Goal: Task Accomplishment & Management: Complete application form

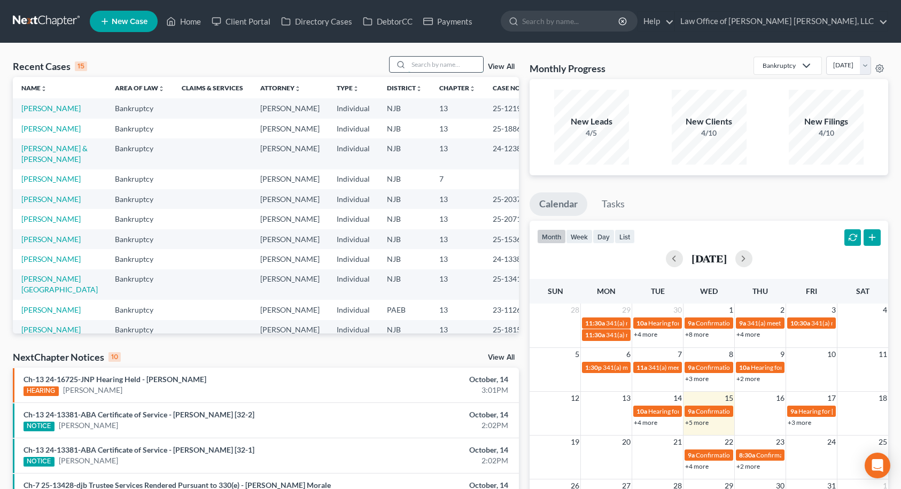
click at [452, 67] on input "search" at bounding box center [445, 64] width 75 height 15
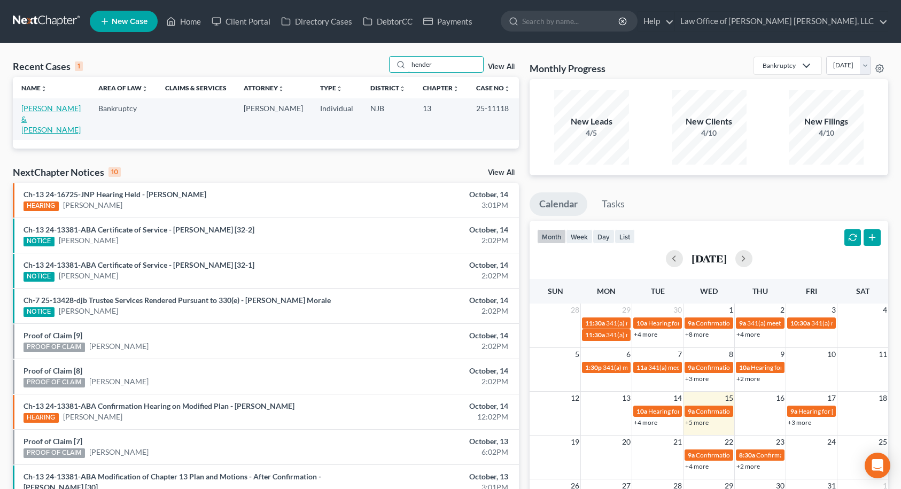
type input "hender"
click at [43, 112] on link "[PERSON_NAME] & [PERSON_NAME]" at bounding box center [50, 119] width 59 height 30
select select "10"
select select "4"
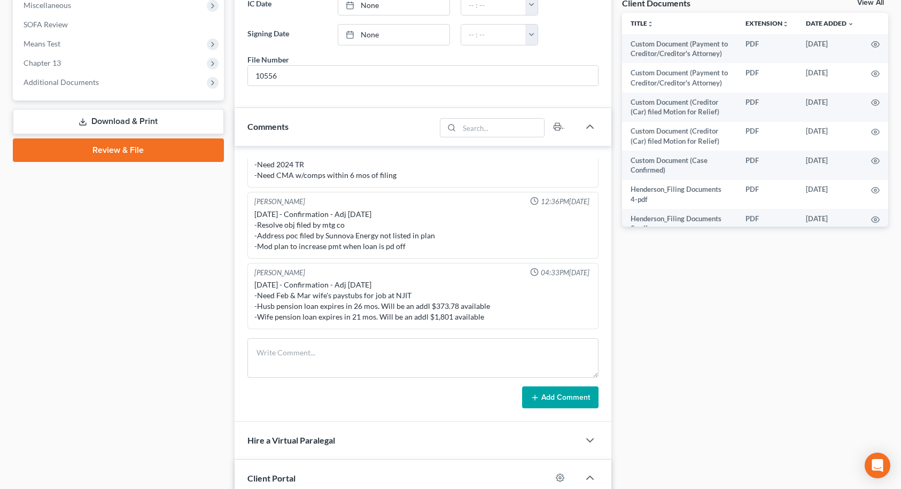
scroll to position [428, 0]
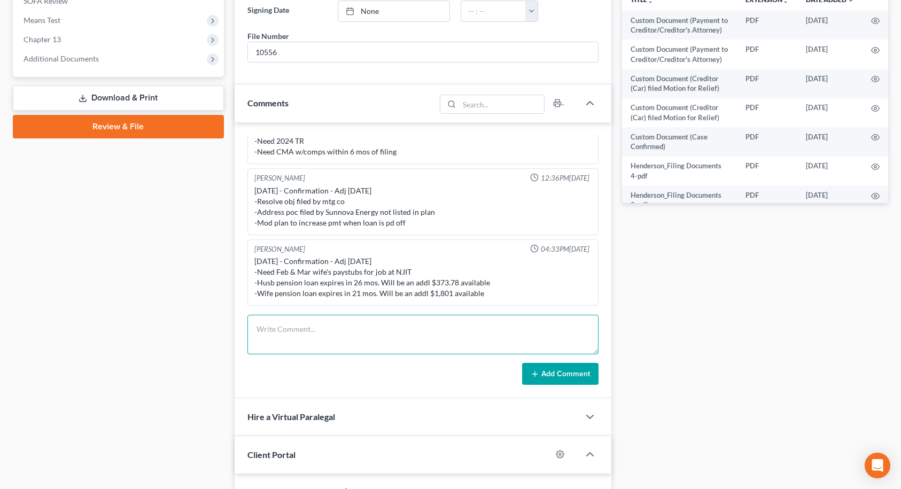
click at [307, 319] on textarea at bounding box center [422, 335] width 351 height 40
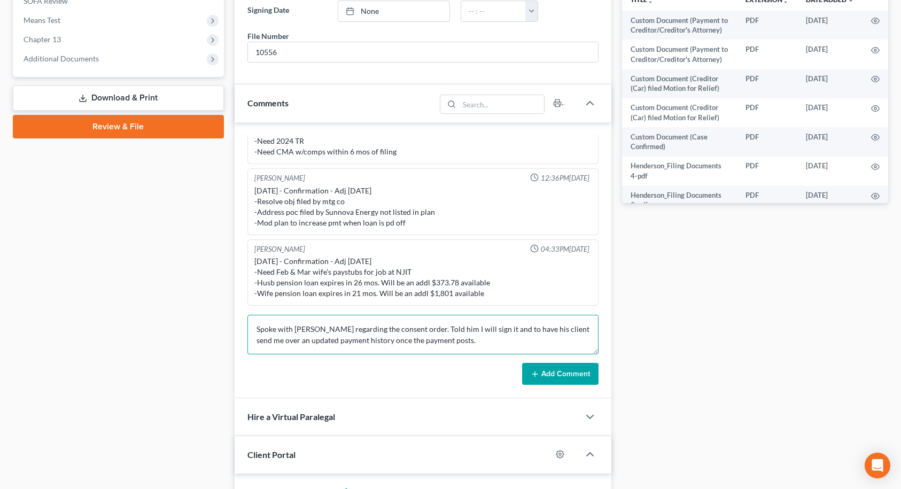
type textarea "Spoke with [PERSON_NAME] regarding the consent order. Told him I will sign it a…"
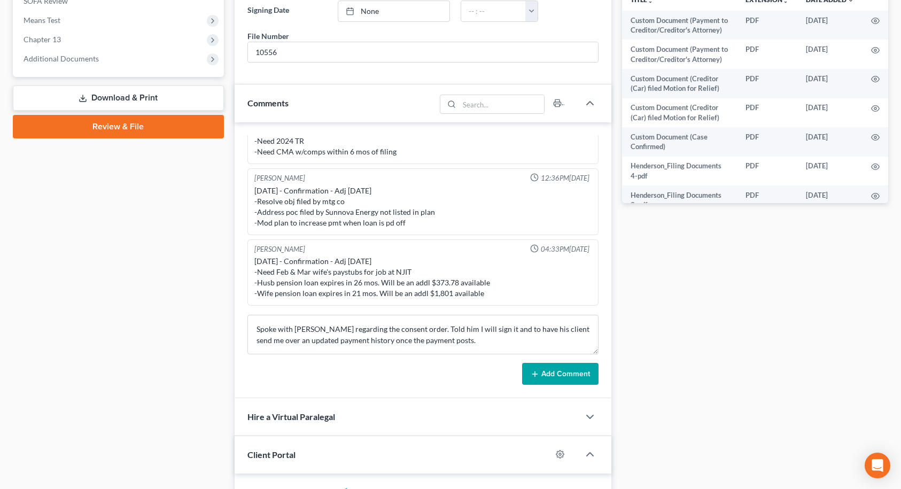
click at [565, 379] on button "Add Comment" at bounding box center [560, 374] width 76 height 22
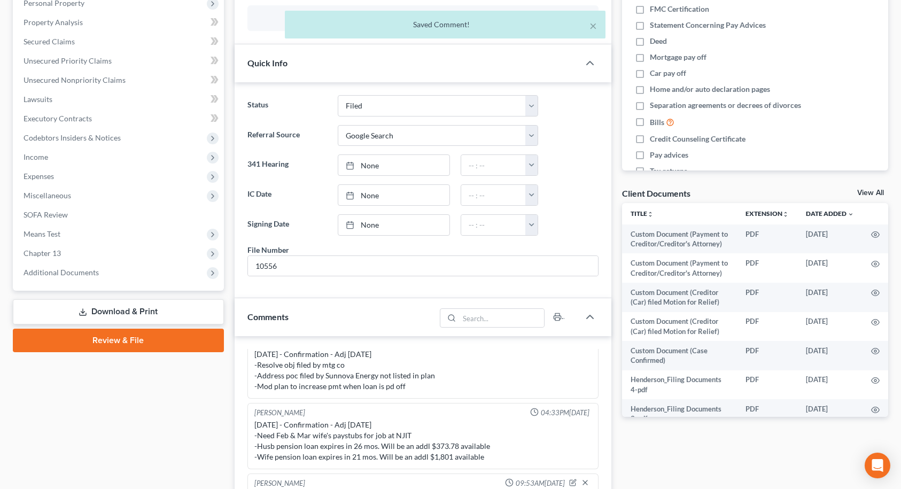
scroll to position [0, 0]
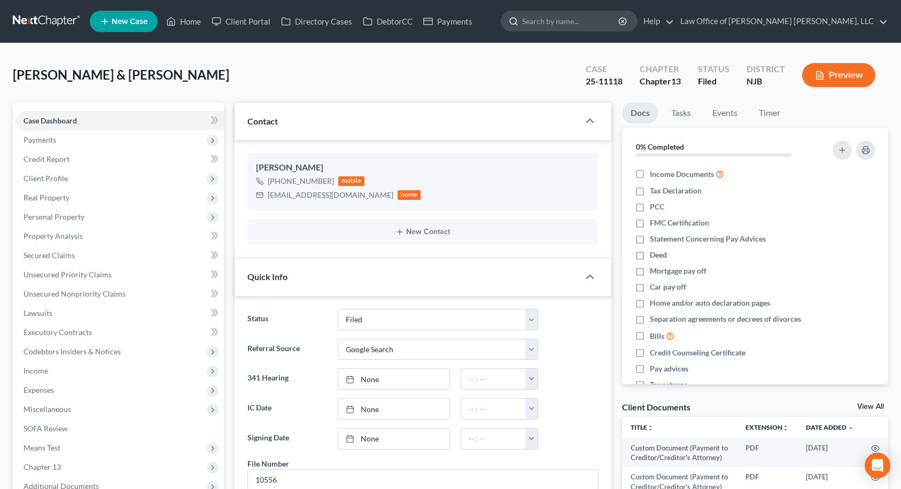
click at [620, 21] on input "search" at bounding box center [571, 21] width 98 height 20
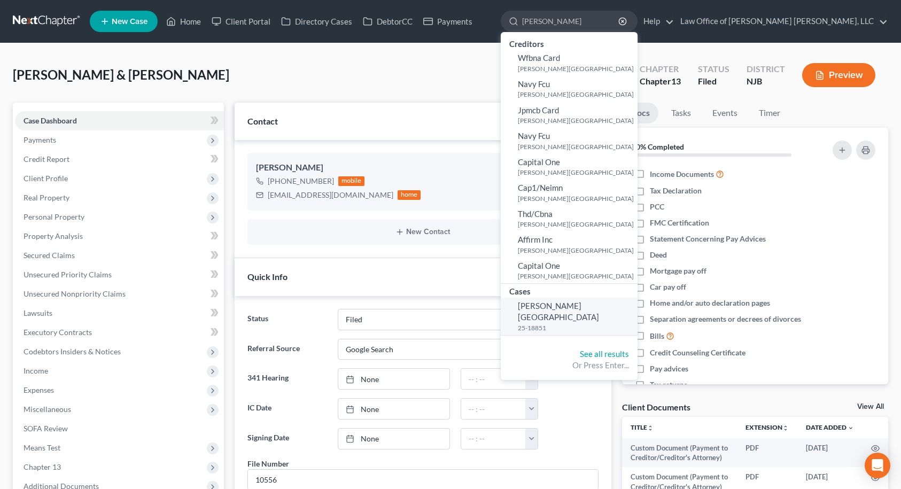
type input "[PERSON_NAME]"
click at [602, 323] on small "25-18851" at bounding box center [576, 327] width 117 height 9
select select "10"
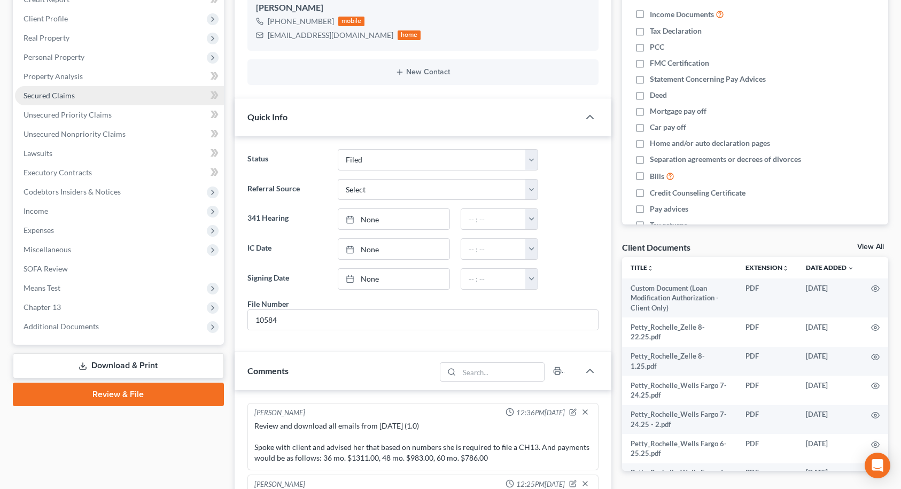
scroll to position [214, 0]
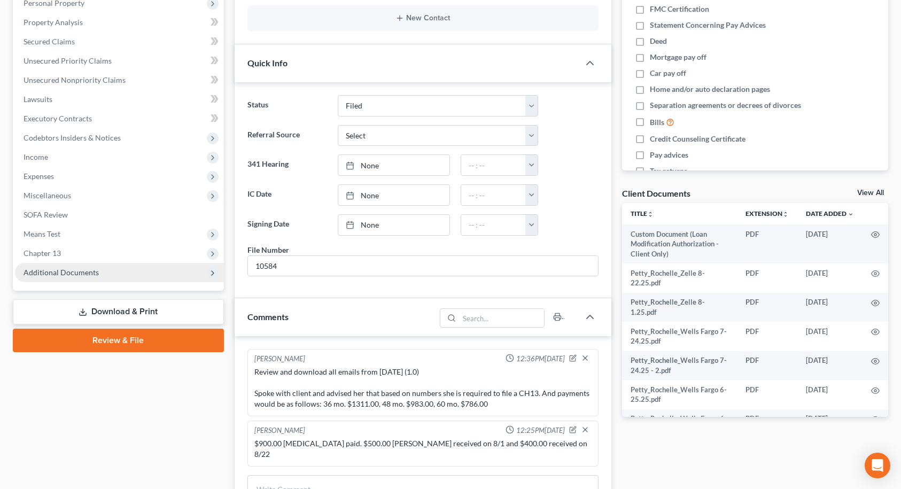
click at [139, 269] on span "Additional Documents" at bounding box center [119, 272] width 209 height 19
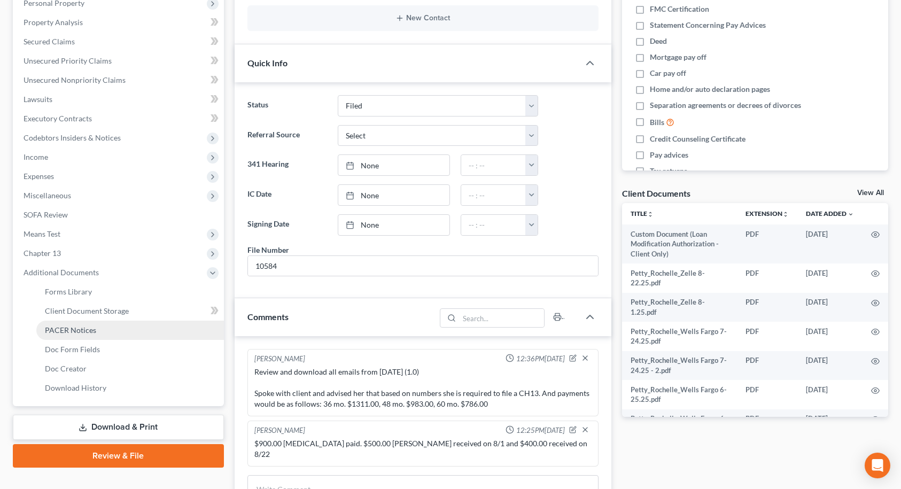
click at [97, 332] on link "PACER Notices" at bounding box center [130, 330] width 188 height 19
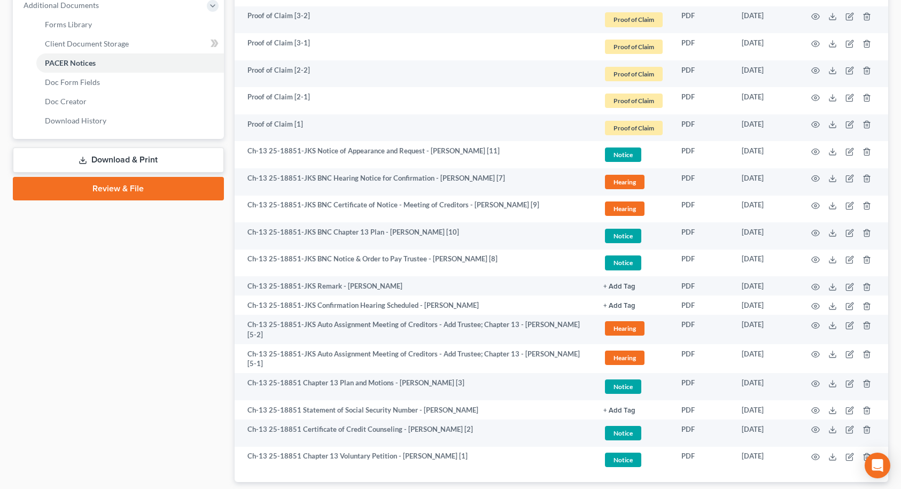
scroll to position [534, 0]
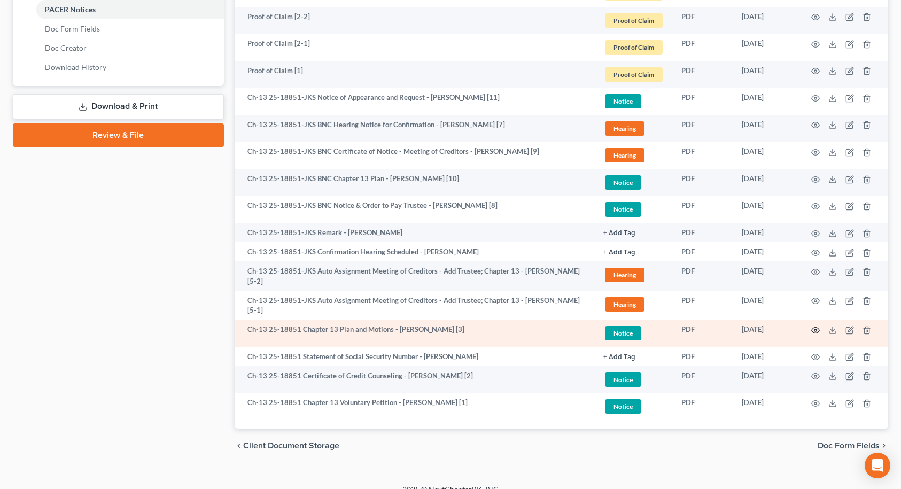
click at [817, 330] on circle "button" at bounding box center [815, 330] width 2 height 2
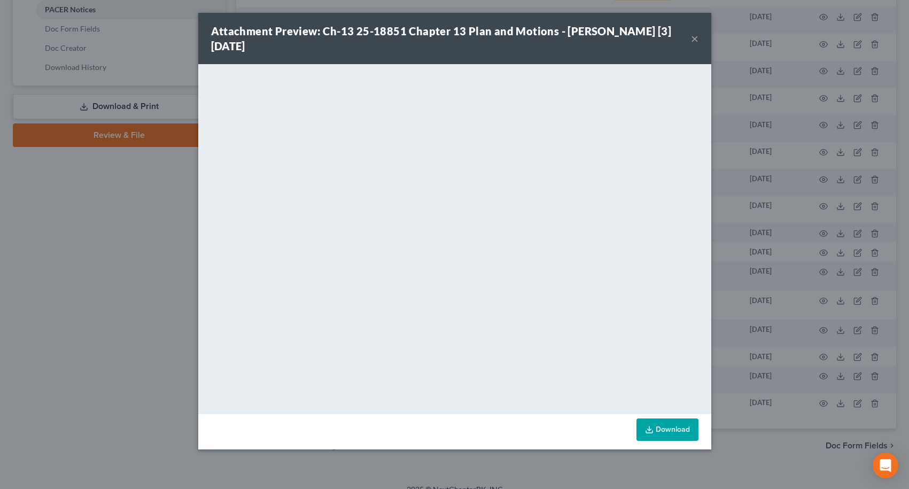
click at [693, 40] on button "×" at bounding box center [694, 38] width 7 height 13
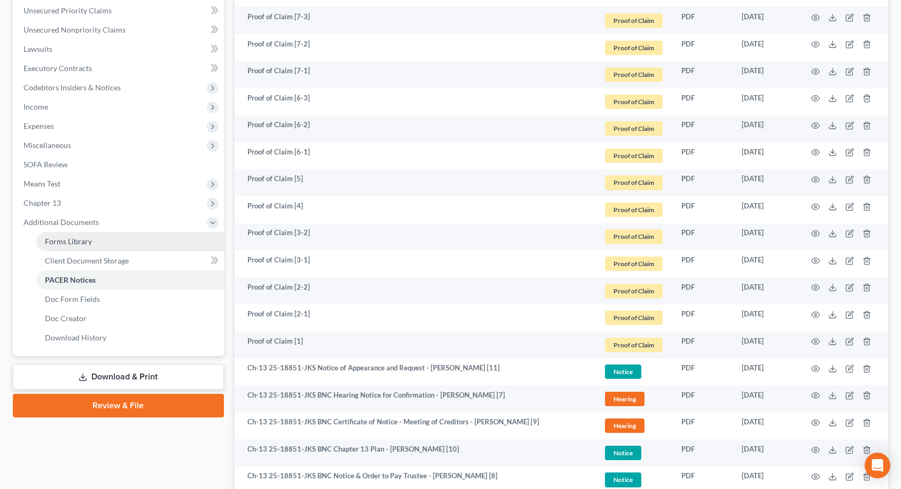
scroll to position [0, 0]
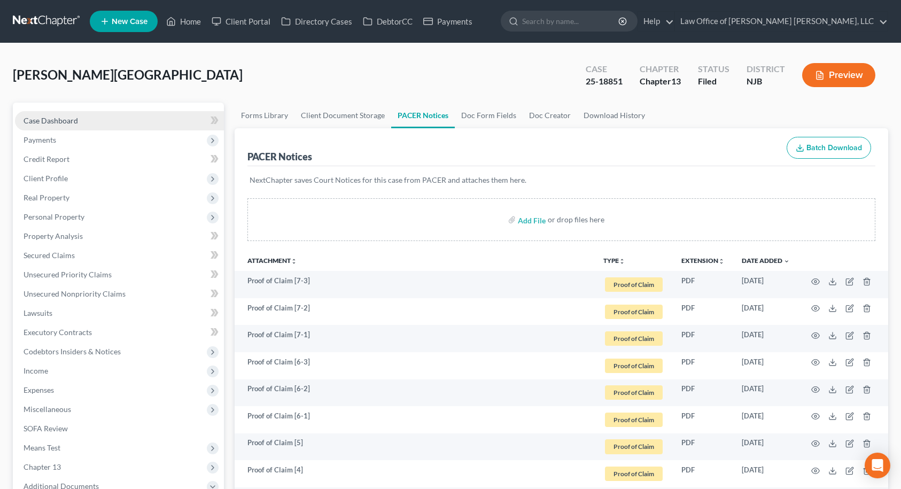
click at [86, 119] on link "Case Dashboard" at bounding box center [119, 120] width 209 height 19
select select "10"
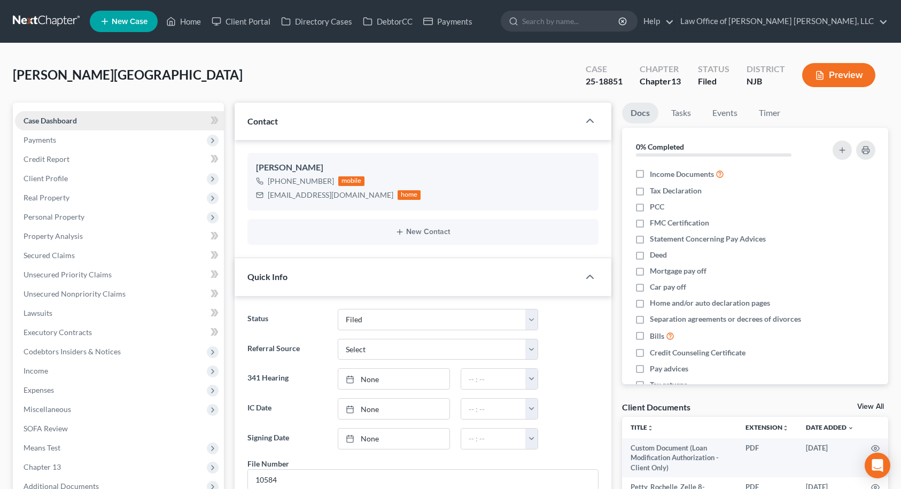
scroll to position [227, 0]
click at [189, 24] on link "Home" at bounding box center [183, 21] width 45 height 19
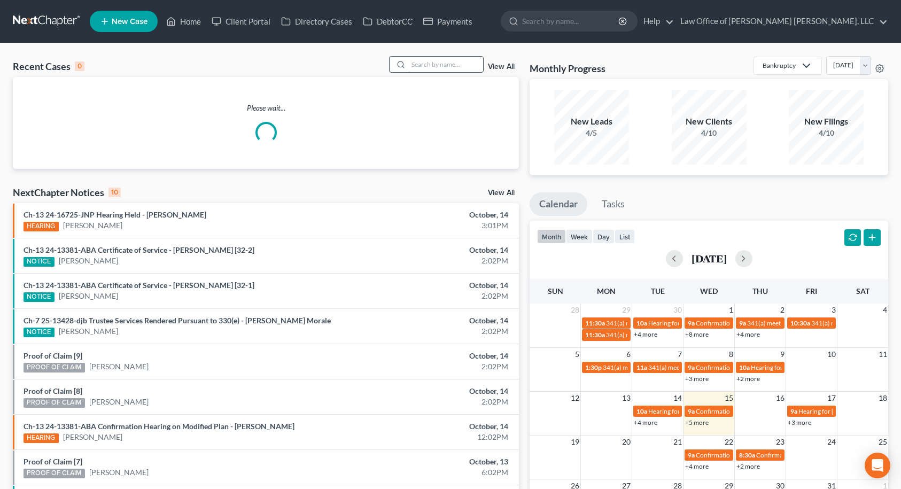
click at [425, 60] on input "search" at bounding box center [445, 64] width 75 height 15
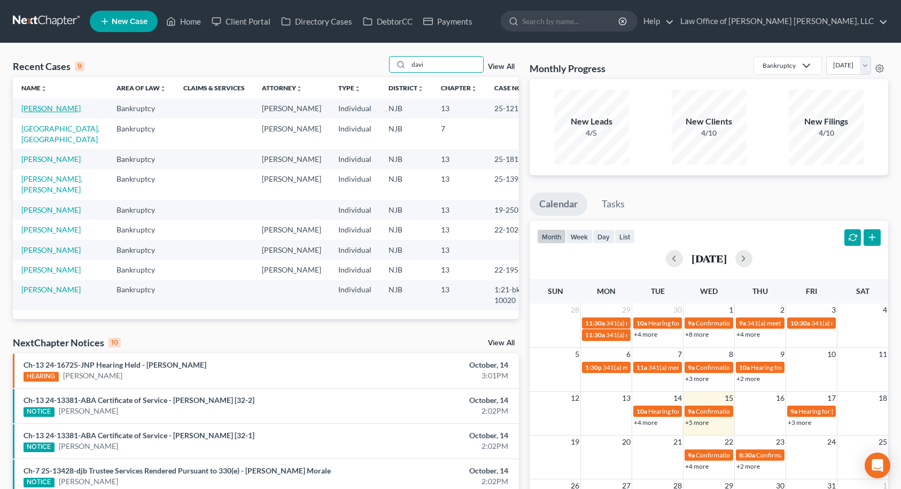
type input "davi"
click at [57, 113] on link "[PERSON_NAME]" at bounding box center [50, 108] width 59 height 9
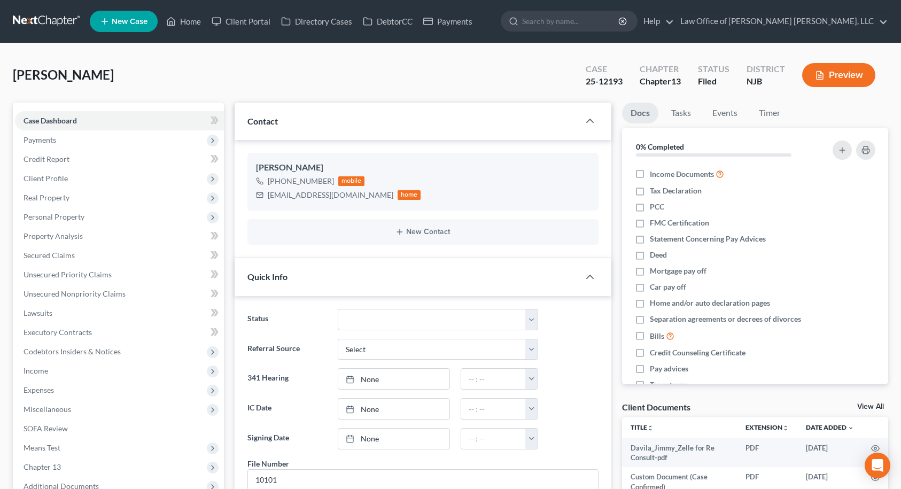
scroll to position [592, 0]
click at [189, 22] on link "Home" at bounding box center [183, 21] width 45 height 19
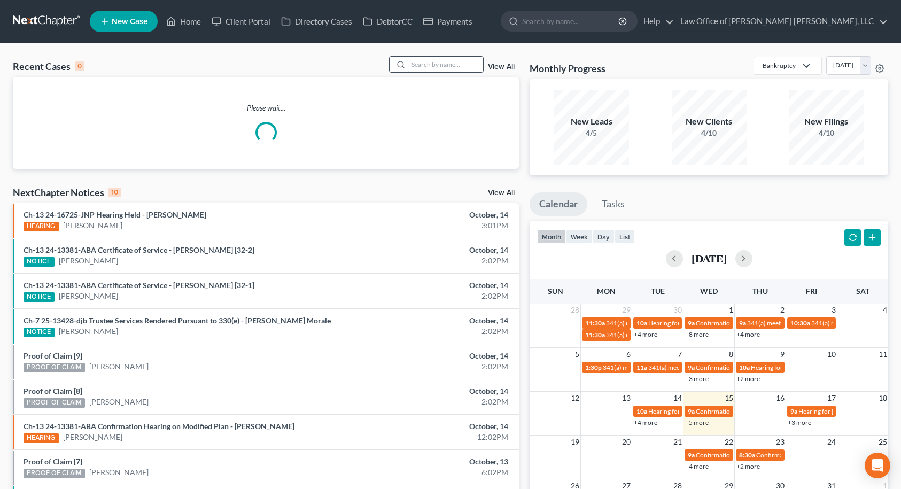
click at [467, 68] on input "search" at bounding box center [445, 64] width 75 height 15
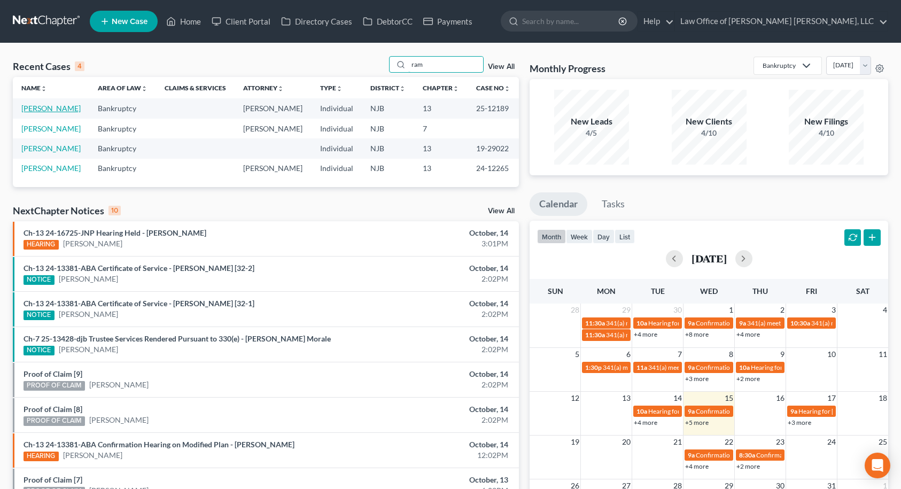
type input "ram"
click at [35, 111] on link "[PERSON_NAME]" at bounding box center [50, 108] width 59 height 9
select select "6"
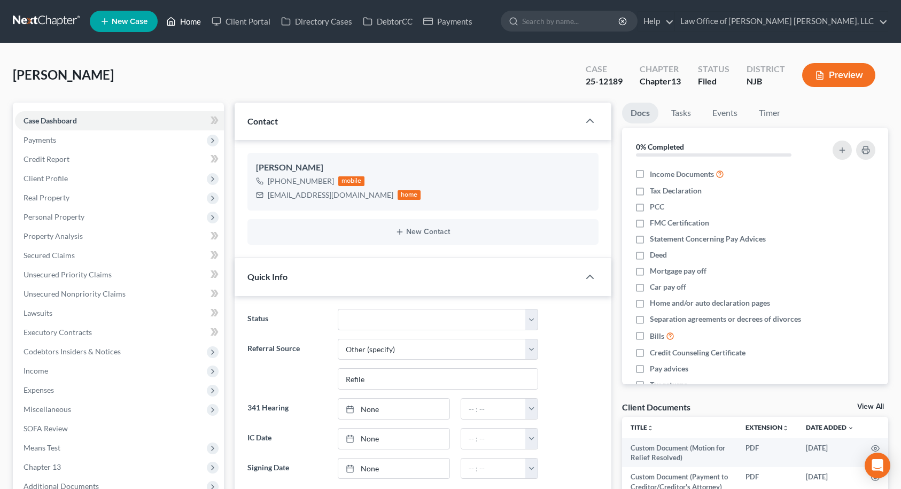
click at [183, 23] on link "Home" at bounding box center [183, 21] width 45 height 19
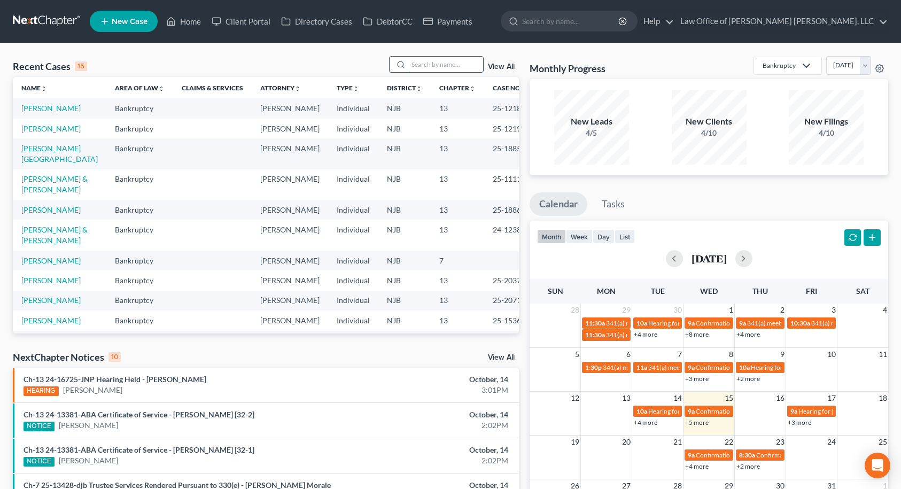
click at [416, 64] on input "search" at bounding box center [445, 64] width 75 height 15
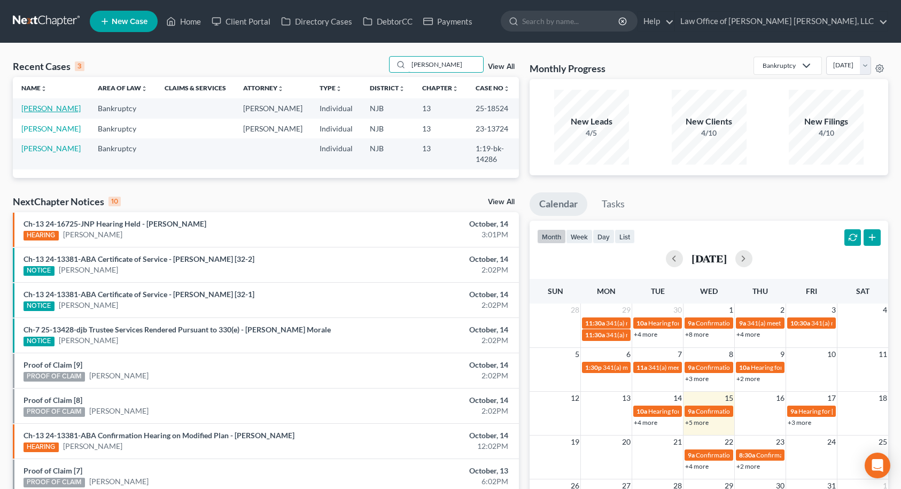
type input "[PERSON_NAME]"
click at [53, 111] on link "[PERSON_NAME]" at bounding box center [50, 108] width 59 height 9
select select "10"
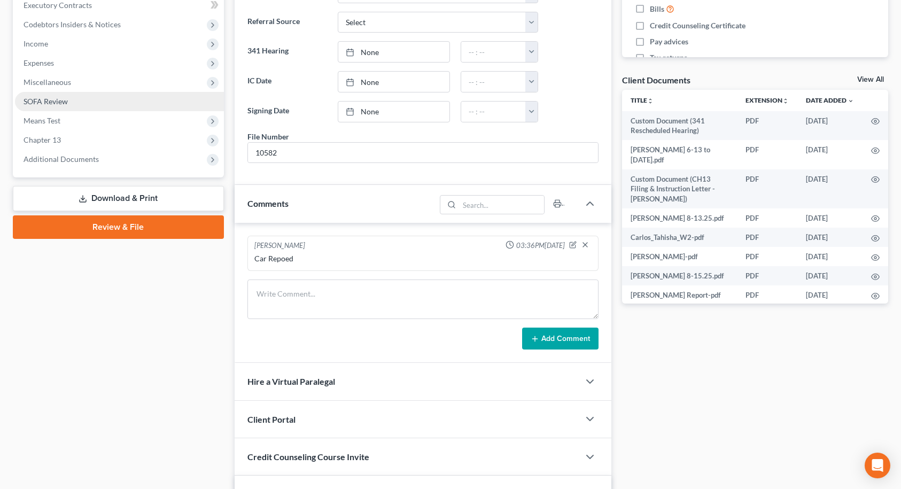
scroll to position [321, 0]
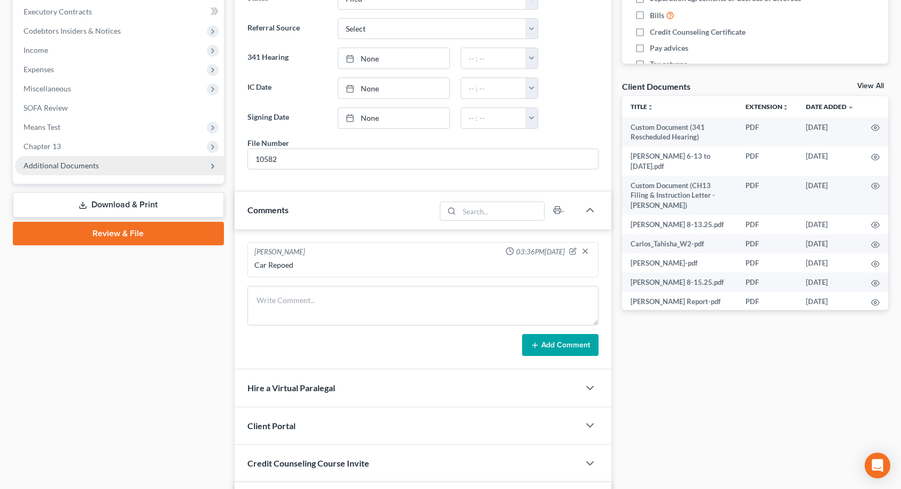
click at [156, 169] on span "Additional Documents" at bounding box center [119, 165] width 209 height 19
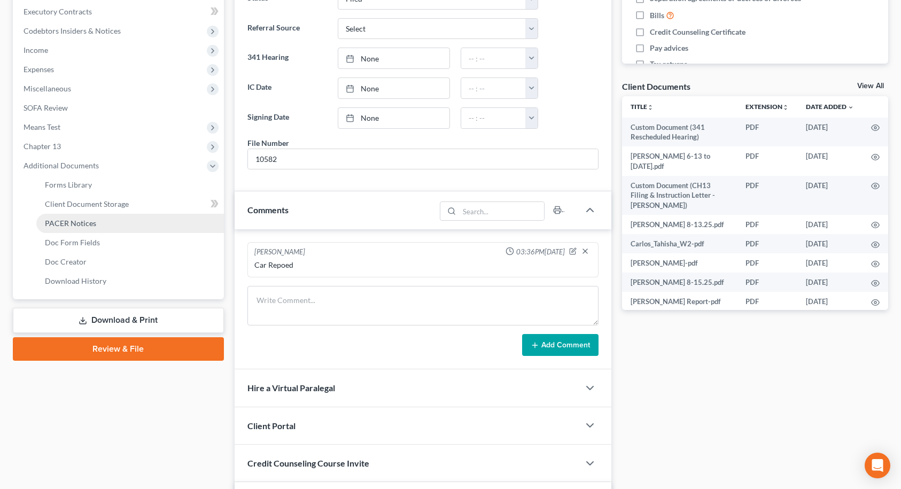
click at [91, 224] on span "PACER Notices" at bounding box center [70, 223] width 51 height 9
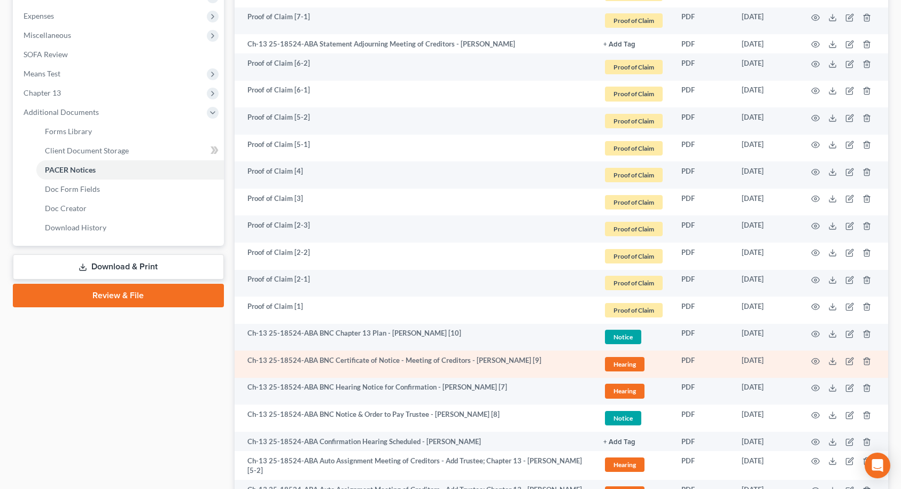
scroll to position [572, 0]
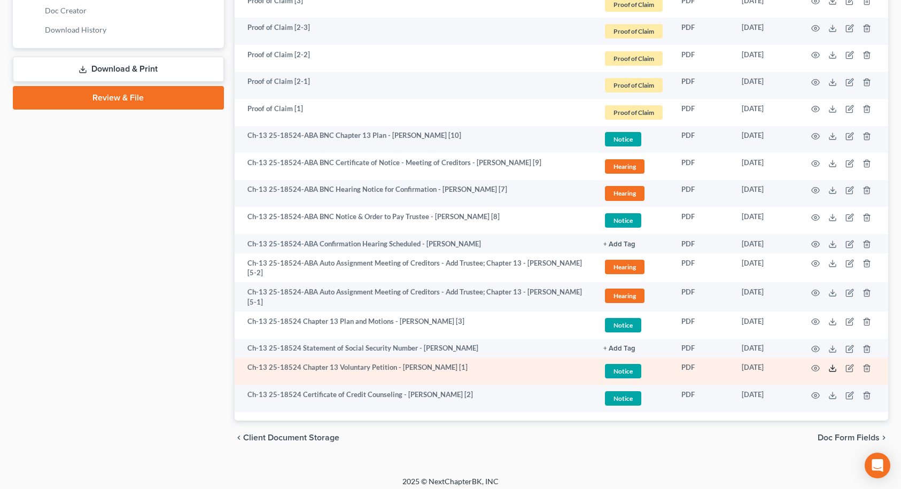
click at [832, 364] on icon at bounding box center [832, 368] width 9 height 9
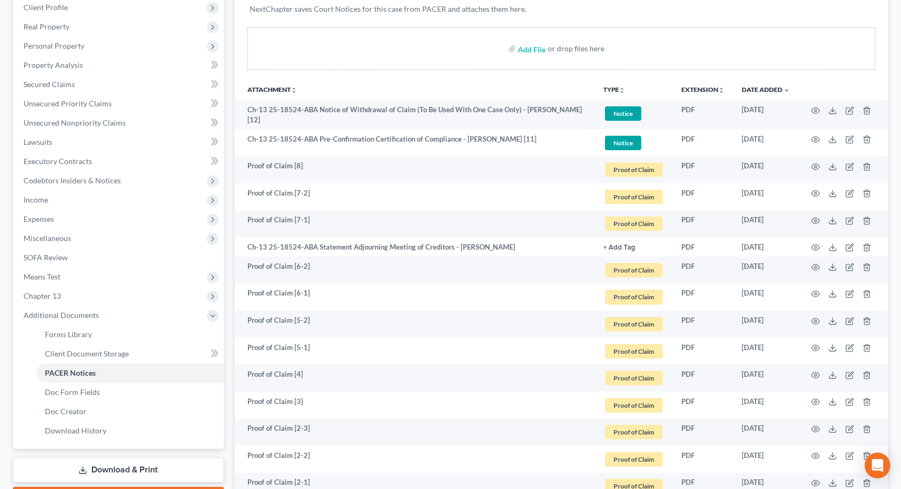
scroll to position [0, 0]
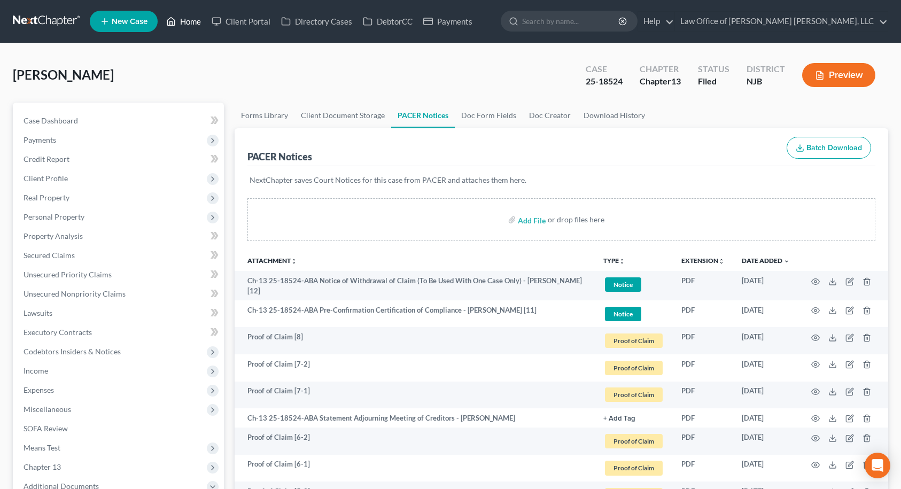
click at [181, 23] on link "Home" at bounding box center [183, 21] width 45 height 19
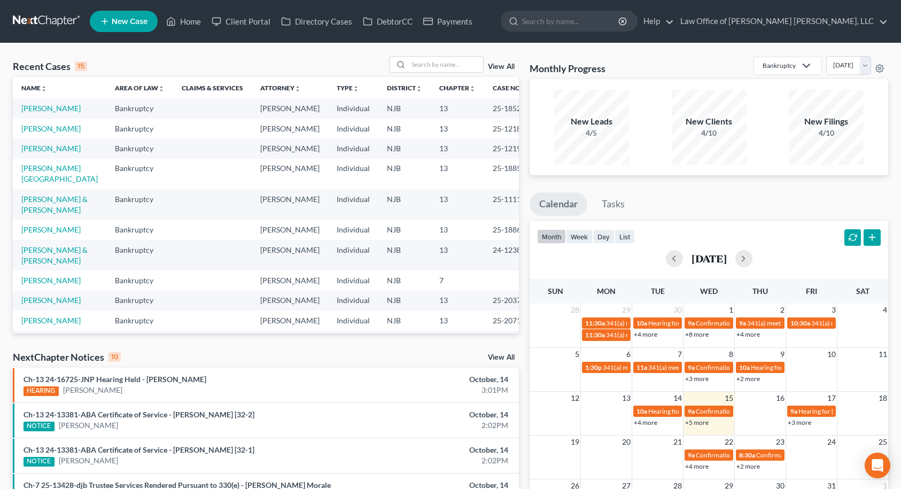
click at [139, 22] on span "New Case" at bounding box center [130, 22] width 36 height 8
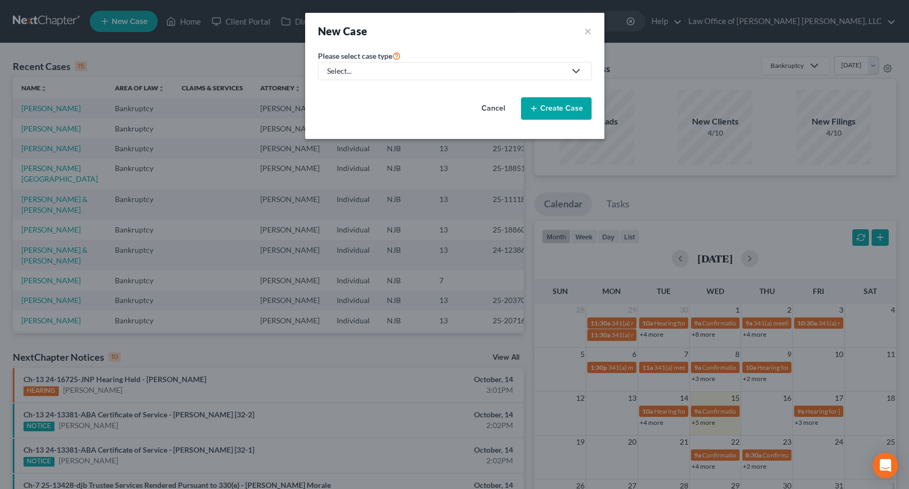
click at [369, 66] on div "Select..." at bounding box center [446, 71] width 238 height 11
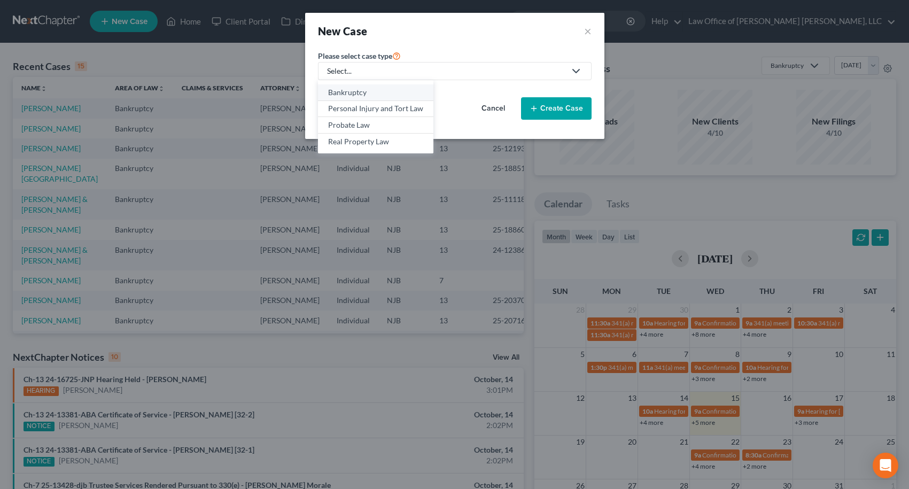
click at [366, 94] on div "Bankruptcy" at bounding box center [375, 92] width 95 height 11
select select "51"
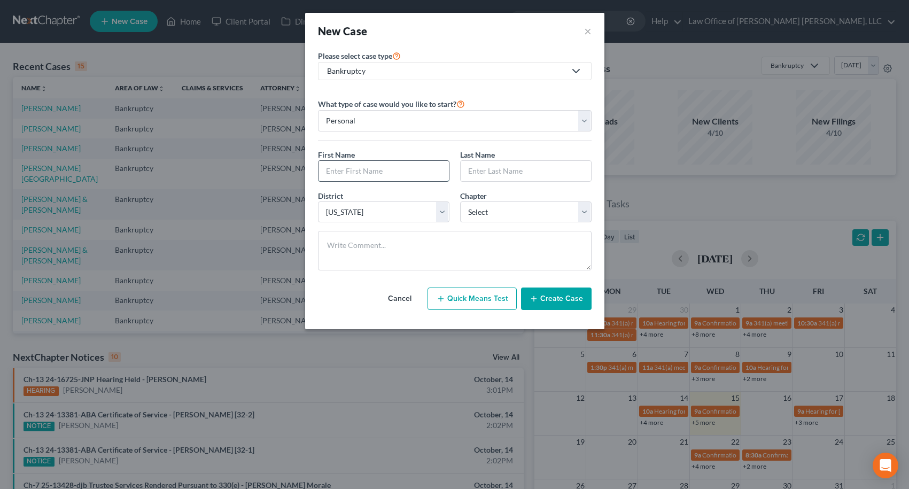
click at [394, 178] on input "text" at bounding box center [384, 171] width 130 height 20
type input "[PERSON_NAME]"
type input "[DEMOGRAPHIC_DATA]"
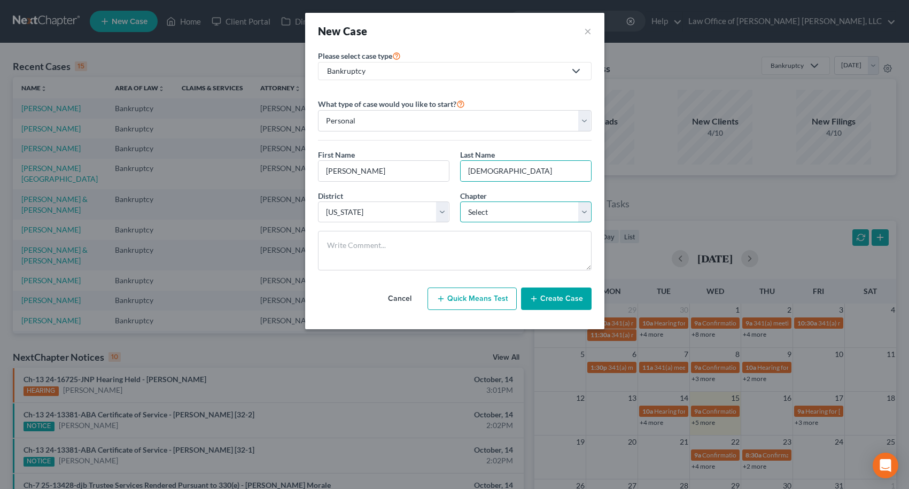
click at [502, 206] on select "Select 7 11 12 13" at bounding box center [525, 211] width 131 height 21
select select "0"
click at [460, 201] on select "Select 7 11 12 13" at bounding box center [525, 211] width 131 height 21
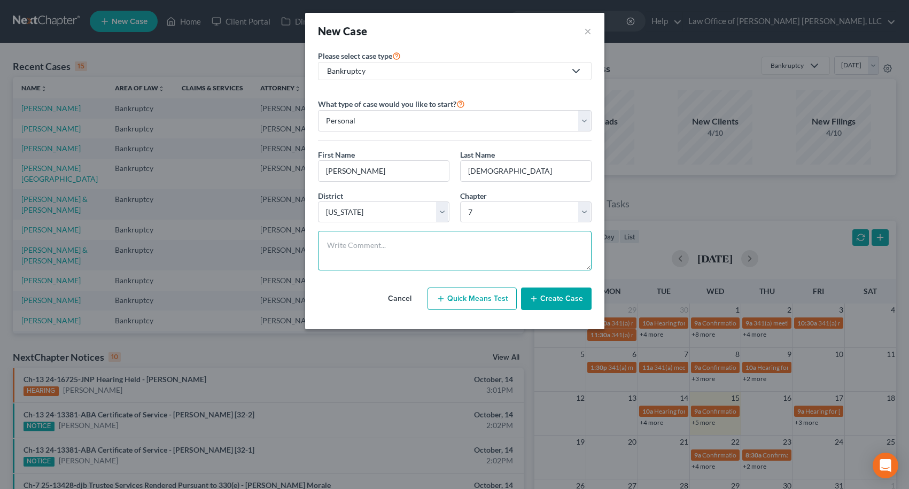
click at [428, 241] on textarea at bounding box center [455, 251] width 274 height 40
type textarea "SJLS"
click at [561, 294] on button "Create Case" at bounding box center [556, 299] width 71 height 22
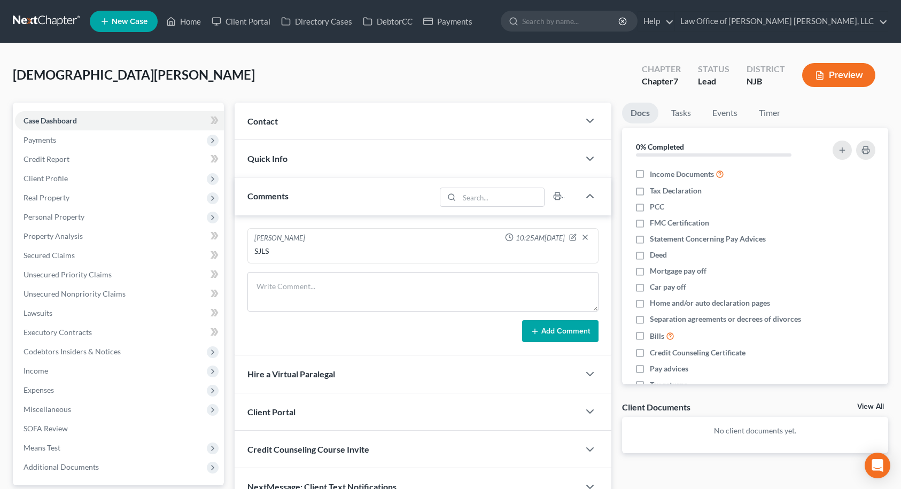
click at [301, 126] on div "Contact" at bounding box center [407, 121] width 345 height 37
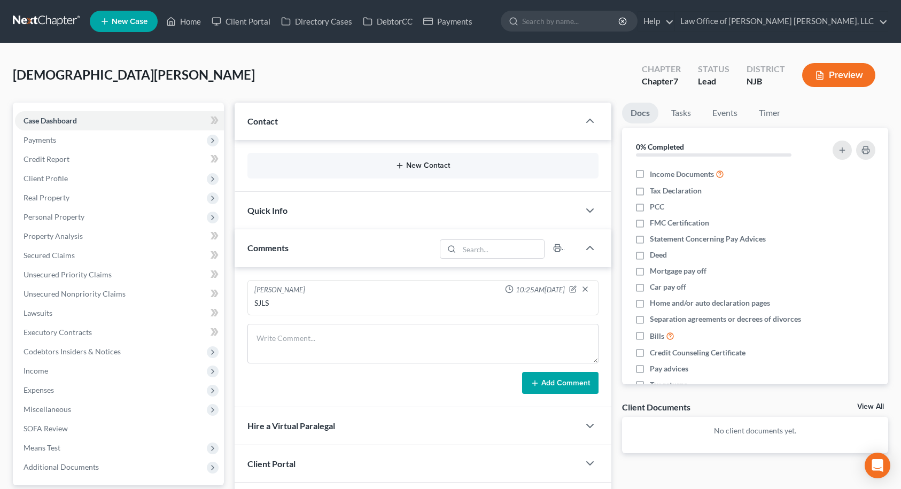
click at [423, 163] on button "New Contact" at bounding box center [423, 165] width 334 height 9
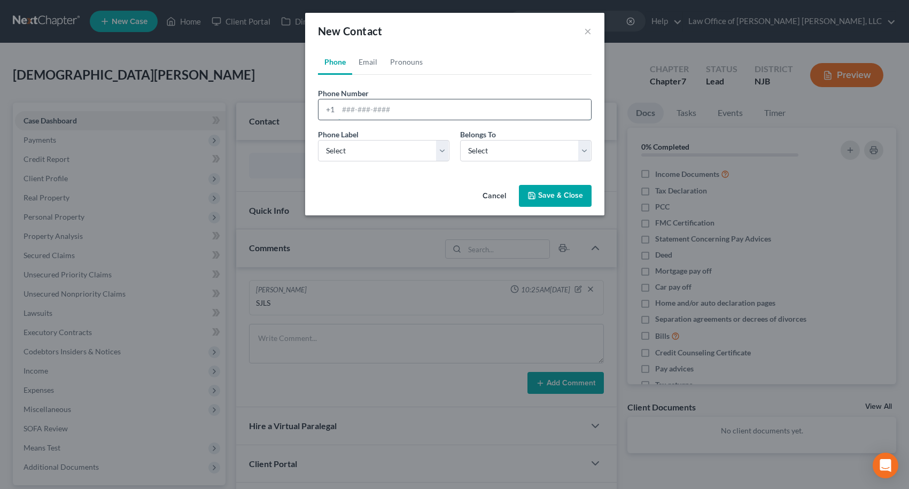
click at [390, 108] on input "tel" at bounding box center [464, 109] width 253 height 20
type input "8564910258"
click at [412, 148] on select "Select Mobile Home Work Other" at bounding box center [383, 150] width 131 height 21
select select "0"
click at [318, 140] on select "Select Mobile Home Work Other" at bounding box center [383, 150] width 131 height 21
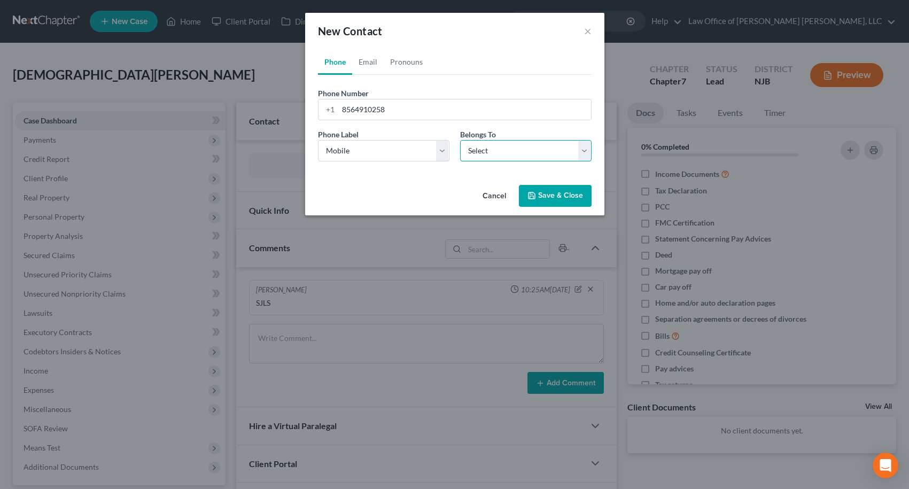
click at [494, 153] on select "Select Client Other" at bounding box center [525, 150] width 131 height 21
select select "0"
click at [460, 140] on select "Select Client Other" at bounding box center [525, 150] width 131 height 21
click at [413, 62] on link "Pronouns" at bounding box center [406, 62] width 45 height 26
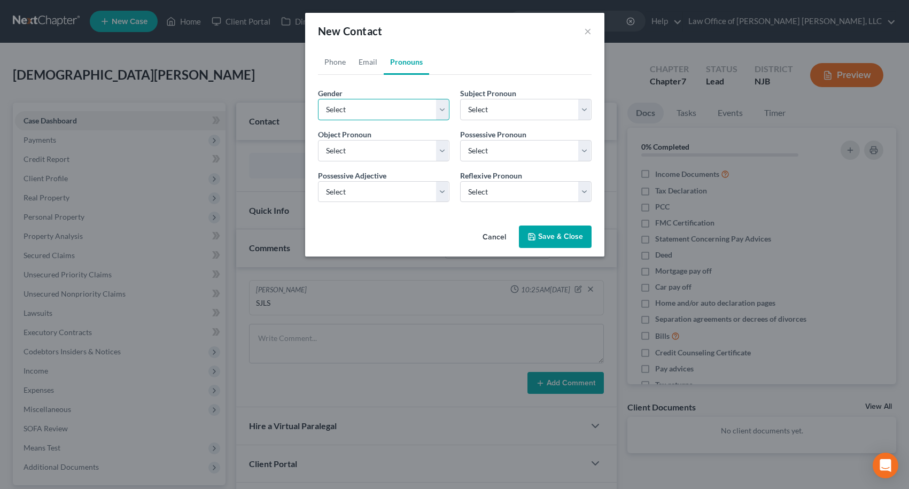
click at [393, 103] on select "Select [DEMOGRAPHIC_DATA] [DEMOGRAPHIC_DATA] [DEMOGRAPHIC_DATA] More Than One P…" at bounding box center [383, 109] width 131 height 21
select select "0"
click at [318, 99] on select "Select [DEMOGRAPHIC_DATA] [DEMOGRAPHIC_DATA] [DEMOGRAPHIC_DATA] More Than One P…" at bounding box center [383, 109] width 131 height 21
select select "0"
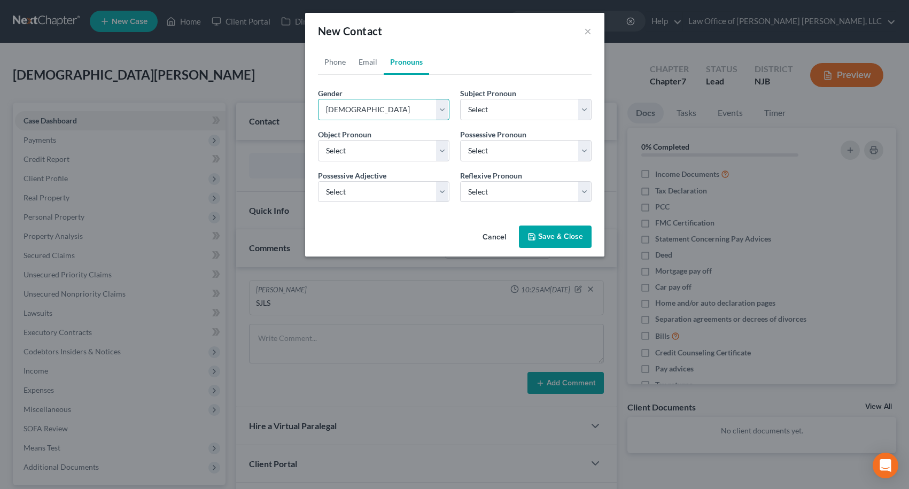
select select "0"
click at [540, 237] on button "Save & Close" at bounding box center [555, 237] width 73 height 22
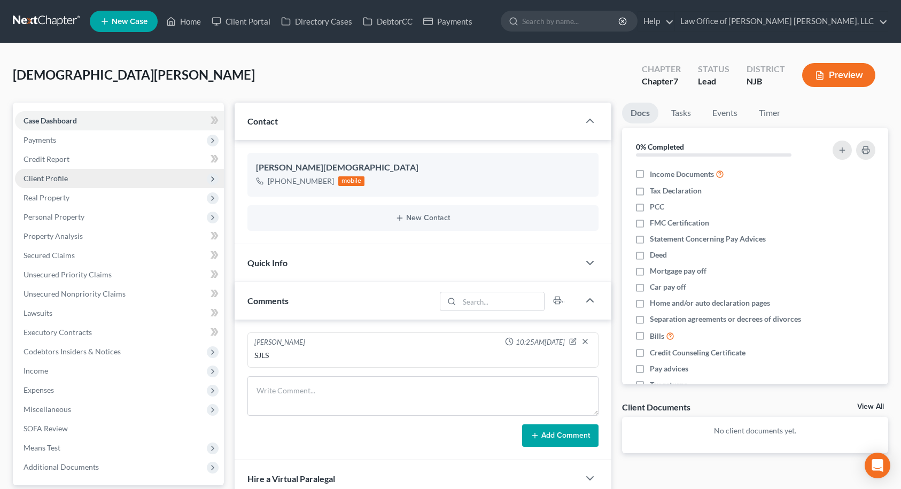
click at [54, 179] on span "Client Profile" at bounding box center [46, 178] width 44 height 9
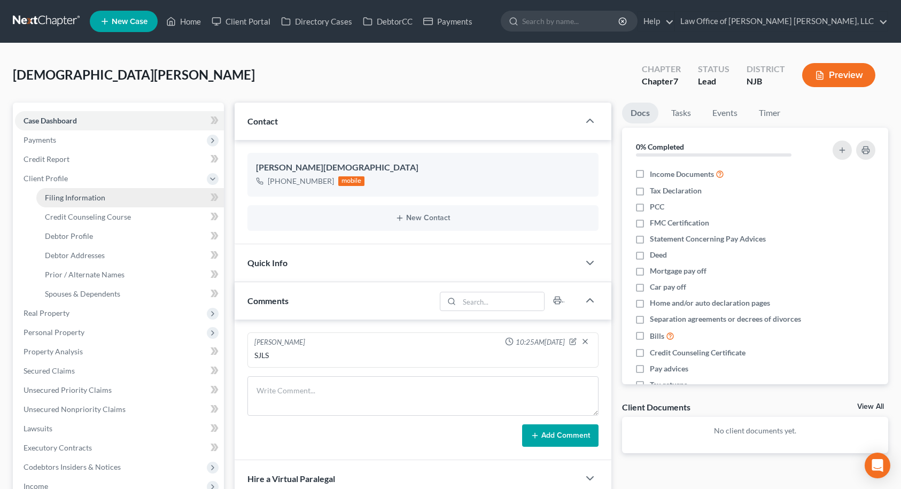
click at [60, 196] on span "Filing Information" at bounding box center [75, 197] width 60 height 9
select select "1"
select select "0"
select select "51"
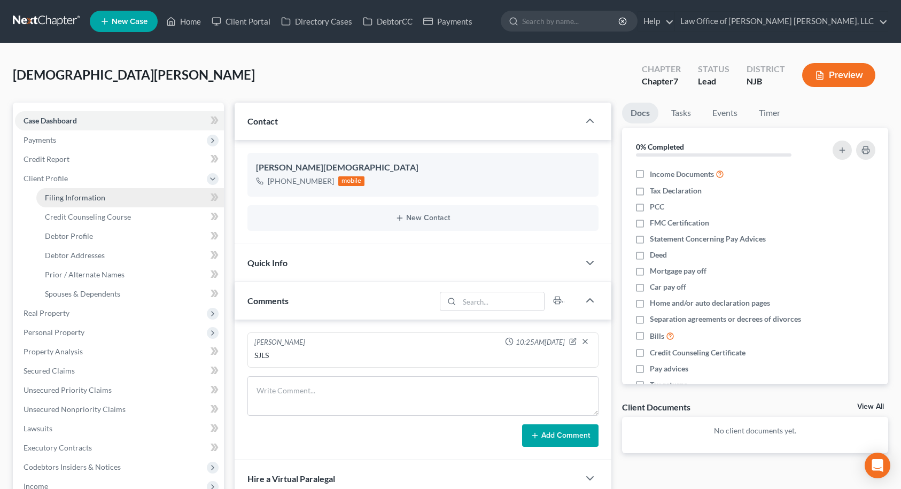
select select "0"
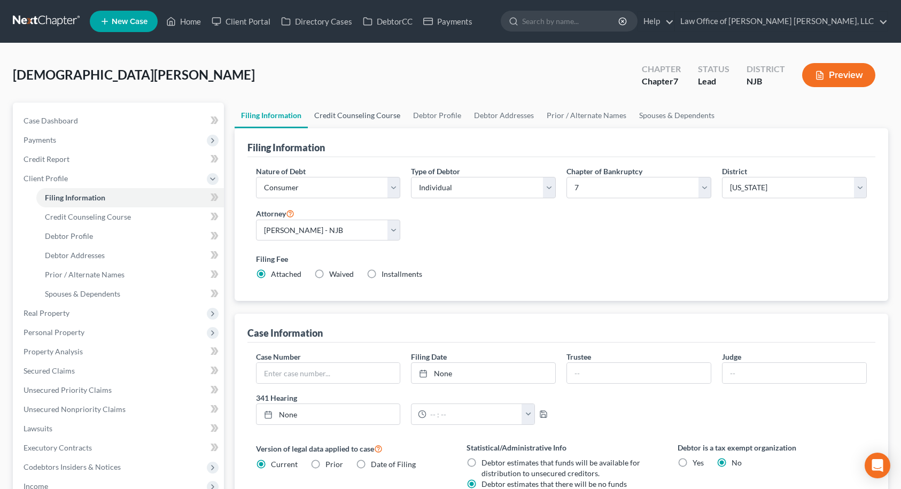
click at [365, 118] on link "Credit Counseling Course" at bounding box center [357, 116] width 99 height 26
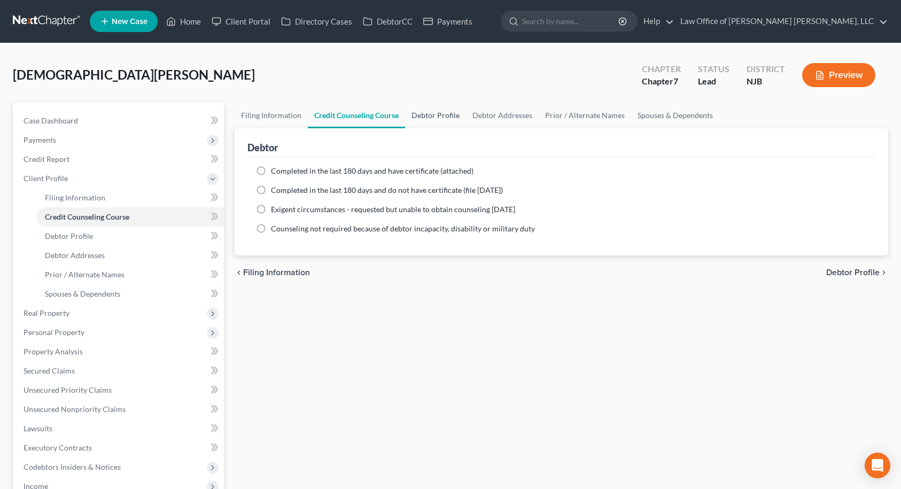
click at [413, 118] on link "Debtor Profile" at bounding box center [435, 116] width 61 height 26
select select "0"
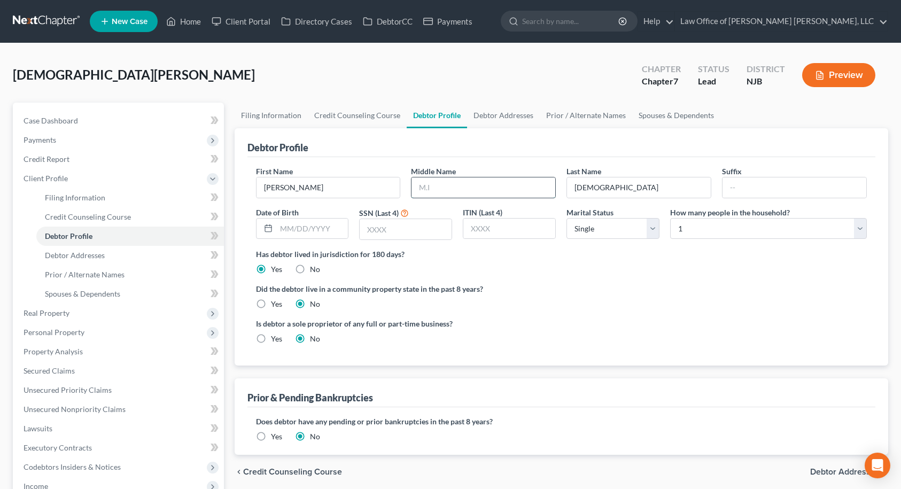
click at [437, 192] on input "text" at bounding box center [484, 187] width 144 height 20
type input "K."
click at [501, 119] on link "Debtor Addresses" at bounding box center [503, 116] width 73 height 26
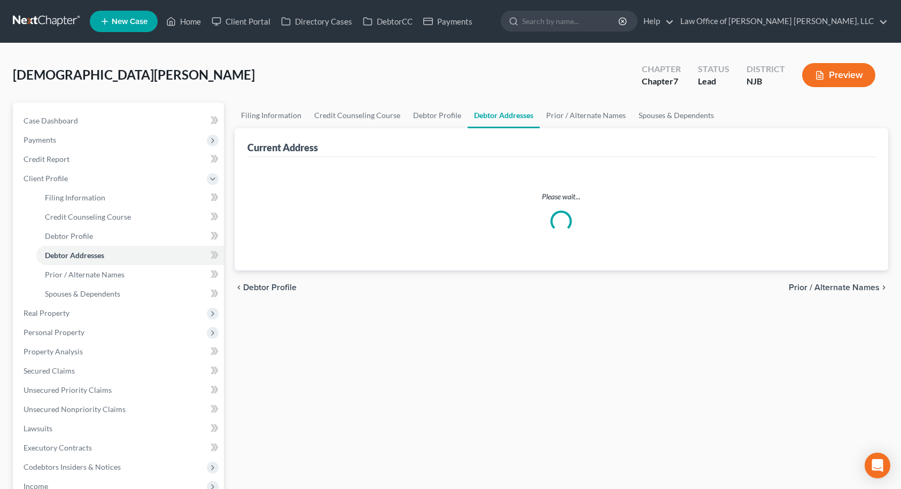
select select "0"
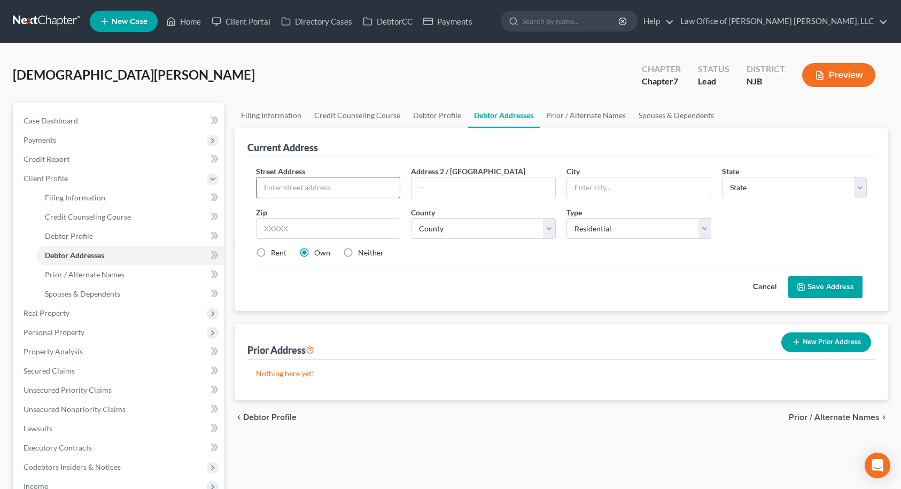
click at [321, 195] on input "text" at bounding box center [329, 187] width 144 height 20
type input "[STREET_ADDRESS]"
click at [435, 185] on input "text" at bounding box center [484, 187] width 144 height 20
type input "Apartment 17B"
click at [353, 228] on input "text" at bounding box center [328, 228] width 145 height 21
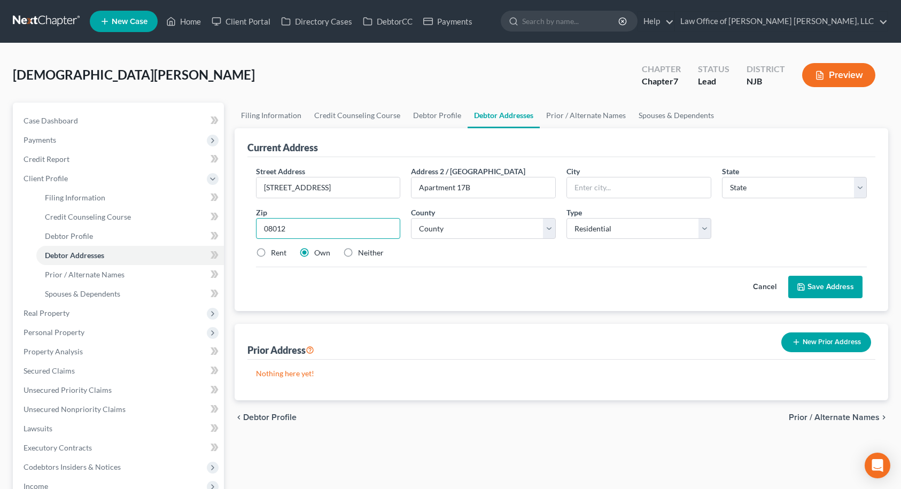
type input "08012"
type input "[PERSON_NAME]"
select select "33"
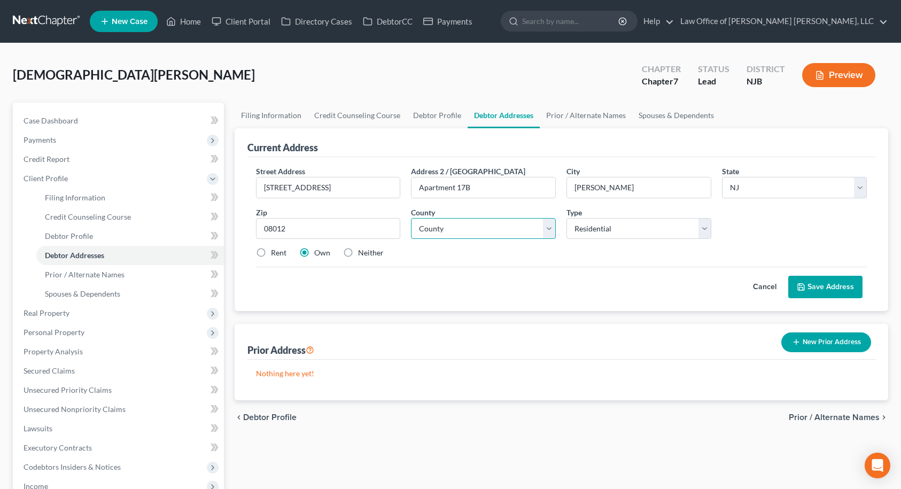
click at [425, 234] on select "County" at bounding box center [483, 228] width 145 height 21
select select "3"
click at [411, 218] on select "County [GEOGRAPHIC_DATA] [GEOGRAPHIC_DATA] [GEOGRAPHIC_DATA] [GEOGRAPHIC_DATA] …" at bounding box center [483, 228] width 145 height 21
click at [271, 251] on label "Rent" at bounding box center [278, 252] width 15 height 11
click at [275, 251] on input "Rent" at bounding box center [278, 250] width 7 height 7
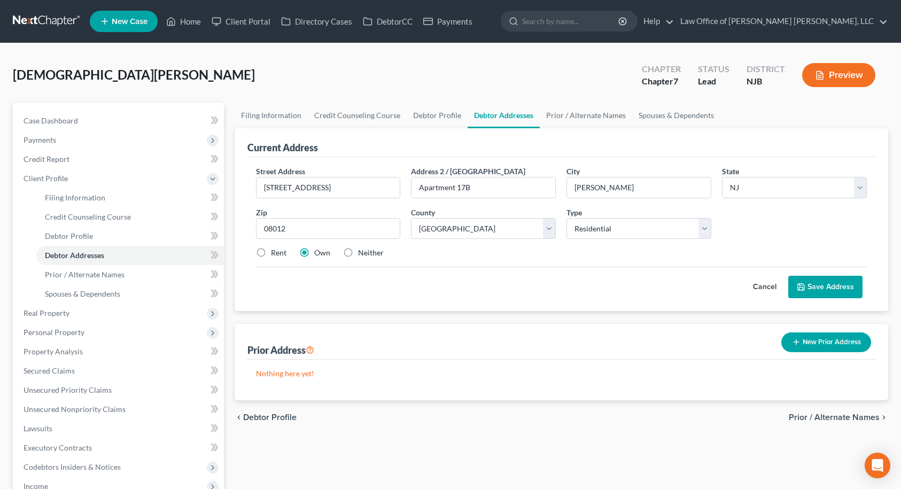
radio input "true"
click at [838, 288] on button "Save Address" at bounding box center [825, 287] width 74 height 22
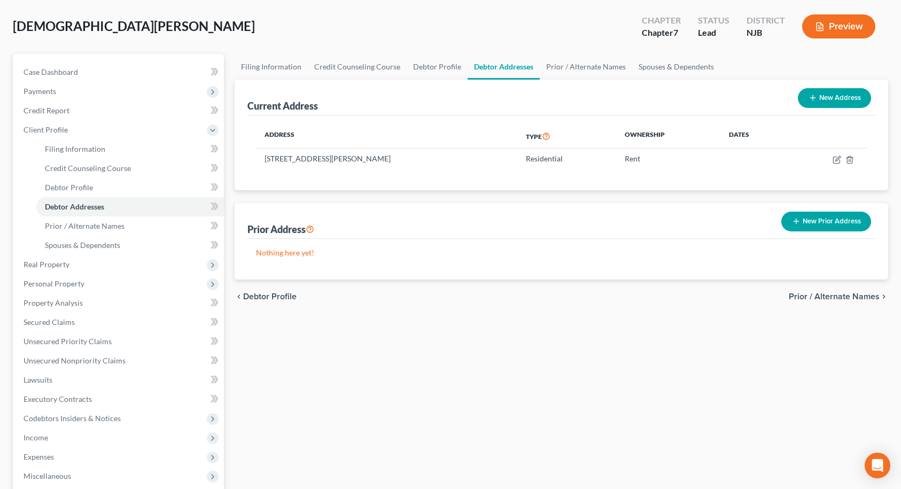
scroll to position [107, 0]
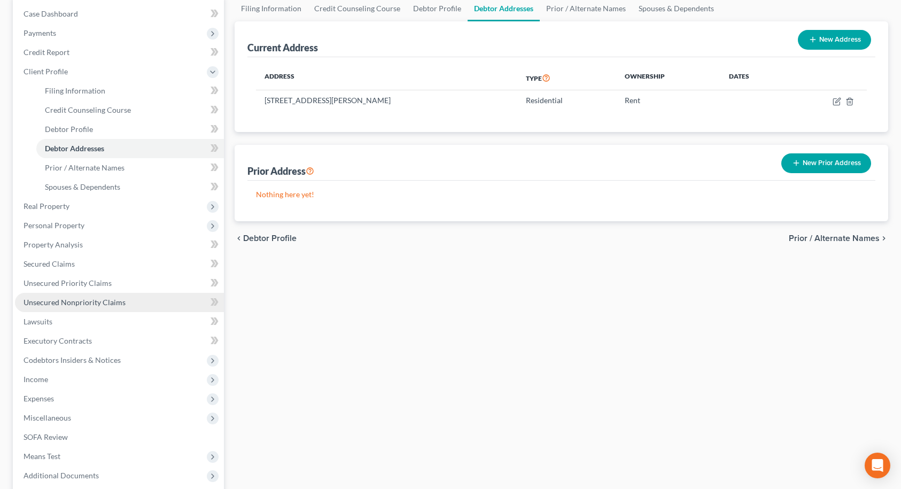
click at [68, 300] on span "Unsecured Nonpriority Claims" at bounding box center [75, 302] width 102 height 9
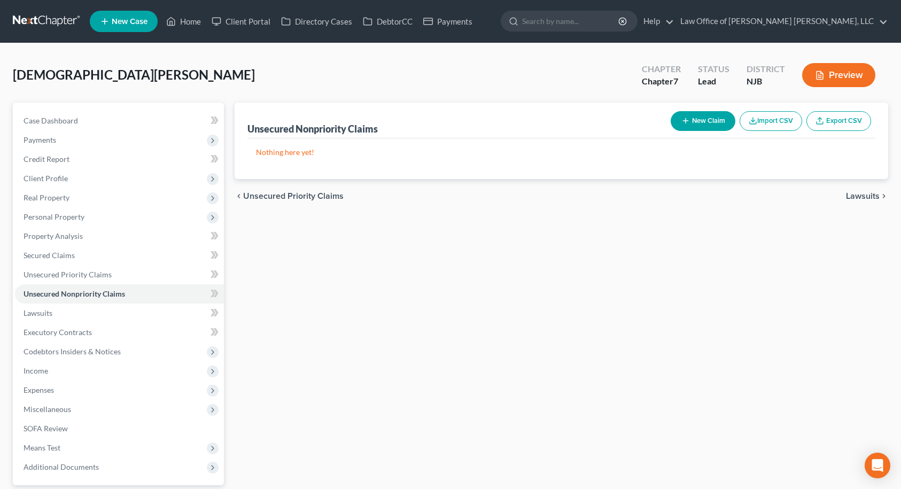
click at [689, 127] on button "New Claim" at bounding box center [703, 121] width 65 height 20
select select "0"
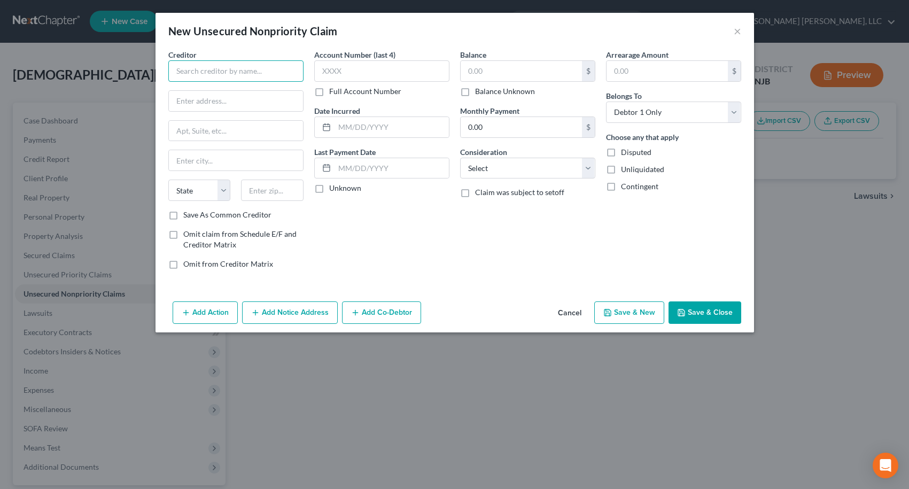
click at [221, 72] on input "text" at bounding box center [235, 70] width 135 height 21
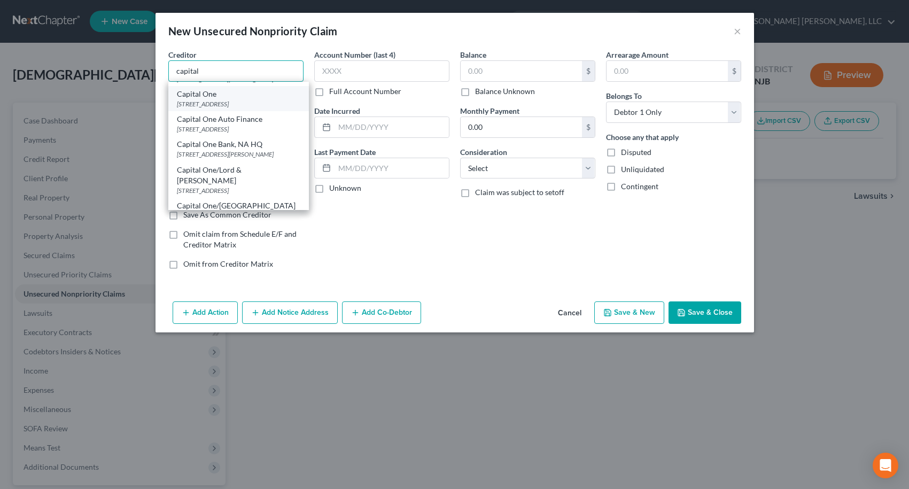
scroll to position [107, 0]
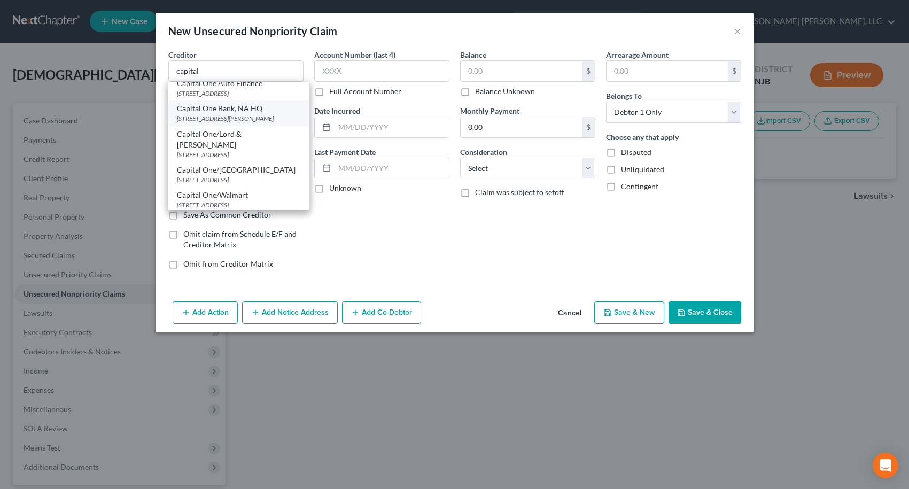
click at [237, 114] on div "Capital One Bank, NA HQ" at bounding box center [238, 108] width 123 height 11
type input "Capital One Bank, NA HQ"
type input "[STREET_ADDRESS]"
type input "[PERSON_NAME]"
select select "48"
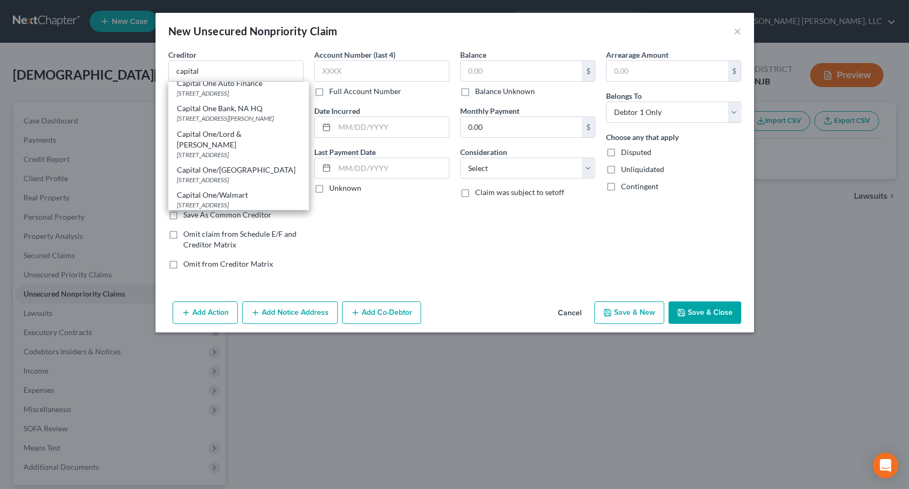
type input "22102"
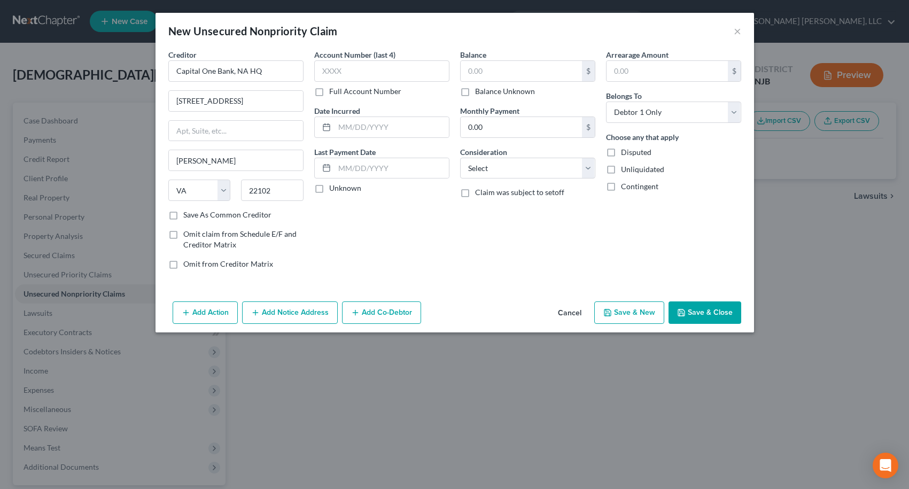
scroll to position [0, 0]
click at [336, 73] on input "text" at bounding box center [381, 70] width 135 height 21
type input "9857"
click at [542, 67] on input "text" at bounding box center [521, 71] width 121 height 20
type input "393.00"
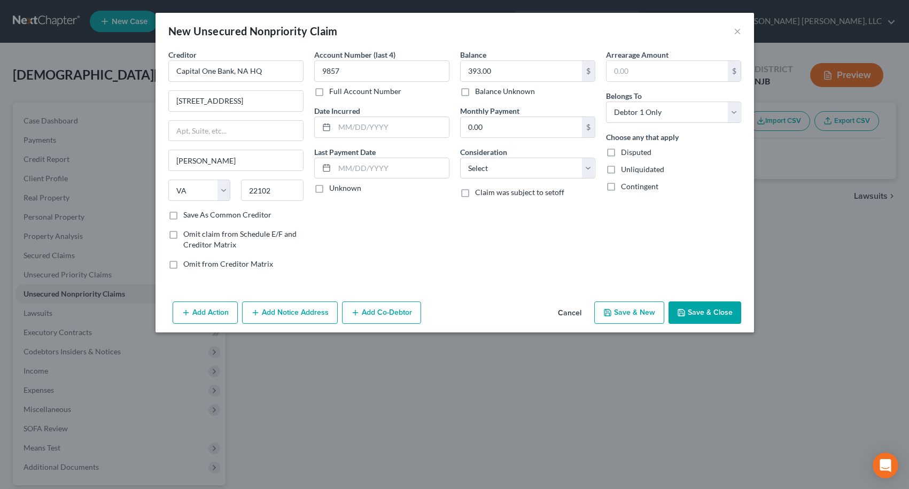
click at [631, 312] on button "Save & New" at bounding box center [629, 312] width 70 height 22
select select "0"
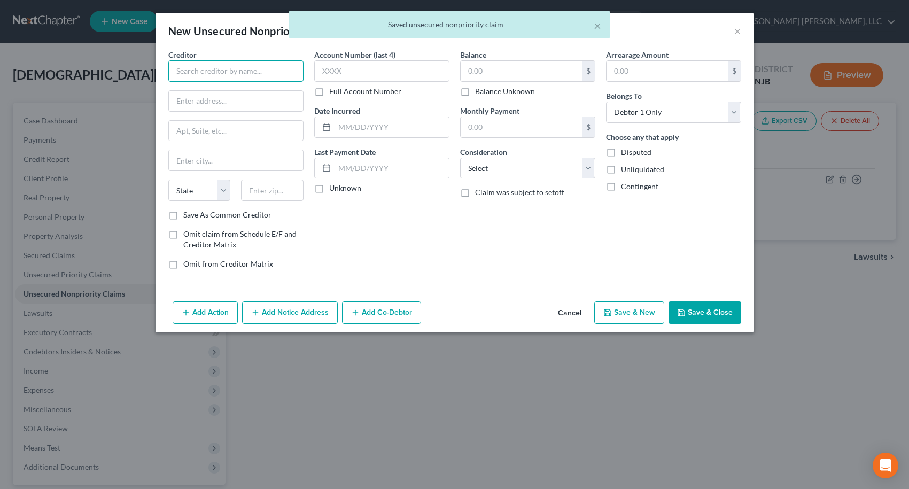
click at [228, 78] on input "text" at bounding box center [235, 70] width 135 height 21
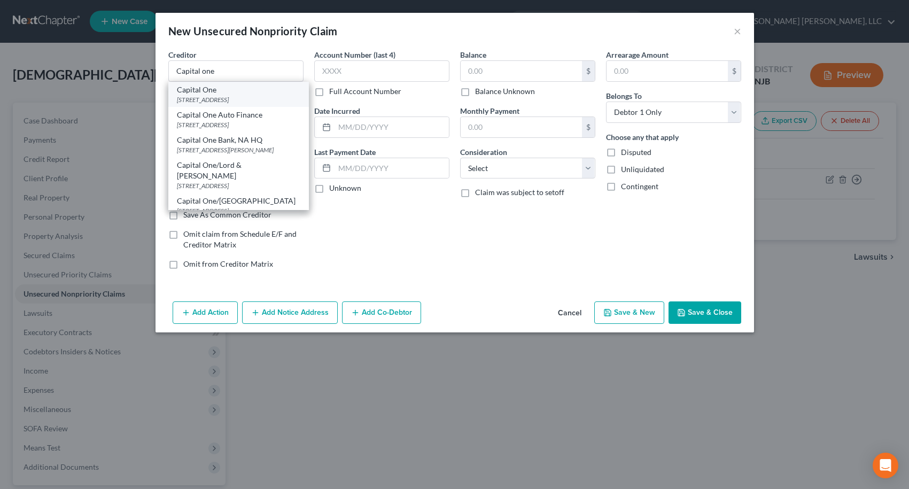
click at [228, 94] on div "Capital One" at bounding box center [238, 89] width 123 height 11
type input "Capital One"
type input "PO Box 31293"
type input "[GEOGRAPHIC_DATA]"
select select "46"
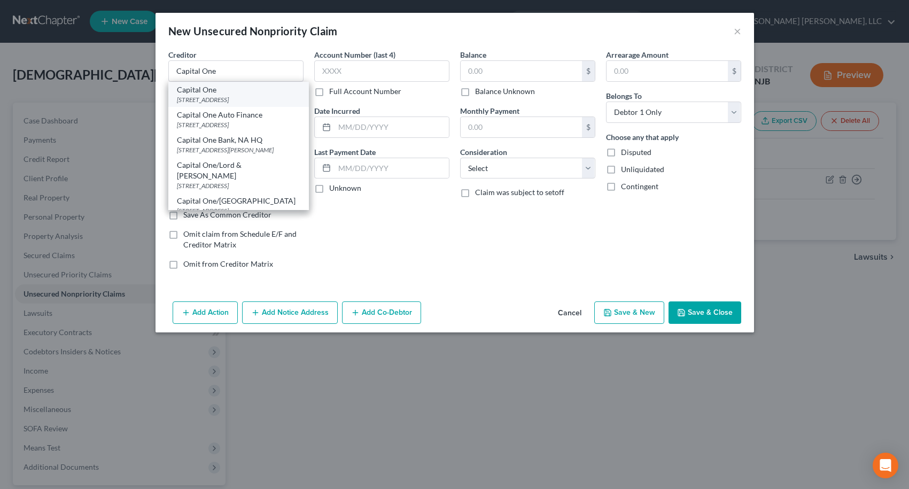
type input "84131"
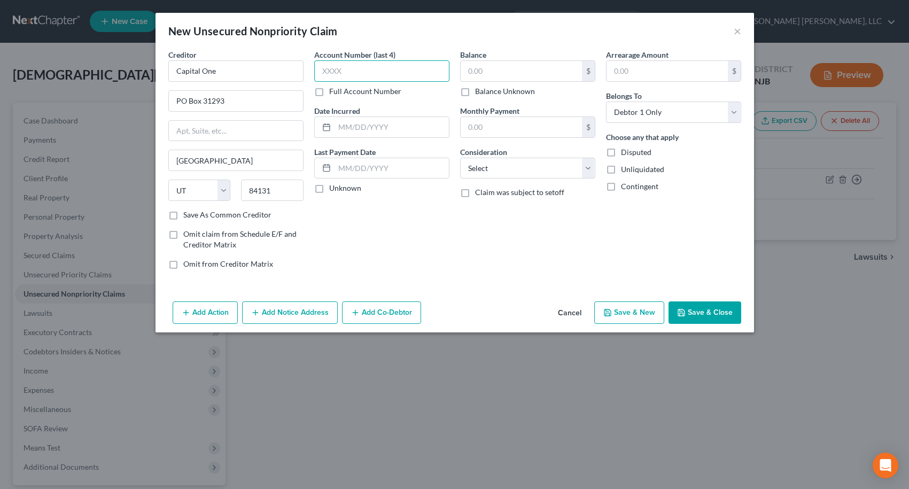
click at [320, 71] on input "text" at bounding box center [381, 70] width 135 height 21
type input "1417"
click at [553, 77] on input "text" at bounding box center [521, 71] width 121 height 20
type input "312.00"
click at [608, 311] on polyline "button" at bounding box center [607, 310] width 3 height 2
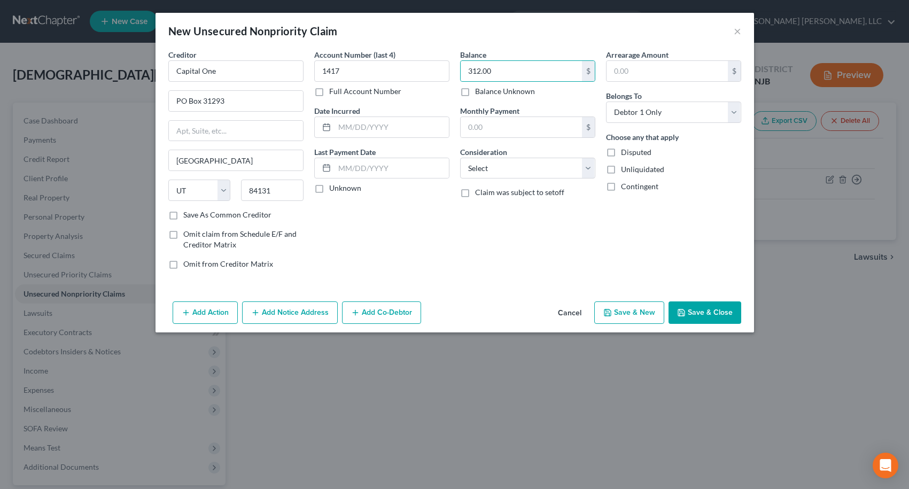
select select "0"
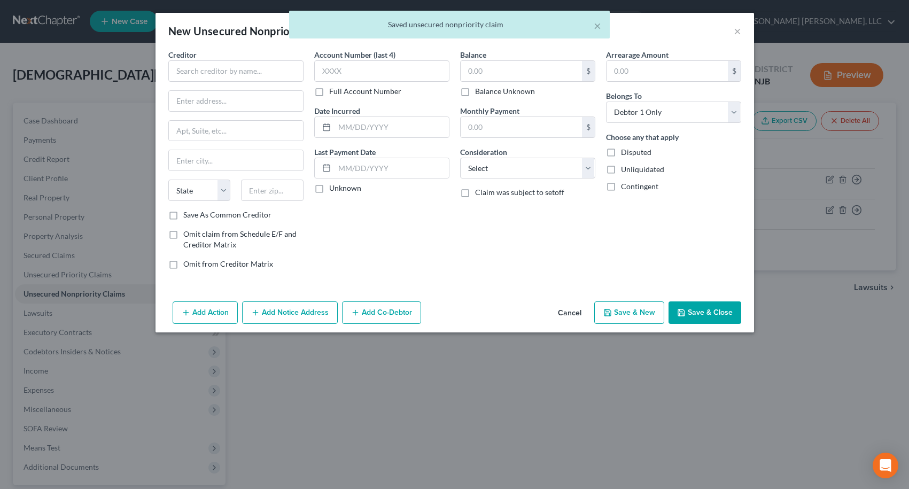
type input "0.00"
click at [292, 73] on input "text" at bounding box center [235, 70] width 135 height 21
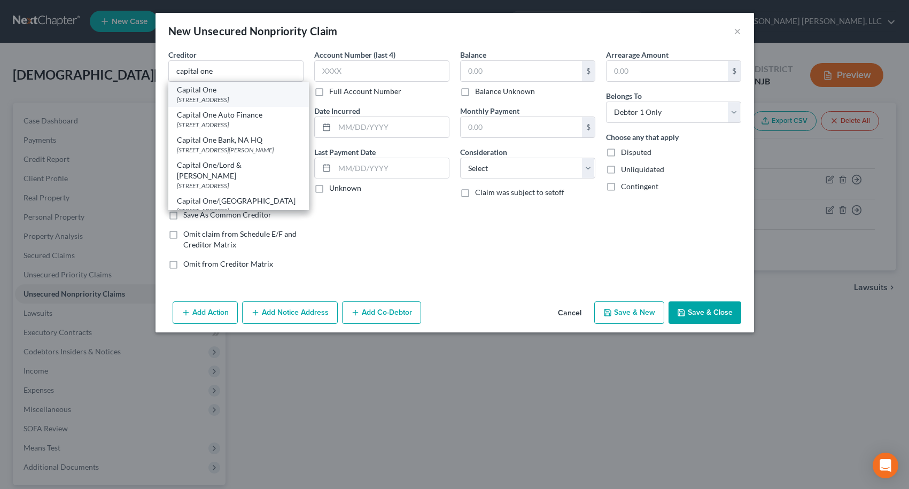
click at [234, 99] on div "[STREET_ADDRESS]" at bounding box center [238, 99] width 123 height 9
type input "Capital One"
type input "PO Box 31293"
type input "[GEOGRAPHIC_DATA]"
select select "46"
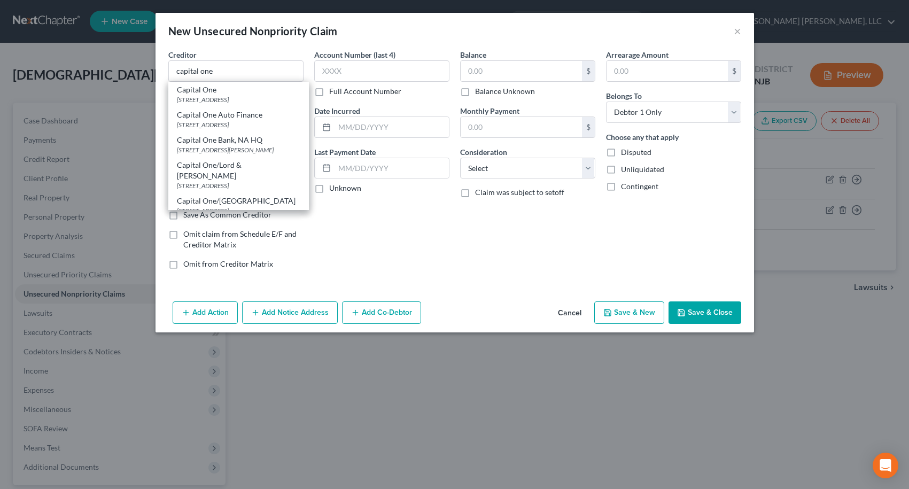
type input "84131"
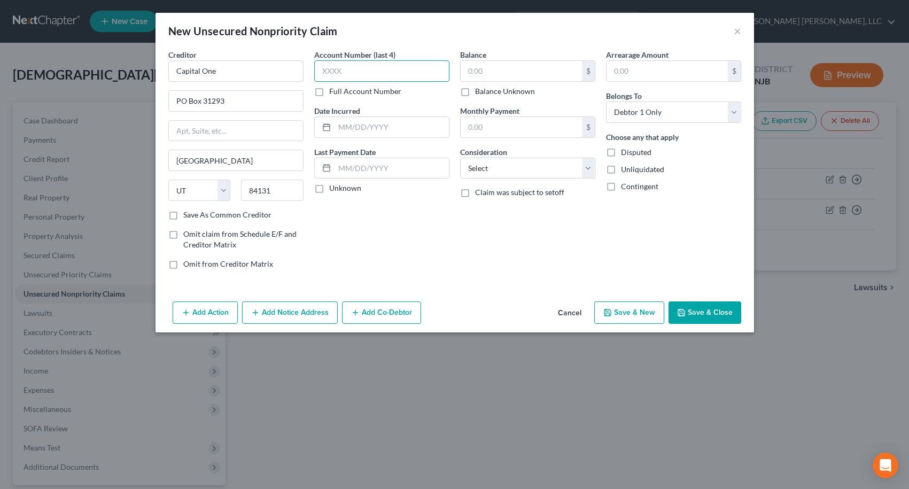
click at [358, 72] on input "text" at bounding box center [381, 70] width 135 height 21
type input "6144"
click at [493, 65] on input "text" at bounding box center [521, 71] width 121 height 20
type input "168.00"
click at [629, 313] on button "Save & New" at bounding box center [629, 312] width 70 height 22
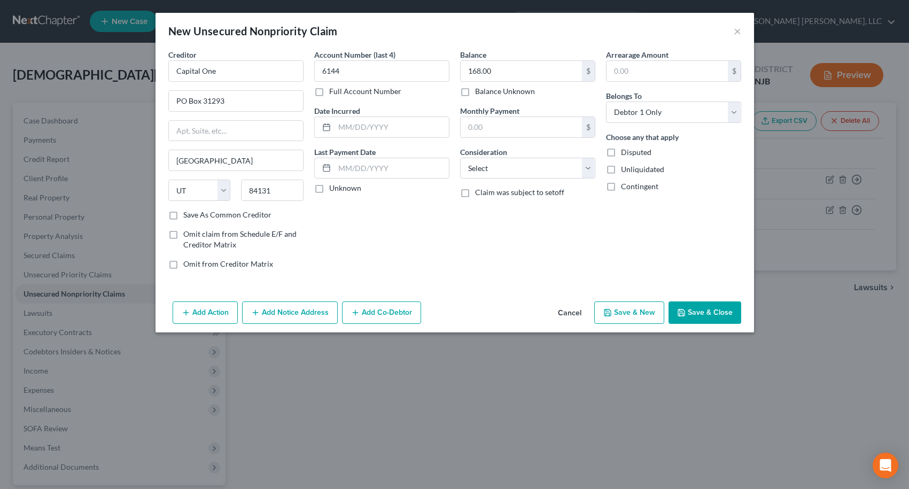
select select "0"
click at [286, 76] on input "text" at bounding box center [235, 70] width 135 height 21
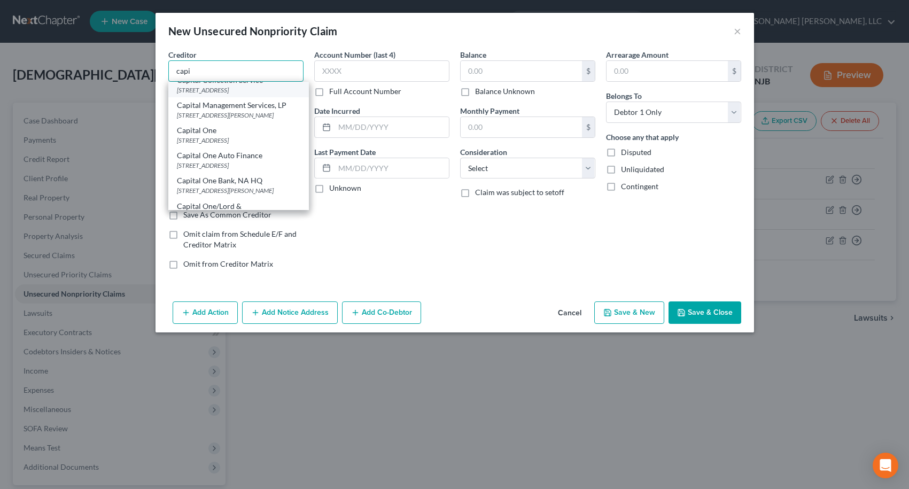
scroll to position [53, 0]
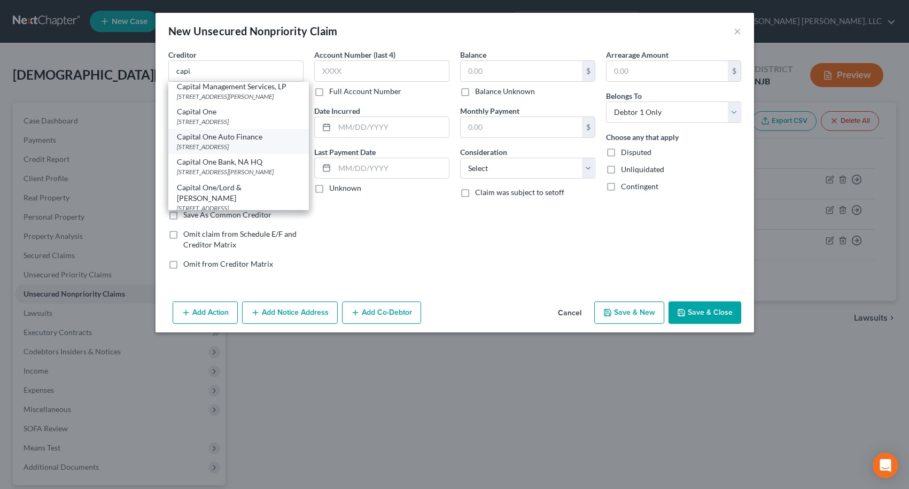
click at [249, 142] on div "Capital One Auto Finance" at bounding box center [238, 136] width 123 height 11
type input "Capital One Auto Finance"
type input "PO Box 262649"
type input "Plano"
select select "45"
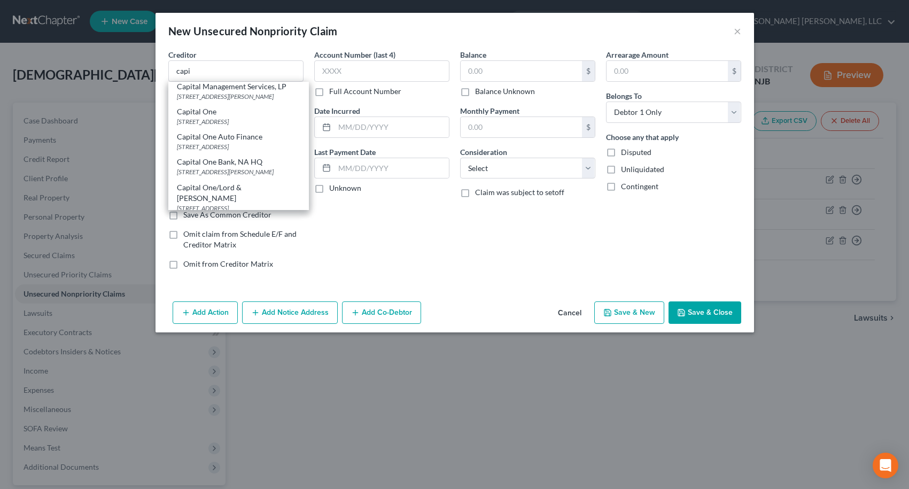
type input "75026"
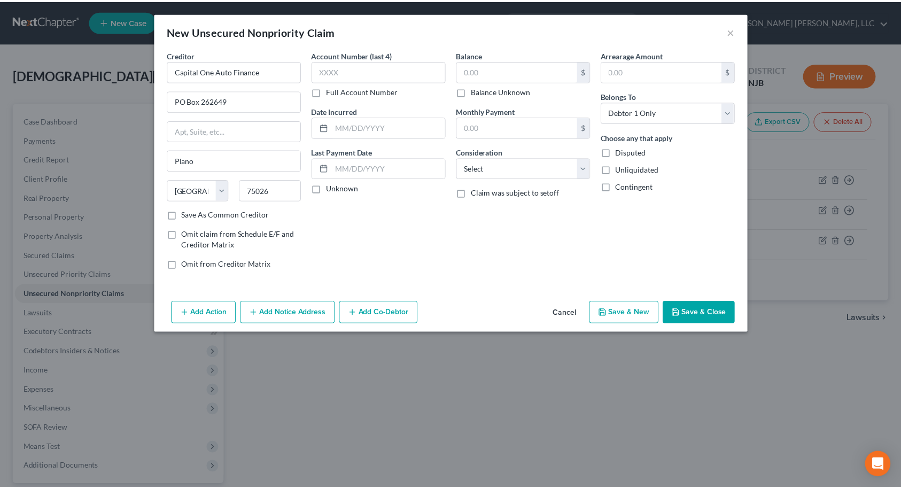
scroll to position [0, 0]
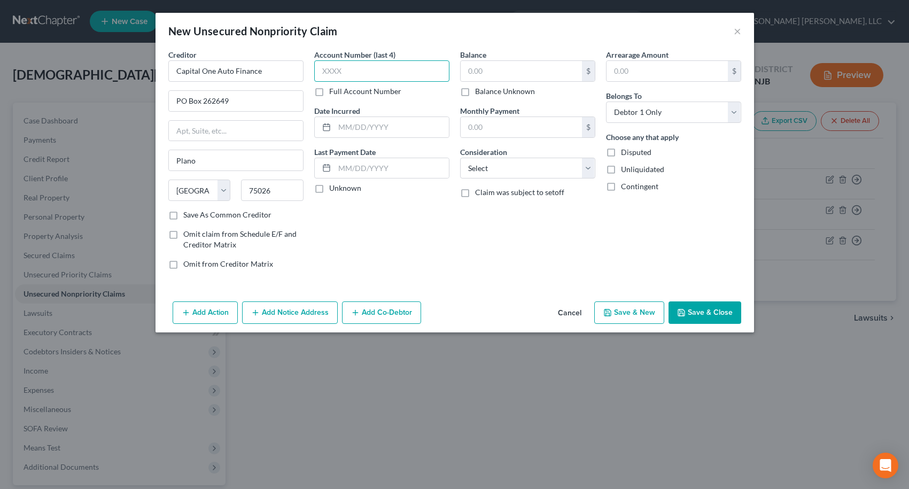
click at [343, 76] on input "text" at bounding box center [381, 70] width 135 height 21
type input "1"
type input "4817"
click at [512, 71] on input "text" at bounding box center [521, 71] width 121 height 20
click at [617, 308] on button "Save & New" at bounding box center [629, 312] width 70 height 22
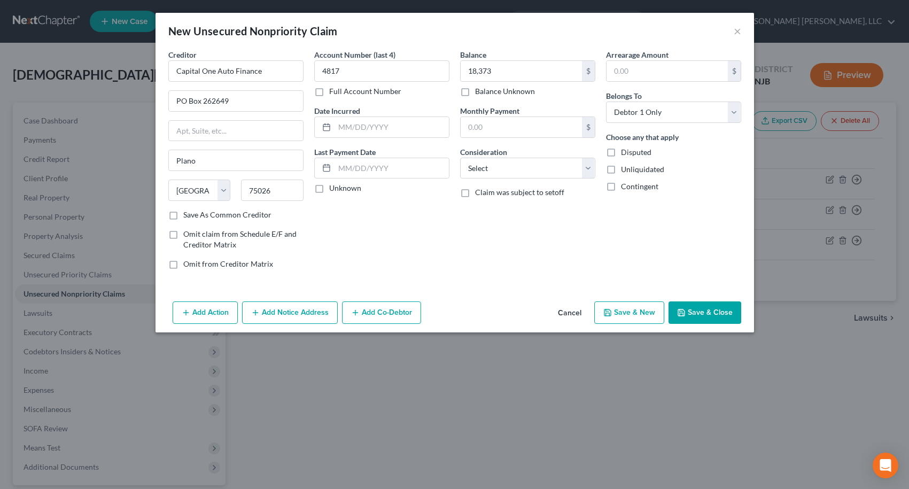
type input "18,373.00"
type input "0.00"
select select "0"
click at [267, 74] on input "text" at bounding box center [235, 70] width 135 height 21
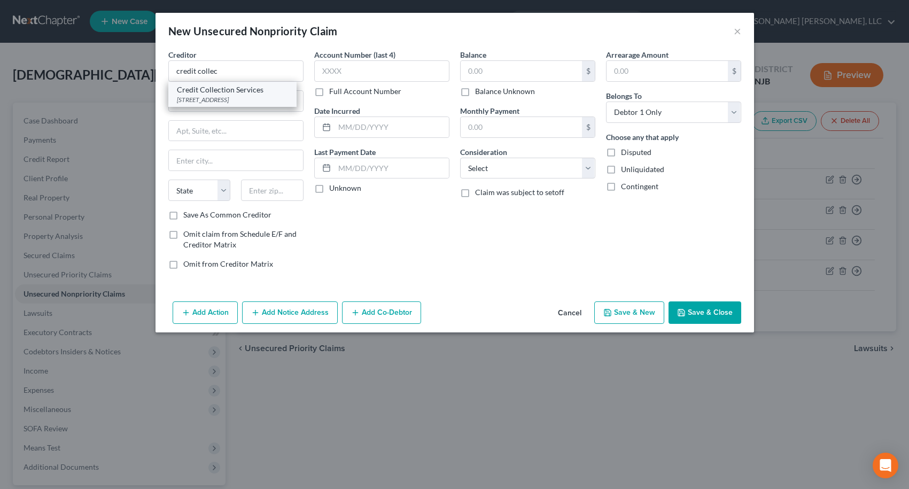
click at [244, 96] on div "[STREET_ADDRESS]" at bounding box center [232, 99] width 111 height 9
type input "Credit Collection Services"
type input "[STREET_ADDRESS]"
type input "[PERSON_NAME]"
select select "22"
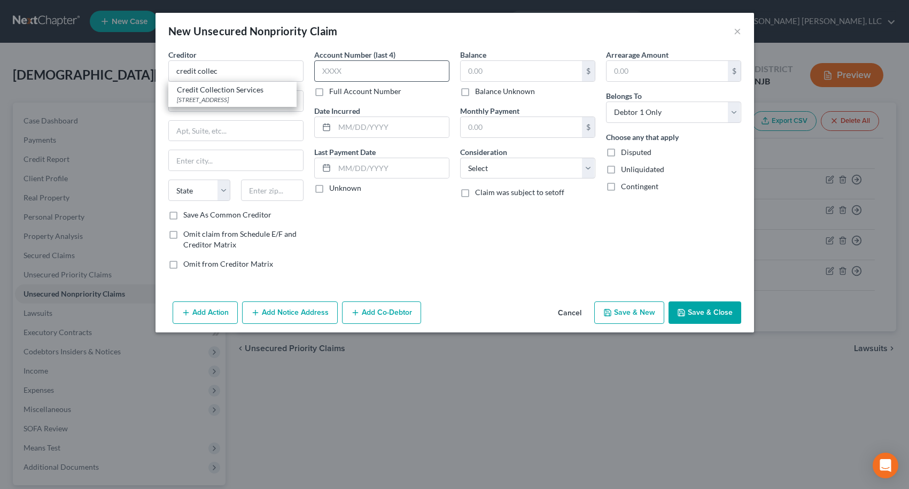
type input "02062"
click at [335, 76] on input "text" at bounding box center [381, 70] width 135 height 21
type input "1204"
click at [479, 67] on input "text" at bounding box center [521, 71] width 121 height 20
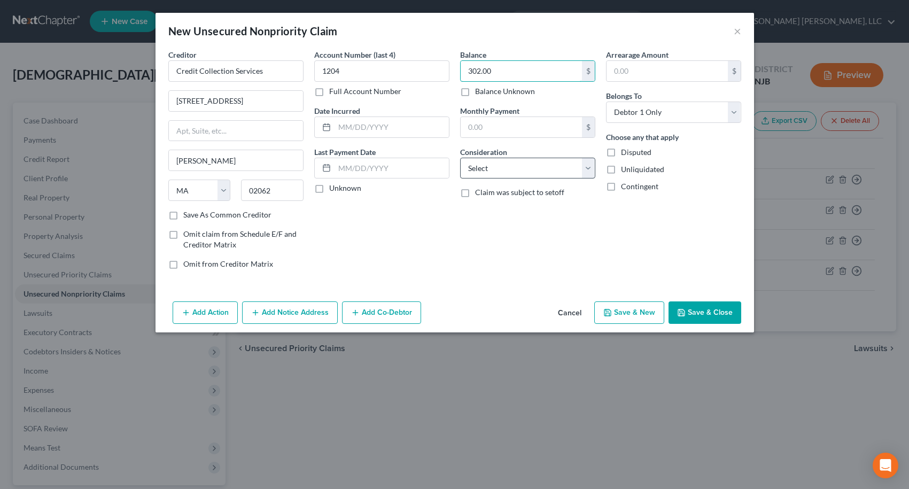
type input "302.00"
click at [517, 162] on select "Select Cable / Satellite Services Collection Agency Credit Card Debt Debt Couns…" at bounding box center [527, 168] width 135 height 21
select select "14"
click at [460, 158] on select "Select Cable / Satellite Services Collection Agency Credit Card Debt Debt Couns…" at bounding box center [527, 168] width 135 height 21
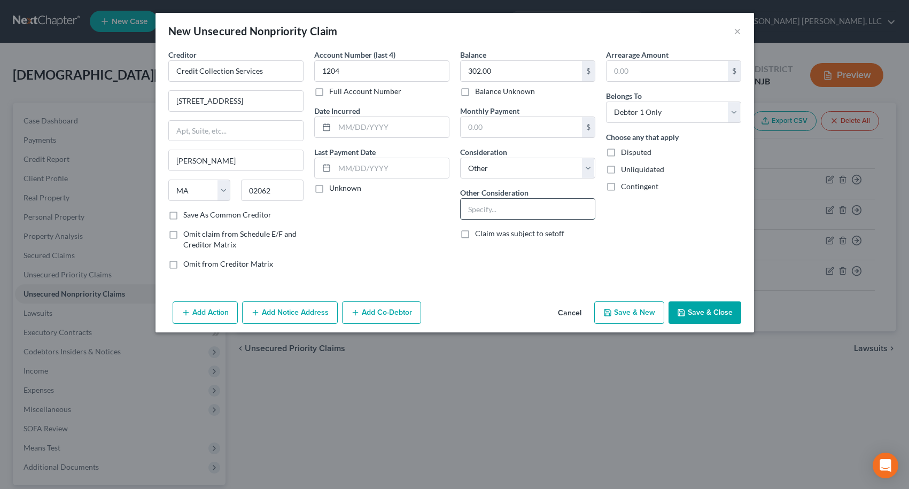
click at [499, 211] on input "text" at bounding box center [528, 209] width 134 height 20
type input "Collecting for Liberty Mutual"
click at [624, 315] on button "Save & New" at bounding box center [629, 312] width 70 height 22
select select "0"
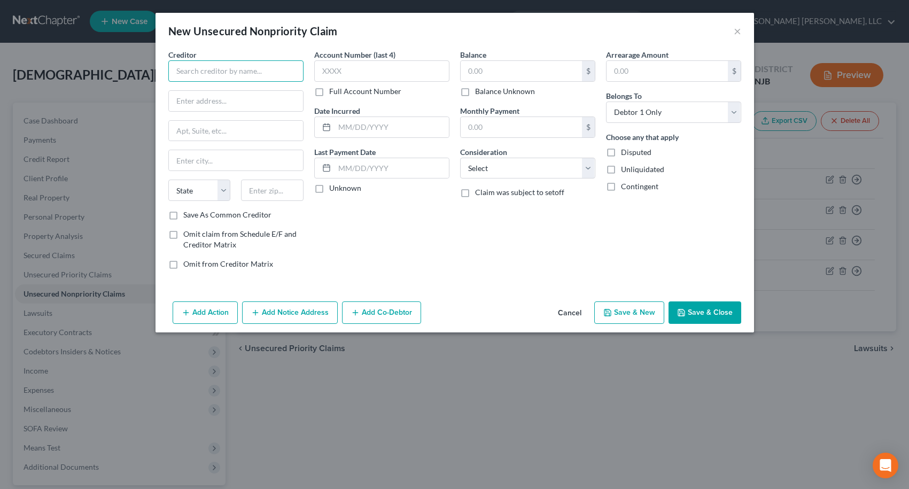
click at [223, 67] on input "text" at bounding box center [235, 70] width 135 height 21
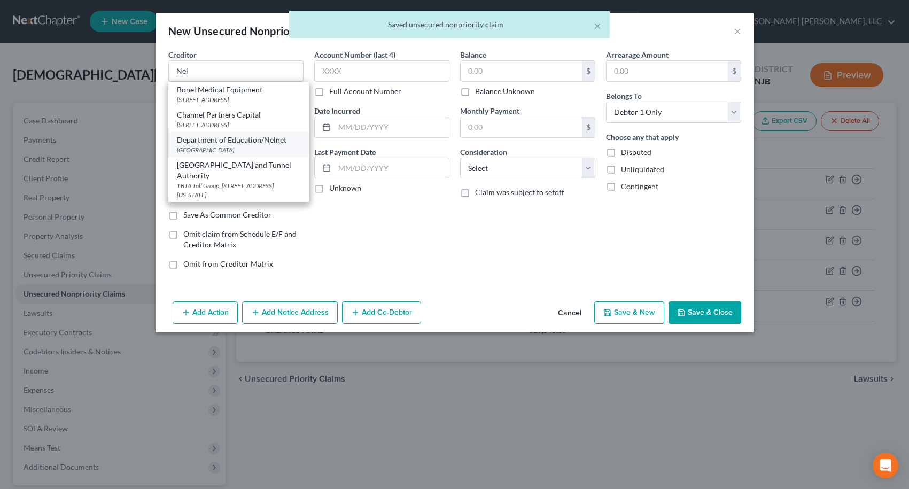
click at [236, 145] on div "Department of Education/Nelnet" at bounding box center [238, 140] width 123 height 11
type input "Department of Education/Nelnet"
type input "PO Box 82561"
type input "Lincoln"
select select "30"
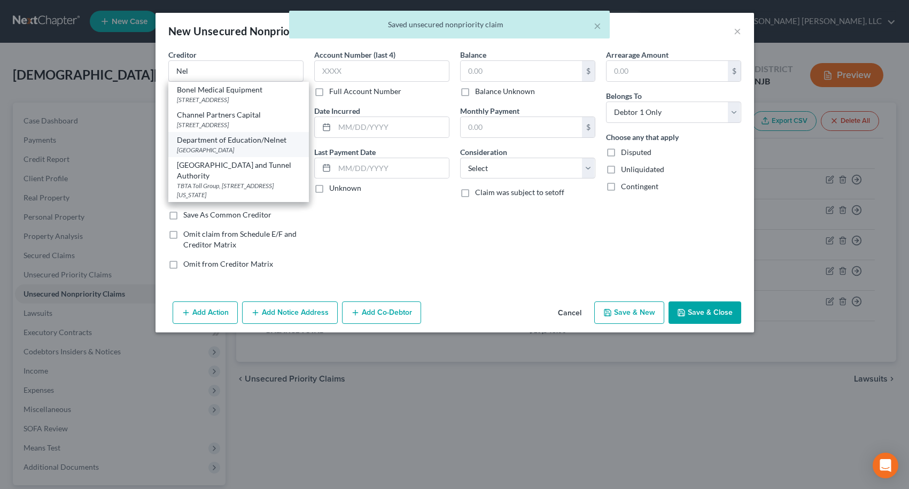
type input "68501"
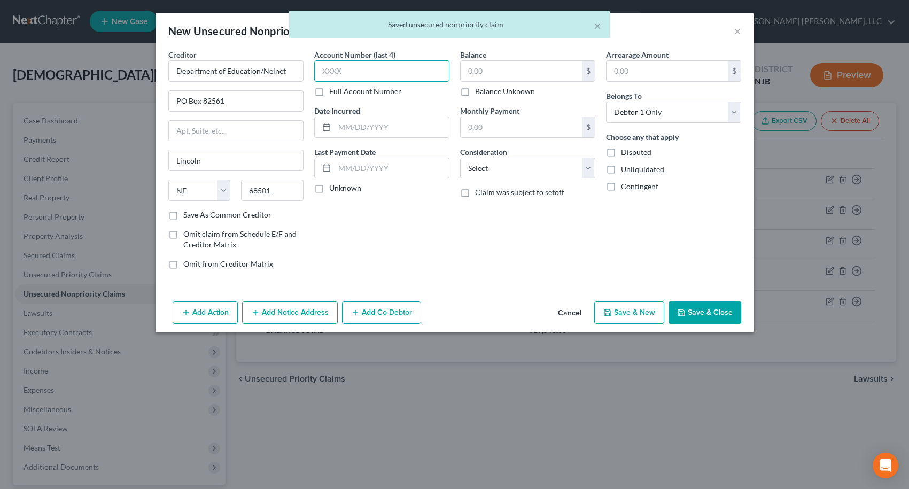
click at [351, 69] on input "text" at bounding box center [381, 70] width 135 height 21
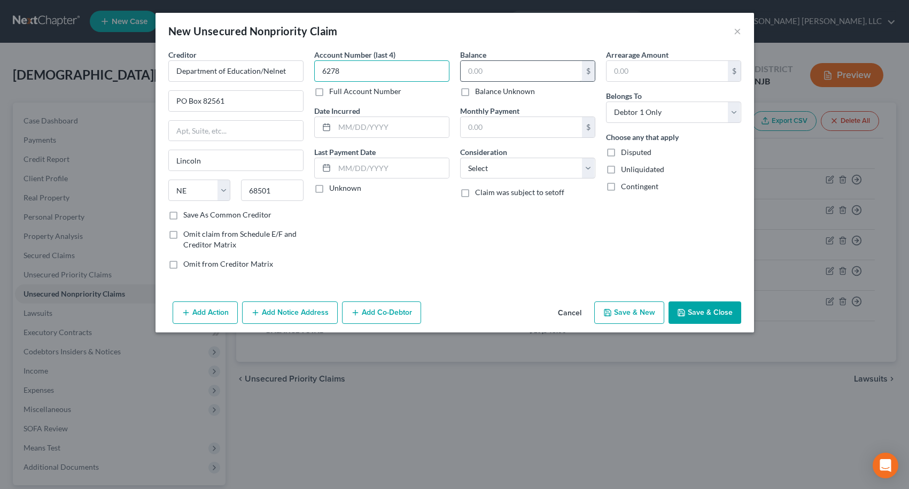
type input "6278"
click at [470, 71] on input "text" at bounding box center [521, 71] width 121 height 20
type input "49,279"
click at [627, 315] on button "Save & New" at bounding box center [629, 312] width 70 height 22
select select "0"
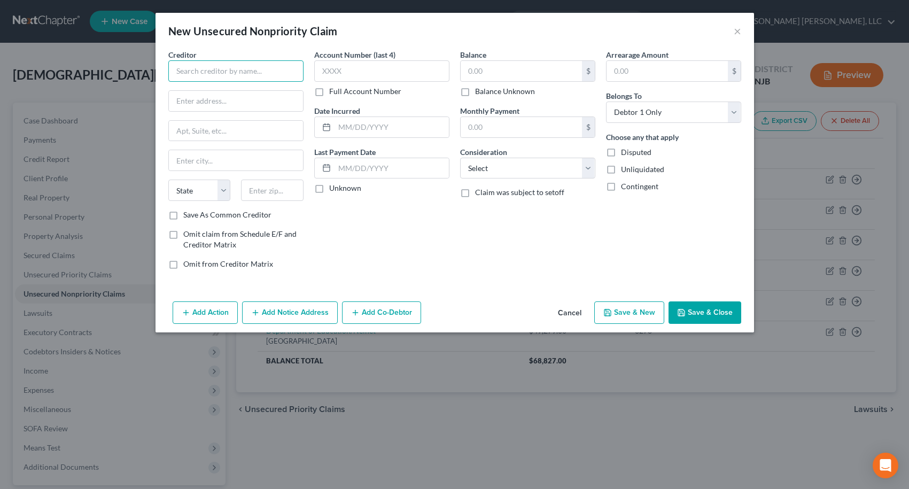
click at [236, 75] on input "text" at bounding box center [235, 70] width 135 height 21
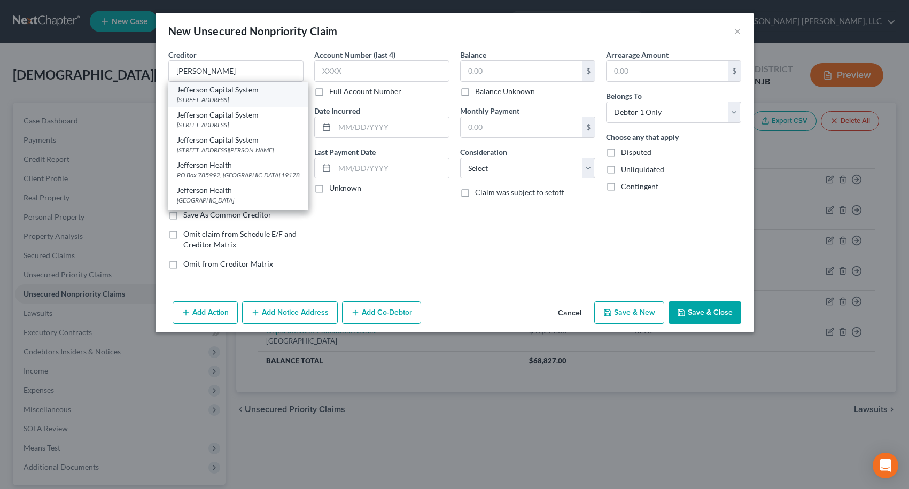
click at [242, 94] on div "Jefferson Capital System" at bounding box center [238, 89] width 123 height 11
type input "Jefferson Capital System"
type input "PO Box 7999"
type input "Saint Cloud"
select select "24"
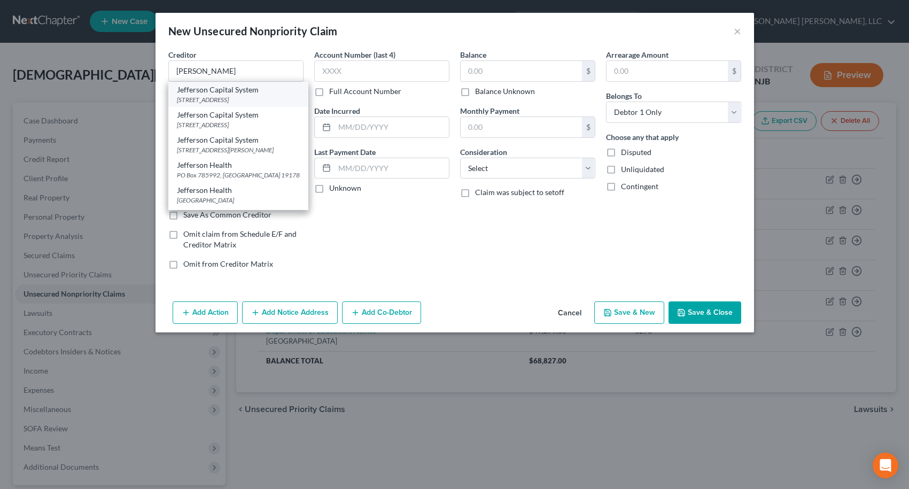
type input "56302"
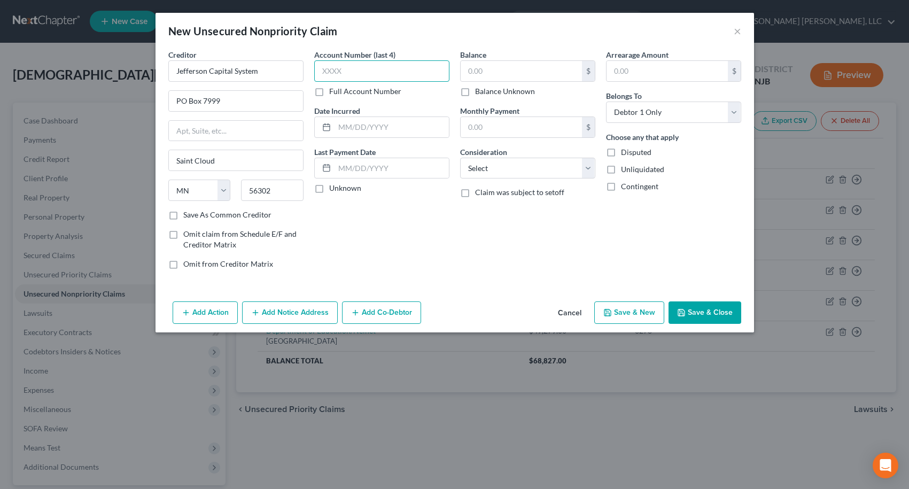
click at [369, 68] on input "text" at bounding box center [381, 70] width 135 height 21
type input "8708"
click at [468, 71] on input "text" at bounding box center [521, 71] width 121 height 20
type input "1,492"
click at [479, 173] on select "Select Cable / Satellite Services Collection Agency Credit Card Debt Debt Couns…" at bounding box center [527, 168] width 135 height 21
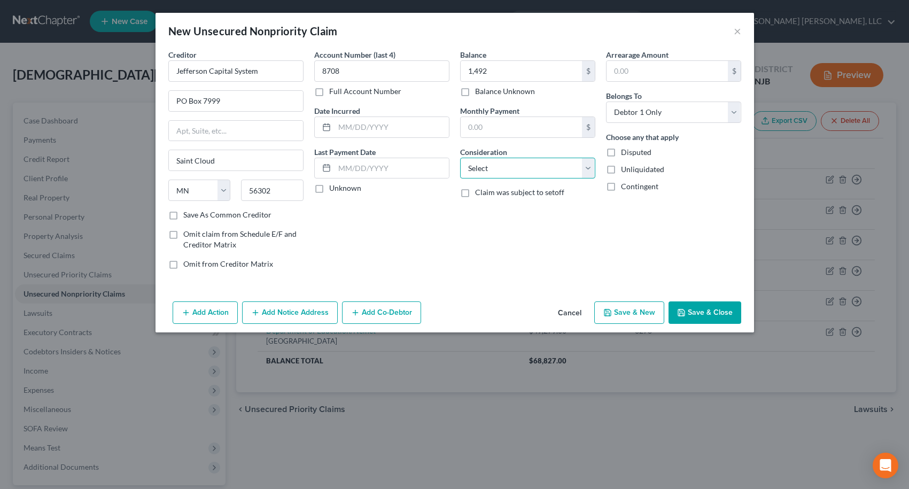
select select "14"
click at [460, 158] on select "Select Cable / Satellite Services Collection Agency Credit Card Debt Debt Couns…" at bounding box center [527, 168] width 135 height 21
click at [496, 212] on input "text" at bounding box center [528, 209] width 134 height 20
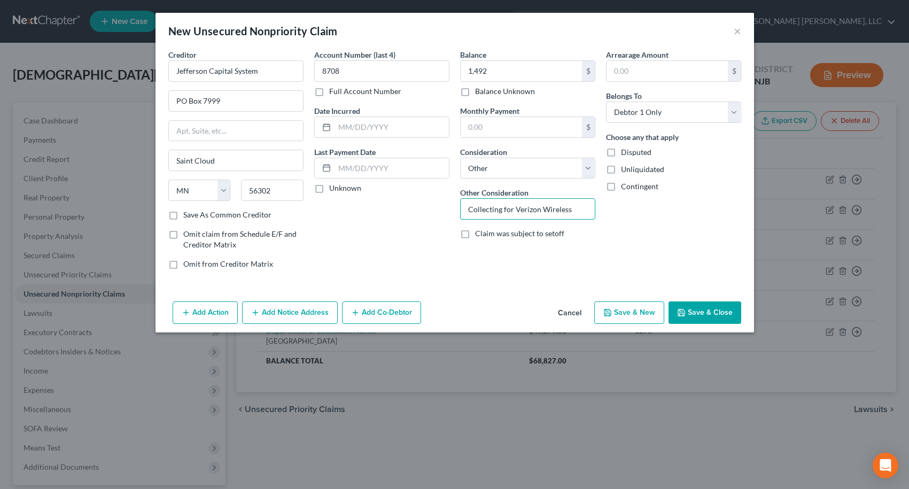
type input "Collecting for Verizon Wireless"
click at [640, 316] on button "Save & New" at bounding box center [629, 312] width 70 height 22
select select "0"
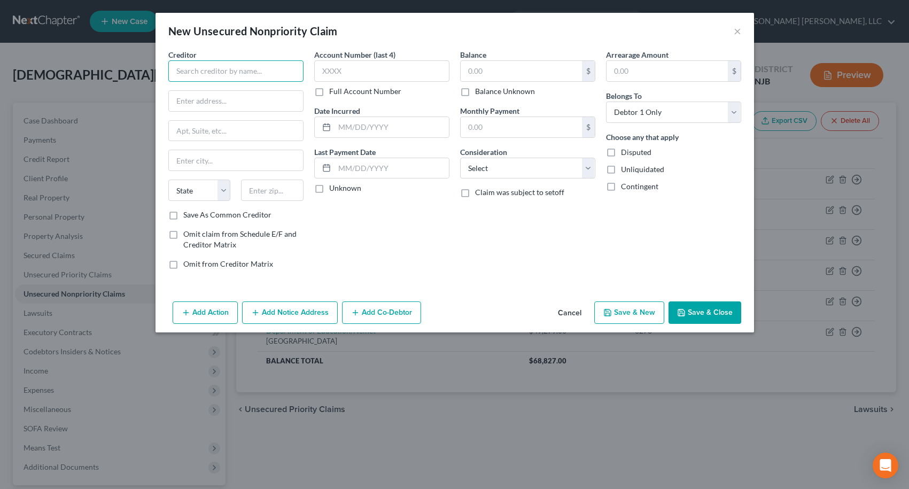
click at [254, 76] on input "text" at bounding box center [235, 70] width 135 height 21
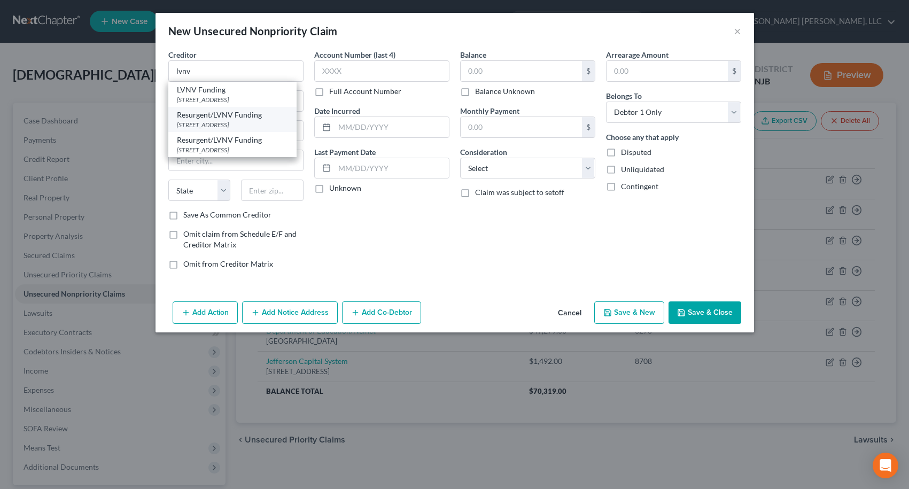
click at [241, 118] on div "Resurgent/LVNV Funding" at bounding box center [232, 115] width 111 height 11
type input "Resurgent/LVNV Funding"
type input "PO Box 10587"
type input "[GEOGRAPHIC_DATA]"
select select "42"
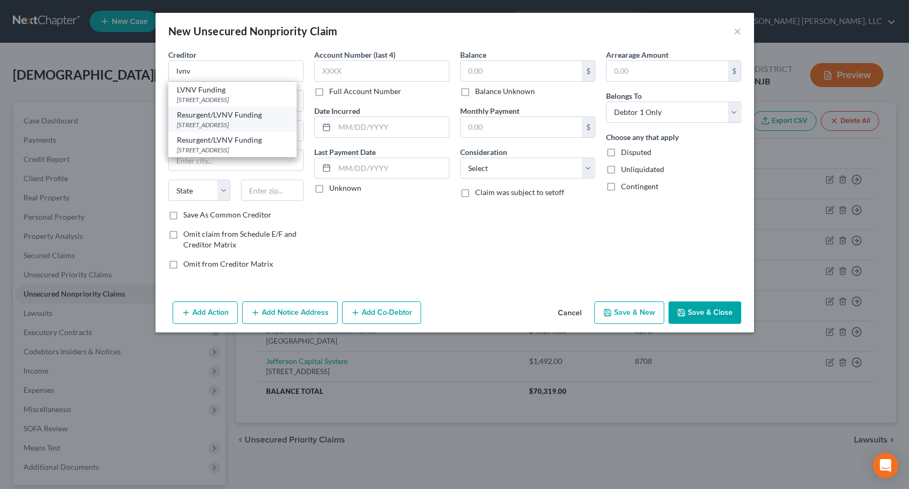
type input "29603"
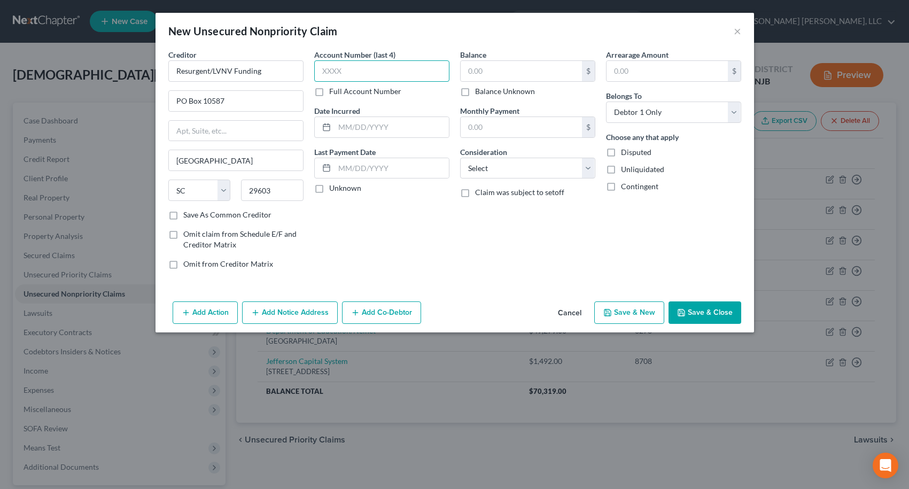
click at [333, 77] on input "text" at bounding box center [381, 70] width 135 height 21
type input "8994"
click at [484, 68] on input "text" at bounding box center [521, 71] width 121 height 20
type input "684.00"
click at [516, 169] on select "Select Cable / Satellite Services Collection Agency Credit Card Debt Debt Couns…" at bounding box center [527, 168] width 135 height 21
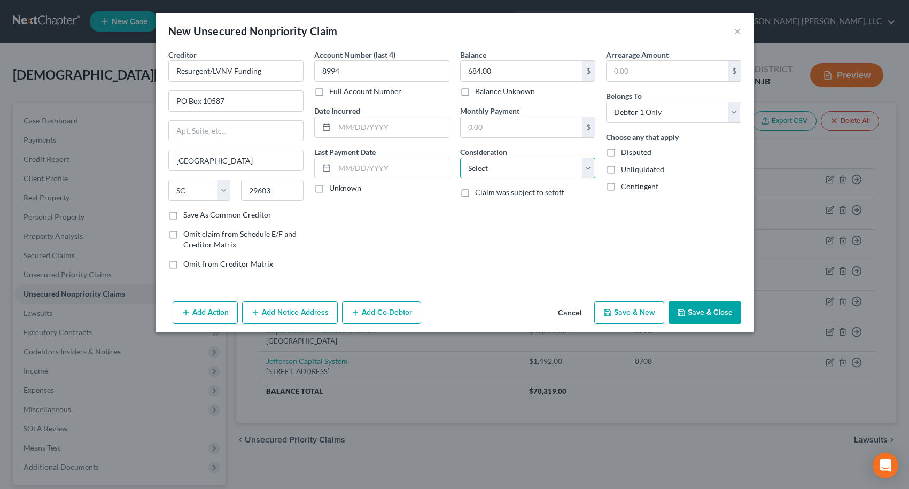
select select "14"
click at [460, 158] on select "Select Cable / Satellite Services Collection Agency Credit Card Debt Debt Couns…" at bounding box center [527, 168] width 135 height 21
click at [484, 211] on input "text" at bounding box center [528, 209] width 134 height 20
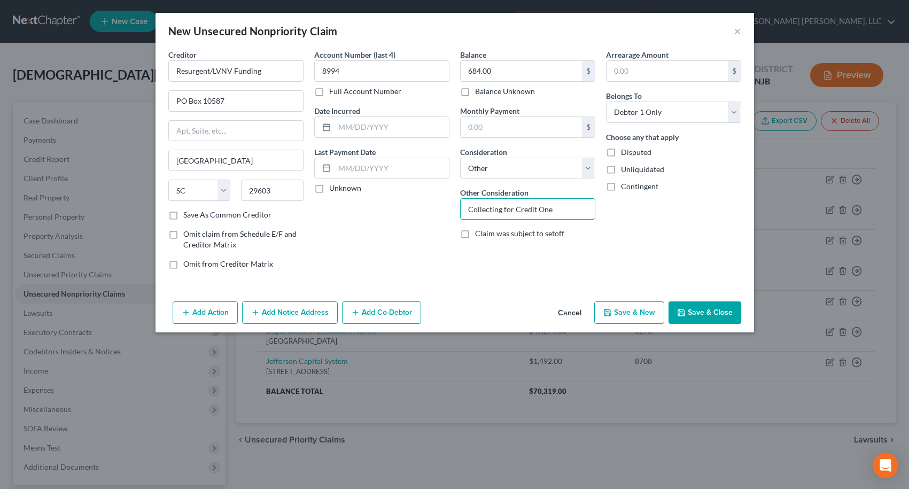
type input "Collecting for Credit One"
click at [635, 312] on button "Save & New" at bounding box center [629, 312] width 70 height 22
select select "0"
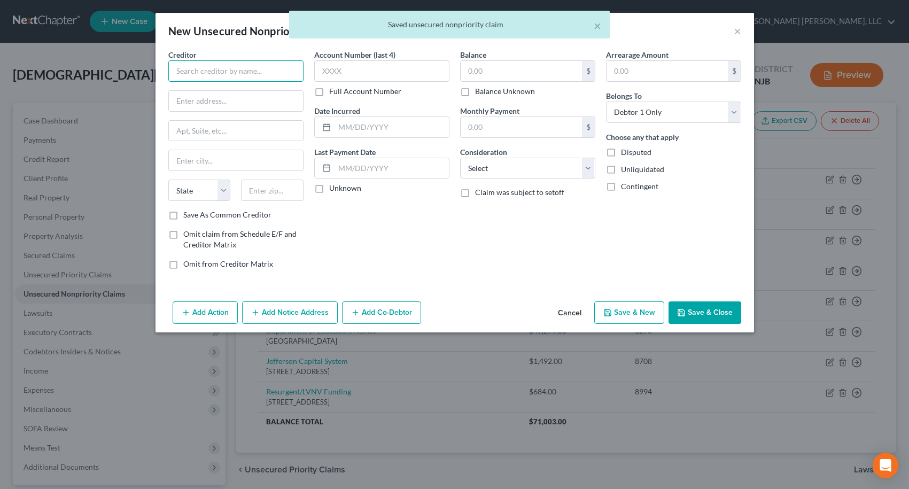
click at [280, 75] on input "text" at bounding box center [235, 70] width 135 height 21
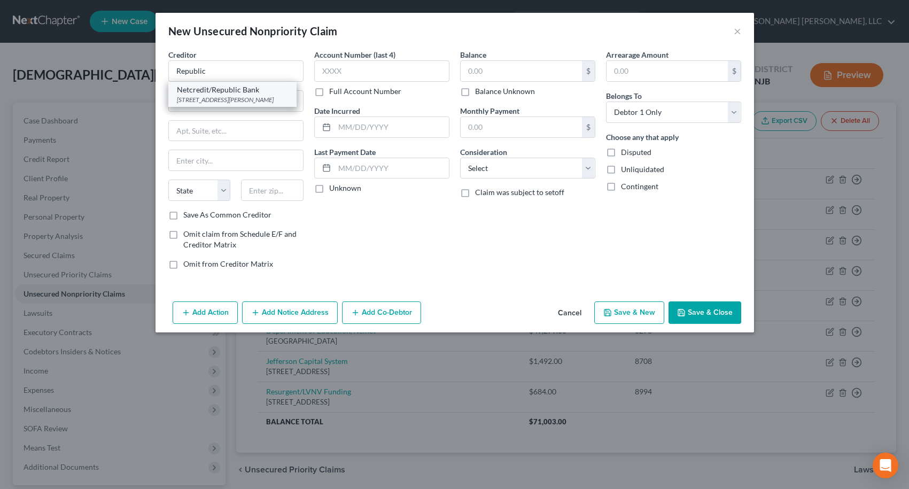
click at [262, 99] on div "[STREET_ADDRESS][PERSON_NAME]" at bounding box center [232, 99] width 111 height 9
type input "Netcredit/Republic Bank"
type input "[STREET_ADDRESS][PERSON_NAME]"
type input "[GEOGRAPHIC_DATA]"
select select "14"
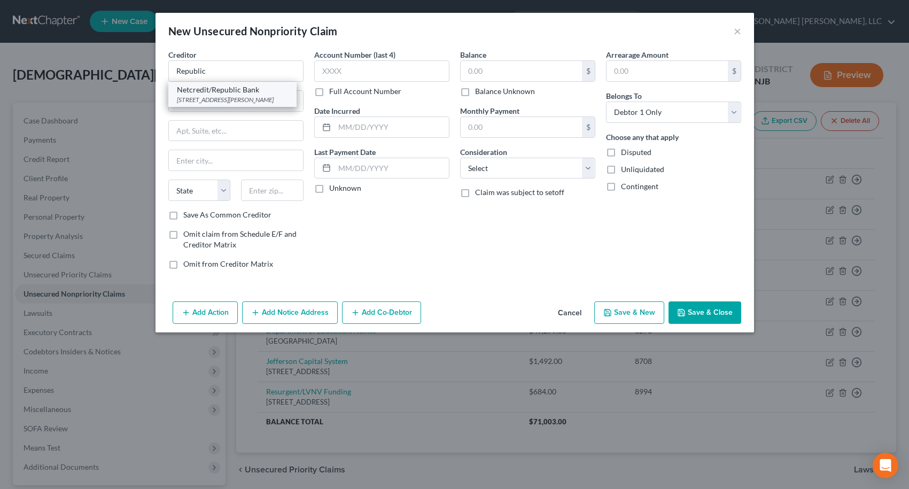
type input "60604"
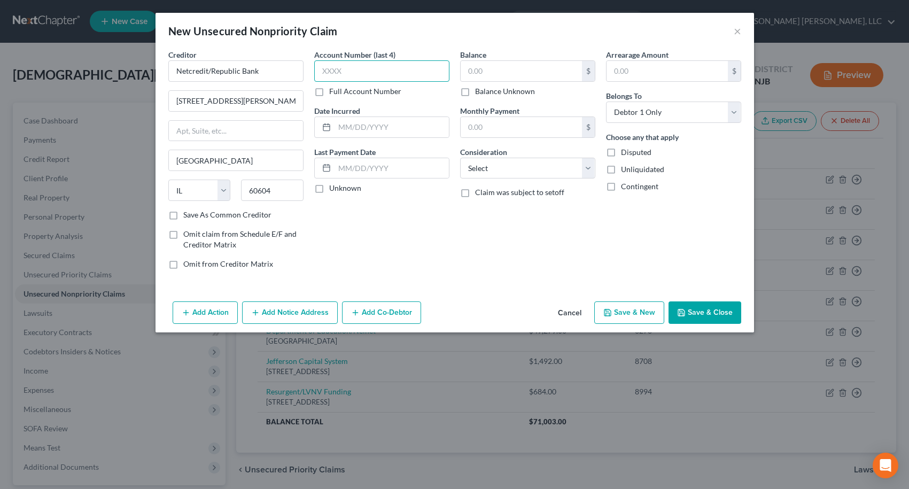
click at [348, 73] on input "text" at bounding box center [381, 70] width 135 height 21
type input "3454"
click at [502, 78] on input "text" at bounding box center [521, 71] width 121 height 20
type input "2,124.00"
click at [647, 315] on button "Save & New" at bounding box center [629, 312] width 70 height 22
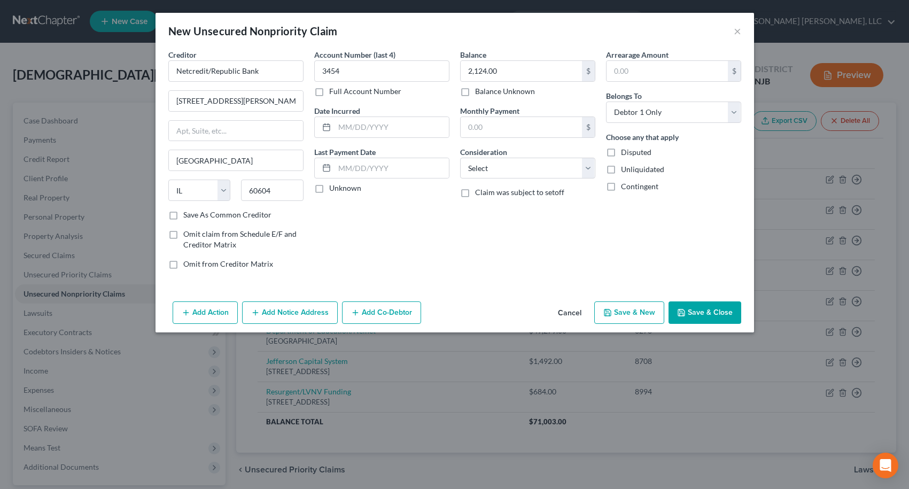
select select "0"
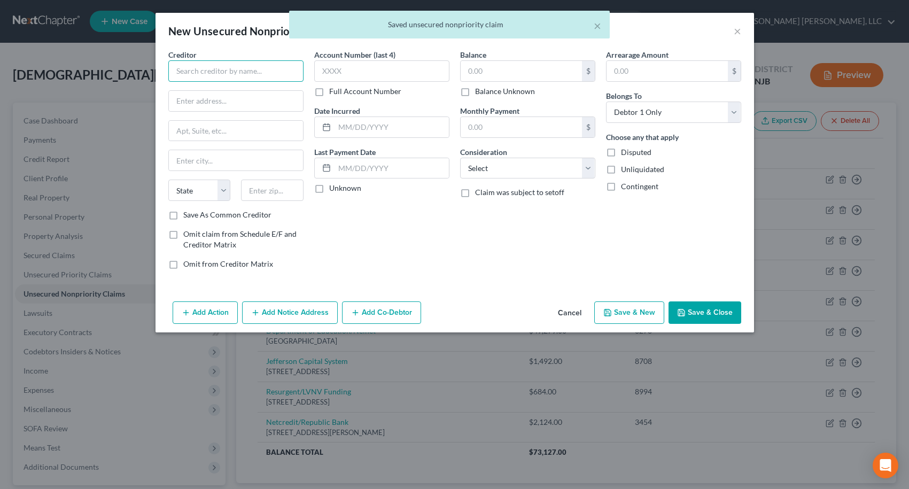
click at [270, 66] on input "text" at bounding box center [235, 70] width 135 height 21
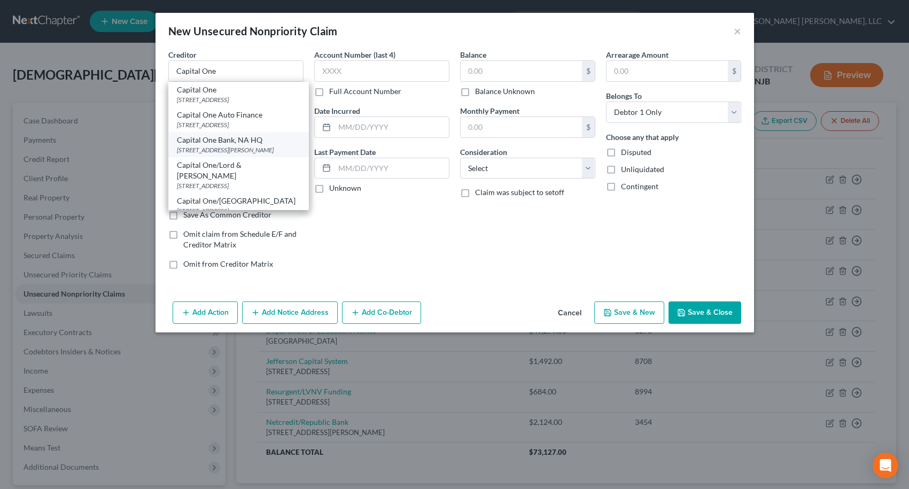
click at [269, 139] on div "Capital One Bank, NA HQ" at bounding box center [238, 140] width 123 height 11
type input "Capital One Bank, NA HQ"
type input "[STREET_ADDRESS]"
type input "[PERSON_NAME]"
select select "48"
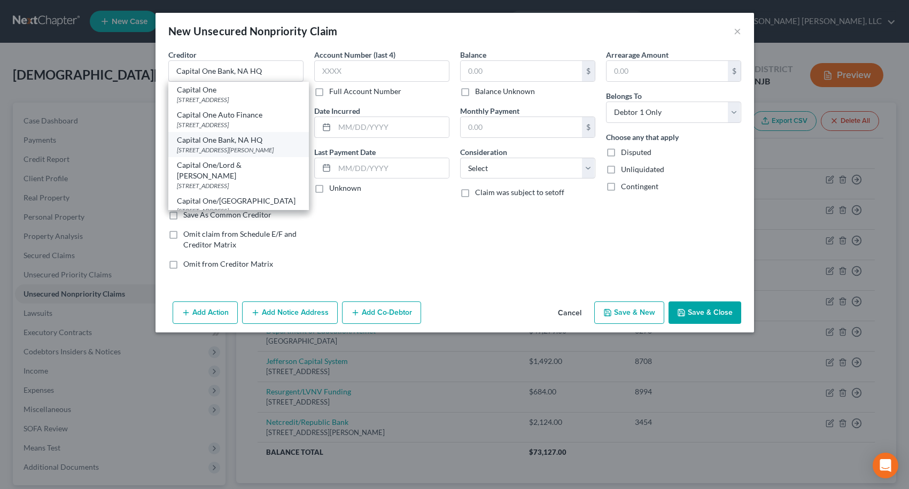
type input "22102"
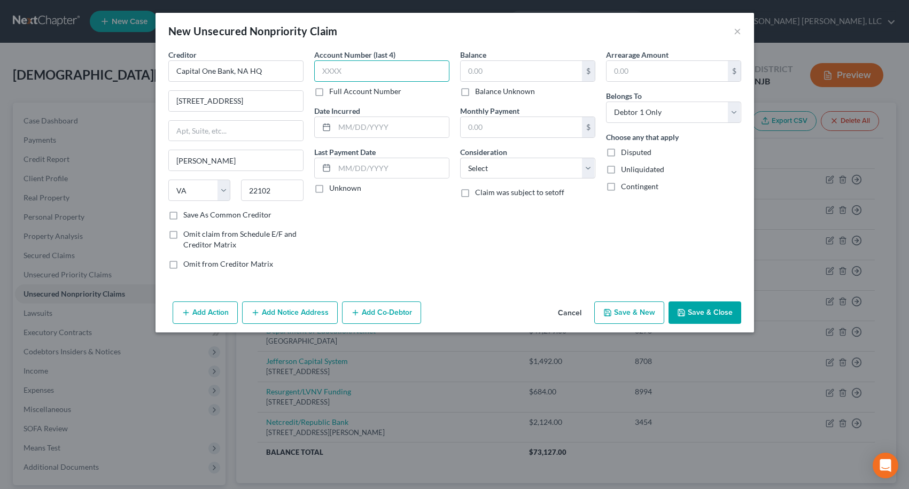
click at [360, 75] on input "text" at bounding box center [381, 70] width 135 height 21
type input "9193"
click at [492, 71] on input "text" at bounding box center [521, 71] width 121 height 20
type input "224"
click at [643, 311] on button "Save & New" at bounding box center [629, 312] width 70 height 22
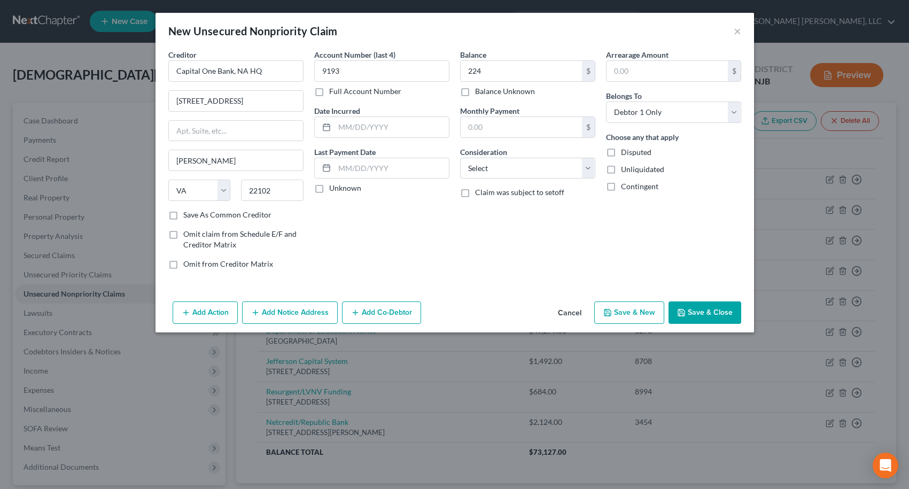
select select "0"
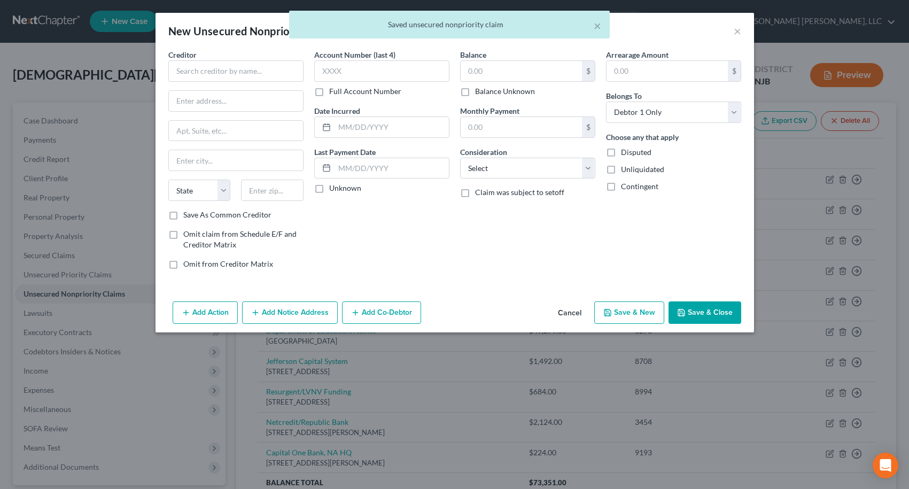
type input "224.00"
type input "0.00"
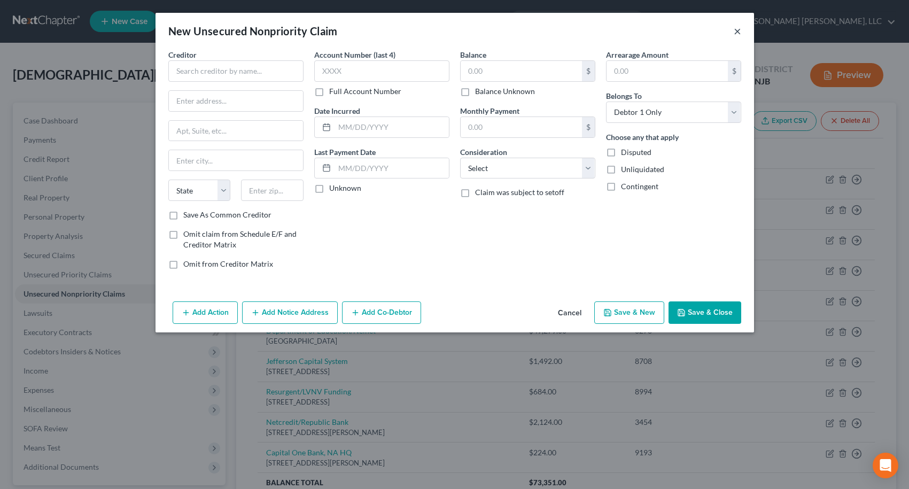
click at [735, 32] on button "×" at bounding box center [737, 31] width 7 height 13
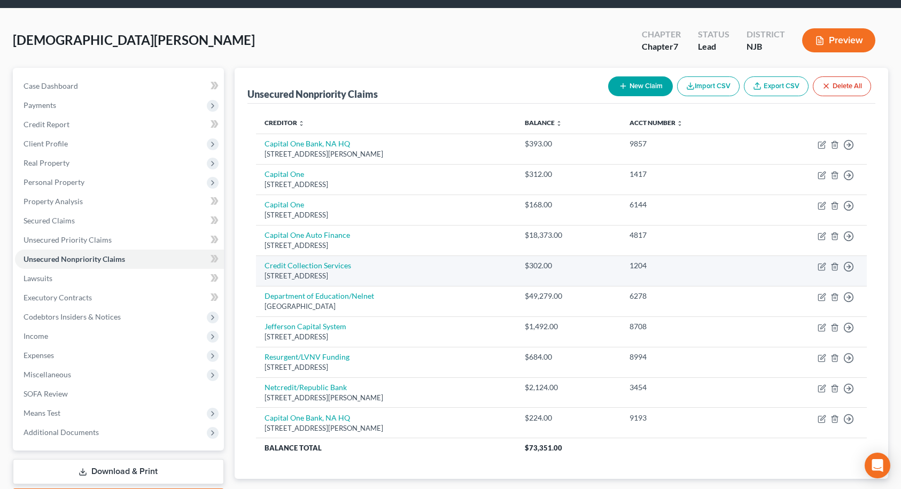
scroll to position [53, 0]
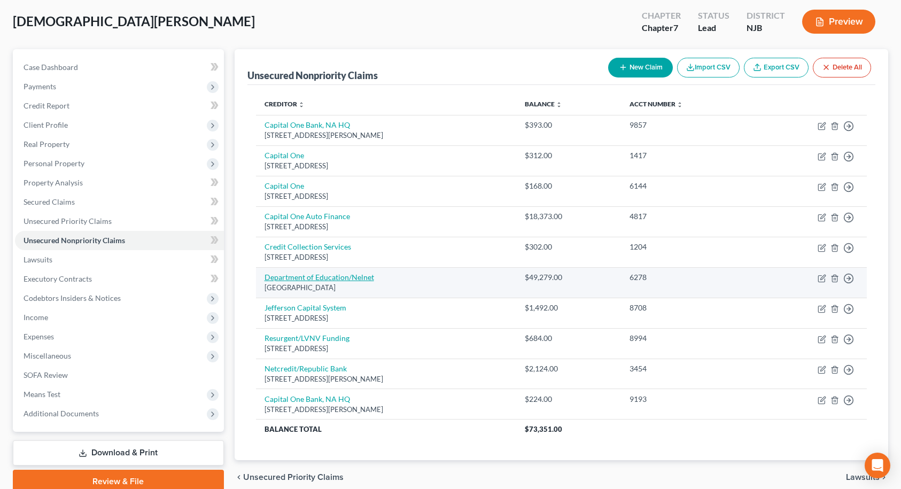
click at [292, 280] on link "Department of Education/Nelnet" at bounding box center [320, 277] width 110 height 9
select select "30"
select select "0"
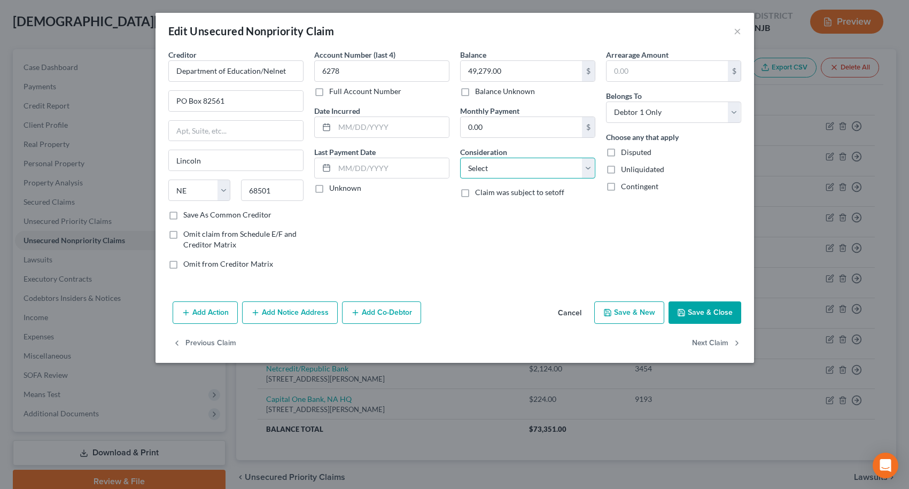
click at [493, 167] on select "Select Cable / Satellite Services Collection Agency Credit Card Debt Debt Couns…" at bounding box center [527, 168] width 135 height 21
select select "17"
click at [460, 158] on select "Select Cable / Satellite Services Collection Agency Credit Card Debt Debt Couns…" at bounding box center [527, 168] width 135 height 21
click at [701, 315] on button "Save & Close" at bounding box center [705, 312] width 73 height 22
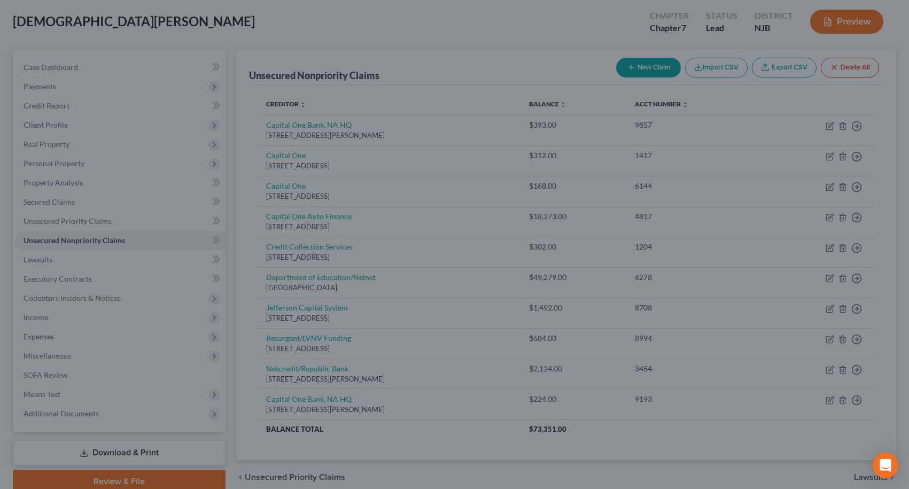
type input "0"
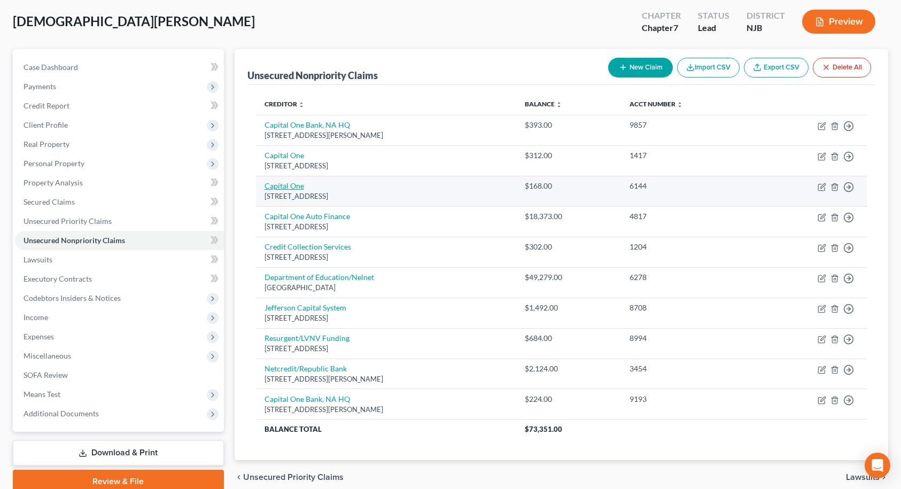
click at [289, 187] on link "Capital One" at bounding box center [285, 185] width 40 height 9
select select "46"
select select "0"
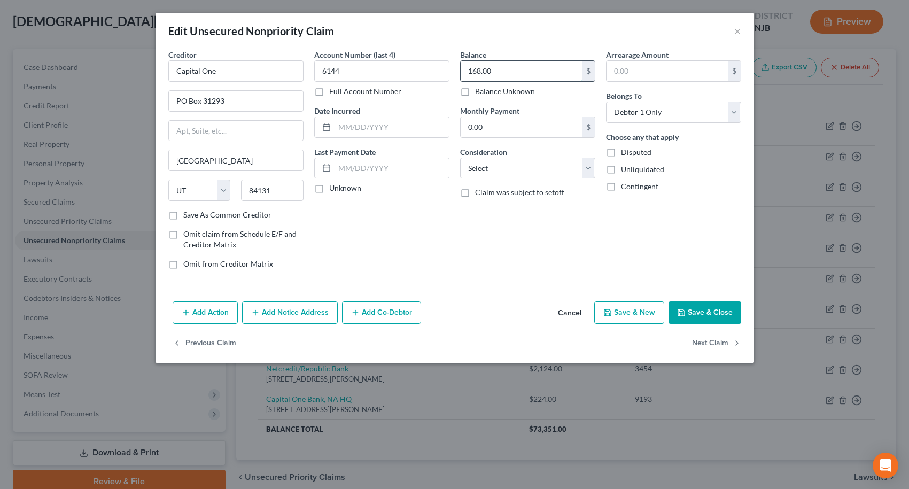
click at [496, 75] on input "168.00" at bounding box center [521, 71] width 121 height 20
type input "168.64"
click at [382, 69] on input "6144" at bounding box center [381, 70] width 135 height 21
type input "1145"
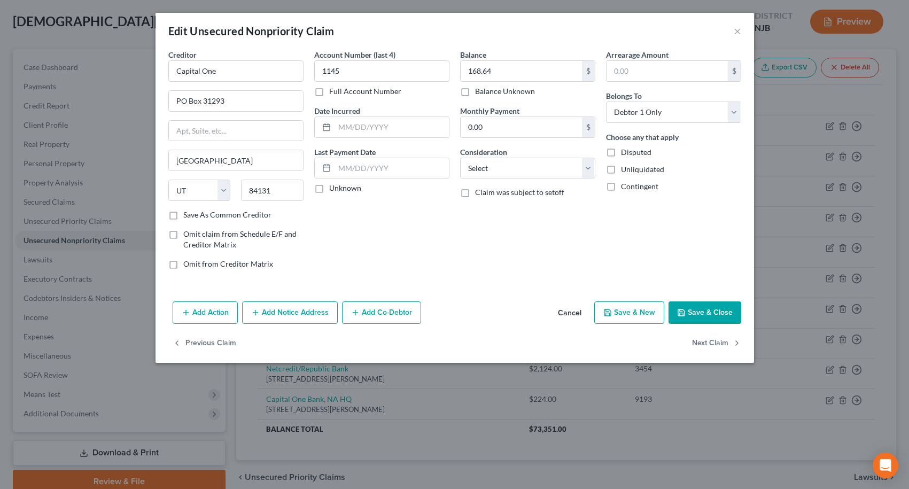
click at [710, 317] on button "Save & Close" at bounding box center [705, 312] width 73 height 22
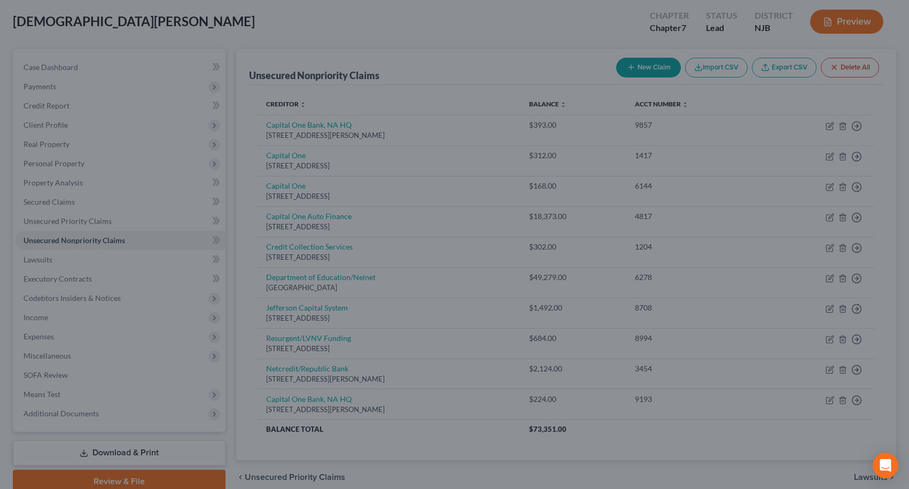
type input "0"
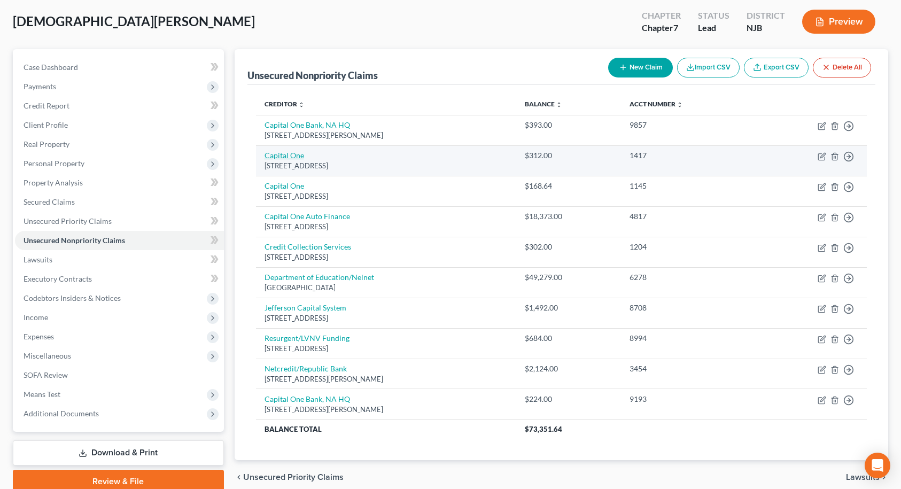
click at [299, 158] on link "Capital One" at bounding box center [285, 155] width 40 height 9
select select "46"
select select "0"
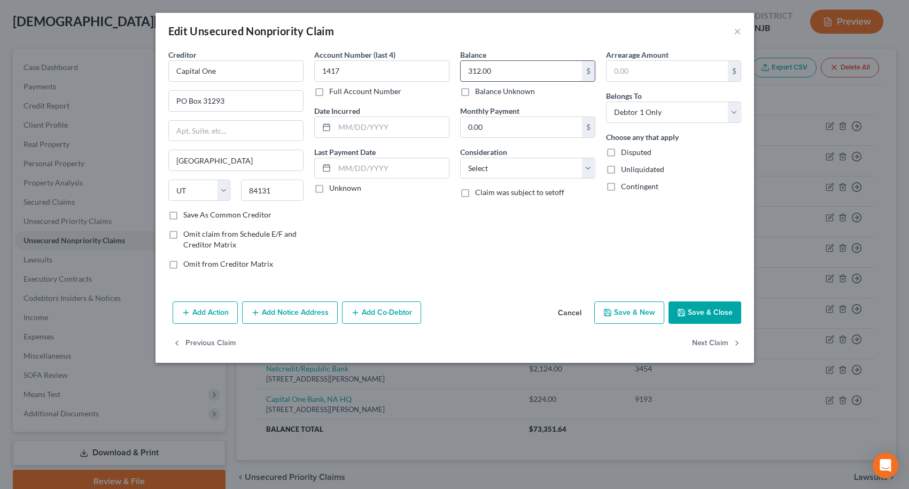
click at [518, 69] on input "312.00" at bounding box center [521, 71] width 121 height 20
type input "224.58"
click at [370, 68] on input "1417" at bounding box center [381, 70] width 135 height 21
click at [364, 69] on input "1417" at bounding box center [381, 70] width 135 height 21
drag, startPoint x: 347, startPoint y: 71, endPoint x: 313, endPoint y: 72, distance: 34.2
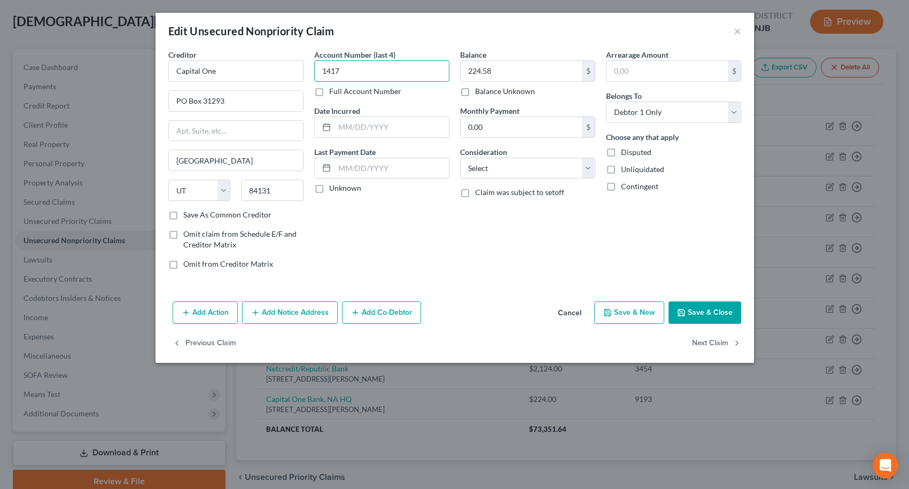
click at [313, 72] on div "Account Number (last 4) 1417 Full Account Number Date Incurred Last Payment Dat…" at bounding box center [382, 163] width 146 height 229
type input "3721"
click at [735, 34] on button "×" at bounding box center [737, 31] width 7 height 13
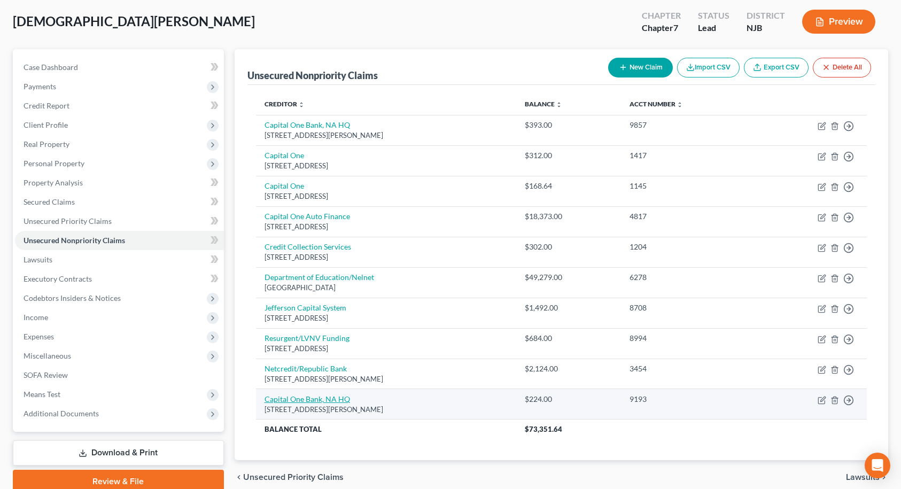
click at [325, 400] on link "Capital One Bank, NA HQ" at bounding box center [308, 398] width 86 height 9
select select "48"
select select "0"
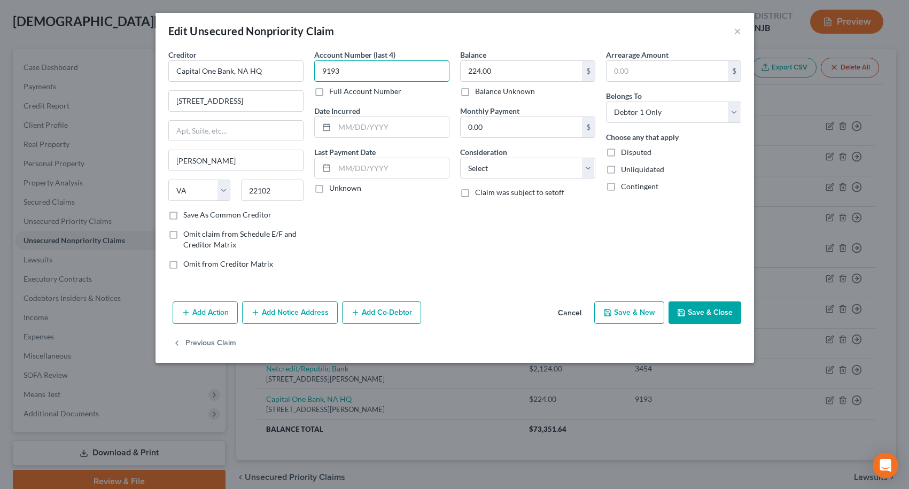
drag, startPoint x: 343, startPoint y: 75, endPoint x: 313, endPoint y: 69, distance: 30.1
click at [313, 69] on div "Account Number (last 4) 9193 Full Account Number Date Incurred Last Payment Dat…" at bounding box center [382, 163] width 146 height 229
type input "3721"
click at [501, 75] on input "224.00" at bounding box center [521, 71] width 121 height 20
type input "224.58"
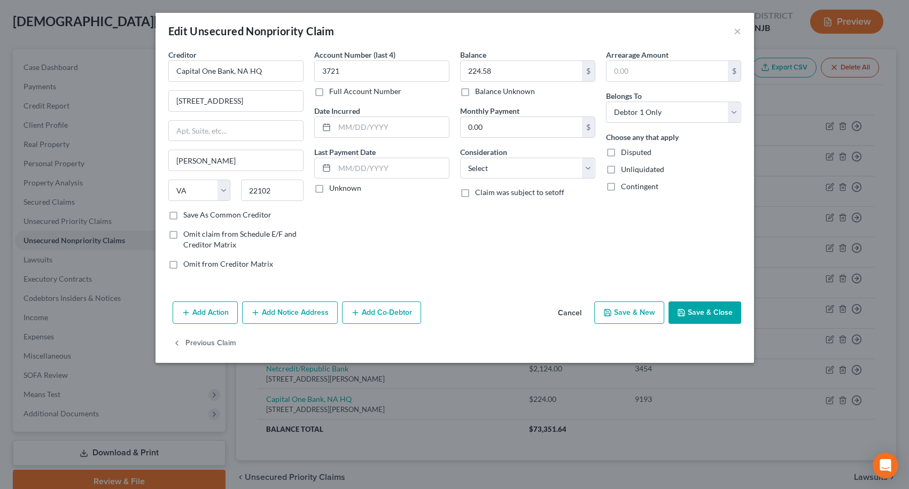
click at [725, 310] on button "Save & Close" at bounding box center [705, 312] width 73 height 22
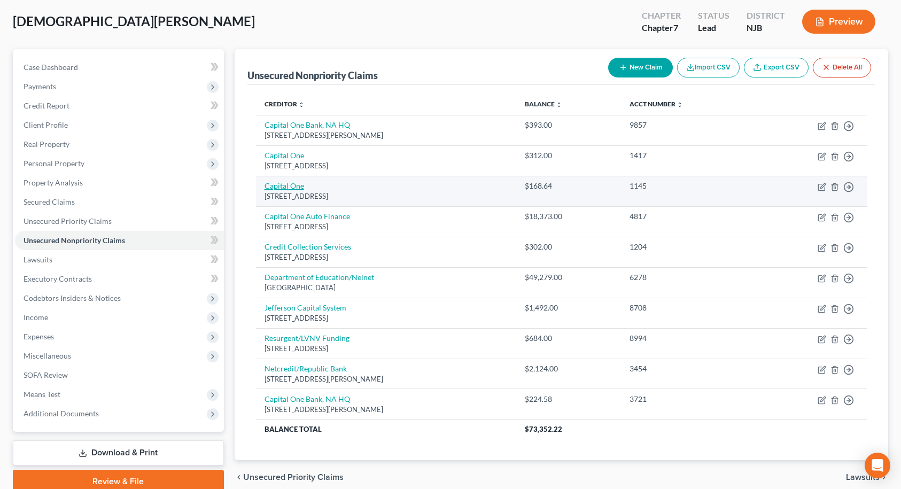
click at [294, 185] on link "Capital One" at bounding box center [285, 185] width 40 height 9
select select "46"
select select "0"
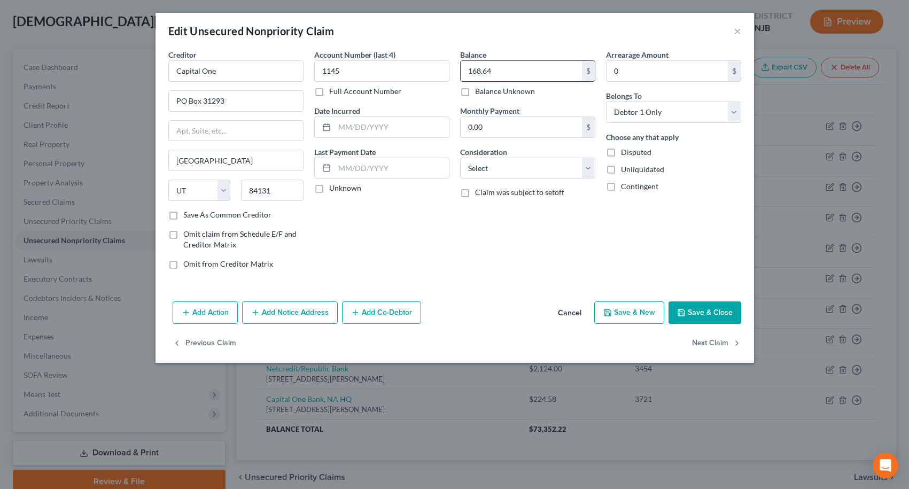
click at [500, 74] on input "168.64" at bounding box center [521, 71] width 121 height 20
click at [738, 34] on button "×" at bounding box center [737, 31] width 7 height 13
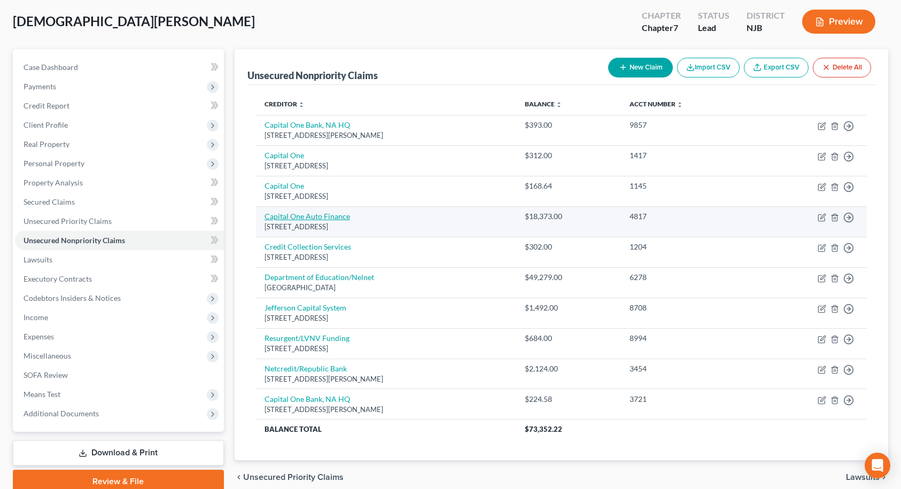
click at [320, 220] on link "Capital One Auto Finance" at bounding box center [308, 216] width 86 height 9
select select "45"
select select "0"
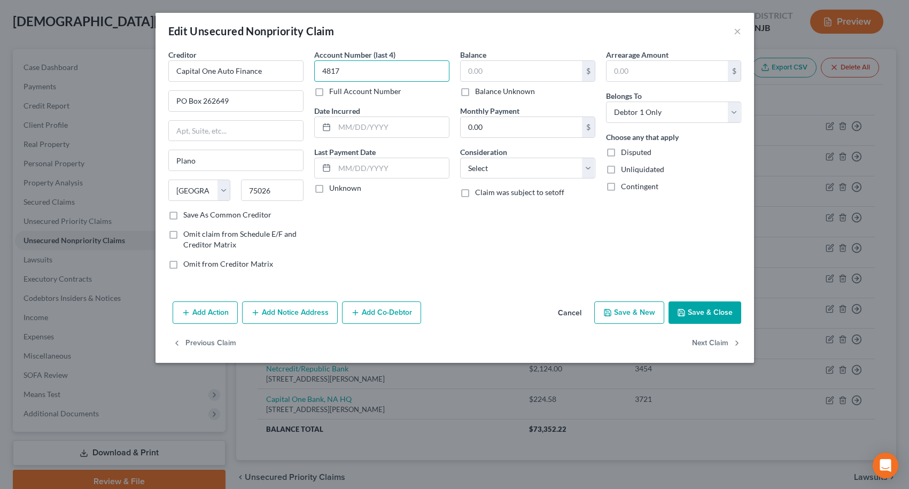
type input "4817"
click at [534, 69] on input "text" at bounding box center [521, 71] width 121 height 20
type input "16,738.51"
click at [686, 314] on icon "button" at bounding box center [681, 312] width 9 height 9
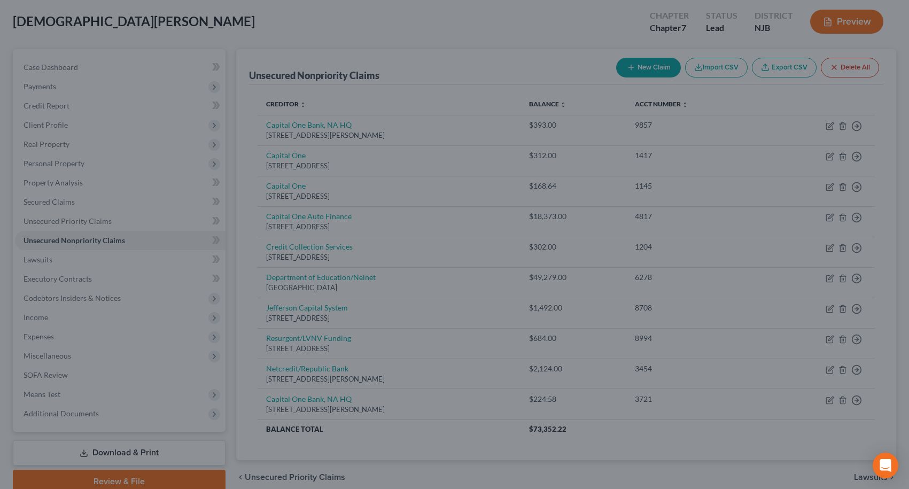
type input "0"
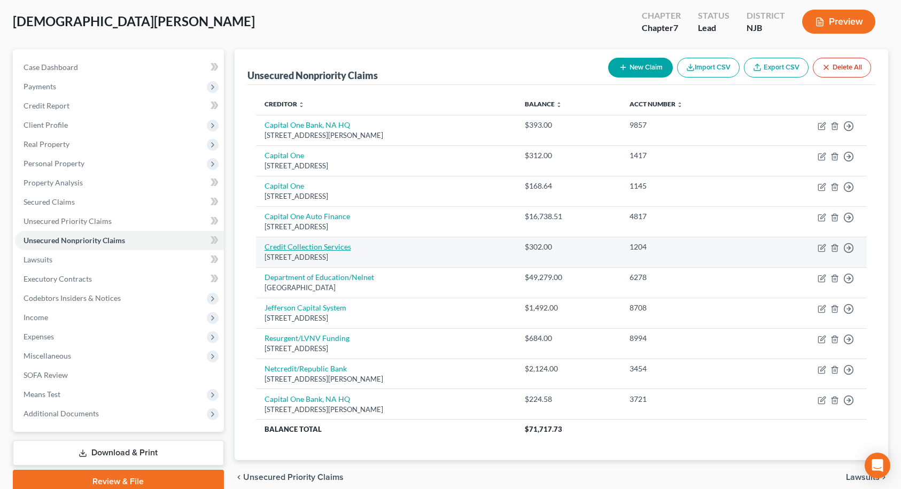
click at [340, 246] on link "Credit Collection Services" at bounding box center [308, 246] width 87 height 9
select select "22"
select select "14"
select select "0"
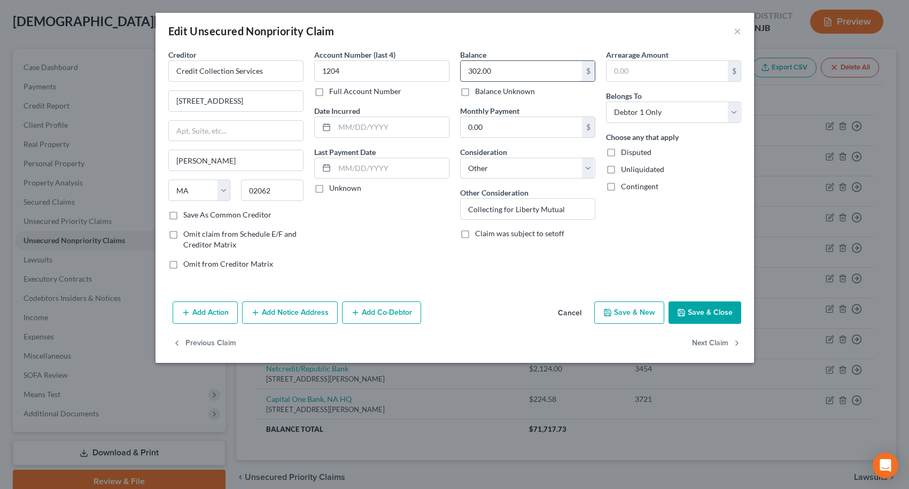
click at [530, 71] on input "302.00" at bounding box center [521, 71] width 121 height 20
type input "302.58"
click at [716, 319] on button "Save & Close" at bounding box center [705, 312] width 73 height 22
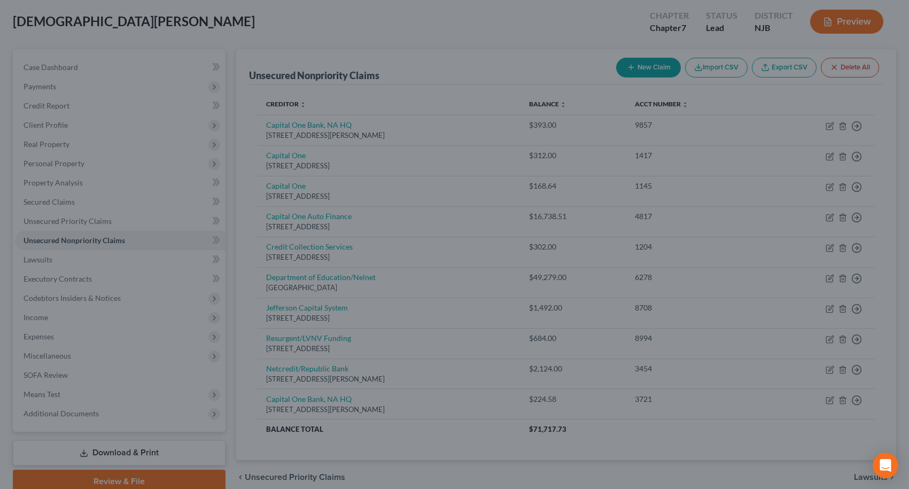
type input "0"
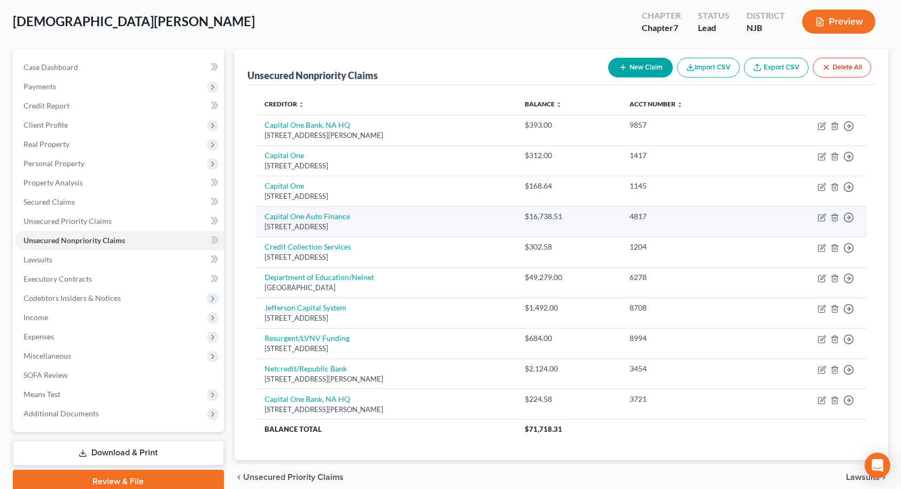
scroll to position [0, 0]
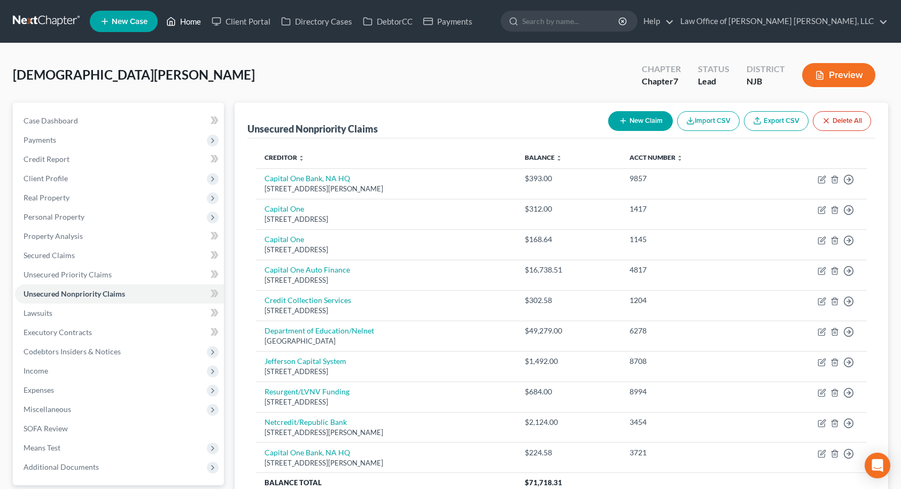
click at [197, 28] on link "Home" at bounding box center [183, 21] width 45 height 19
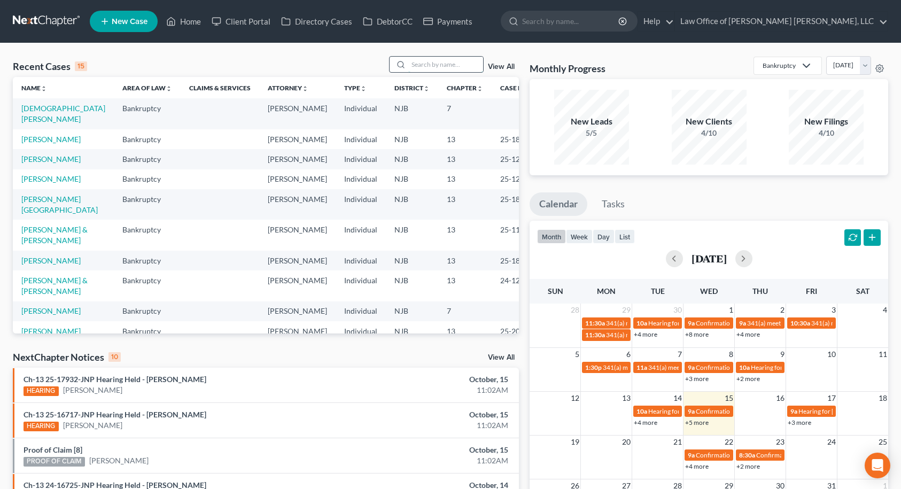
click at [424, 60] on input "search" at bounding box center [445, 64] width 75 height 15
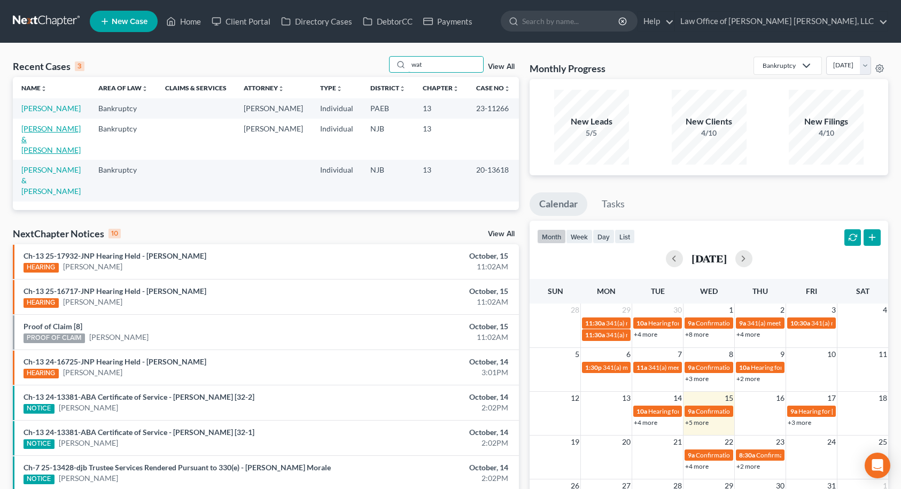
type input "wat"
click at [36, 152] on link "[PERSON_NAME] & [PERSON_NAME]" at bounding box center [50, 139] width 59 height 30
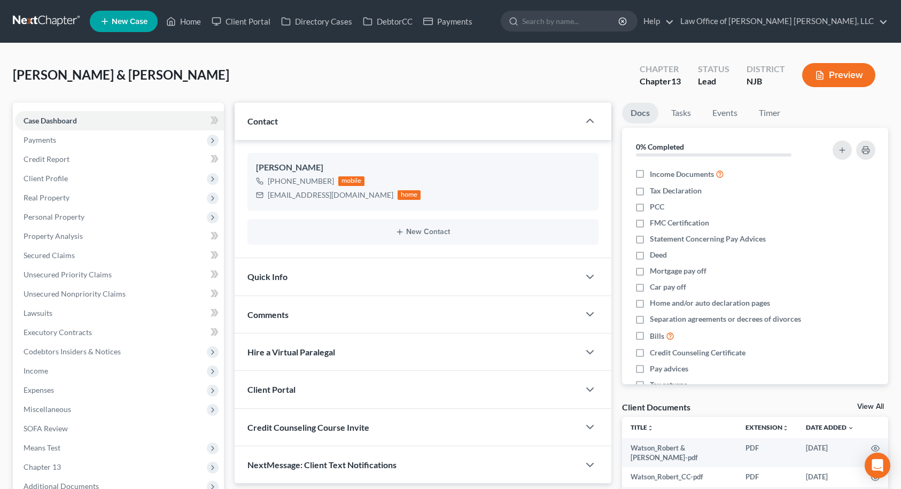
click at [127, 20] on span "New Case" at bounding box center [130, 22] width 36 height 8
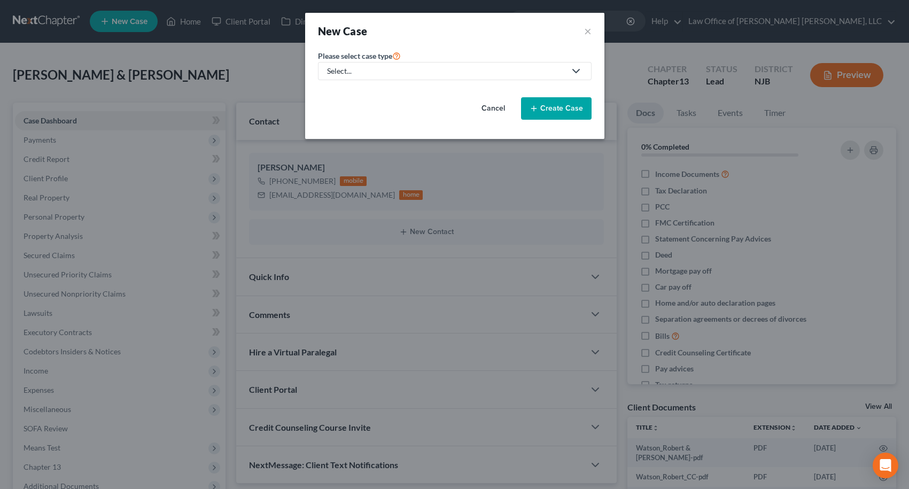
click at [376, 67] on div "Select..." at bounding box center [446, 71] width 238 height 11
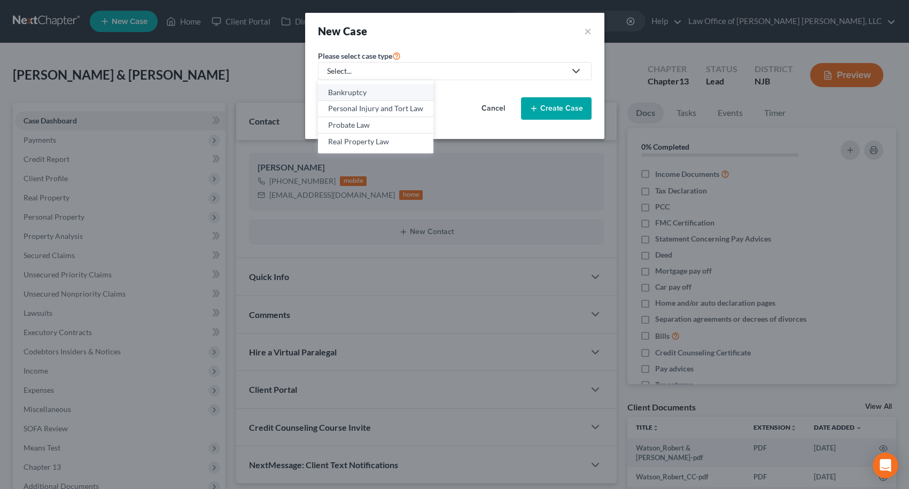
click at [374, 92] on div "Bankruptcy" at bounding box center [375, 92] width 95 height 11
select select "51"
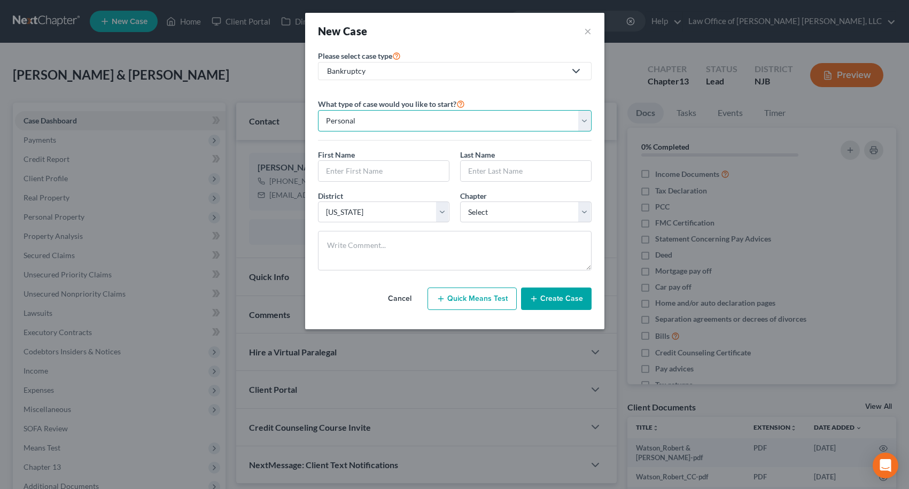
click at [532, 125] on select "Personal Business" at bounding box center [455, 120] width 274 height 21
click at [446, 170] on input "text" at bounding box center [384, 171] width 130 height 20
type input "[PERSON_NAME]"
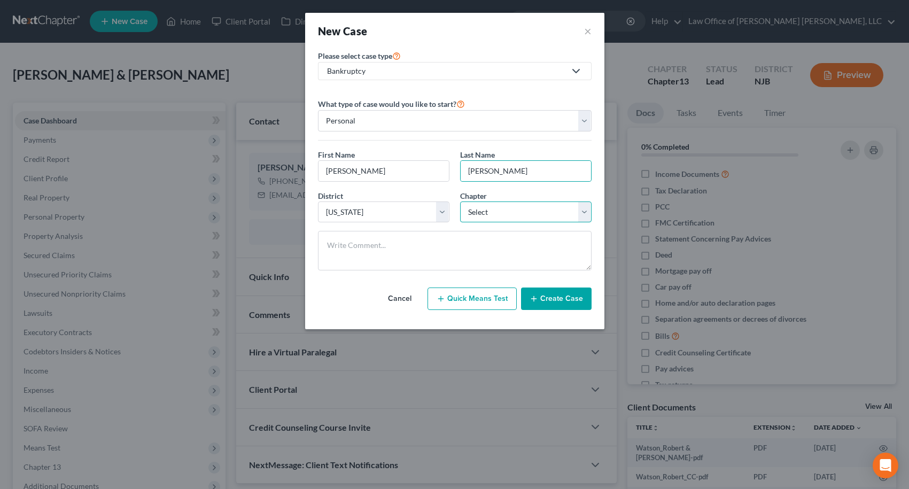
click at [484, 206] on select "Select 7 11 12 13" at bounding box center [525, 211] width 131 height 21
select select "3"
click at [460, 201] on select "Select 7 11 12 13" at bounding box center [525, 211] width 131 height 21
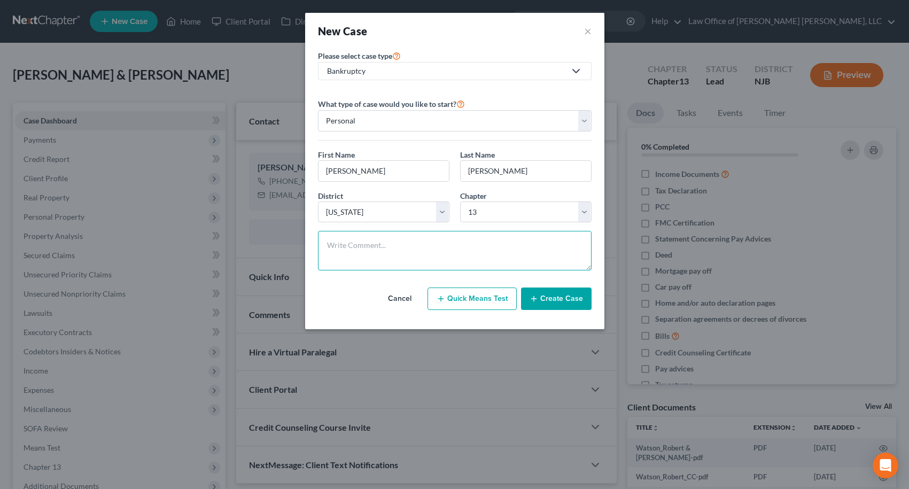
click at [462, 240] on textarea at bounding box center [455, 251] width 274 height 40
type textarea "Save car from being repossessed"
click at [553, 301] on button "Create Case" at bounding box center [556, 299] width 71 height 22
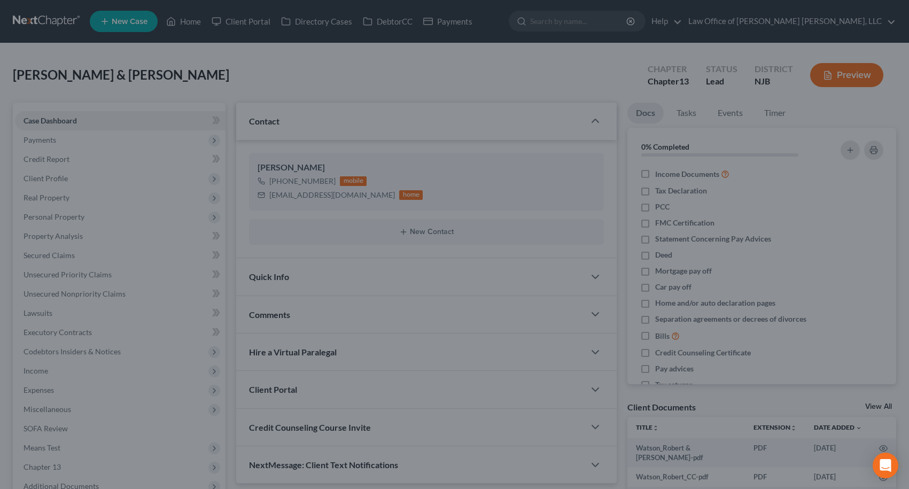
select select "14"
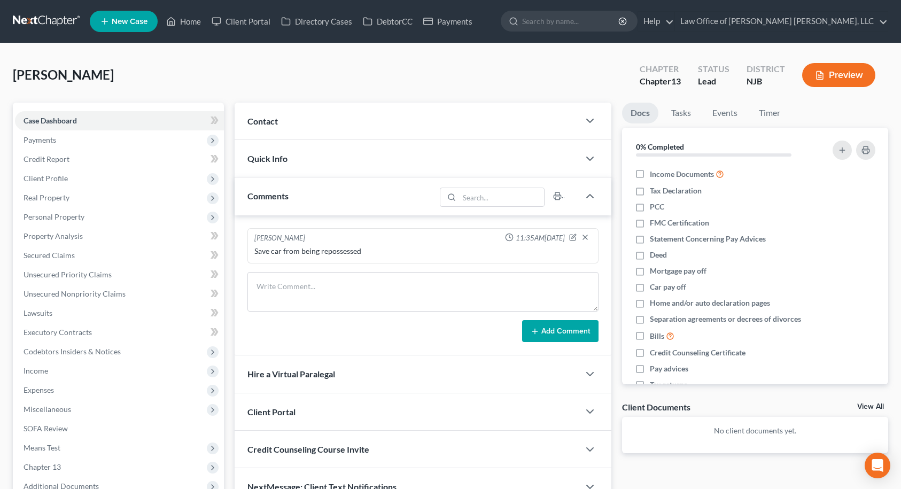
click at [332, 156] on div "Quick Info" at bounding box center [407, 158] width 345 height 37
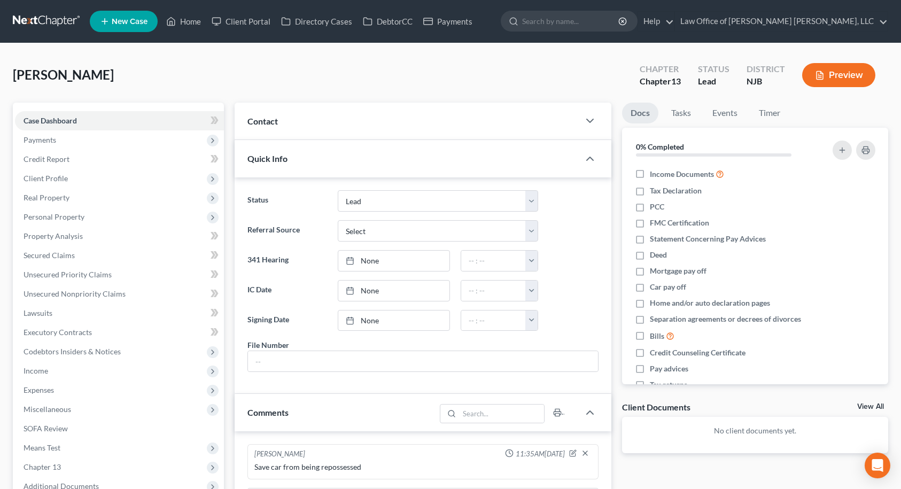
click at [360, 126] on div "Contact" at bounding box center [407, 121] width 345 height 37
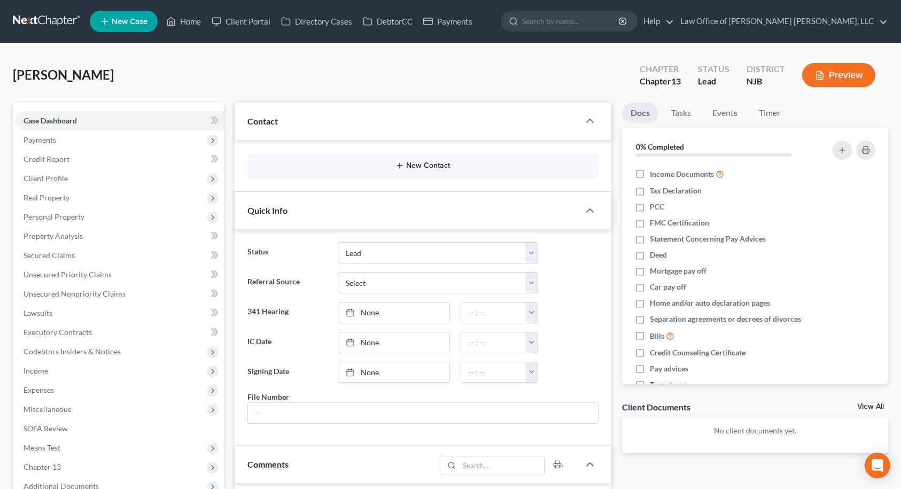
click at [404, 165] on icon "button" at bounding box center [399, 165] width 9 height 9
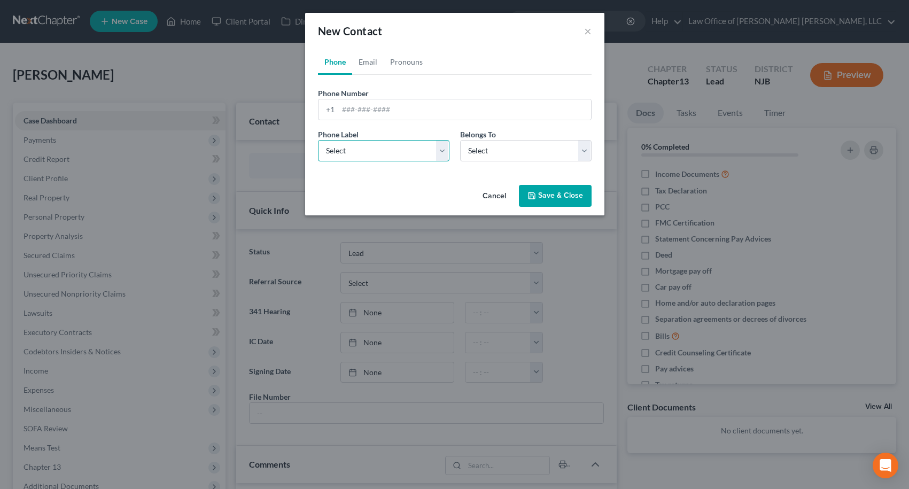
click at [366, 157] on select "Select Mobile Home Work Other" at bounding box center [383, 150] width 131 height 21
select select "0"
click at [318, 140] on select "Select Mobile Home Work Other" at bounding box center [383, 150] width 131 height 21
click at [485, 153] on select "Select Client Other" at bounding box center [525, 150] width 131 height 21
select select "0"
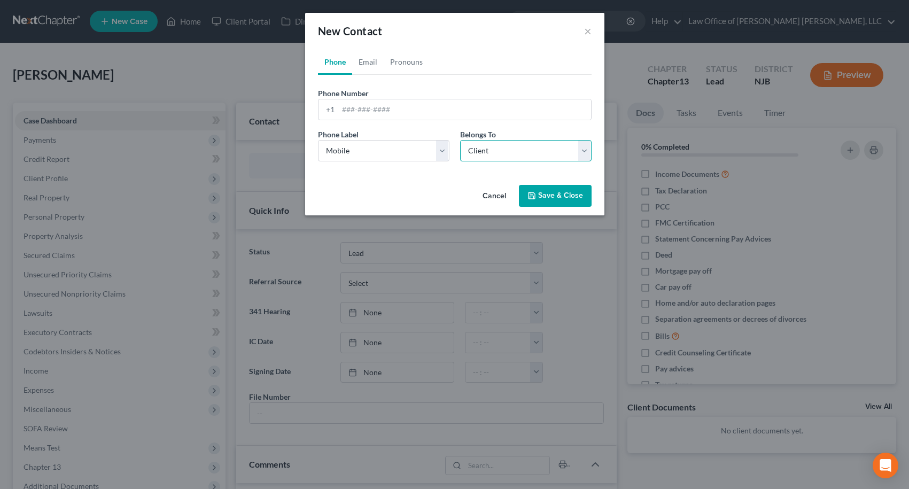
click at [460, 140] on select "Select Client Other" at bounding box center [525, 150] width 131 height 21
click at [363, 112] on input "tel" at bounding box center [464, 109] width 253 height 20
type input "6096021798"
click at [397, 60] on link "Pronouns" at bounding box center [406, 62] width 45 height 26
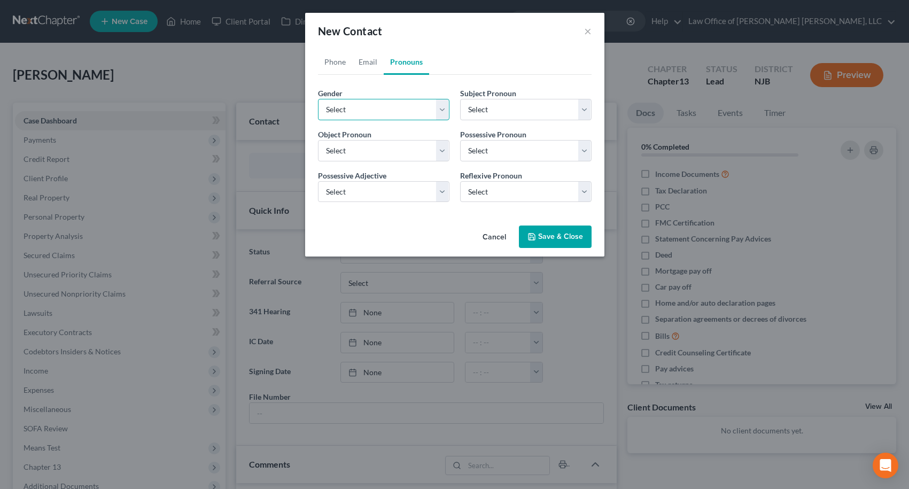
drag, startPoint x: 393, startPoint y: 101, endPoint x: 387, endPoint y: 105, distance: 7.7
click at [393, 102] on select "Select [DEMOGRAPHIC_DATA] [DEMOGRAPHIC_DATA] [DEMOGRAPHIC_DATA] More Than One P…" at bounding box center [383, 109] width 131 height 21
select select "0"
click at [318, 99] on select "Select [DEMOGRAPHIC_DATA] [DEMOGRAPHIC_DATA] [DEMOGRAPHIC_DATA] More Than One P…" at bounding box center [383, 109] width 131 height 21
select select "0"
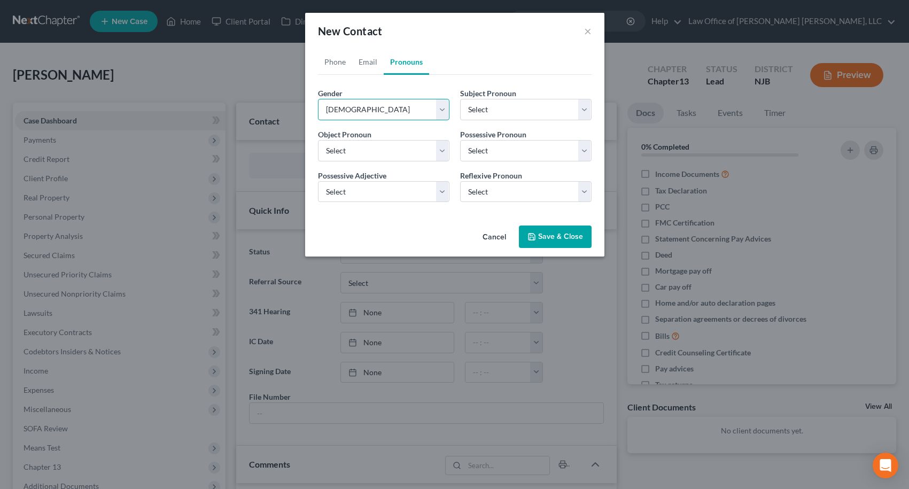
select select "0"
click at [368, 66] on link "Email" at bounding box center [368, 62] width 32 height 26
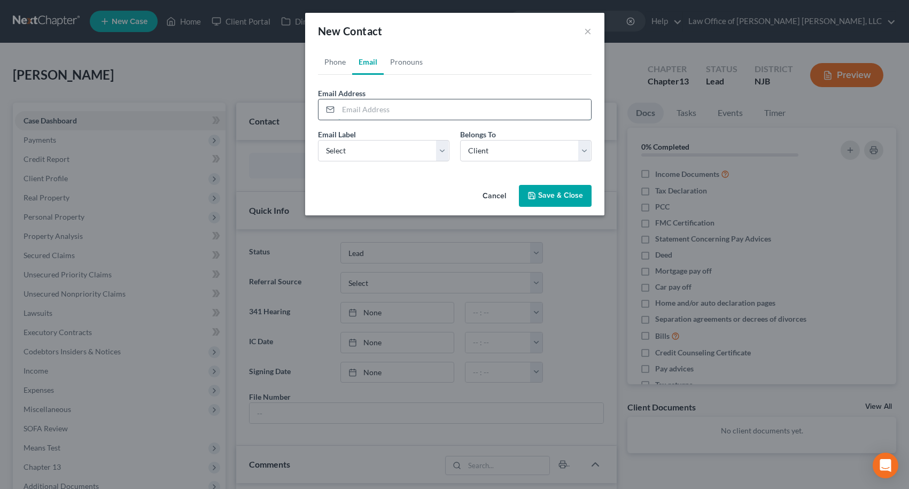
click at [357, 104] on input "email" at bounding box center [464, 109] width 253 height 20
paste input "[EMAIL_ADDRESS][DOMAIN_NAME]"
type input "[EMAIL_ADDRESS][DOMAIN_NAME]"
click at [386, 154] on select "Select Home Work Other" at bounding box center [383, 150] width 131 height 21
select select "0"
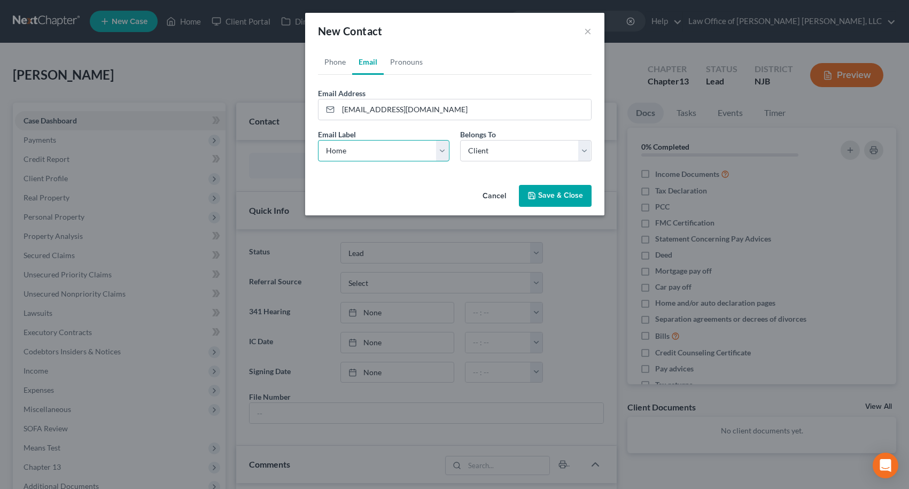
click at [318, 140] on select "Select Home Work Other" at bounding box center [383, 150] width 131 height 21
click at [549, 199] on button "Save & Close" at bounding box center [555, 196] width 73 height 22
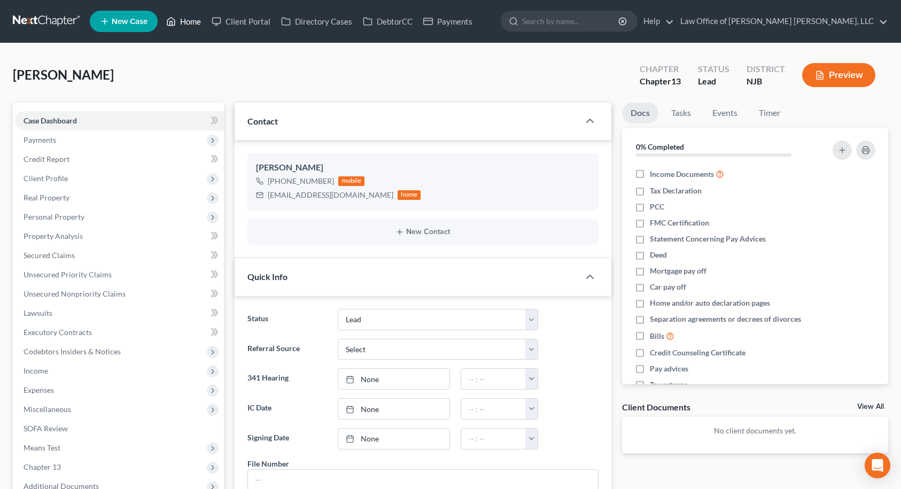
click at [180, 19] on link "Home" at bounding box center [183, 21] width 45 height 19
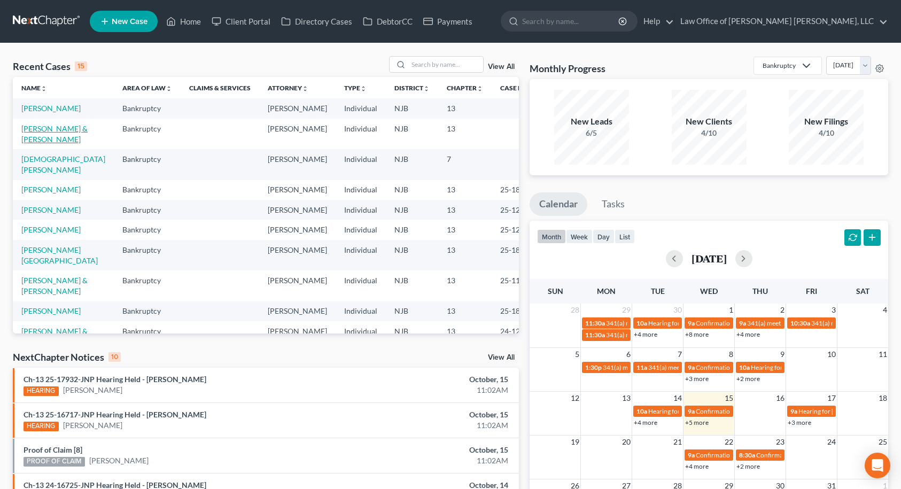
click at [37, 141] on link "[PERSON_NAME] & [PERSON_NAME]" at bounding box center [54, 134] width 66 height 20
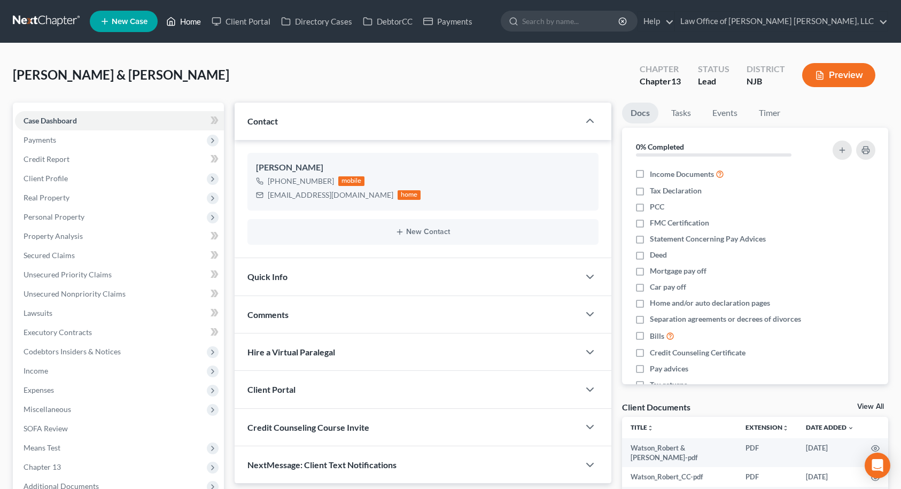
click at [196, 23] on link "Home" at bounding box center [183, 21] width 45 height 19
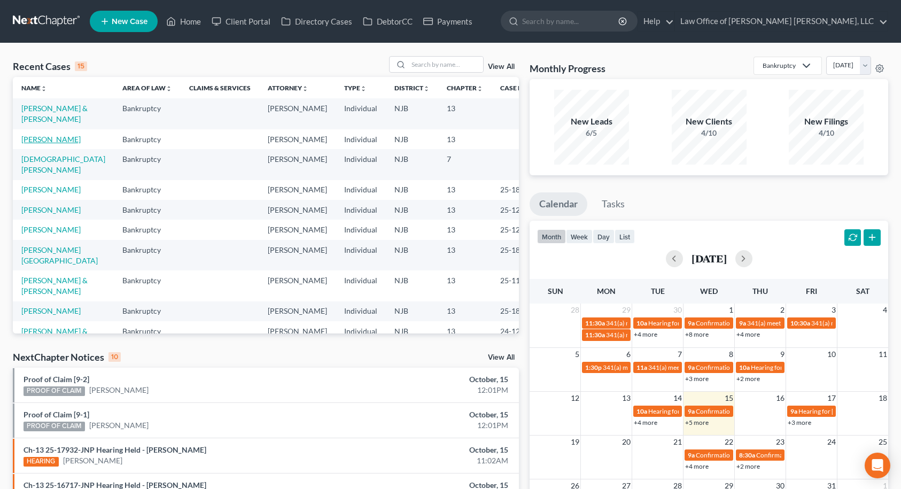
click at [43, 140] on link "[PERSON_NAME]" at bounding box center [50, 139] width 59 height 9
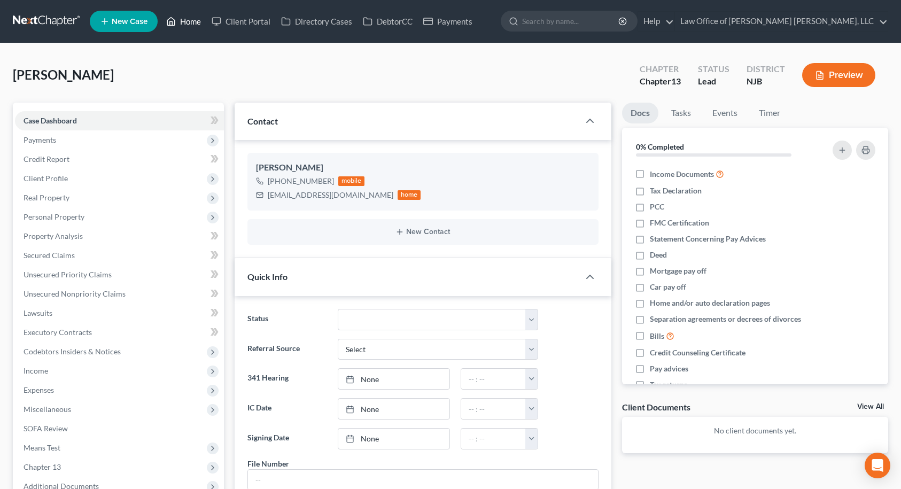
click at [199, 20] on link "Home" at bounding box center [183, 21] width 45 height 19
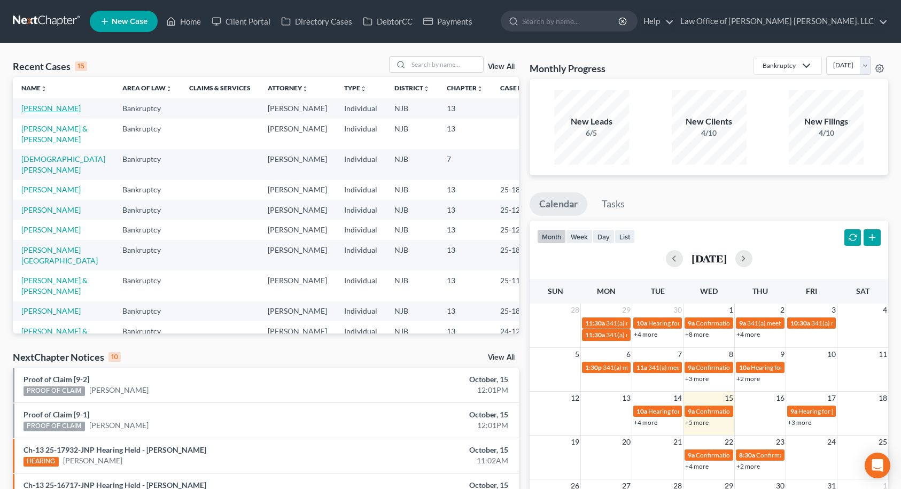
click at [41, 113] on link "[PERSON_NAME]" at bounding box center [50, 108] width 59 height 9
select select "14"
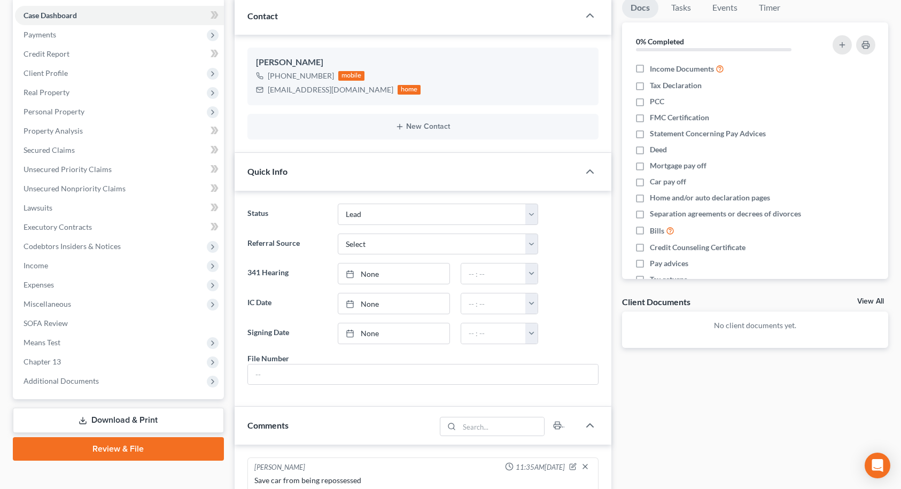
scroll to position [107, 0]
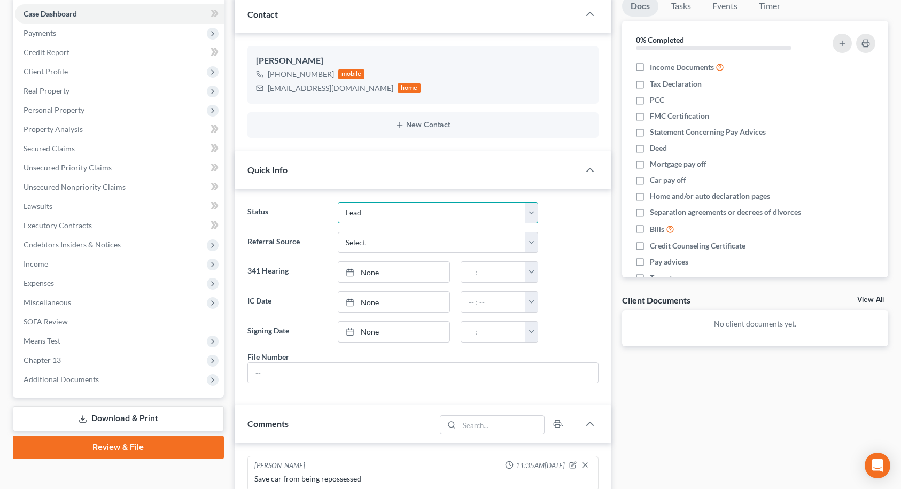
click at [362, 218] on select "Balance Due - Case Closed Case Closed and Discharged Case Closed and Dismissed …" at bounding box center [438, 212] width 200 height 21
click at [368, 210] on select "Balance Due - Case Closed Case Closed and Discharged Case Closed and Dismissed …" at bounding box center [438, 212] width 200 height 21
click at [374, 210] on select "Balance Due - Case Closed Case Closed and Discharged Case Closed and Dismissed …" at bounding box center [438, 212] width 200 height 21
click at [373, 239] on select "Select Word Of Mouth Previous Clients Direct Mail Website Google Search Modern …" at bounding box center [438, 242] width 200 height 21
select select "6"
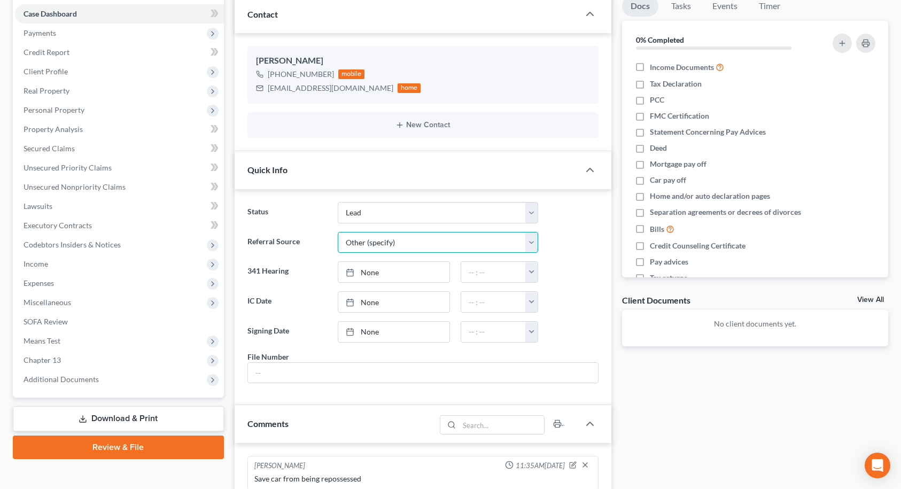
click at [338, 232] on select "Select Word Of Mouth Previous Clients Direct Mail Website Google Search Modern …" at bounding box center [438, 242] width 200 height 21
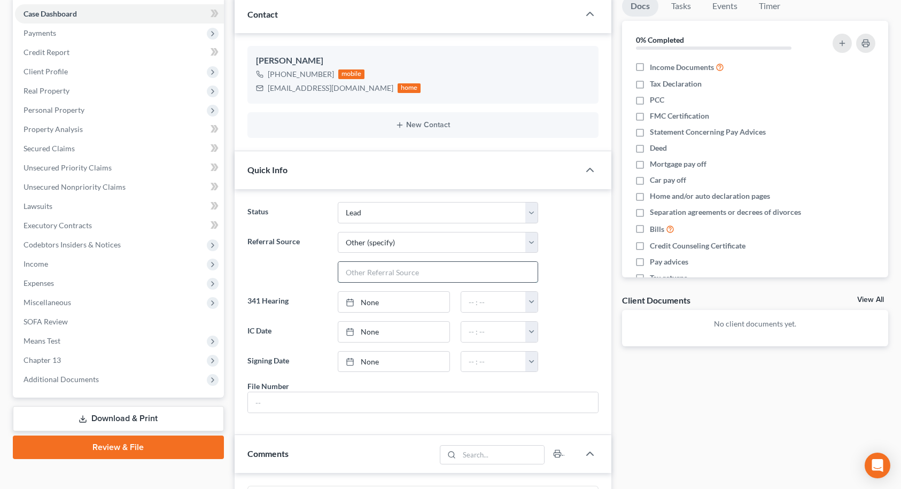
click at [391, 269] on input "text" at bounding box center [437, 272] width 199 height 20
type input "[PERSON_NAME] - Realtor"
click at [282, 263] on label "Referral Source" at bounding box center [287, 257] width 90 height 51
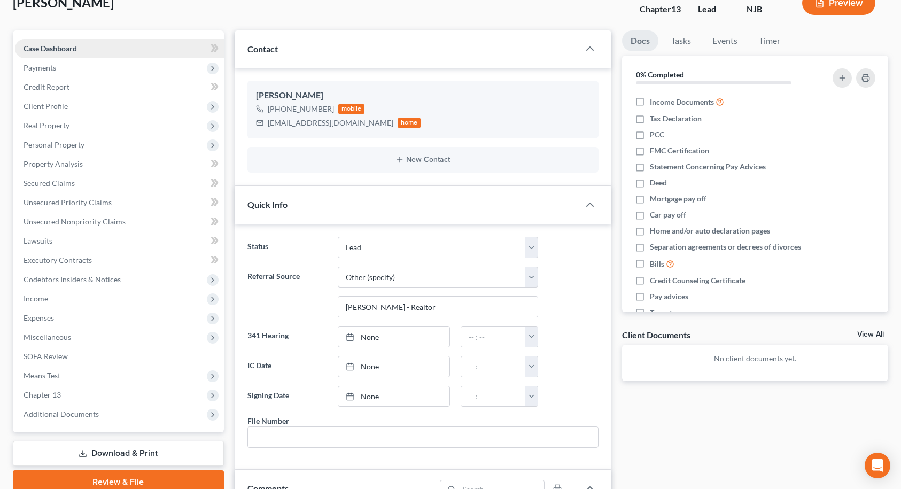
scroll to position [53, 0]
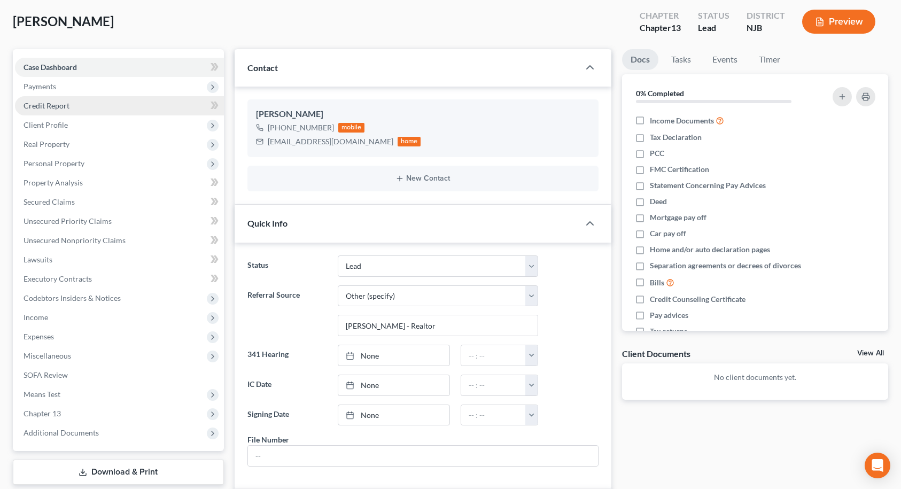
click at [96, 106] on link "Credit Report" at bounding box center [119, 105] width 209 height 19
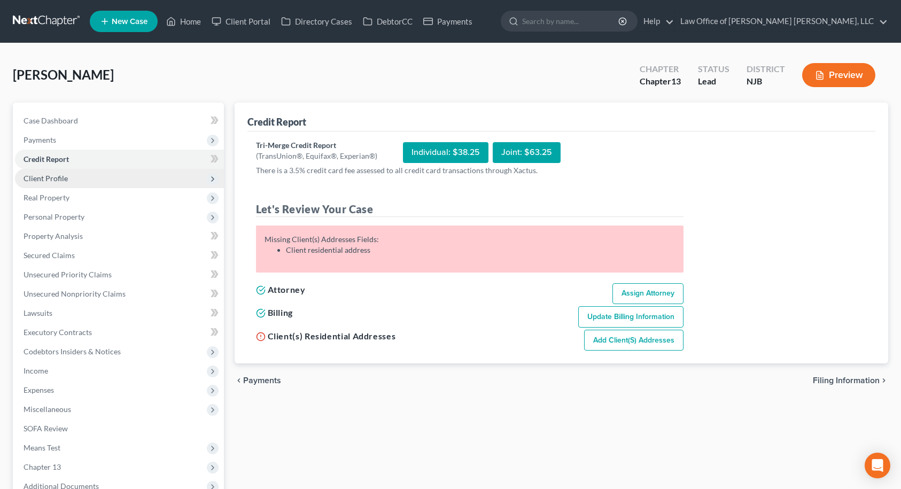
click at [59, 172] on span "Client Profile" at bounding box center [119, 178] width 209 height 19
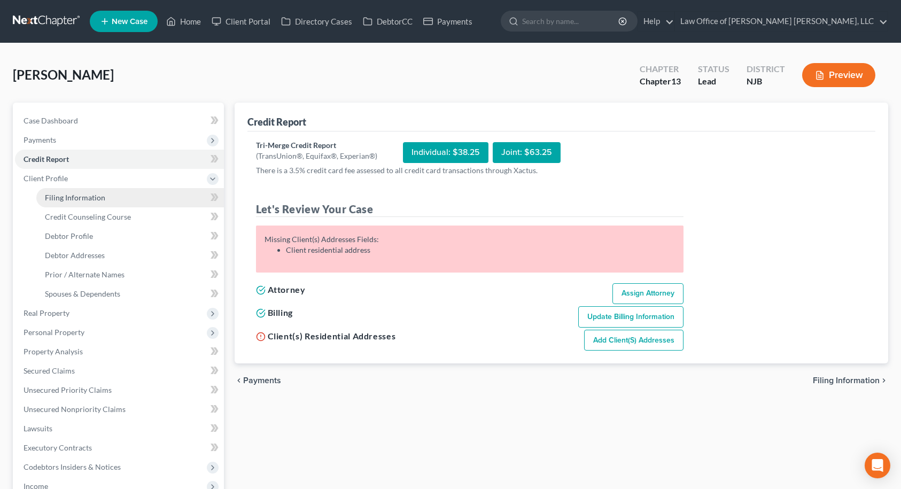
click at [60, 196] on span "Filing Information" at bounding box center [75, 197] width 60 height 9
select select "1"
select select "0"
select select "3"
select select "51"
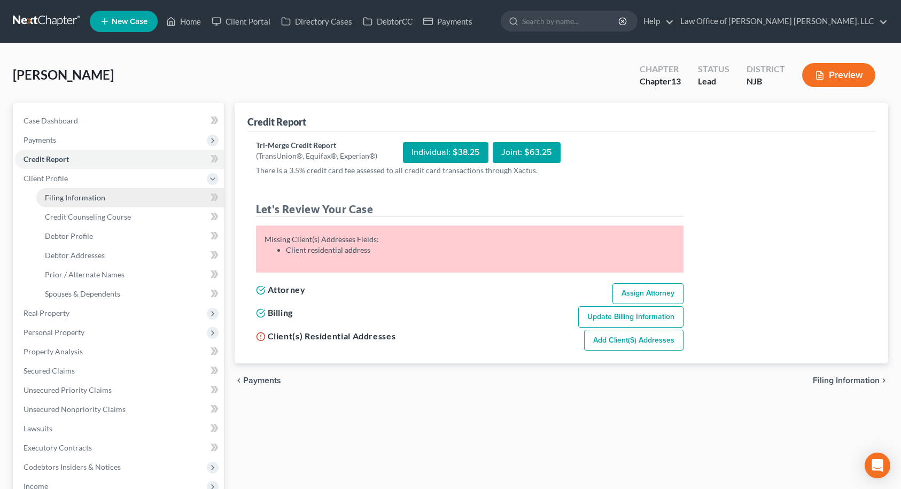
select select "0"
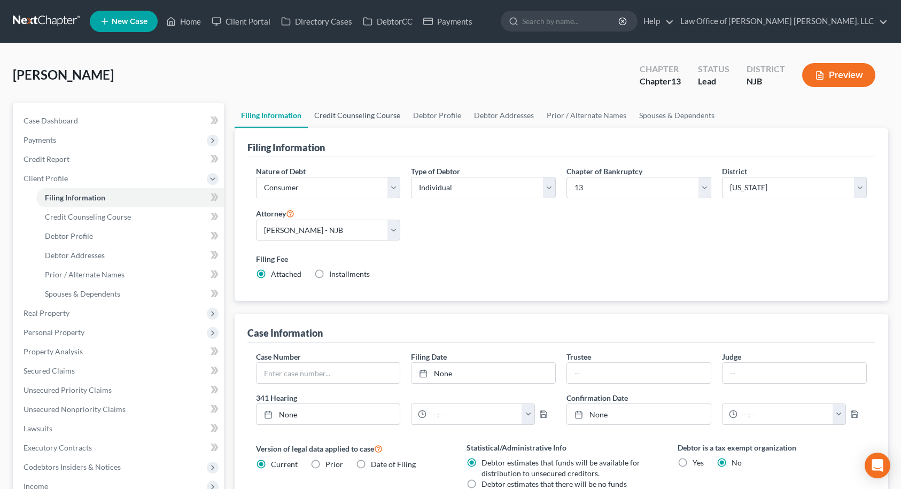
click at [355, 118] on link "Credit Counseling Course" at bounding box center [357, 116] width 99 height 26
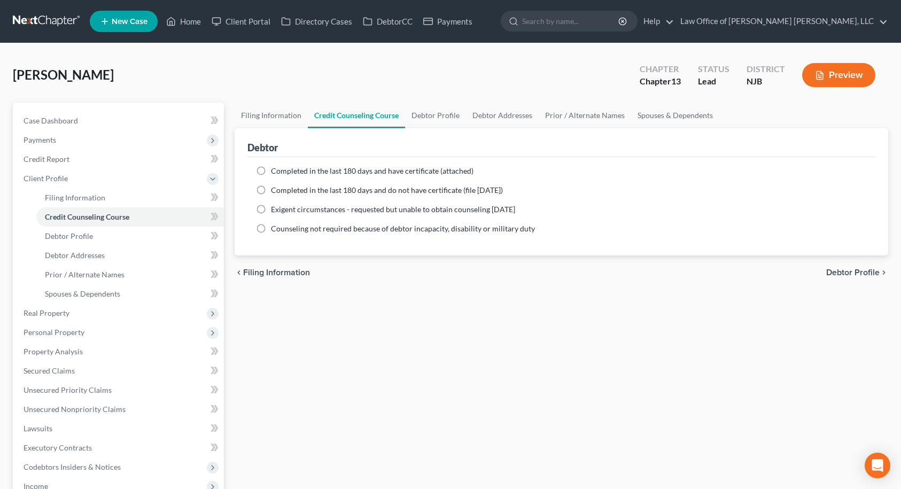
click at [271, 188] on label "Completed in the last 180 days and do not have certificate (file [DATE])" at bounding box center [387, 190] width 232 height 11
click at [275, 188] on input "Completed in the last 180 days and do not have certificate (file [DATE])" at bounding box center [278, 188] width 7 height 7
radio input "true"
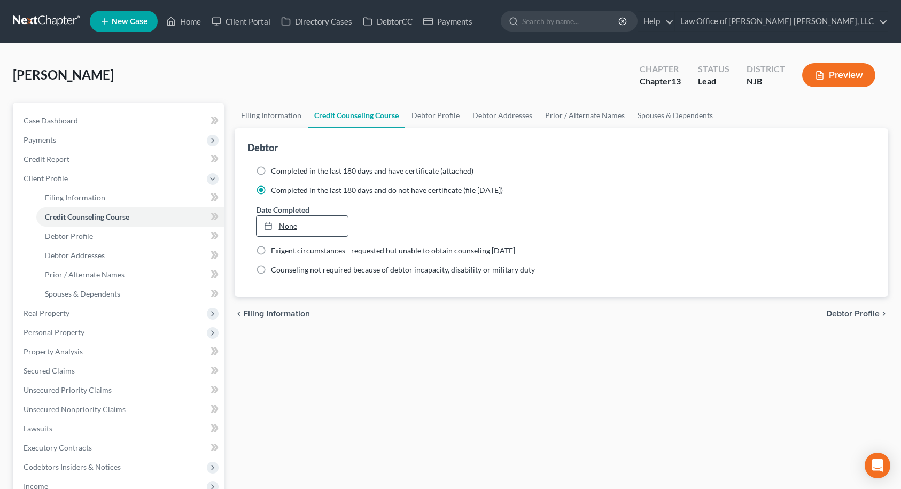
click at [283, 224] on link "None" at bounding box center [303, 226] width 92 height 20
type input "[DATE]"
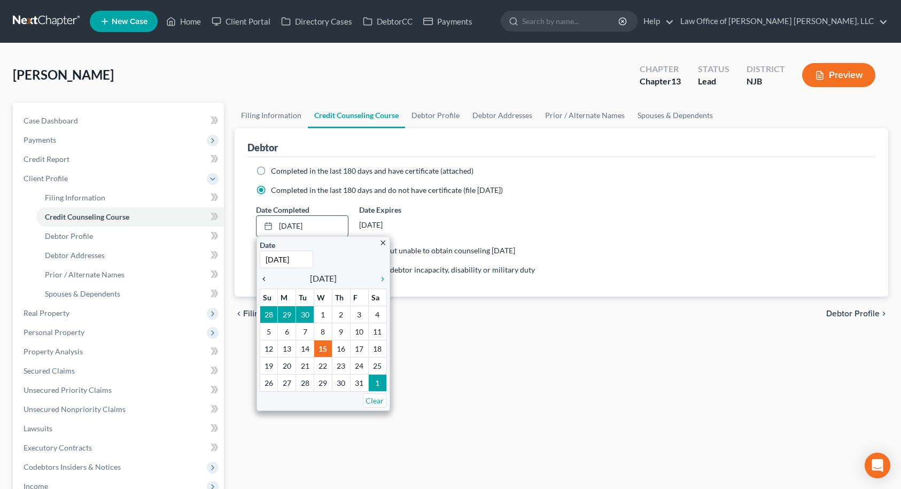
click at [262, 281] on icon "chevron_left" at bounding box center [267, 279] width 14 height 9
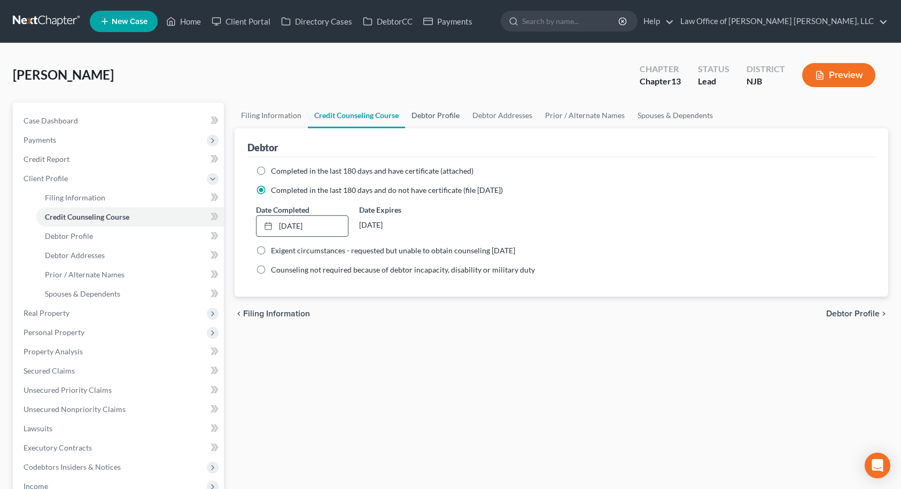
click at [424, 118] on link "Debtor Profile" at bounding box center [435, 116] width 61 height 26
select select "0"
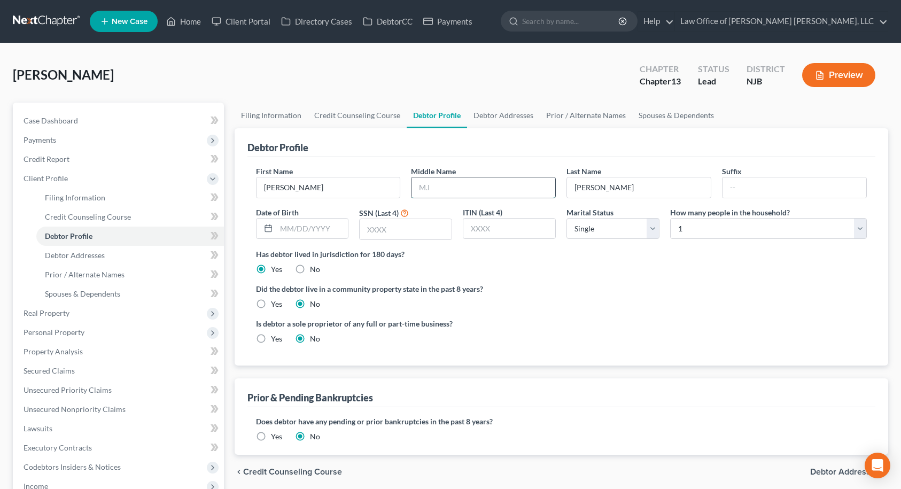
click at [426, 188] on input "text" at bounding box center [484, 187] width 144 height 20
type input "[PERSON_NAME]"
type input "[DATE]"
click at [418, 227] on input "text" at bounding box center [406, 229] width 92 height 20
type input "9255"
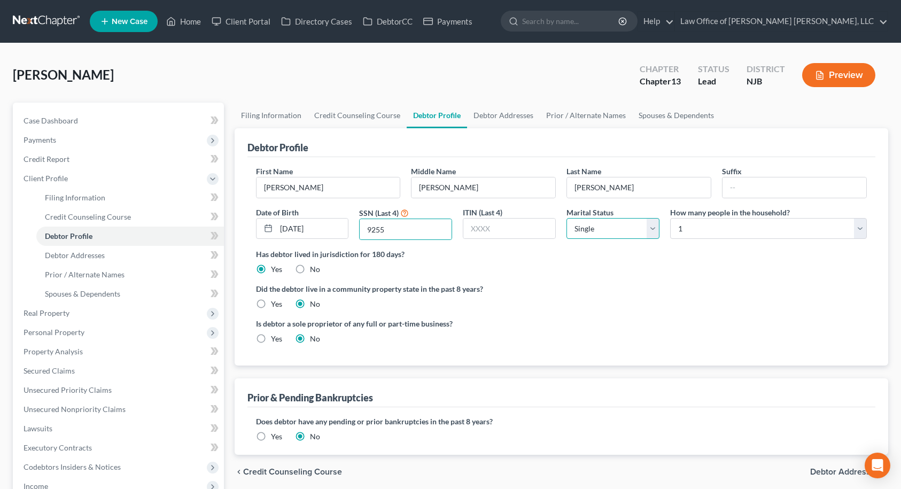
click at [598, 231] on select "Select Single Married Separated Divorced Widowed" at bounding box center [613, 228] width 93 height 21
click at [596, 230] on select "Select Single Married Separated Divorced Widowed" at bounding box center [613, 228] width 93 height 21
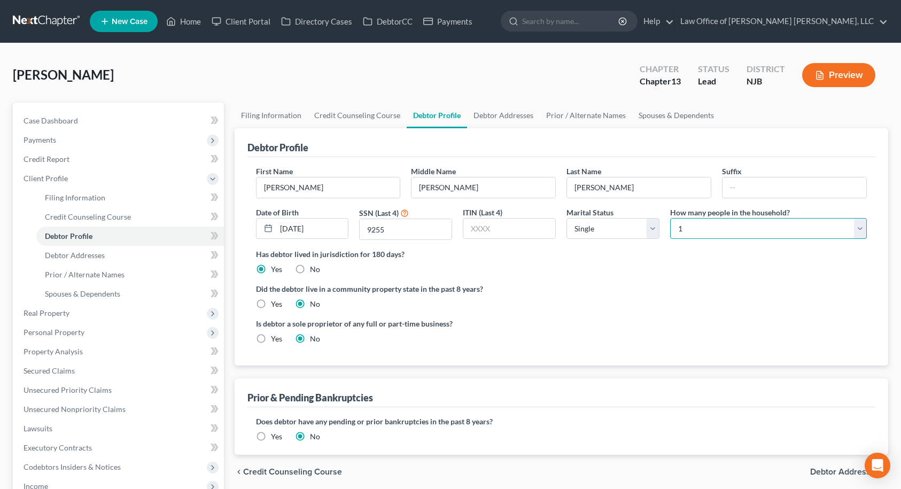
click at [695, 228] on select "Select 1 2 3 4 5 6 7 8 9 10 11 12 13 14 15 16 17 18 19 20" at bounding box center [768, 228] width 197 height 21
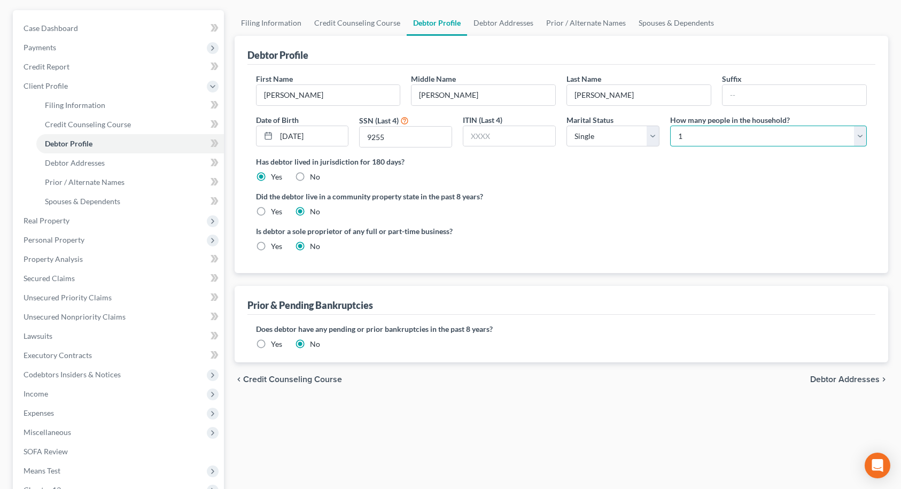
scroll to position [107, 0]
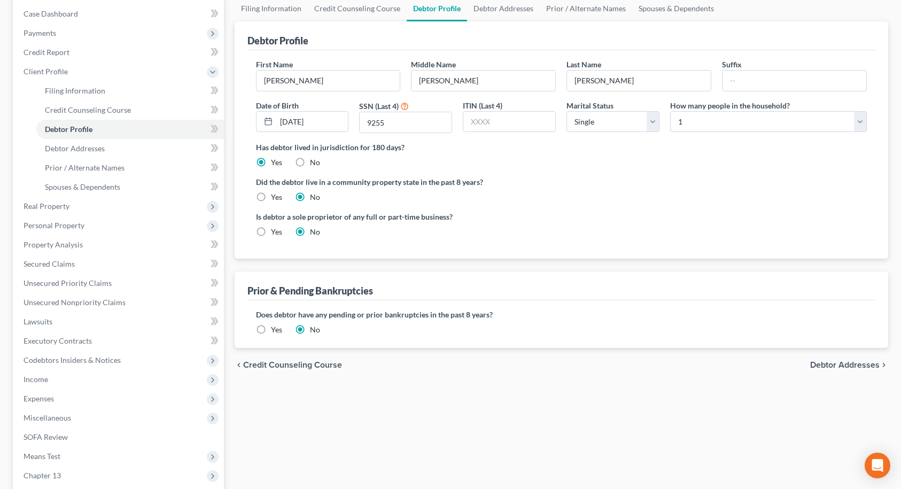
click at [271, 329] on label "Yes" at bounding box center [276, 329] width 11 height 11
click at [275, 329] on input "Yes" at bounding box center [278, 327] width 7 height 7
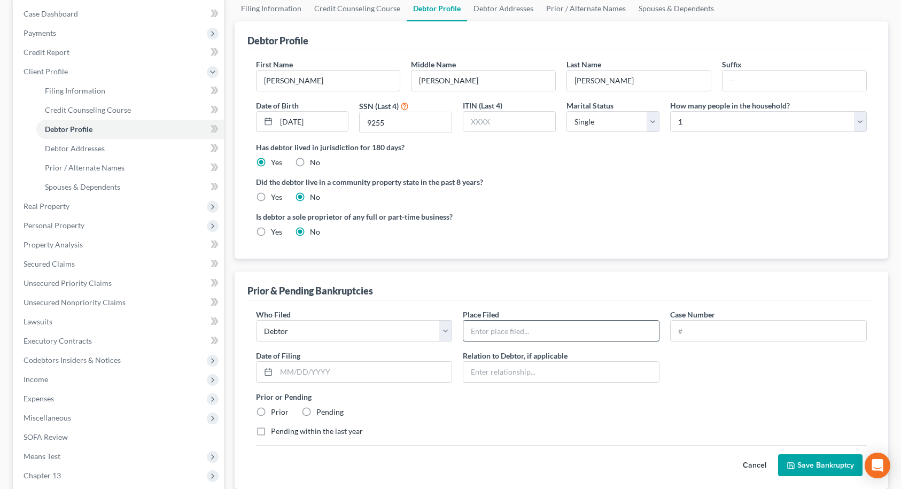
click at [498, 332] on input "text" at bounding box center [561, 331] width 196 height 20
type input "NJ"
click at [306, 368] on input "text" at bounding box center [364, 372] width 176 height 20
click at [271, 412] on label "Prior" at bounding box center [280, 412] width 18 height 11
click at [275, 412] on input "Prior" at bounding box center [278, 410] width 7 height 7
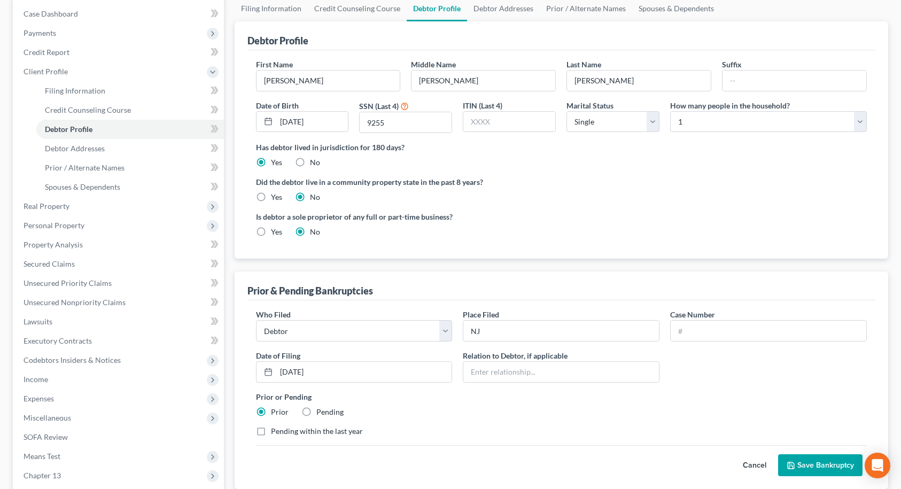
click at [271, 431] on label "Pending within the last year" at bounding box center [317, 431] width 92 height 11
click at [275, 431] on input "Pending within the last year" at bounding box center [278, 429] width 7 height 7
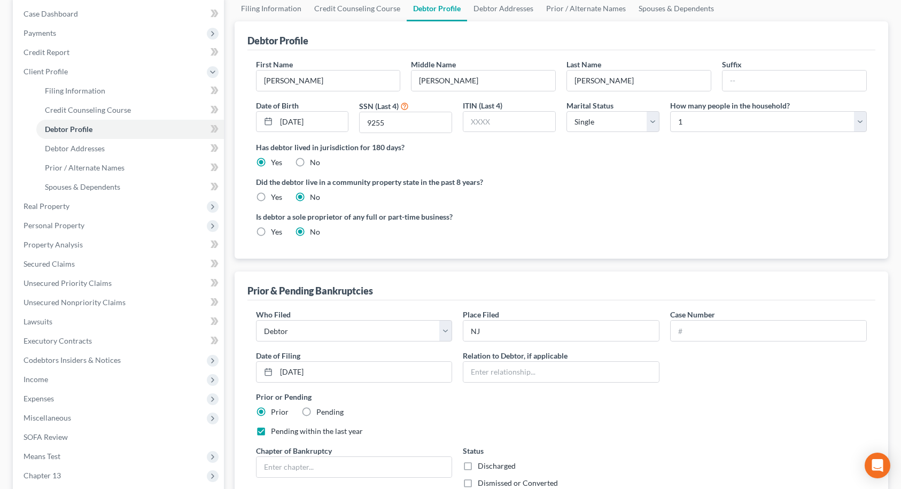
scroll to position [160, 0]
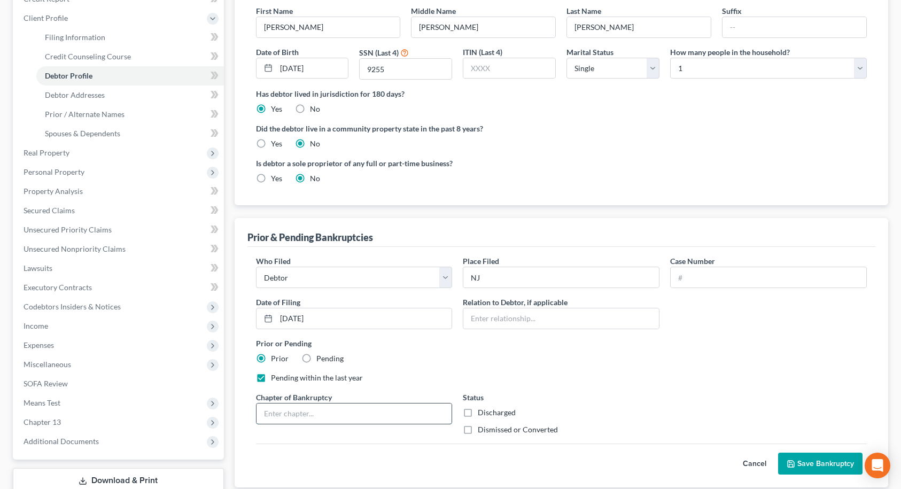
click at [364, 412] on input "text" at bounding box center [355, 414] width 196 height 20
click at [478, 430] on label "Dismissed or Converted" at bounding box center [518, 429] width 80 height 11
click at [482, 430] on input "Dismissed or Converted" at bounding box center [485, 427] width 7 height 7
click at [716, 276] on input "text" at bounding box center [769, 277] width 196 height 20
paste input "25-19599"
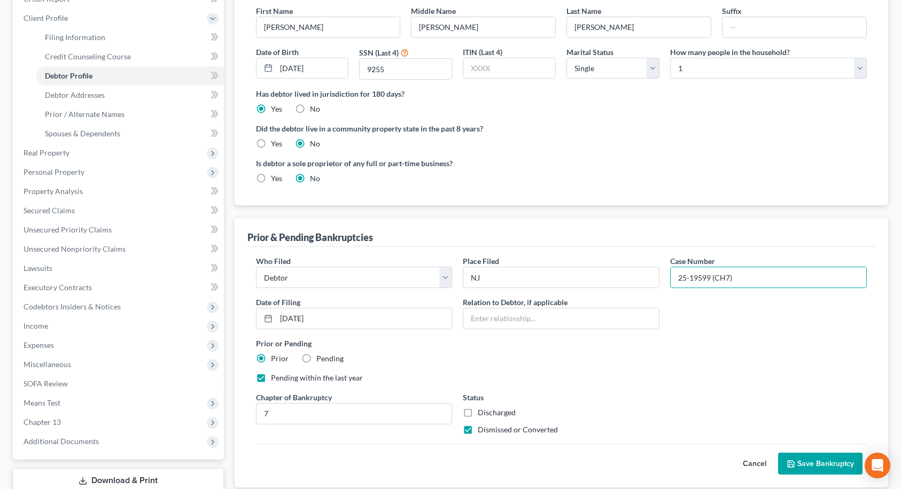
click at [803, 467] on button "Save Bankruptcy" at bounding box center [820, 464] width 84 height 22
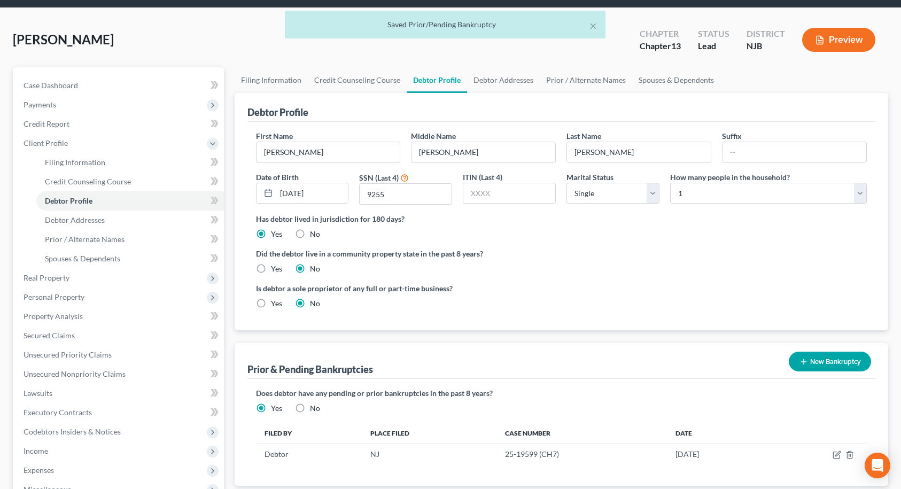
scroll to position [0, 0]
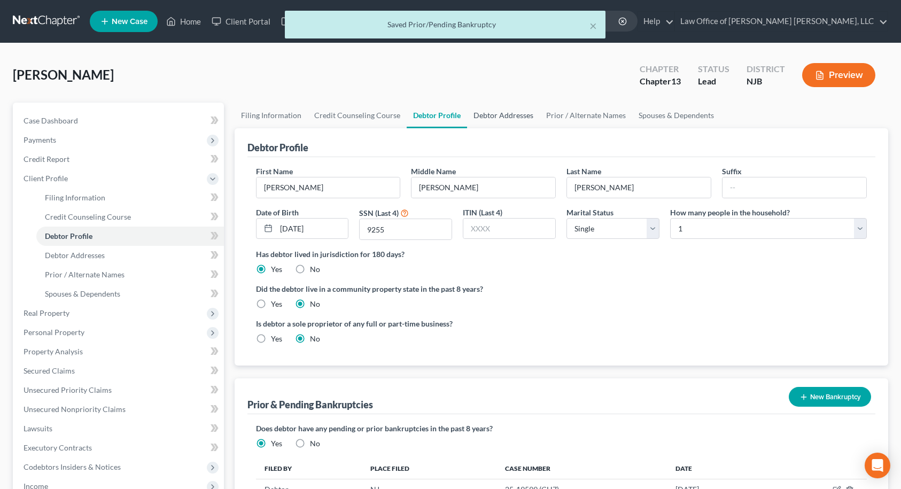
click at [505, 117] on link "Debtor Addresses" at bounding box center [503, 116] width 73 height 26
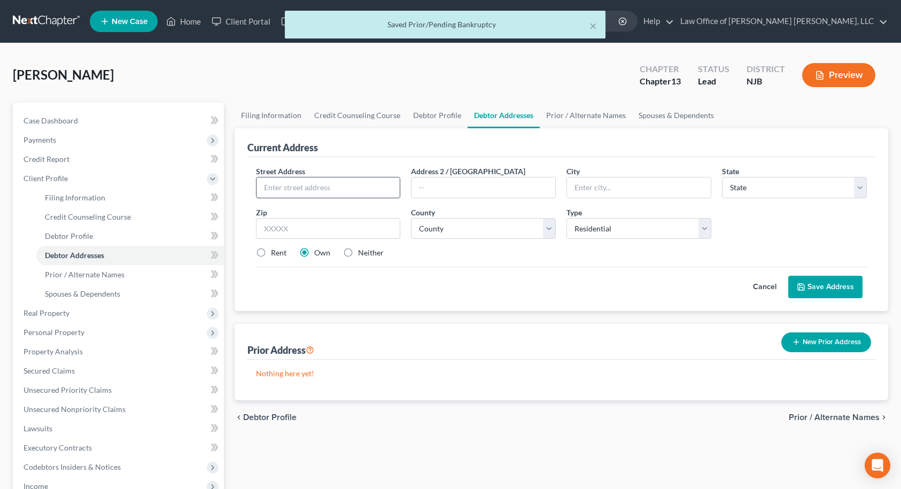
click at [352, 185] on input "text" at bounding box center [329, 187] width 144 height 20
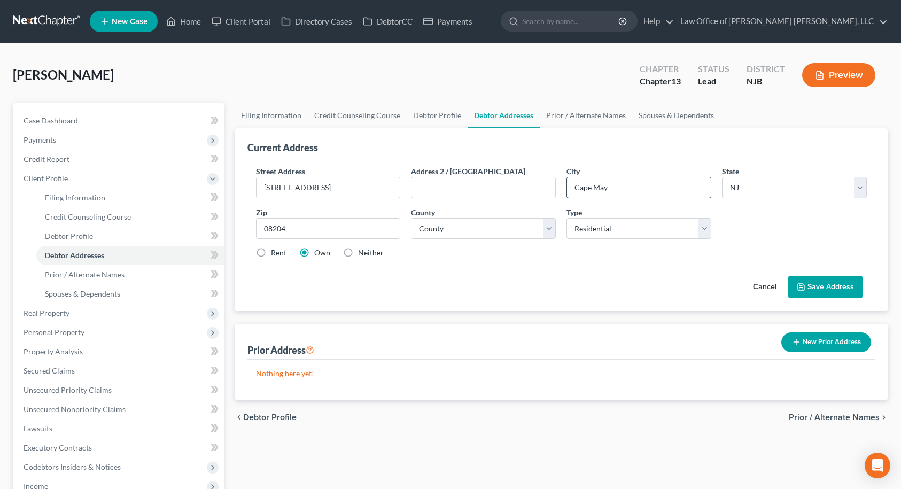
click at [573, 191] on input "Cape May" at bounding box center [639, 187] width 144 height 20
click at [539, 230] on select "County [GEOGRAPHIC_DATA] [GEOGRAPHIC_DATA] [GEOGRAPHIC_DATA] [GEOGRAPHIC_DATA] …" at bounding box center [483, 228] width 145 height 21
click at [411, 218] on select "County [GEOGRAPHIC_DATA] [GEOGRAPHIC_DATA] [GEOGRAPHIC_DATA] [GEOGRAPHIC_DATA] …" at bounding box center [483, 228] width 145 height 21
click at [495, 267] on div "Cancel Save Address" at bounding box center [561, 283] width 611 height 32
click at [828, 288] on button "Save Address" at bounding box center [825, 287] width 74 height 22
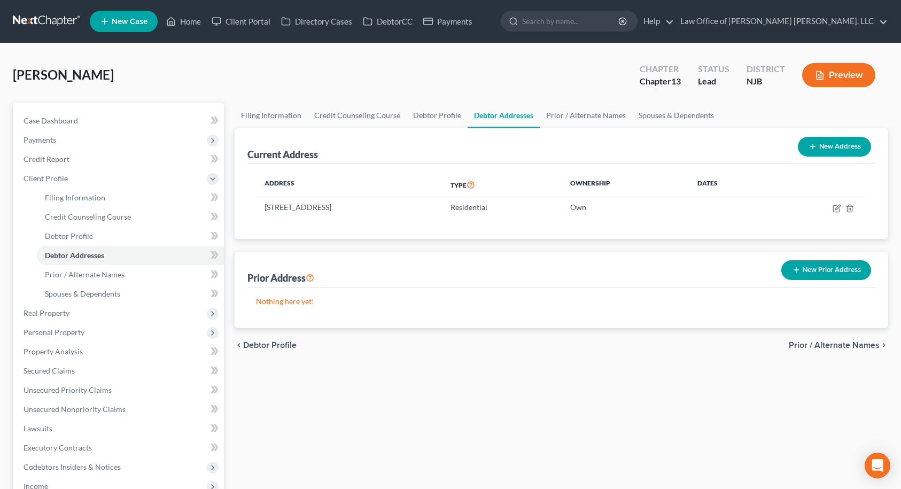
click at [850, 346] on span "Prior / Alternate Names" at bounding box center [834, 345] width 91 height 9
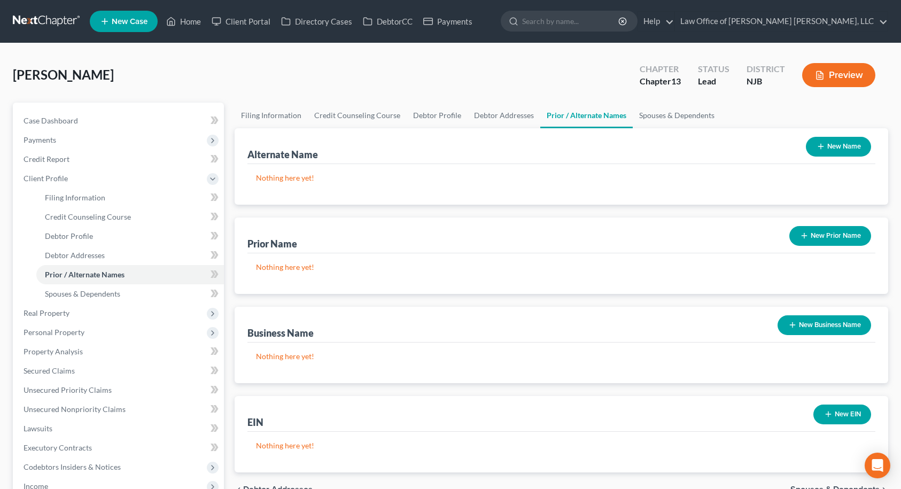
click at [847, 240] on button "New Prior Name" at bounding box center [830, 236] width 82 height 20
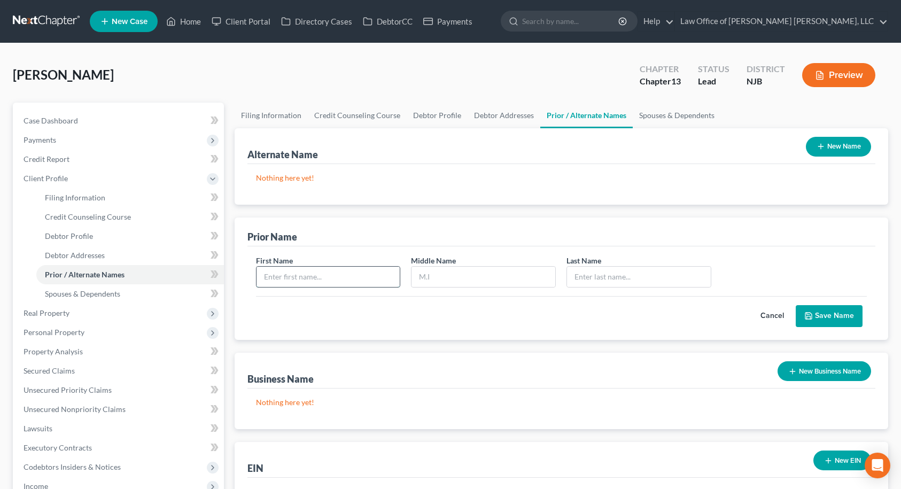
click at [371, 277] on input "text" at bounding box center [329, 277] width 144 height 20
click at [812, 314] on icon "submit" at bounding box center [808, 316] width 9 height 9
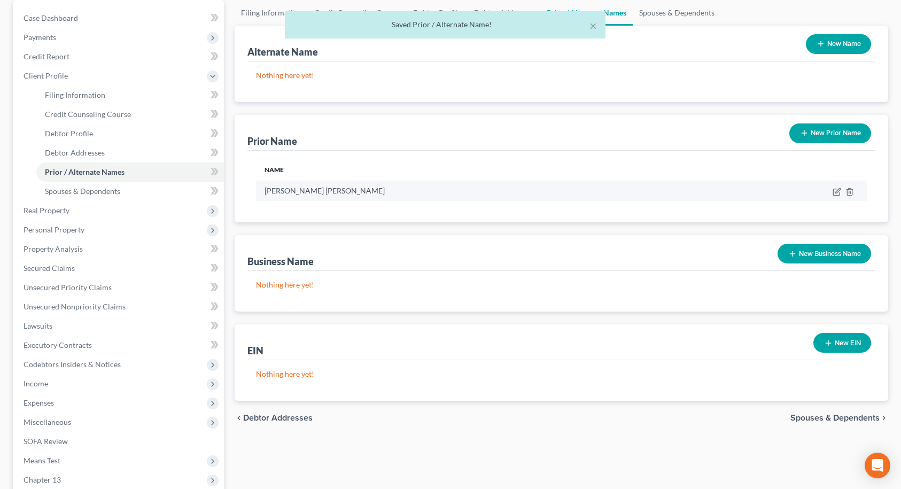
scroll to position [107, 0]
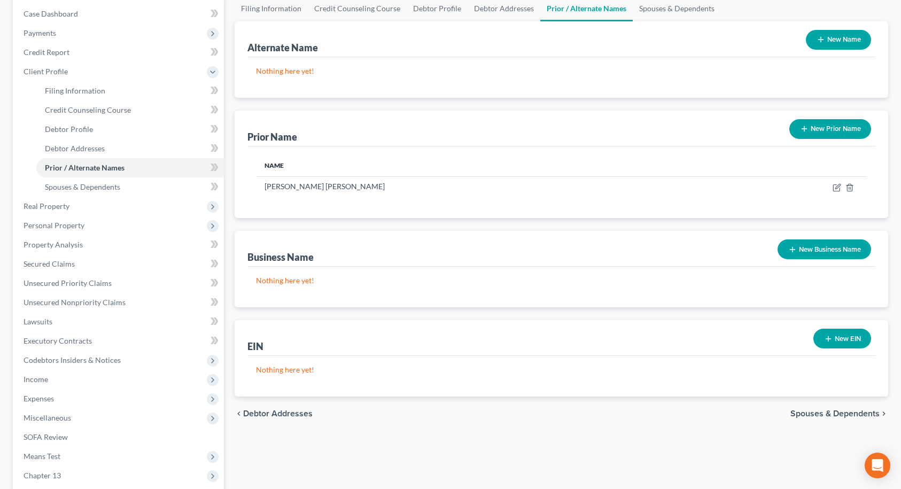
click at [822, 254] on button "New Business Name" at bounding box center [825, 249] width 94 height 20
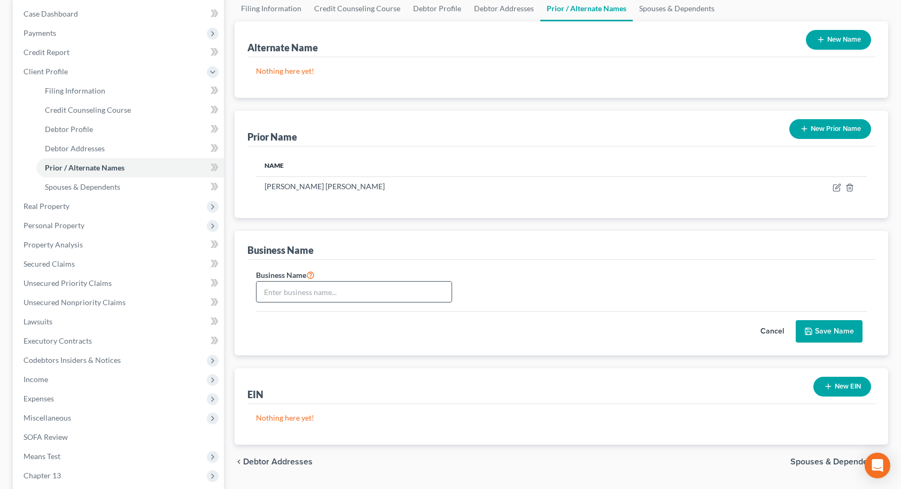
click at [316, 296] on input "text" at bounding box center [355, 292] width 196 height 20
click at [767, 332] on button "Cancel" at bounding box center [772, 331] width 47 height 21
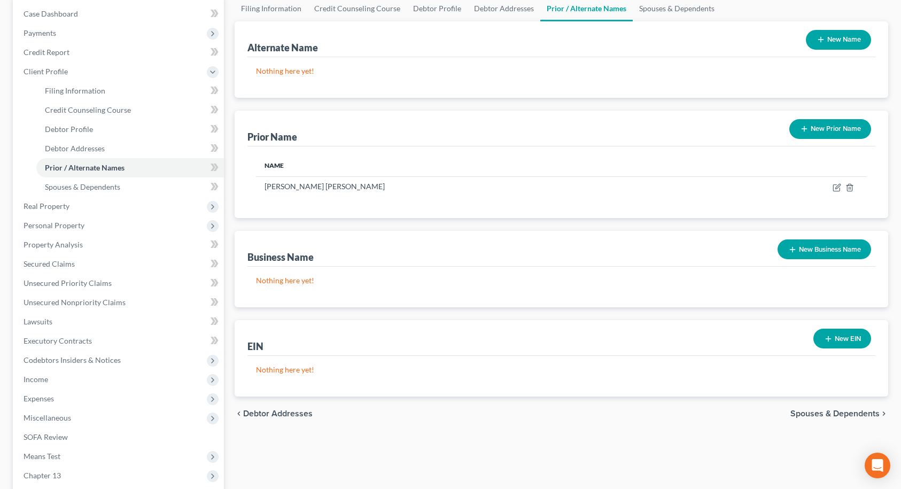
click at [849, 413] on span "Spouses & Dependents" at bounding box center [834, 413] width 89 height 9
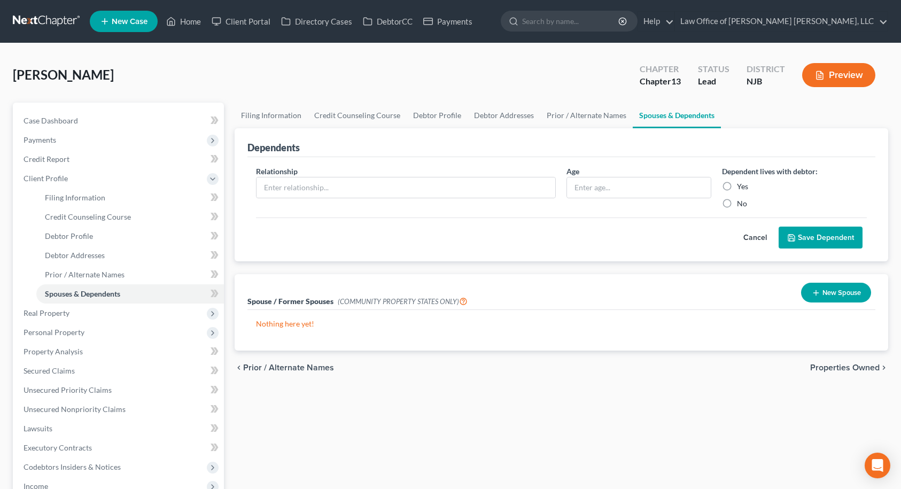
click at [849, 366] on span "Properties Owned" at bounding box center [844, 367] width 69 height 9
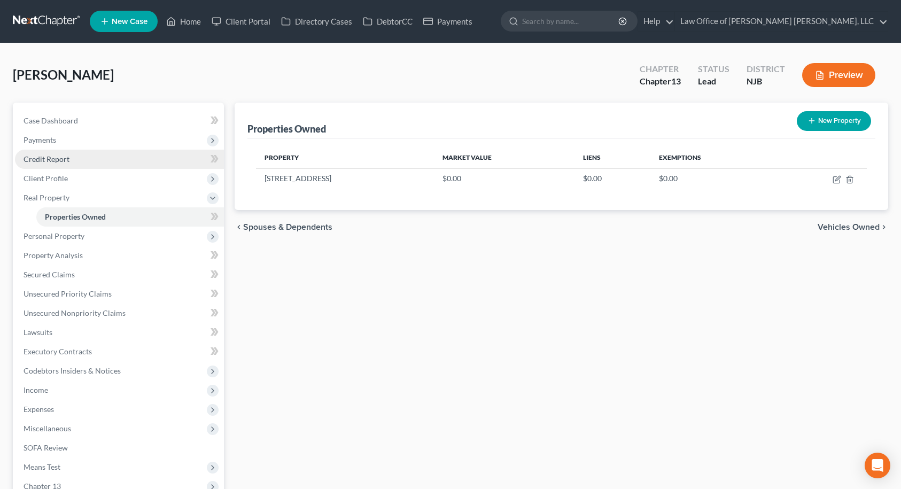
click at [76, 164] on link "Credit Report" at bounding box center [119, 159] width 209 height 19
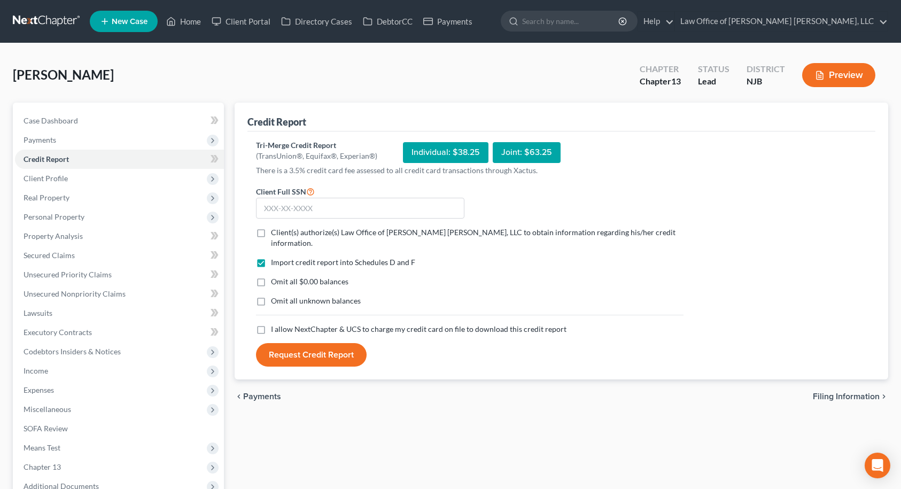
click at [271, 231] on label "Client(s) authorize(s) Law Office of [PERSON_NAME] [PERSON_NAME], LLC to obtain…" at bounding box center [477, 237] width 413 height 21
click at [275, 231] on input "Client(s) authorize(s) Law Office of [PERSON_NAME] [PERSON_NAME], LLC to obtain…" at bounding box center [278, 230] width 7 height 7
click at [271, 276] on label "Omit all $0.00 balances" at bounding box center [309, 281] width 77 height 11
click at [275, 276] on input "Omit all $0.00 balances" at bounding box center [278, 279] width 7 height 7
click at [271, 324] on label "I allow NextChapter & UCS to charge my credit card on file to download this cre…" at bounding box center [419, 329] width 296 height 11
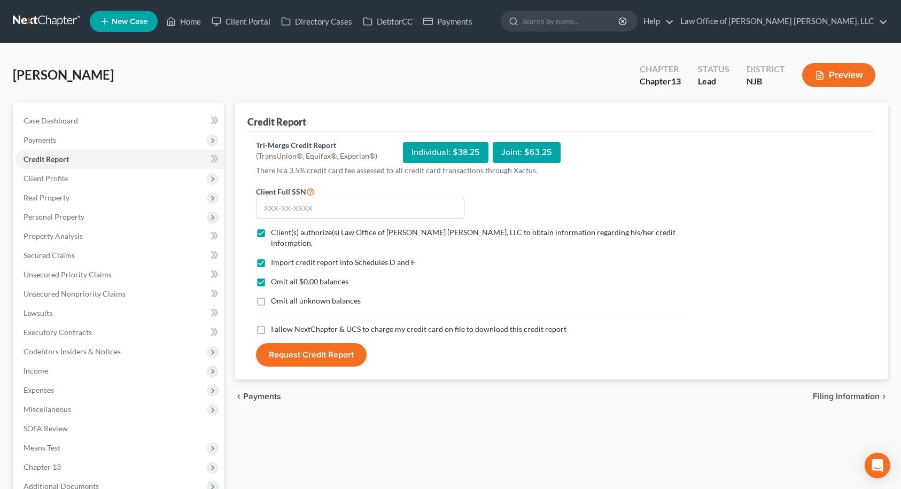
click at [275, 324] on input "I allow NextChapter & UCS to charge my credit card on file to download this cre…" at bounding box center [278, 327] width 7 height 7
click at [303, 210] on input "text" at bounding box center [360, 208] width 208 height 21
click at [315, 350] on button "Request Credit Report" at bounding box center [311, 355] width 111 height 24
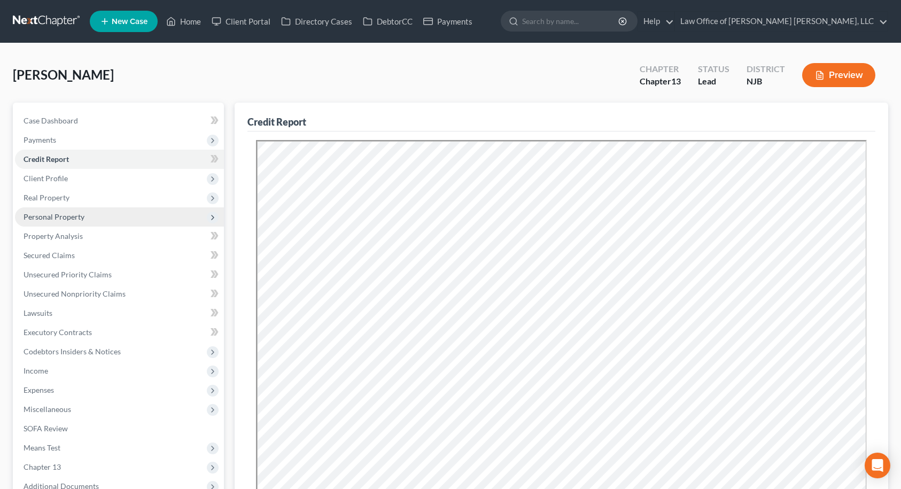
scroll to position [53, 0]
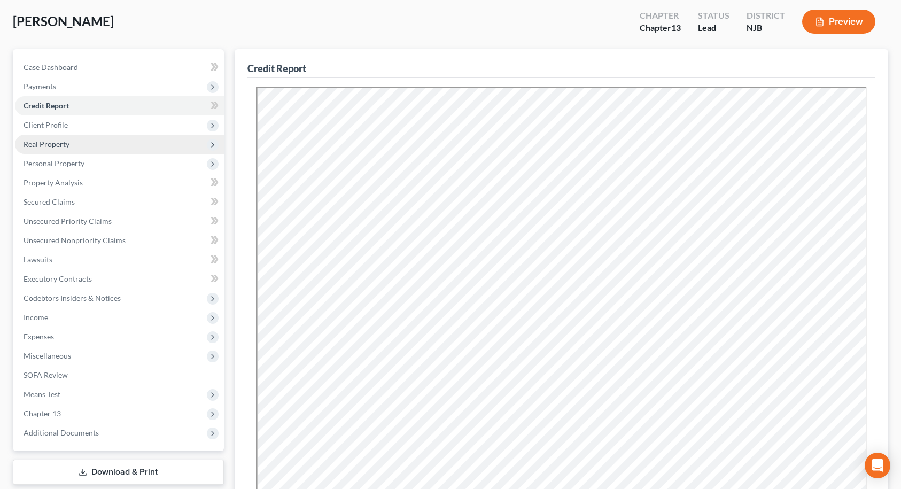
click at [51, 142] on span "Real Property" at bounding box center [47, 143] width 46 height 9
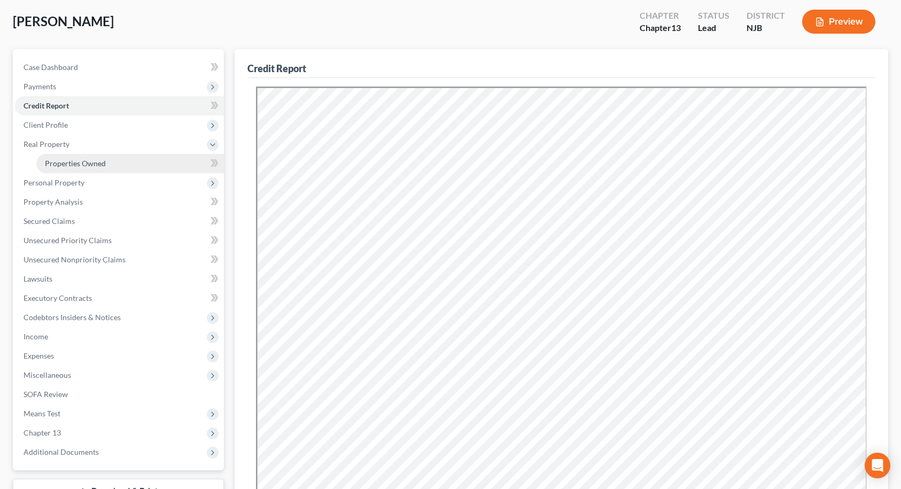
click at [57, 160] on span "Properties Owned" at bounding box center [75, 163] width 61 height 9
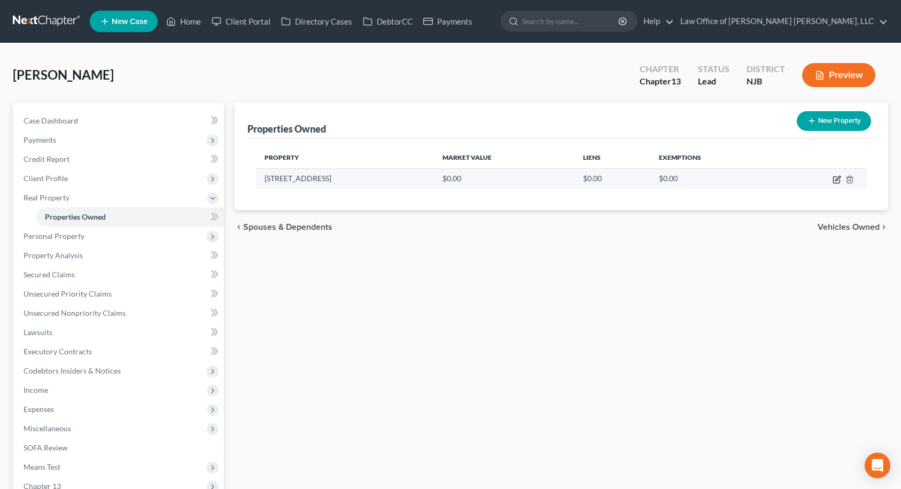
click at [834, 181] on icon "button" at bounding box center [836, 180] width 6 height 6
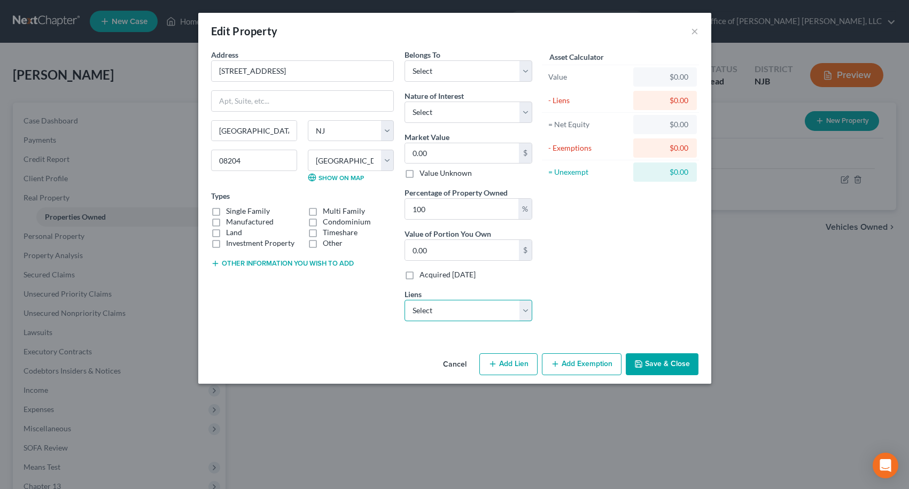
click at [479, 316] on select "Select Nr/Sms/Cal - $358,751.00 Capital One Auto [PERSON_NAME] - $27,911.00" at bounding box center [469, 310] width 128 height 21
click at [405, 300] on select "Select Nr/Sms/Cal - $358,751.00 Capital One Auto [PERSON_NAME] - $27,911.00" at bounding box center [469, 310] width 128 height 21
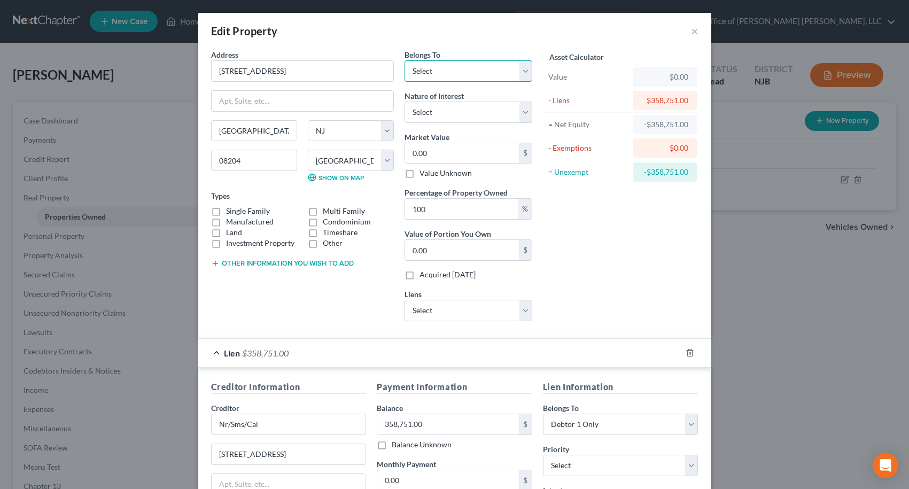
click at [424, 69] on select "Select Debtor 1 Only Debtor 2 Only Debtor 1 And Debtor 2 Only At Least One Of T…" at bounding box center [469, 70] width 128 height 21
click at [405, 60] on select "Select Debtor 1 Only Debtor 2 Only Debtor 1 And Debtor 2 Only At Least One Of T…" at bounding box center [469, 70] width 128 height 21
click at [429, 118] on select "Select Fee Simple Joint Tenant Life Estate Equitable Interest Future Interest T…" at bounding box center [469, 112] width 128 height 21
click at [405, 102] on select "Select Fee Simple Joint Tenant Life Estate Equitable Interest Future Interest T…" at bounding box center [469, 112] width 128 height 21
click at [436, 152] on input "0.00" at bounding box center [462, 153] width 114 height 20
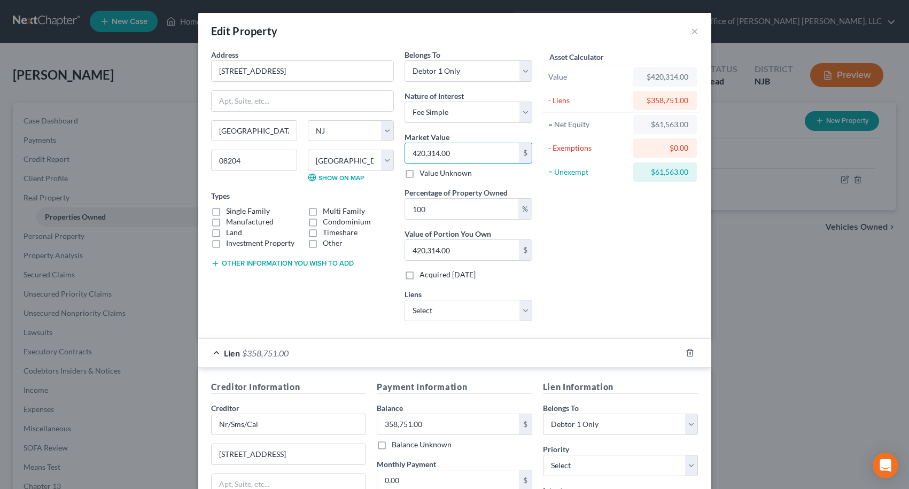
click at [614, 254] on div "Asset Calculator Value $420,314.00 - Liens $358,751.00 = Net Equity $61,563.00 …" at bounding box center [621, 189] width 166 height 281
click at [274, 421] on input "Nr/Sms/Cal" at bounding box center [289, 424] width 156 height 21
click at [259, 440] on div "Shellpoint" at bounding box center [275, 443] width 111 height 11
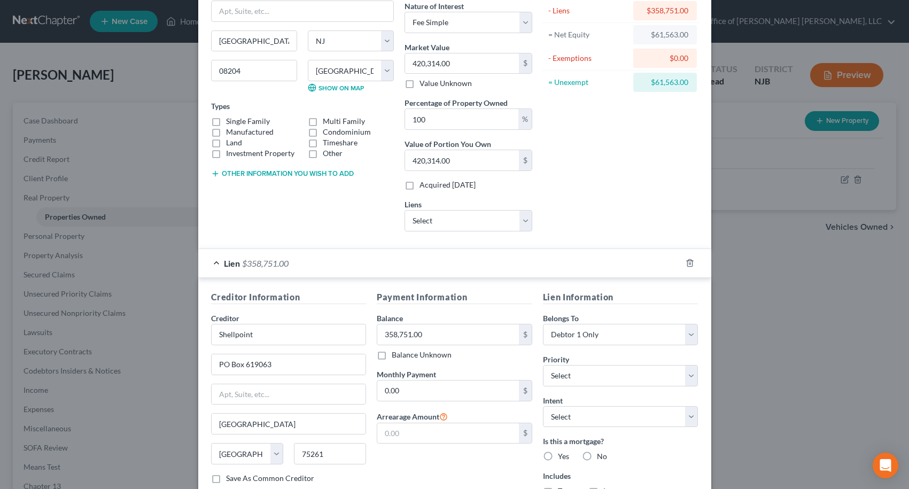
scroll to position [107, 0]
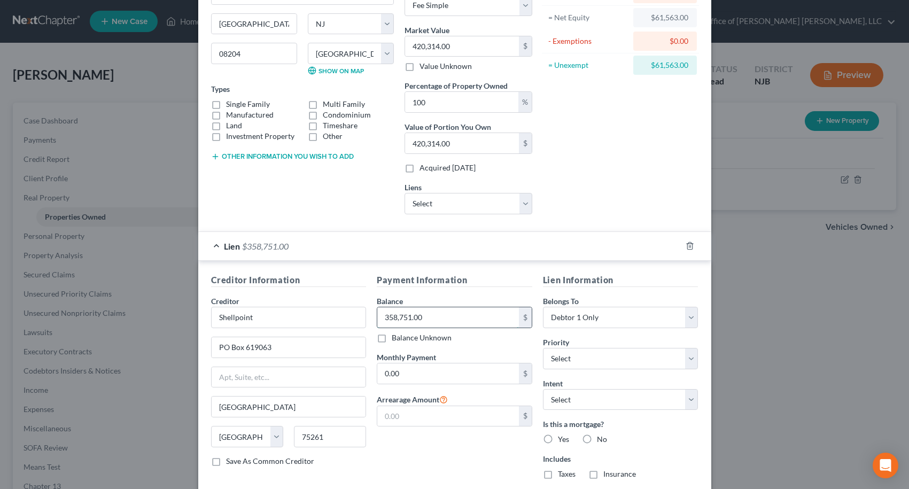
click at [429, 319] on input "358,751.00" at bounding box center [448, 317] width 142 height 20
click at [468, 345] on div "Payment Information Balance 358,751.80 $ Balance Unknown Balance Undetermined 3…" at bounding box center [454, 381] width 166 height 214
click at [406, 377] on input "0.00" at bounding box center [448, 373] width 142 height 20
click at [409, 415] on input "text" at bounding box center [448, 416] width 142 height 20
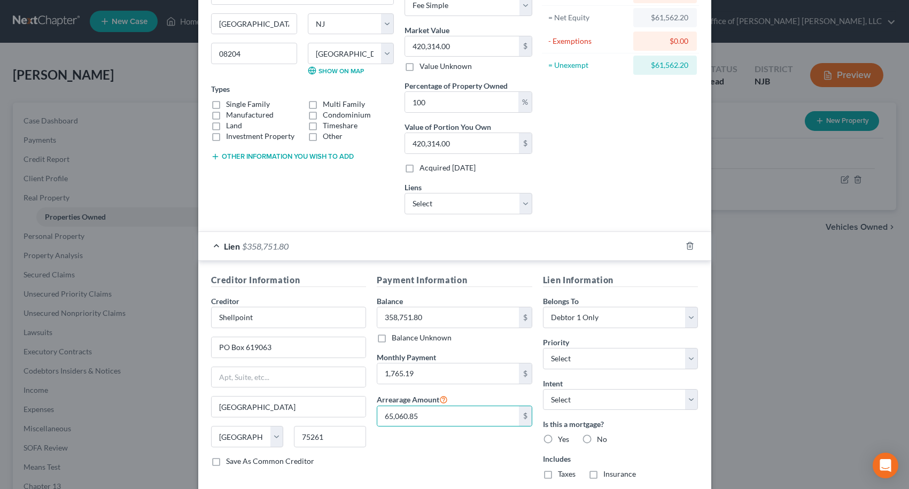
click at [453, 457] on div "Payment Information Balance 358,751.80 $ Balance Unknown Balance Undetermined 3…" at bounding box center [454, 381] width 166 height 214
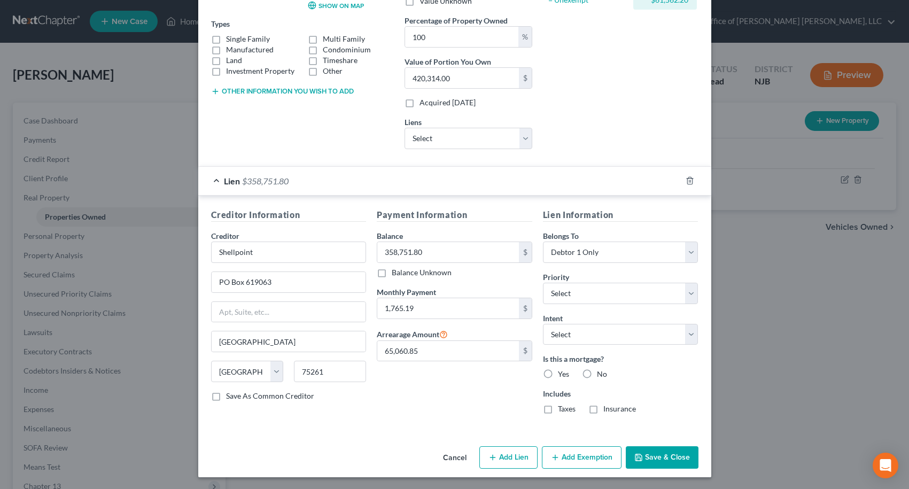
scroll to position [173, 0]
click at [558, 376] on label "Yes" at bounding box center [563, 373] width 11 height 11
click at [562, 375] on input "Yes" at bounding box center [565, 371] width 7 height 7
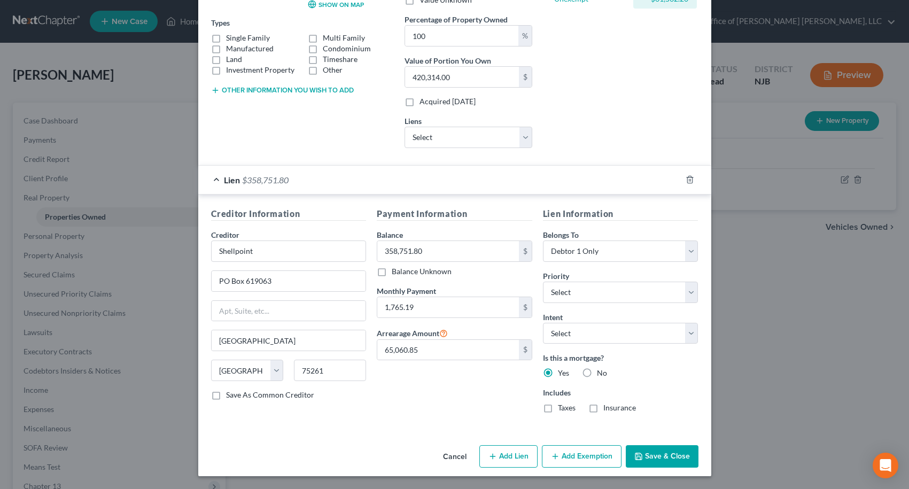
click at [558, 408] on label "Taxes" at bounding box center [567, 407] width 18 height 11
click at [562, 408] on input "Taxes" at bounding box center [565, 405] width 7 height 7
click at [603, 409] on label "Insurance" at bounding box center [619, 407] width 33 height 11
click at [608, 409] on input "Insurance" at bounding box center [611, 405] width 7 height 7
click at [551, 457] on icon "button" at bounding box center [555, 456] width 9 height 9
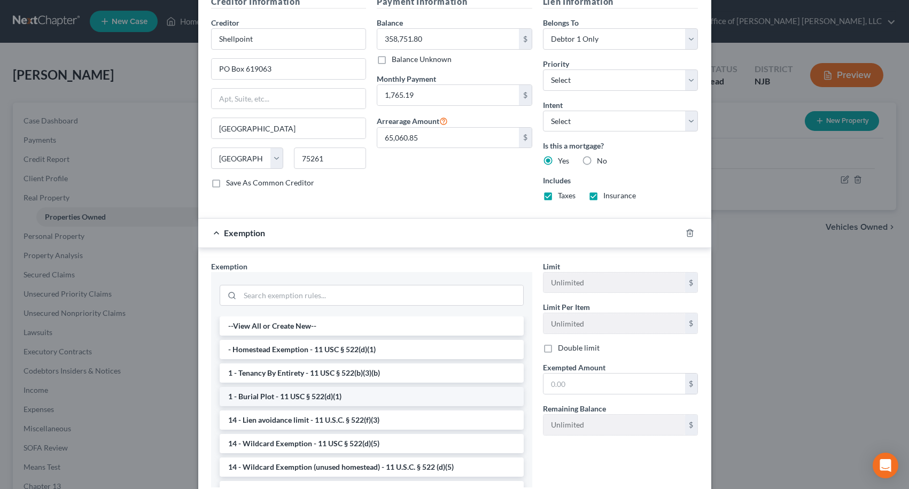
scroll to position [387, 0]
click at [265, 350] on li "- Homestead Exemption - 11 USC § 522(d)(1)" at bounding box center [372, 347] width 304 height 19
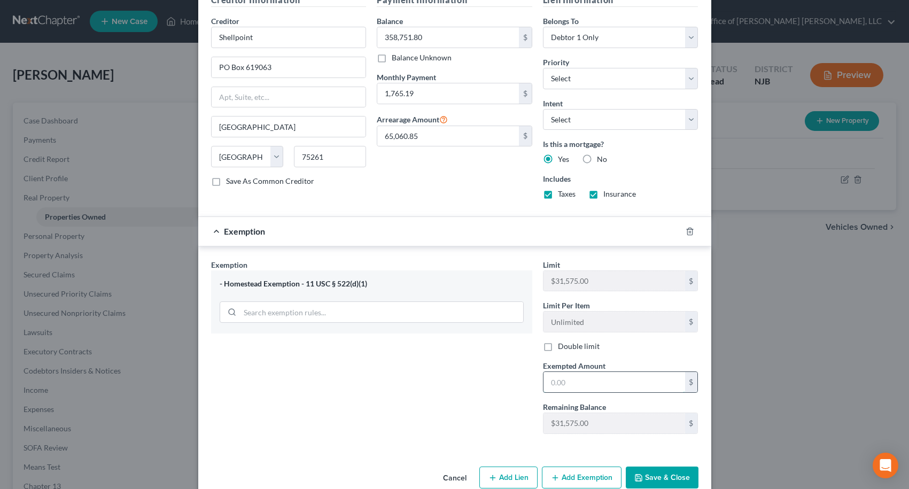
click at [571, 387] on input "text" at bounding box center [615, 382] width 142 height 20
click at [410, 411] on div "Exemption Set must be selected for CA. Exemption * - Homestead Exemption - 11 U…" at bounding box center [372, 350] width 332 height 183
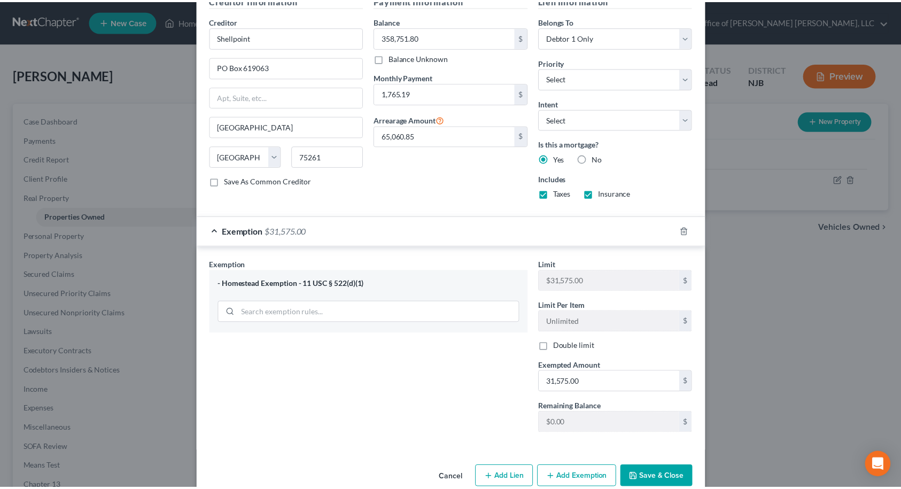
scroll to position [408, 0]
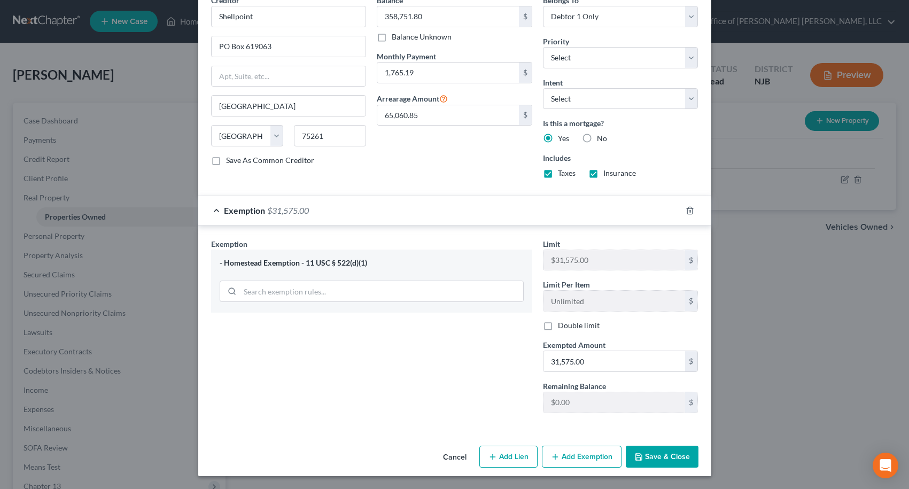
click at [651, 459] on button "Save & Close" at bounding box center [662, 457] width 73 height 22
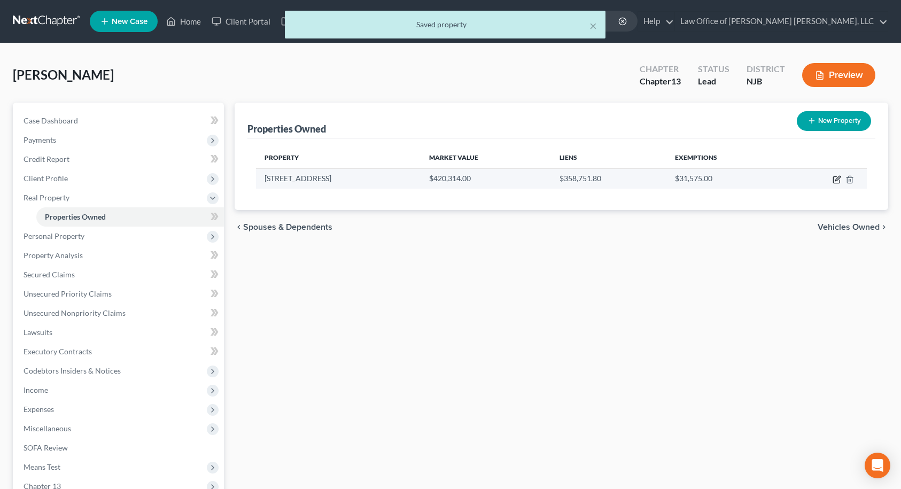
click at [836, 180] on icon "button" at bounding box center [837, 178] width 5 height 5
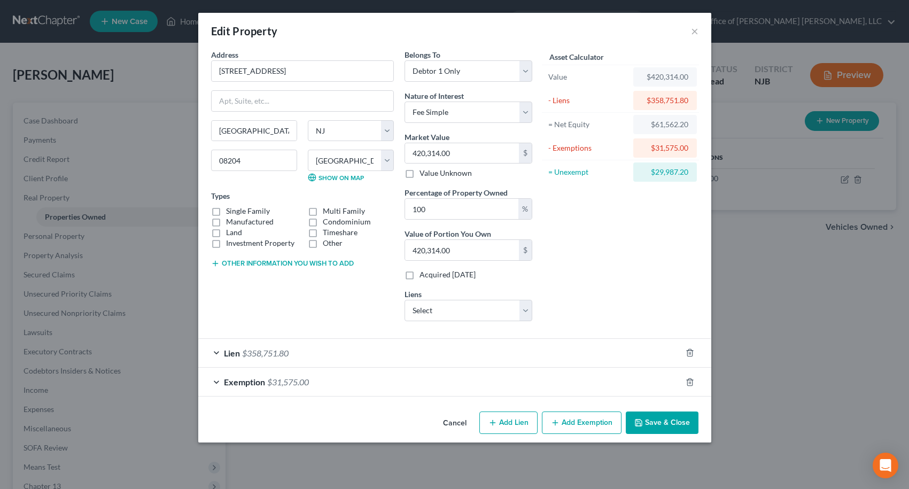
click at [645, 424] on button "Save & Close" at bounding box center [662, 423] width 73 height 22
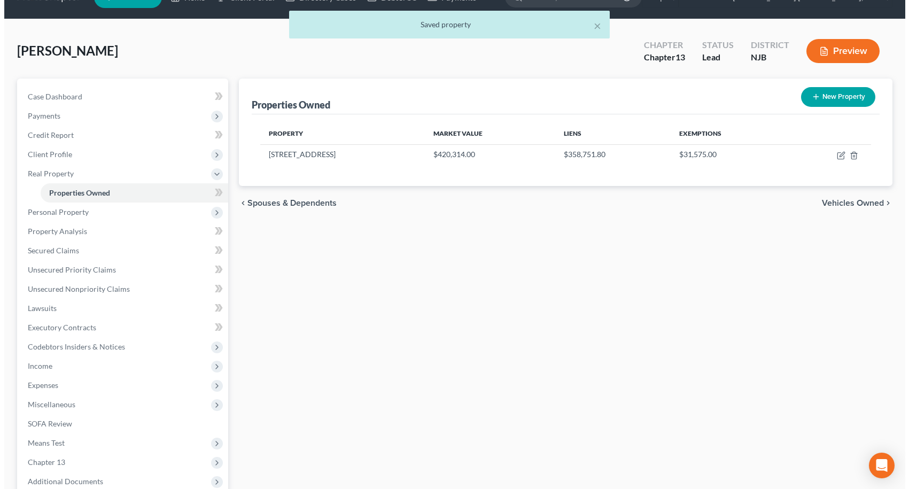
scroll to position [0, 0]
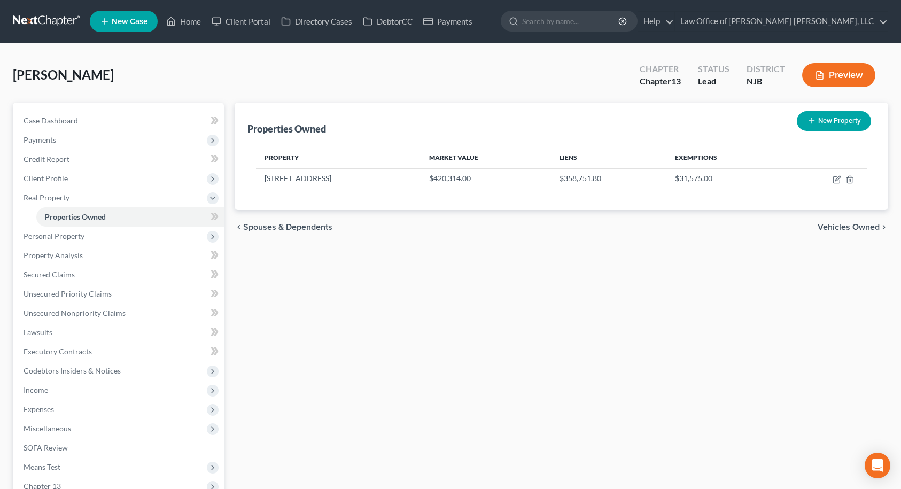
click at [848, 229] on span "Vehicles Owned" at bounding box center [849, 227] width 62 height 9
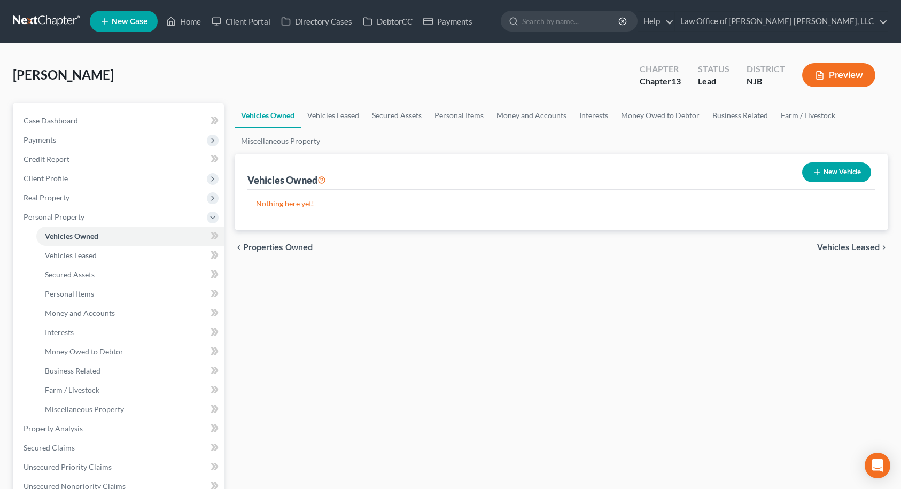
click at [836, 174] on button "New Vehicle" at bounding box center [836, 172] width 69 height 20
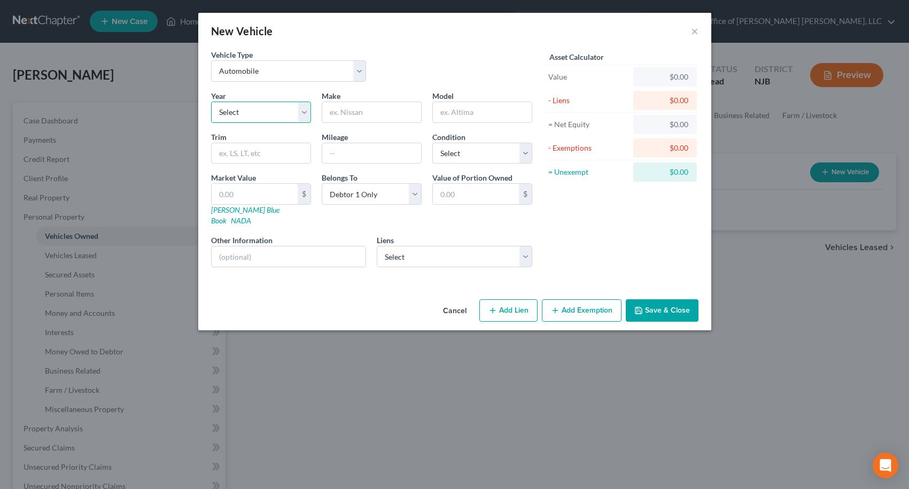
click at [308, 109] on select "Select 2026 2025 2024 2023 2022 2021 2020 2019 2018 2017 2016 2015 2014 2013 20…" at bounding box center [261, 112] width 100 height 21
click at [211, 102] on select "Select 2026 2025 2024 2023 2022 2021 2020 2019 2018 2017 2016 2015 2014 2013 20…" at bounding box center [261, 112] width 100 height 21
click at [349, 111] on input "text" at bounding box center [371, 112] width 99 height 20
click at [447, 163] on select "Select Excellent Very Good Good Fair Poor" at bounding box center [482, 153] width 100 height 21
click at [432, 143] on select "Select Excellent Very Good Good Fair Poor" at bounding box center [482, 153] width 100 height 21
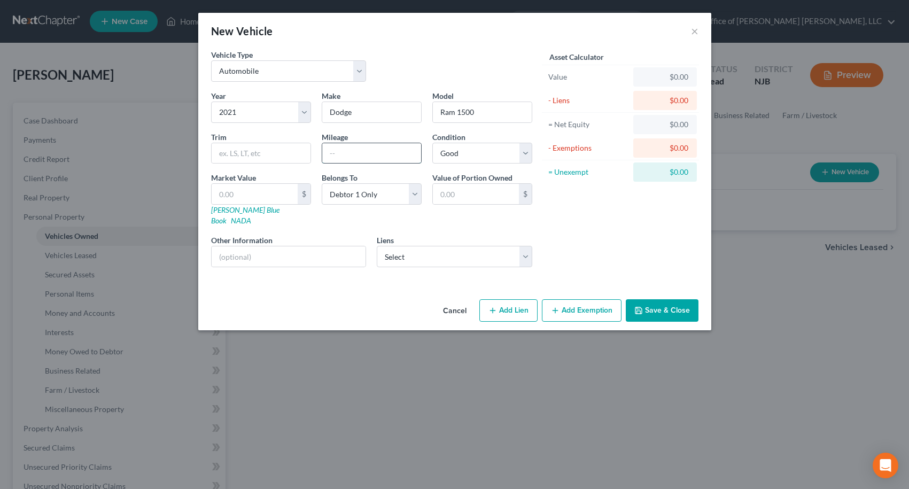
click at [366, 154] on input "text" at bounding box center [371, 153] width 99 height 20
click at [413, 246] on select "Select Capital One Auto [PERSON_NAME] - $27,911.00" at bounding box center [455, 256] width 156 height 21
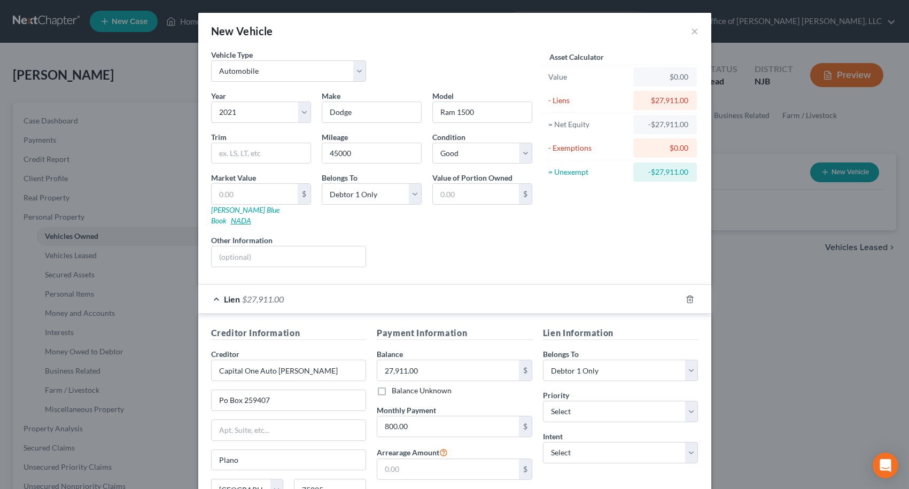
click at [251, 216] on link "NADA" at bounding box center [241, 220] width 20 height 9
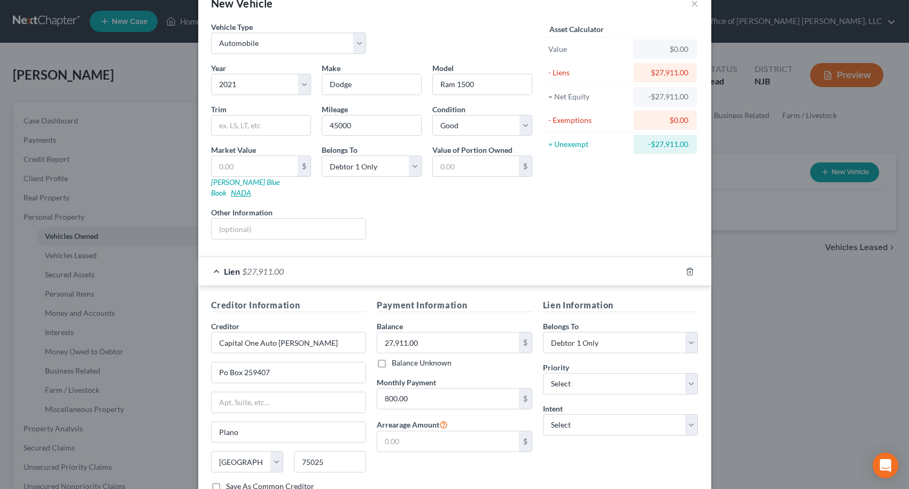
scroll to position [53, 0]
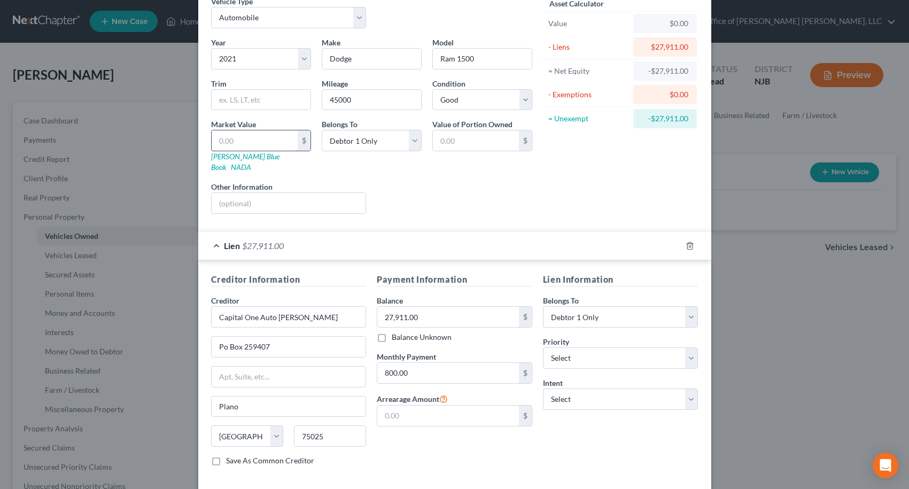
click at [274, 144] on input "text" at bounding box center [255, 140] width 86 height 20
click at [405, 184] on div "Liens Select" at bounding box center [454, 197] width 166 height 33
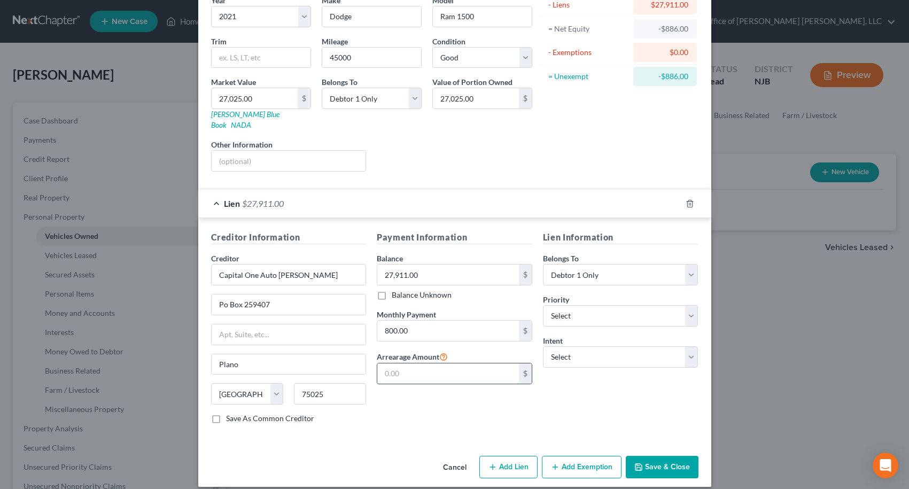
click at [402, 363] on input "text" at bounding box center [448, 373] width 142 height 20
click at [431, 387] on div "Payment Information Balance 27,911.00 $ Balance Unknown Balance Undetermined 27…" at bounding box center [454, 331] width 166 height 201
drag, startPoint x: 417, startPoint y: 364, endPoint x: 402, endPoint y: 362, distance: 15.1
click at [416, 364] on input "3,200.00" at bounding box center [448, 373] width 142 height 20
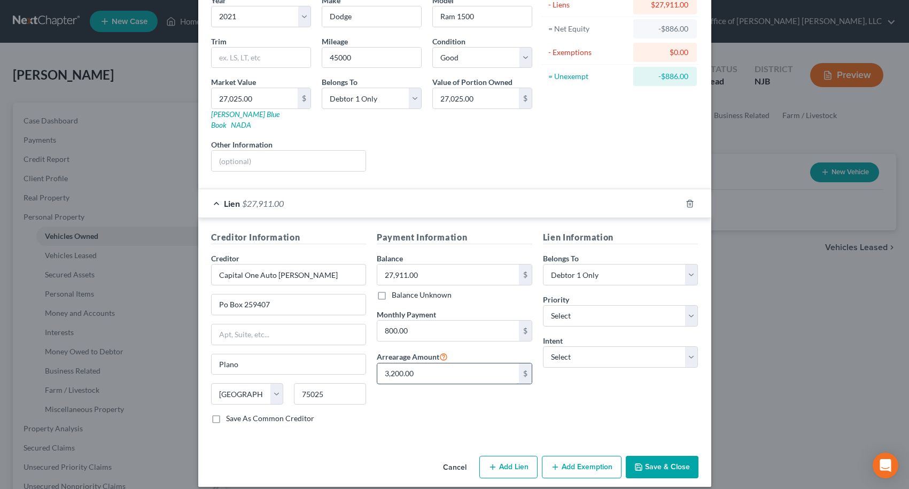
click at [402, 363] on input "3,200.00" at bounding box center [448, 373] width 142 height 20
click at [425, 410] on div "Payment Information Balance 27,911.00 $ Balance Unknown Balance Undetermined 27…" at bounding box center [454, 331] width 166 height 201
click at [315, 267] on input "Capital One Auto [PERSON_NAME]" at bounding box center [289, 274] width 156 height 21
click at [411, 408] on div "Payment Information Balance 27,911.00 $ Balance Unknown Balance Undetermined 27…" at bounding box center [454, 331] width 166 height 201
click at [661, 459] on button "Save & Close" at bounding box center [662, 467] width 73 height 22
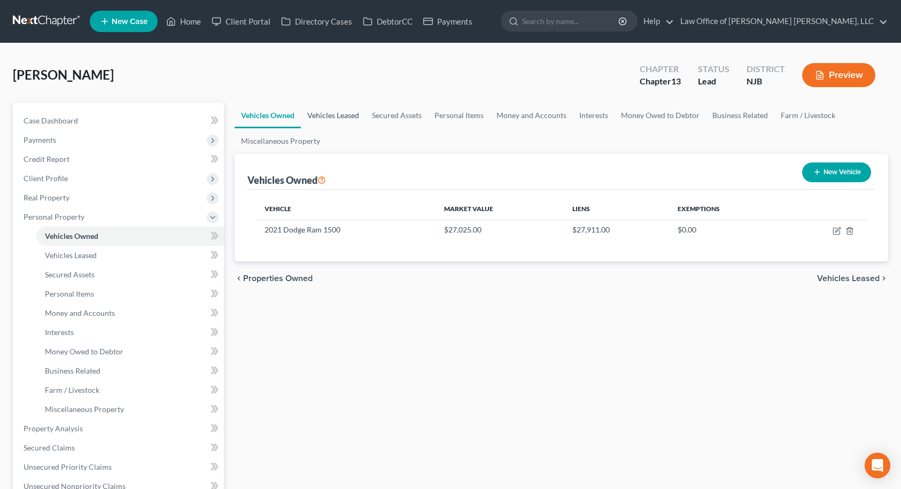
click at [321, 115] on link "Vehicles Leased" at bounding box center [333, 116] width 65 height 26
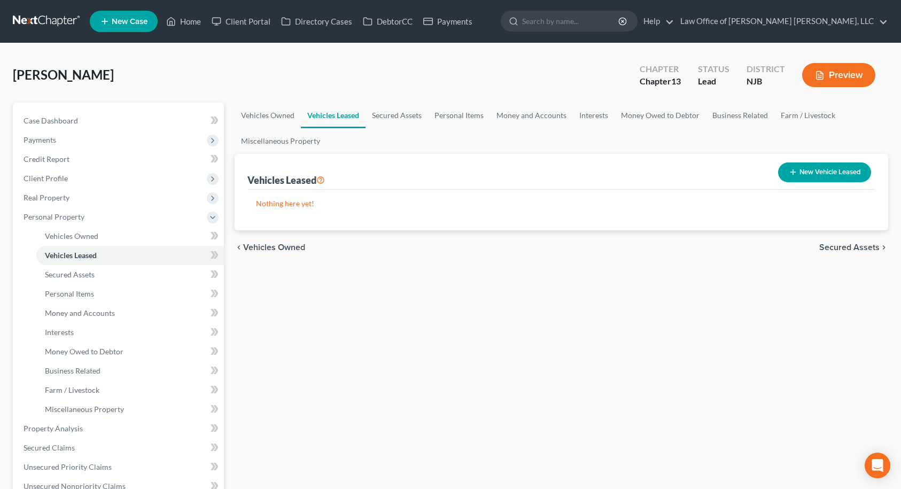
click at [839, 244] on span "Secured Assets" at bounding box center [849, 247] width 60 height 9
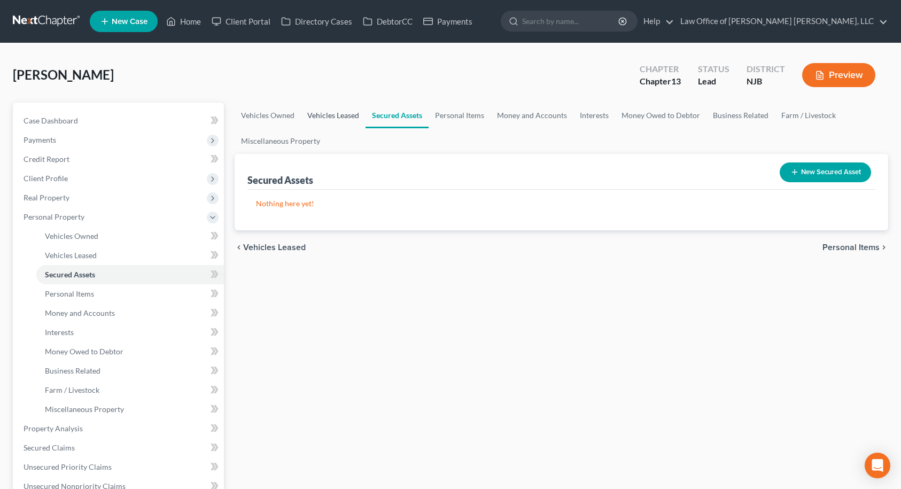
click at [329, 115] on link "Vehicles Leased" at bounding box center [333, 116] width 65 height 26
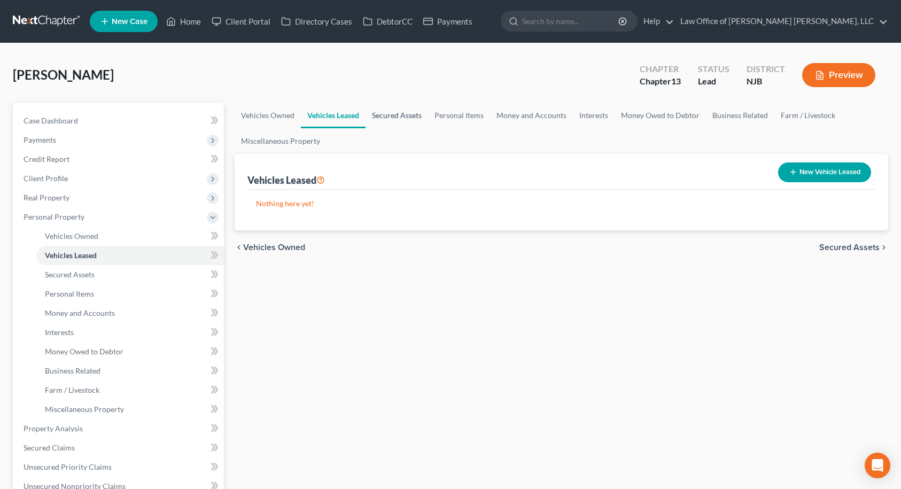
click at [382, 113] on link "Secured Assets" at bounding box center [397, 116] width 63 height 26
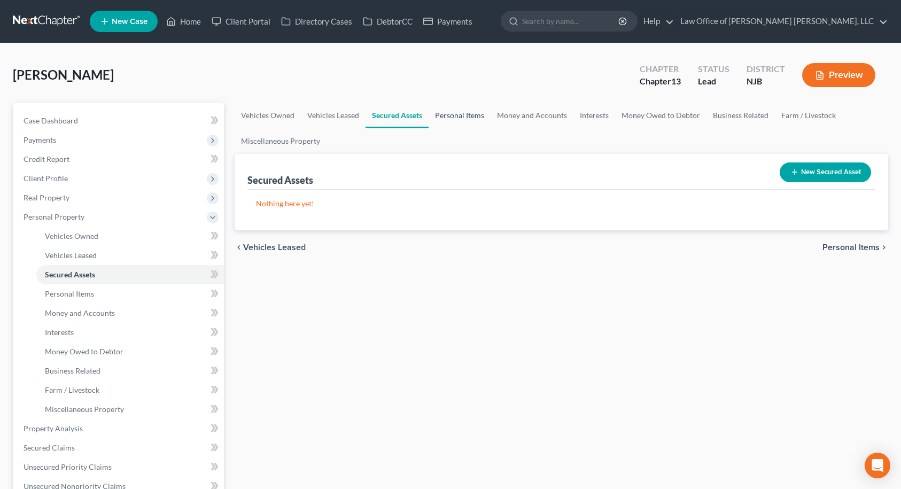
click at [445, 112] on link "Personal Items" at bounding box center [460, 116] width 62 height 26
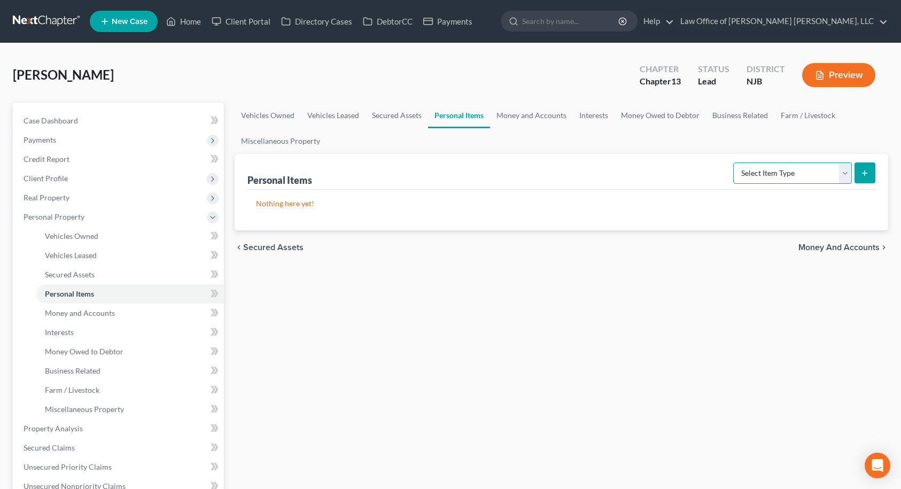
click at [803, 171] on select "Select Item Type Clothing Collectibles Of Value Electronics Firearms Household …" at bounding box center [792, 172] width 119 height 21
click at [734, 162] on select "Select Item Type Clothing Collectibles Of Value Electronics Firearms Household …" at bounding box center [792, 172] width 119 height 21
click at [865, 174] on icon "submit" at bounding box center [864, 173] width 9 height 9
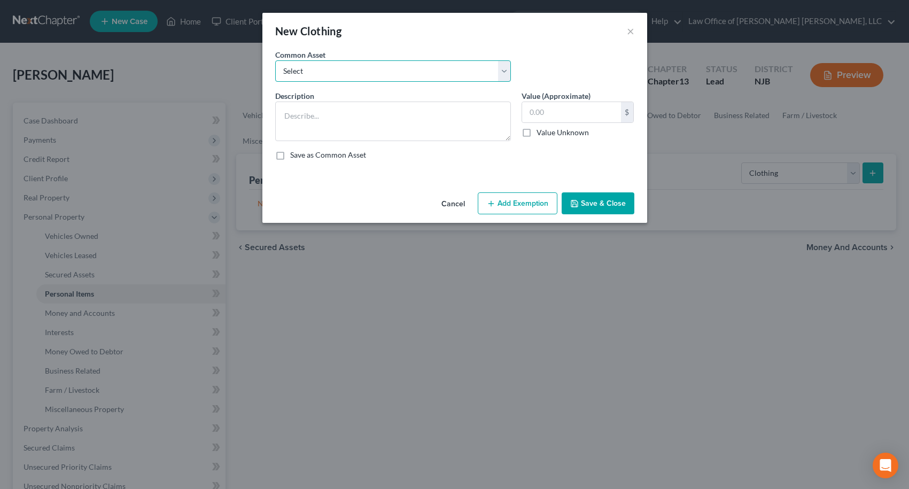
click at [432, 75] on select "Select Clothing" at bounding box center [393, 70] width 236 height 21
click at [275, 60] on select "Select Clothing" at bounding box center [393, 70] width 236 height 21
click at [513, 200] on button "Add Exemption" at bounding box center [518, 203] width 80 height 22
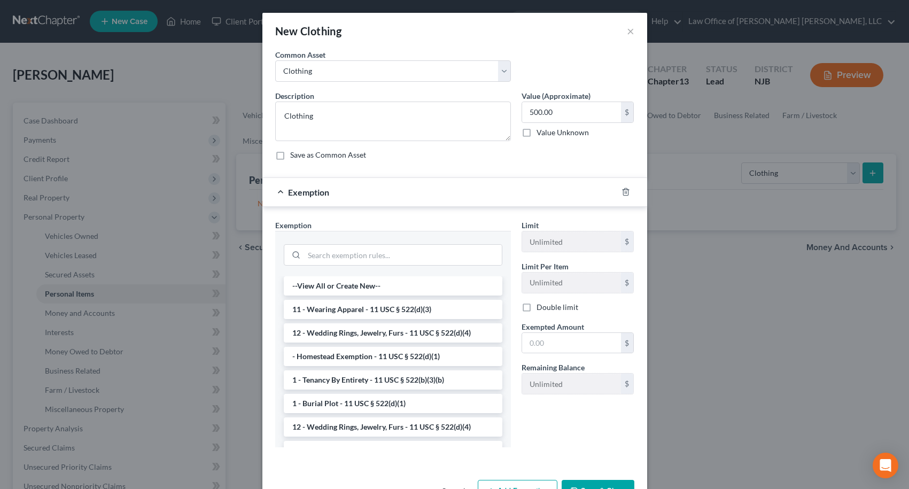
click at [359, 306] on li "11 - Wearing Apparel - 11 USC § 522(d)(3)" at bounding box center [393, 309] width 219 height 19
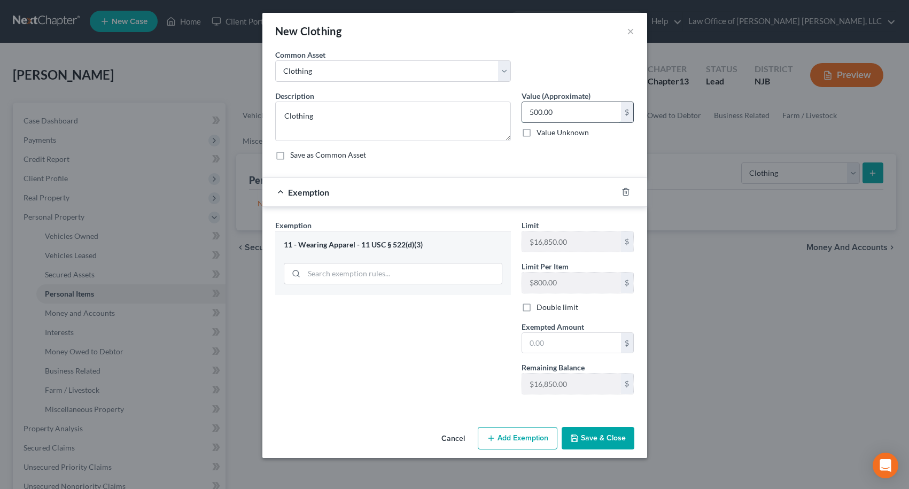
click at [554, 113] on input "500.00" at bounding box center [571, 112] width 99 height 20
click at [571, 350] on input "text" at bounding box center [571, 343] width 99 height 20
click at [596, 433] on button "Save & Close" at bounding box center [598, 438] width 73 height 22
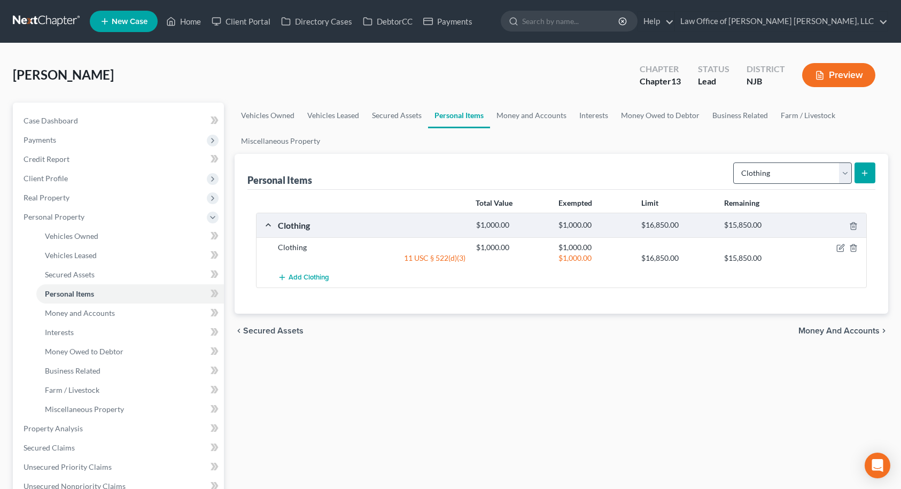
click at [755, 183] on form "Select Item Type Clothing Collectibles Of Value Electronics Firearms Household …" at bounding box center [804, 173] width 142 height 22
click at [757, 181] on select "Select Item Type Clothing Collectibles Of Value Electronics Firearms Household …" at bounding box center [792, 172] width 119 height 21
click at [734, 162] on select "Select Item Type Clothing Collectibles Of Value Electronics Firearms Household …" at bounding box center [792, 172] width 119 height 21
click at [857, 175] on button "submit" at bounding box center [865, 172] width 21 height 21
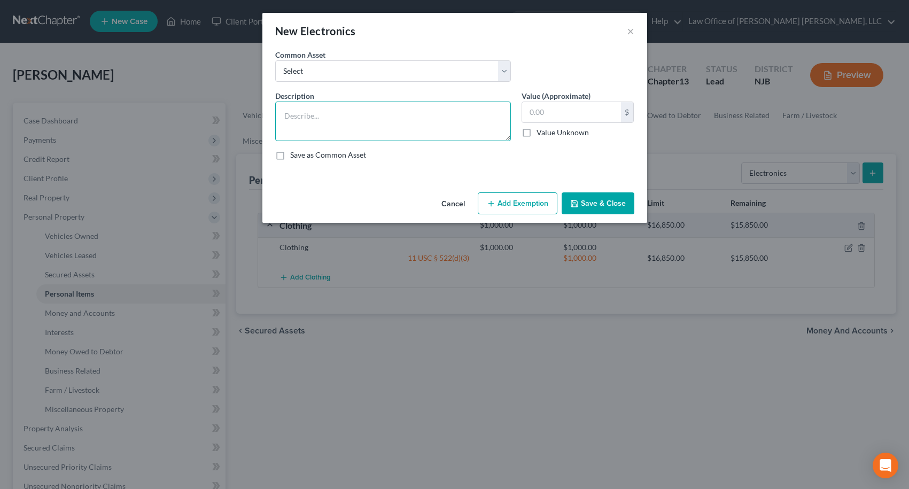
click at [375, 114] on textarea at bounding box center [393, 122] width 236 height 40
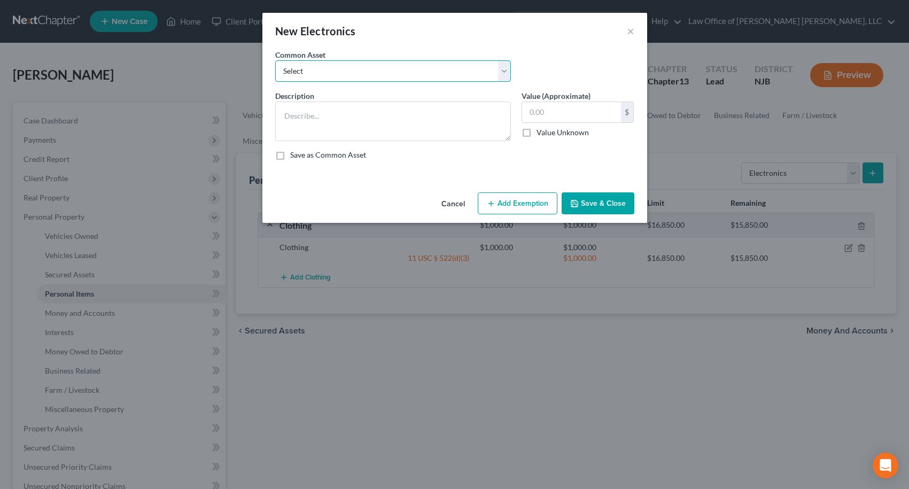
click at [347, 73] on select "Select Cell Phone, TV" at bounding box center [393, 70] width 236 height 21
click at [275, 60] on select "Select Cell Phone, TV" at bounding box center [393, 70] width 236 height 21
drag, startPoint x: 342, startPoint y: 72, endPoint x: 339, endPoint y: 79, distance: 8.1
click at [342, 72] on select "Select Cell Phone, TV" at bounding box center [393, 70] width 236 height 21
click at [275, 60] on select "Select Cell Phone, TV" at bounding box center [393, 70] width 236 height 21
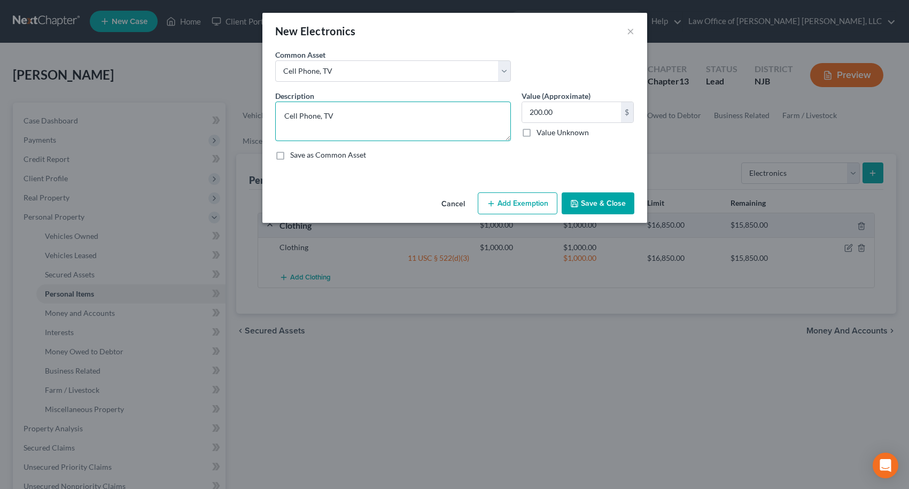
click at [347, 108] on textarea "Cell Phone, TV" at bounding box center [393, 122] width 236 height 40
click at [534, 201] on button "Add Exemption" at bounding box center [518, 203] width 80 height 22
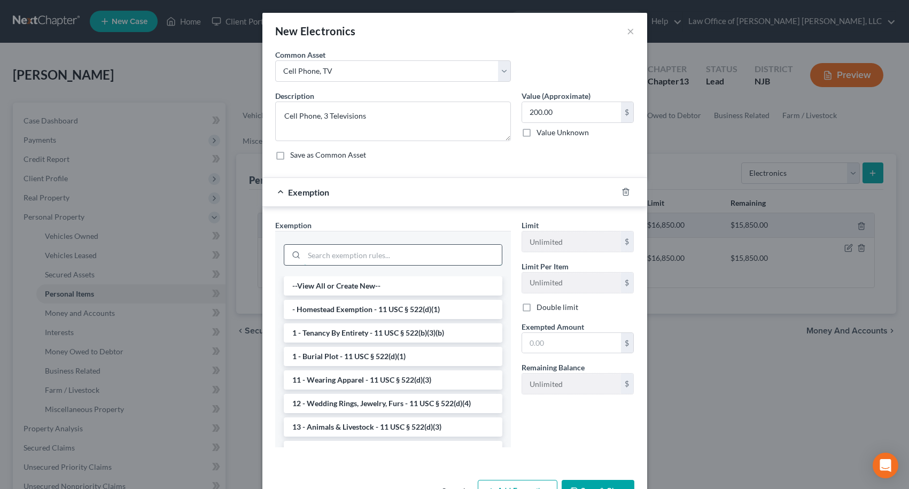
click at [366, 258] on input "search" at bounding box center [403, 255] width 198 height 20
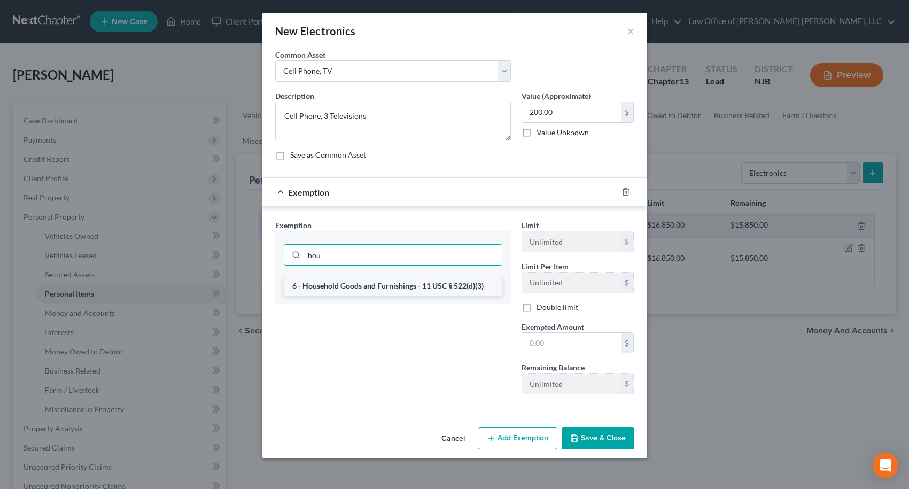
click at [372, 287] on li "6 - Household Goods and Furnishings - 11 USC § 522(d)(3)" at bounding box center [393, 285] width 219 height 19
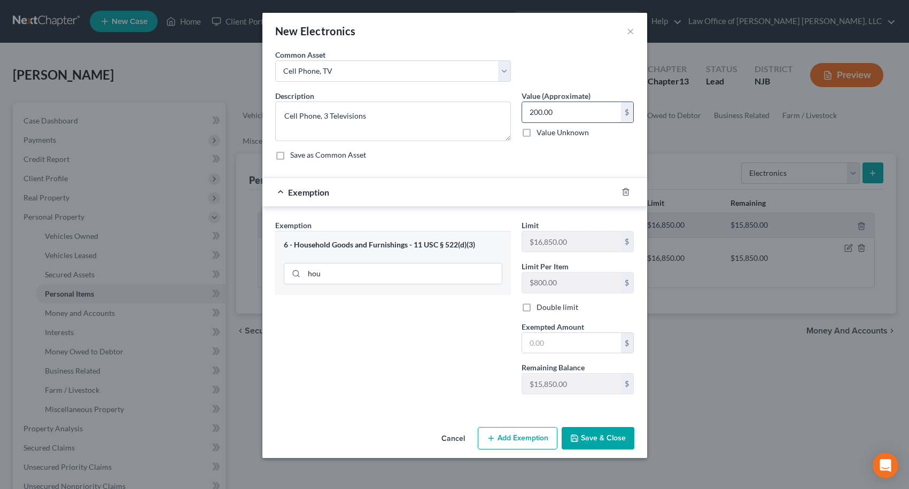
click at [548, 112] on input "200.00" at bounding box center [571, 112] width 99 height 20
click at [563, 347] on input "text" at bounding box center [571, 343] width 99 height 20
click at [612, 440] on button "Save & Close" at bounding box center [598, 438] width 73 height 22
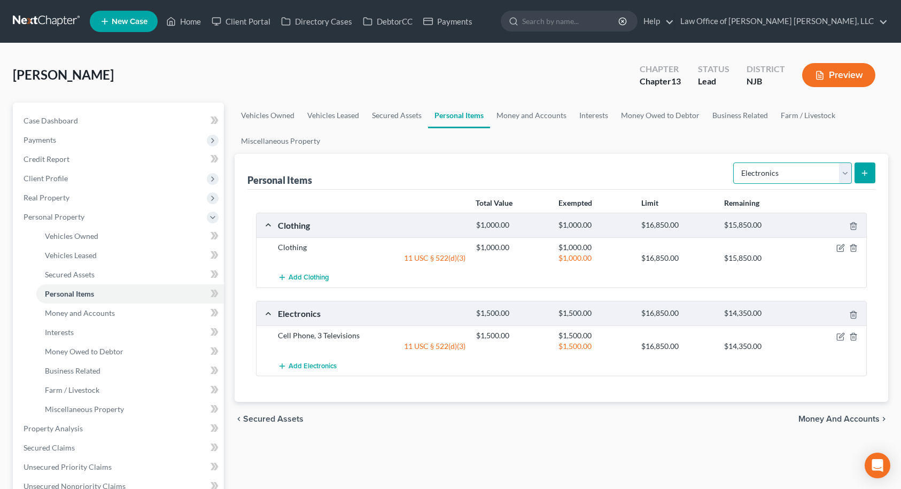
click at [789, 167] on select "Select Item Type Clothing Collectibles Of Value Electronics Firearms Household …" at bounding box center [792, 172] width 119 height 21
click at [734, 162] on select "Select Item Type Clothing Collectibles Of Value Electronics Firearms Household …" at bounding box center [792, 172] width 119 height 21
click at [866, 170] on icon "submit" at bounding box center [864, 173] width 9 height 9
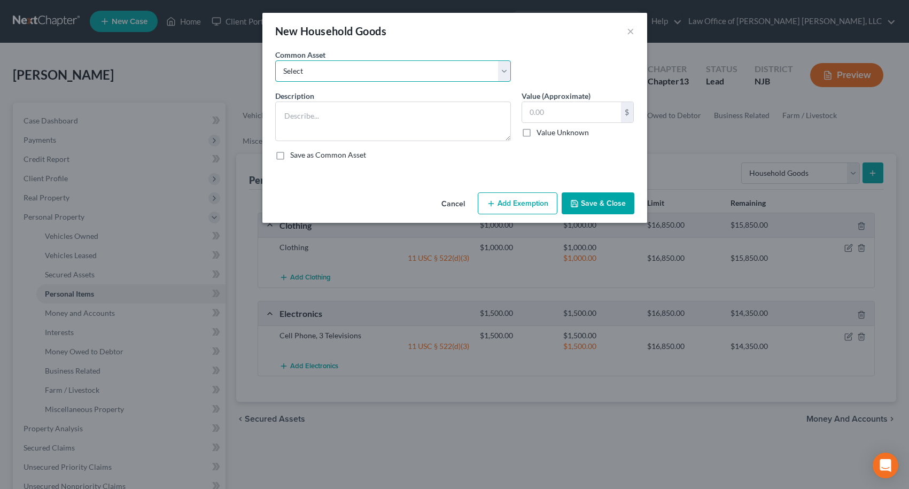
click at [427, 69] on select "Select Furniture" at bounding box center [393, 70] width 236 height 21
click at [275, 60] on select "Select Furniture" at bounding box center [393, 70] width 236 height 21
click at [529, 200] on button "Add Exemption" at bounding box center [518, 203] width 80 height 22
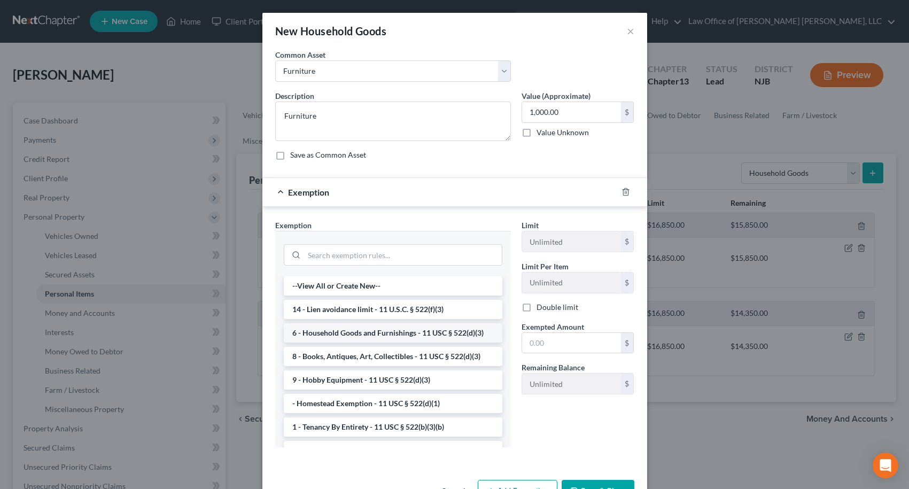
click at [355, 329] on li "6 - Household Goods and Furnishings - 11 USC § 522(d)(3)" at bounding box center [393, 332] width 219 height 19
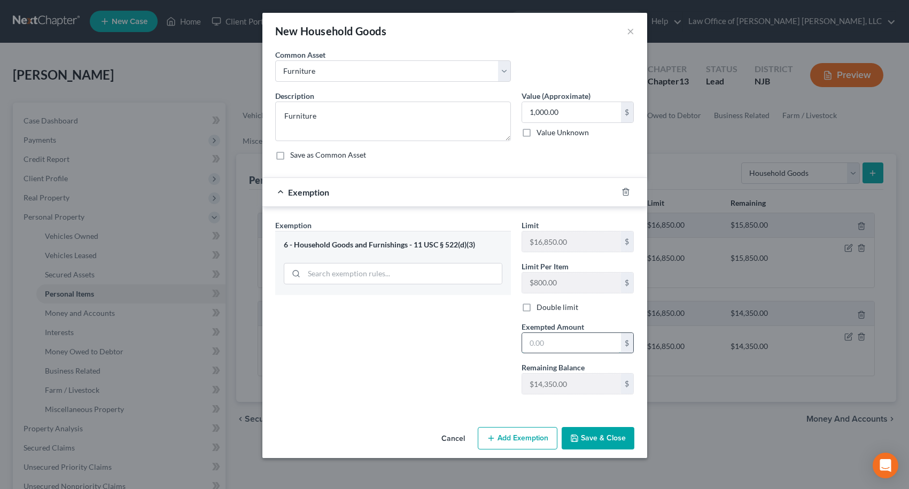
click at [577, 339] on input "text" at bounding box center [571, 343] width 99 height 20
click at [608, 449] on div "Cancel Add Exemption Save & Close" at bounding box center [454, 440] width 385 height 35
click at [595, 439] on button "Save & Close" at bounding box center [598, 438] width 73 height 22
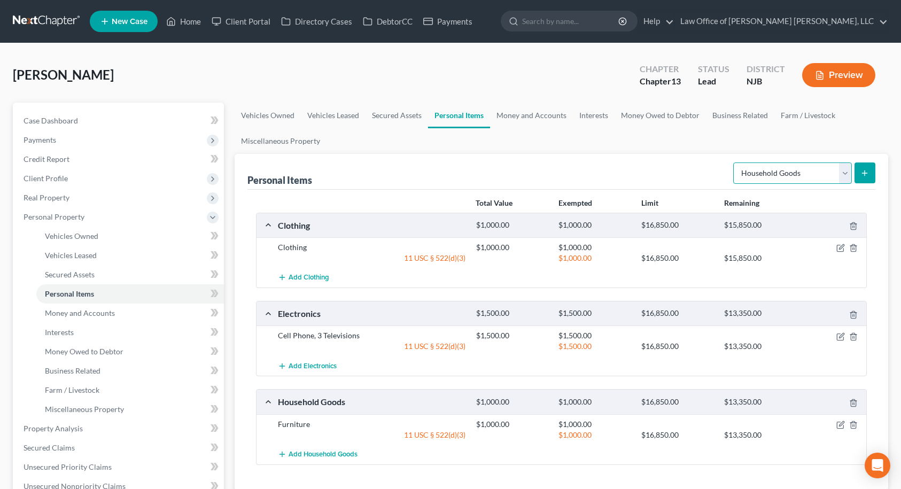
click at [785, 174] on select "Select Item Type Clothing Collectibles Of Value Electronics Firearms Household …" at bounding box center [792, 172] width 119 height 21
click at [672, 148] on ul "Vehicles Owned Vehicles Leased Secured Assets Personal Items Money and Accounts…" at bounding box center [562, 128] width 654 height 51
click at [539, 117] on link "Money and Accounts" at bounding box center [531, 116] width 83 height 26
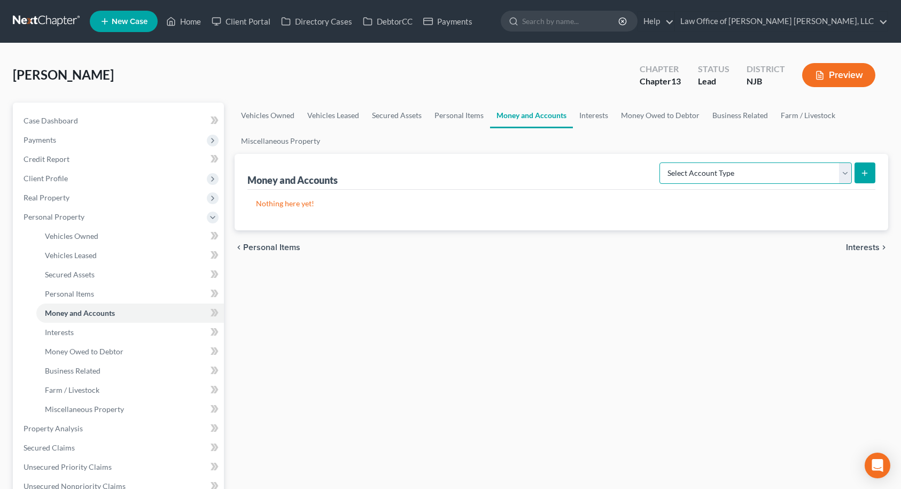
click at [688, 172] on select "Select Account Type Brokerage Cash on Hand Certificates of Deposit Checking Acc…" at bounding box center [756, 172] width 192 height 21
click at [759, 166] on select "Select Account Type Brokerage Cash on Hand Certificates of Deposit Checking Acc…" at bounding box center [756, 172] width 192 height 21
click at [662, 162] on select "Select Account Type Brokerage Cash on Hand Certificates of Deposit Checking Acc…" at bounding box center [756, 172] width 192 height 21
click at [862, 175] on icon "submit" at bounding box center [864, 173] width 9 height 9
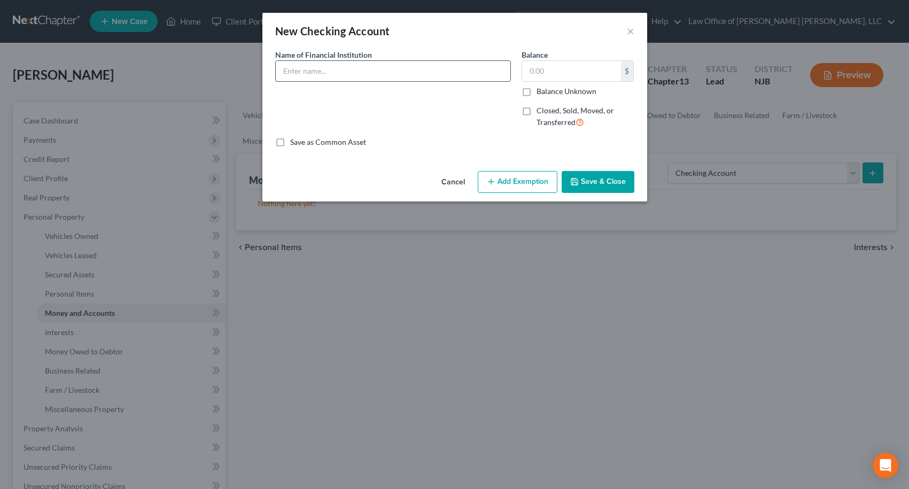
click at [421, 66] on input "text" at bounding box center [393, 71] width 235 height 20
click at [565, 74] on input "text" at bounding box center [571, 71] width 99 height 20
click at [610, 179] on button "Save & Close" at bounding box center [598, 182] width 73 height 22
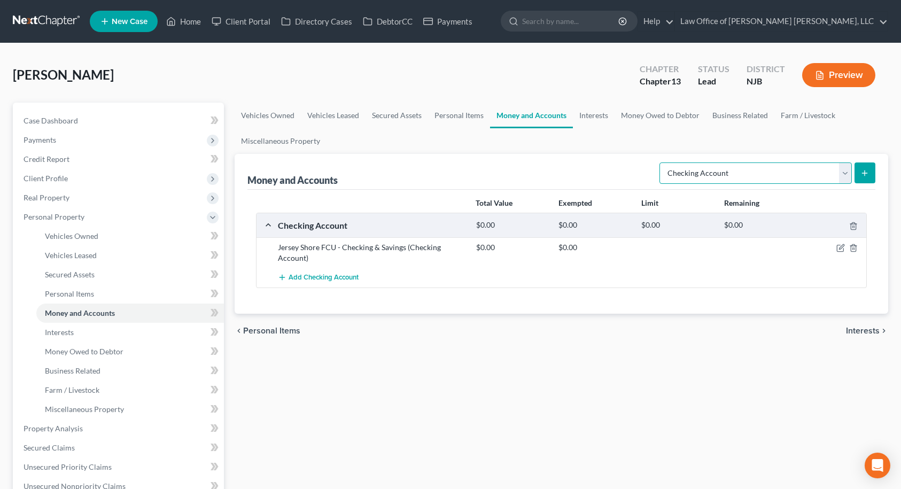
click at [685, 178] on select "Select Account Type Brokerage Cash on Hand Certificates of Deposit Checking Acc…" at bounding box center [756, 172] width 192 height 21
click at [330, 277] on span "Add Checking Account" at bounding box center [324, 278] width 70 height 9
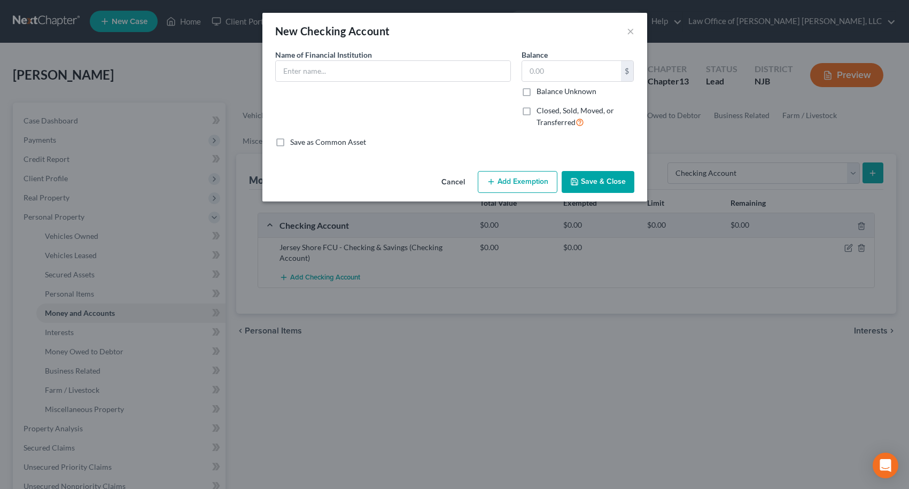
click at [537, 113] on label "Closed, Sold, Moved, or Transferred" at bounding box center [586, 116] width 98 height 23
click at [541, 112] on input "Closed, Sold, Moved, or Transferred" at bounding box center [544, 108] width 7 height 7
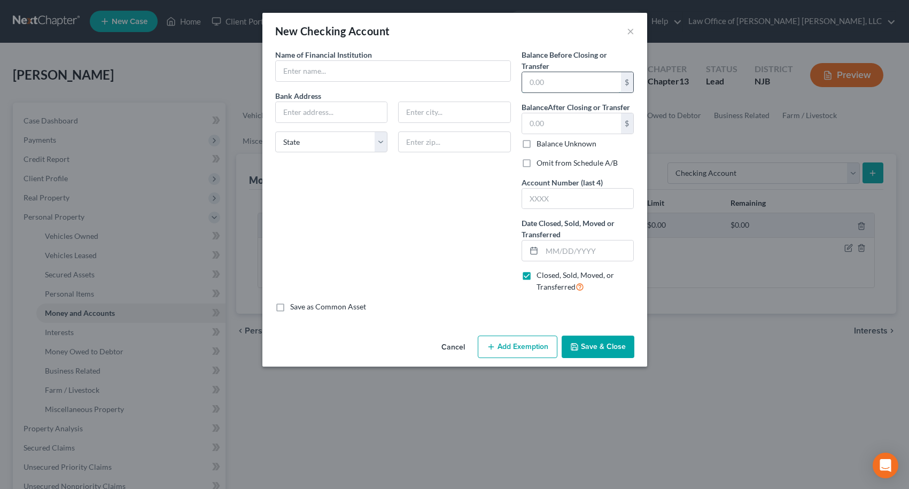
click at [549, 87] on input "text" at bounding box center [571, 82] width 99 height 20
click at [375, 64] on input "text" at bounding box center [393, 71] width 235 height 20
click at [410, 145] on input "text" at bounding box center [454, 141] width 113 height 21
paste input "1434 [GEOGRAPHIC_DATA]"
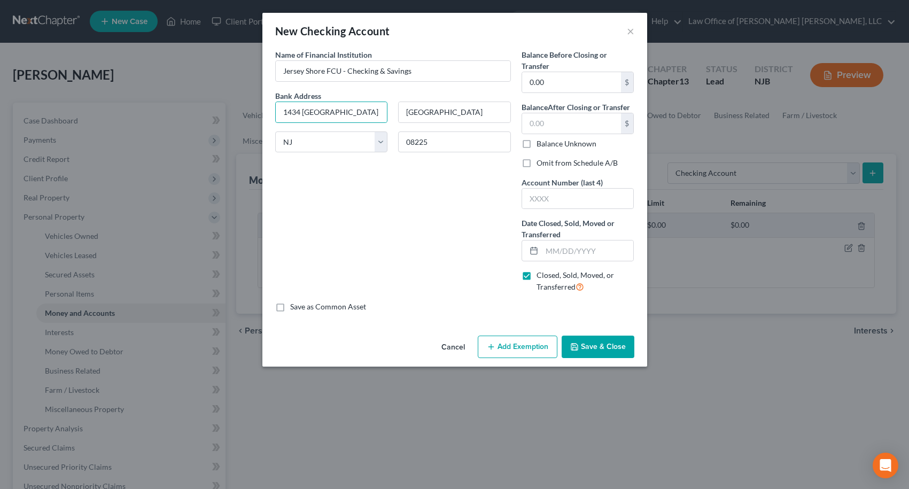
click at [537, 163] on label "Omit from Schedule A/B" at bounding box center [577, 163] width 81 height 11
click at [541, 163] on input "Omit from Schedule A/B" at bounding box center [544, 161] width 7 height 7
click at [554, 123] on input "text" at bounding box center [571, 123] width 99 height 20
click at [581, 80] on input "0.00" at bounding box center [571, 82] width 99 height 20
click at [574, 120] on input "0.00" at bounding box center [571, 123] width 99 height 20
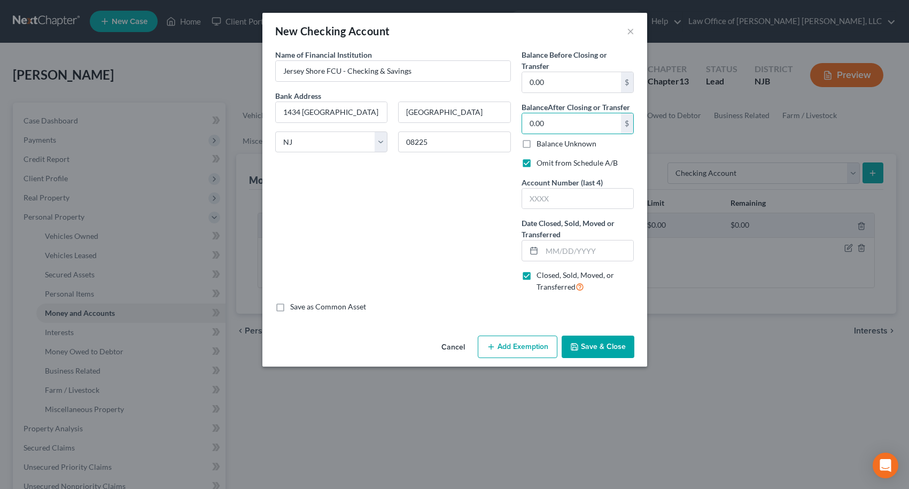
click at [464, 205] on div "Name of Financial Institution * Jersey Shore FCU - Checking & Savings Bank Addr…" at bounding box center [393, 175] width 246 height 252
click at [551, 199] on input "text" at bounding box center [578, 199] width 112 height 20
click at [546, 253] on input "text" at bounding box center [588, 250] width 92 height 20
click at [576, 200] on input "text" at bounding box center [578, 199] width 112 height 20
click at [588, 348] on button "Save & Close" at bounding box center [598, 347] width 73 height 22
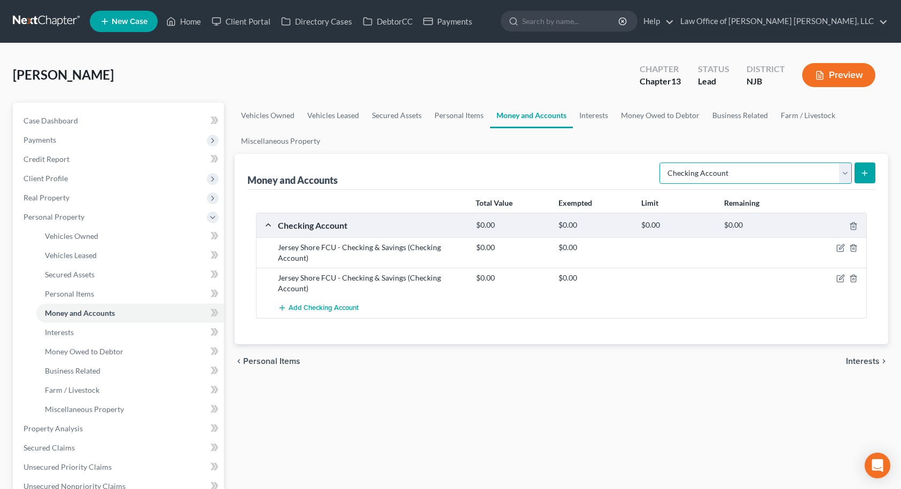
click at [665, 177] on select "Select Account Type Brokerage Cash on Hand Certificates of Deposit Checking Acc…" at bounding box center [756, 172] width 192 height 21
click at [589, 119] on link "Interests" at bounding box center [594, 116] width 42 height 26
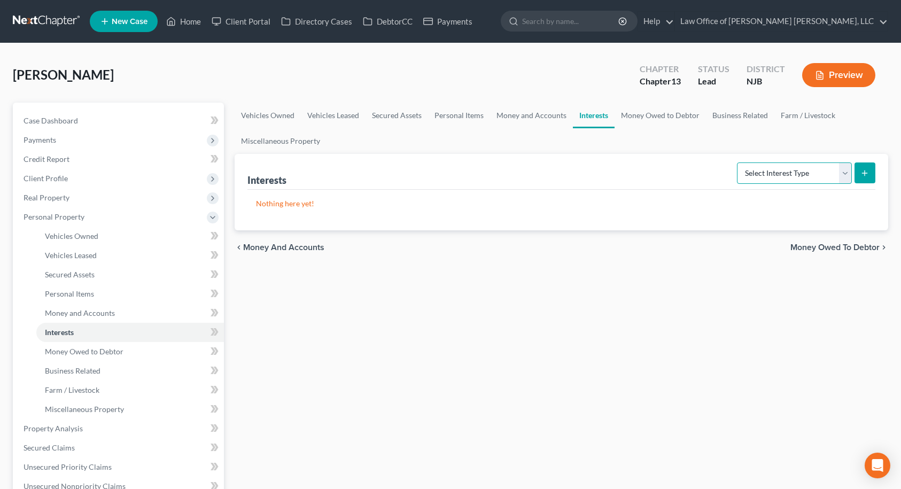
click at [747, 169] on select "Select Interest Type 401K Annuity Bond Education IRA Government Bond Government…" at bounding box center [794, 172] width 115 height 21
click at [539, 115] on link "Money and Accounts" at bounding box center [531, 116] width 83 height 26
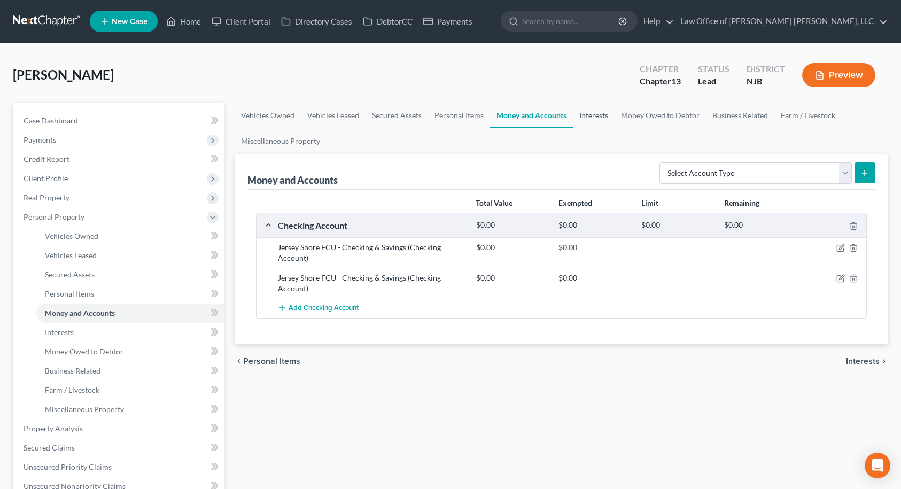
click at [600, 117] on link "Interests" at bounding box center [594, 116] width 42 height 26
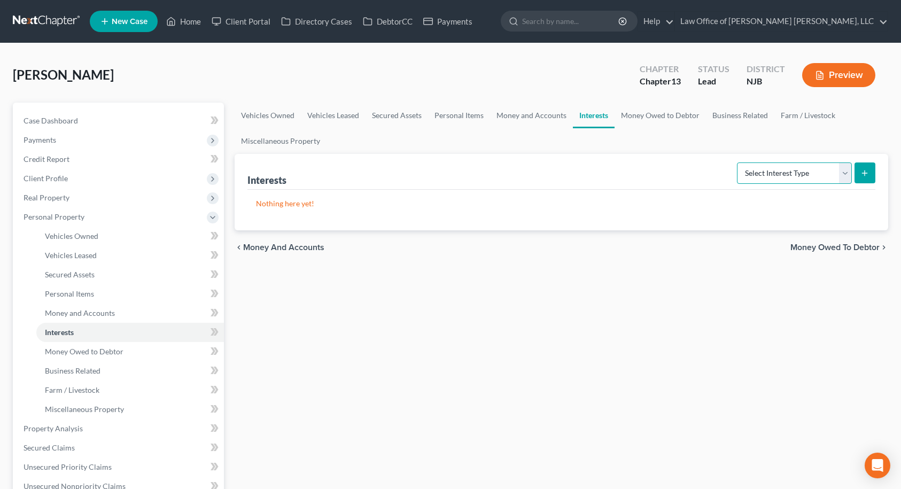
click at [752, 169] on select "Select Interest Type 401K Annuity Bond Education IRA Government Bond Government…" at bounding box center [794, 172] width 115 height 21
click at [762, 169] on select "Select Interest Type 401K Annuity Bond Education IRA Government Bond Government…" at bounding box center [794, 172] width 115 height 21
click at [793, 171] on select "Select Interest Type 401K Annuity Bond Education IRA Government Bond Government…" at bounding box center [794, 172] width 115 height 21
click at [662, 118] on link "Money Owed to Debtor" at bounding box center [660, 116] width 91 height 26
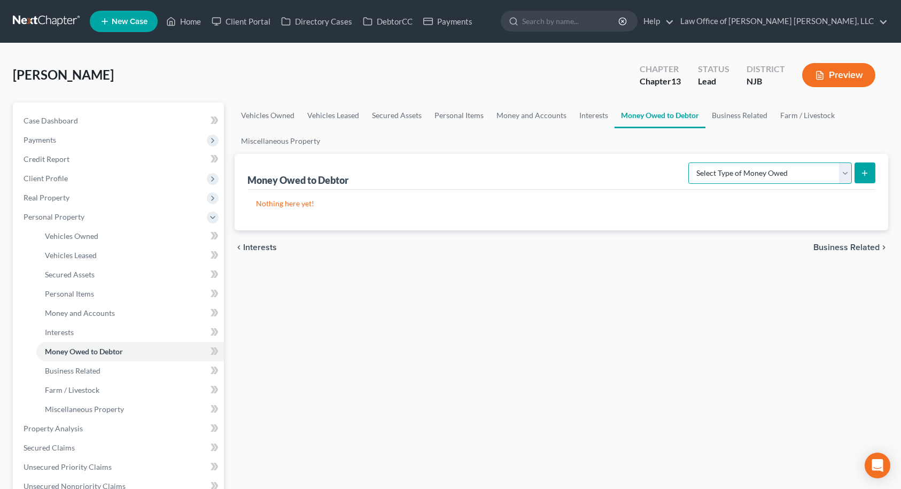
click at [753, 166] on select "Select Type of Money Owed Accounts Receivable Alimony Child Support Claims Agai…" at bounding box center [770, 172] width 164 height 21
click at [666, 328] on div "Vehicles Owned Vehicles Leased Secured Assets Personal Items Money and Accounts…" at bounding box center [561, 431] width 665 height 656
click at [744, 117] on link "Business Related" at bounding box center [739, 116] width 68 height 26
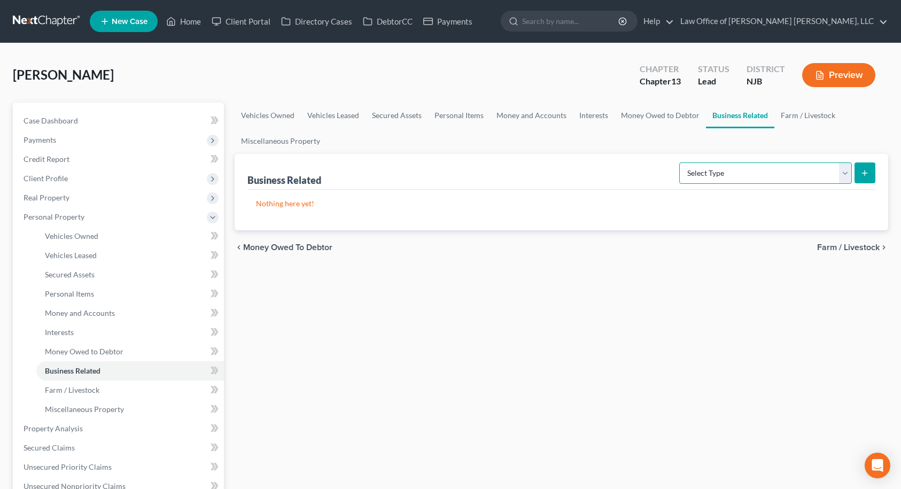
click at [742, 164] on select "Select Type Customer Lists Franchises Inventory Licenses Machinery Office Equip…" at bounding box center [765, 172] width 173 height 21
click at [680, 162] on select "Select Type Customer Lists Franchises Inventory Licenses Machinery Office Equip…" at bounding box center [765, 172] width 173 height 21
click at [817, 169] on select "Select Type Customer Lists Franchises Inventory Licenses Machinery Office Equip…" at bounding box center [765, 172] width 173 height 21
click at [861, 171] on icon "submit" at bounding box center [864, 173] width 9 height 9
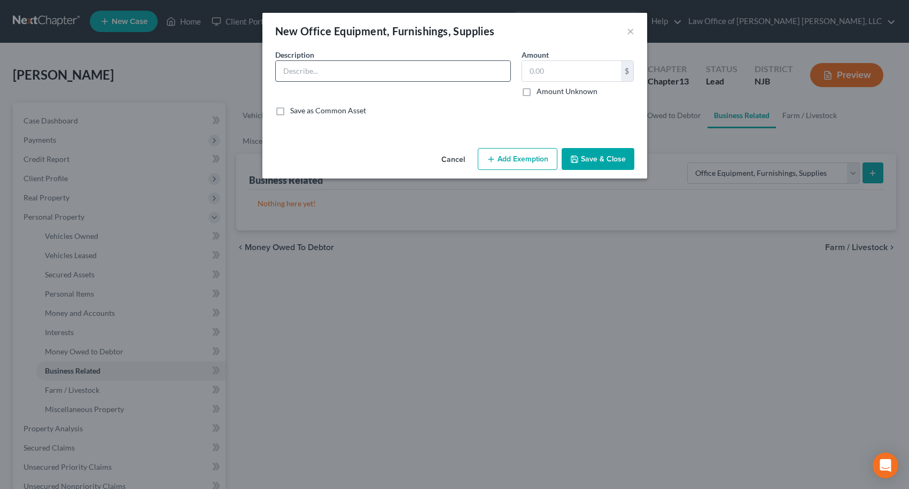
click at [457, 71] on input "text" at bounding box center [393, 71] width 235 height 20
click at [555, 66] on input "text" at bounding box center [571, 71] width 99 height 20
click at [523, 163] on button "Add Exemption" at bounding box center [518, 159] width 80 height 22
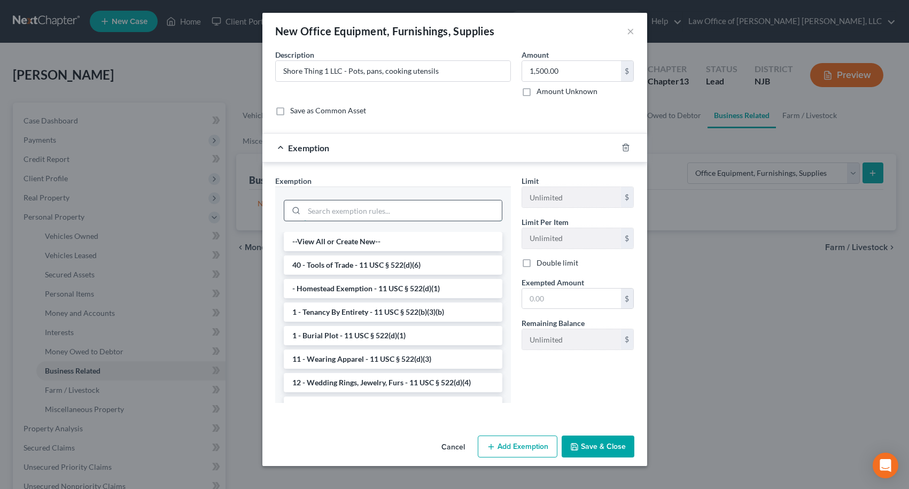
click at [430, 206] on input "search" at bounding box center [403, 210] width 198 height 20
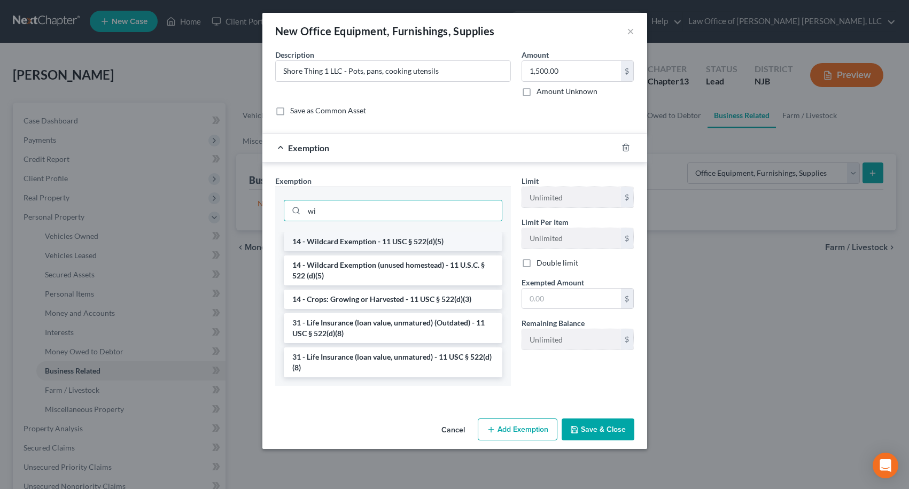
click at [436, 240] on li "14 - Wildcard Exemption - 11 USC § 522(d)(5)" at bounding box center [393, 241] width 219 height 19
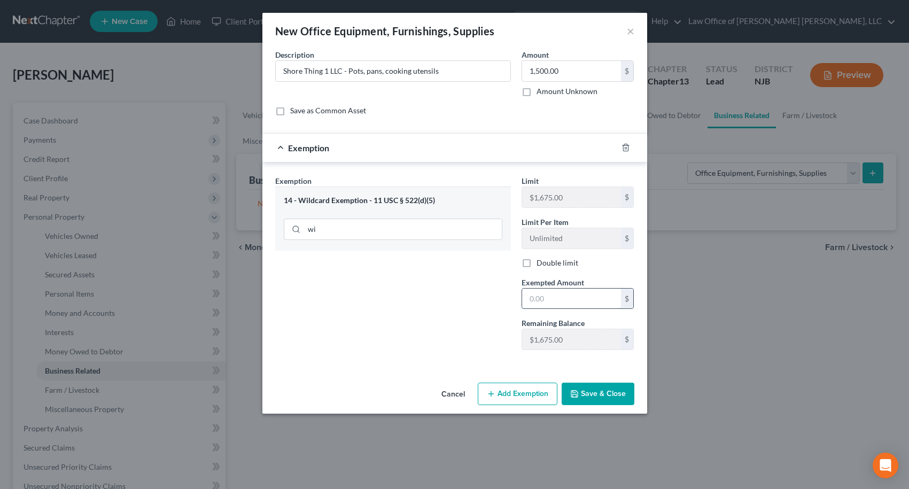
click at [539, 298] on input "text" at bounding box center [571, 299] width 99 height 20
click at [612, 402] on button "Save & Close" at bounding box center [598, 394] width 73 height 22
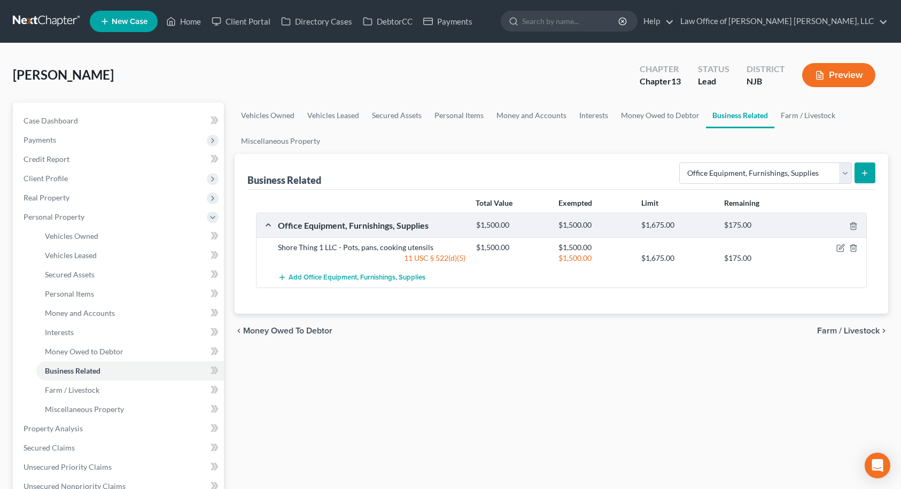
click at [833, 330] on span "Farm / Livestock" at bounding box center [848, 331] width 63 height 9
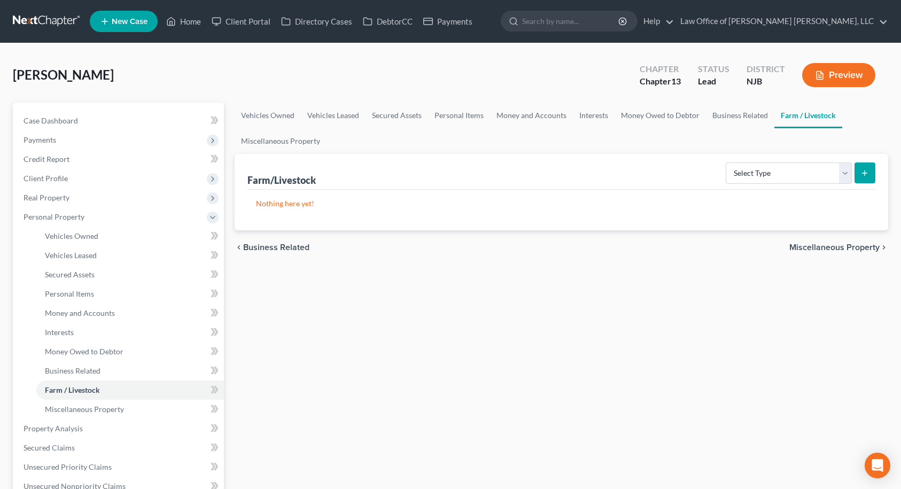
click at [850, 246] on span "Miscellaneous Property" at bounding box center [834, 247] width 90 height 9
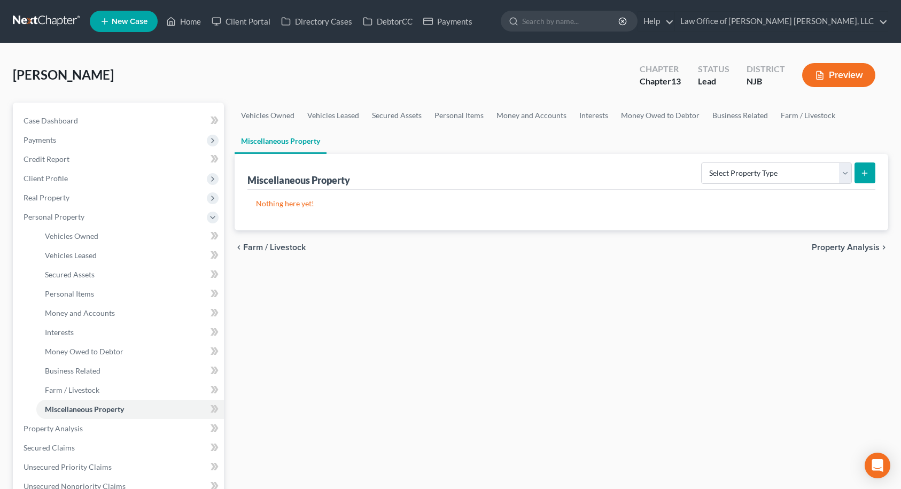
click at [864, 245] on span "Property Analysis" at bounding box center [846, 247] width 68 height 9
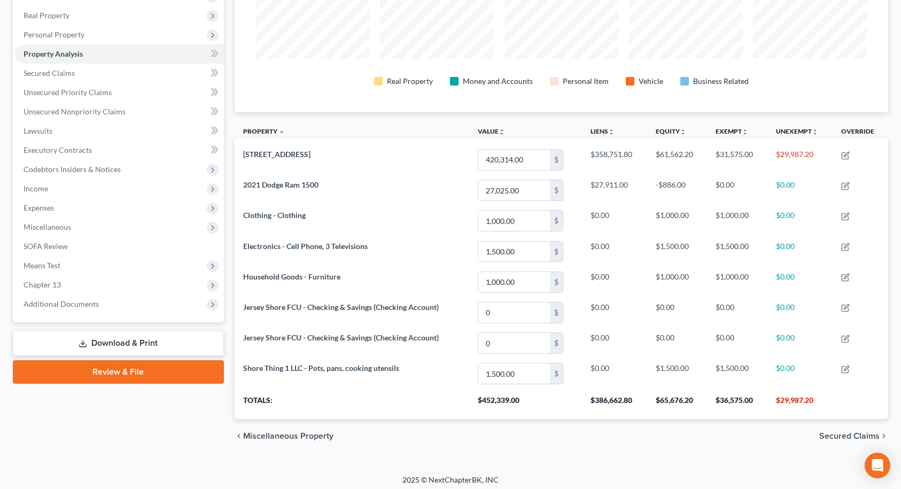
scroll to position [187, 0]
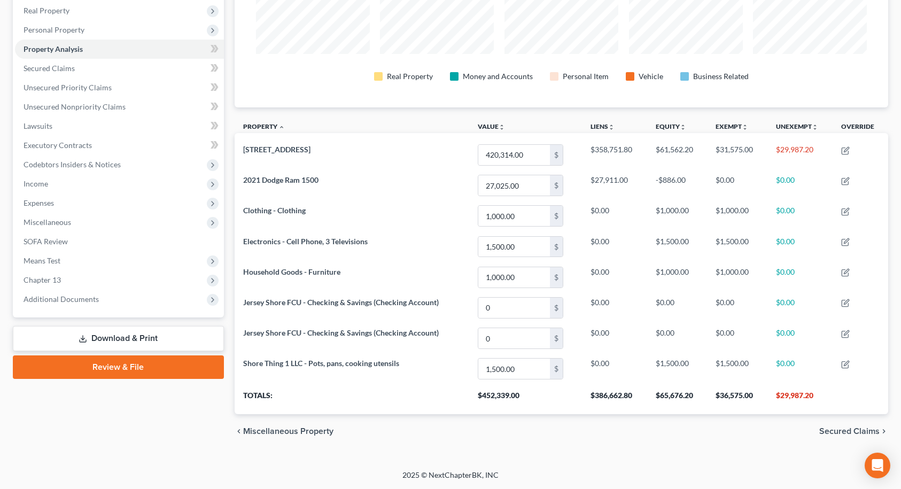
click at [855, 431] on span "Secured Claims" at bounding box center [849, 431] width 60 height 9
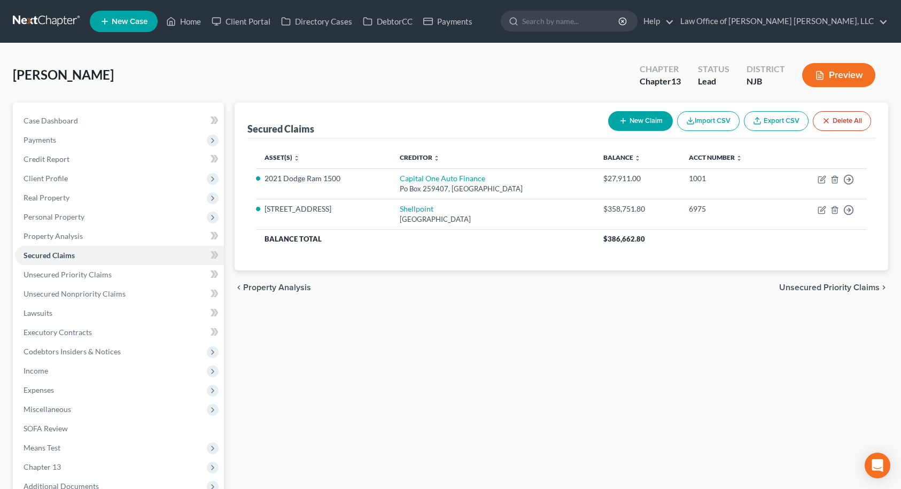
click at [855, 286] on span "Unsecured Priority Claims" at bounding box center [829, 287] width 100 height 9
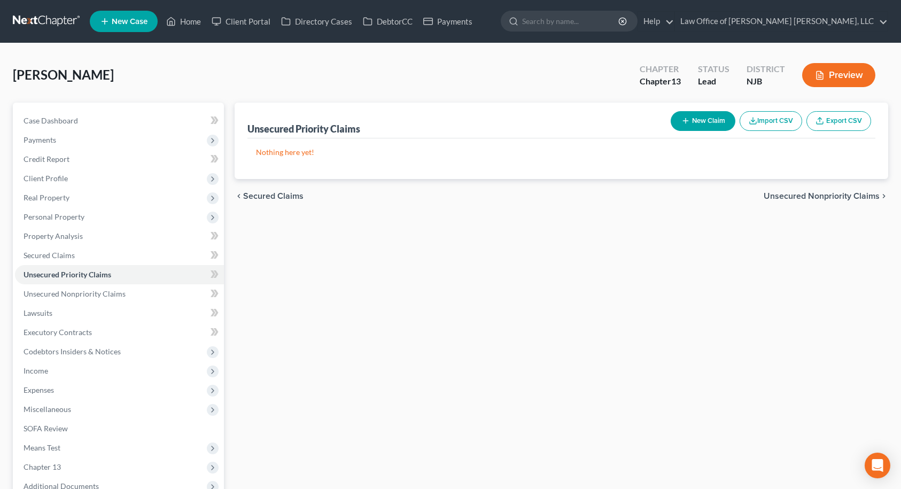
click at [701, 123] on button "New Claim" at bounding box center [703, 121] width 65 height 20
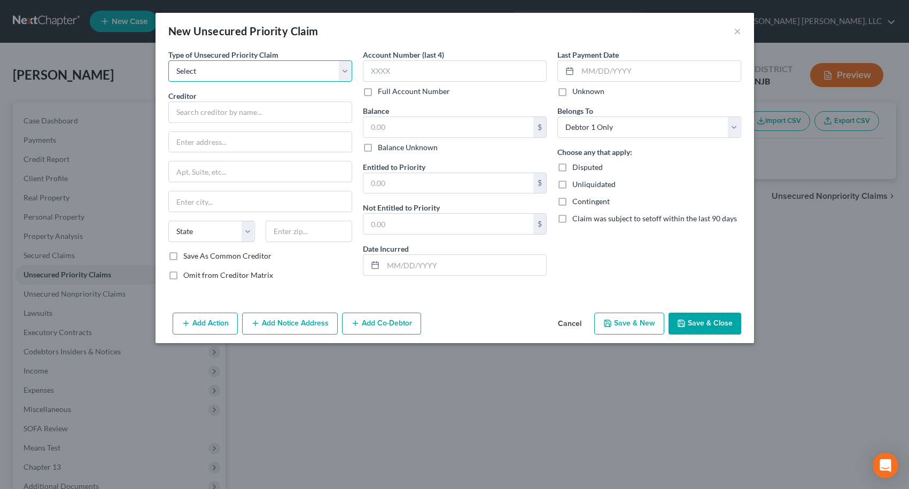
click at [336, 65] on select "Select Taxes & Other Government Units Domestic Support Obligations Extensions o…" at bounding box center [260, 70] width 184 height 21
click at [168, 60] on select "Select Taxes & Other Government Units Domestic Support Obligations Extensions o…" at bounding box center [260, 70] width 184 height 21
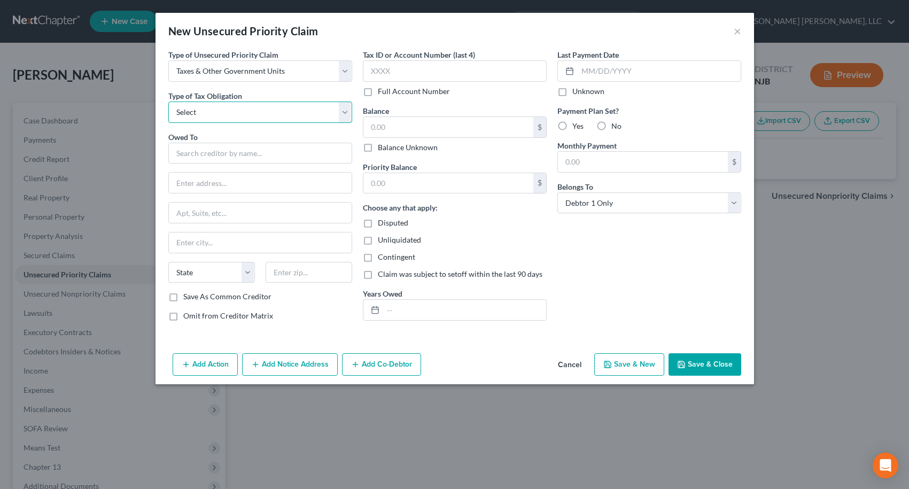
click at [288, 104] on select "Select Federal City State Franchise Tax Board Other" at bounding box center [260, 112] width 184 height 21
click at [168, 102] on select "Select Federal City State Franchise Tax Board Other" at bounding box center [260, 112] width 184 height 21
click at [252, 151] on input "text" at bounding box center [260, 153] width 184 height 21
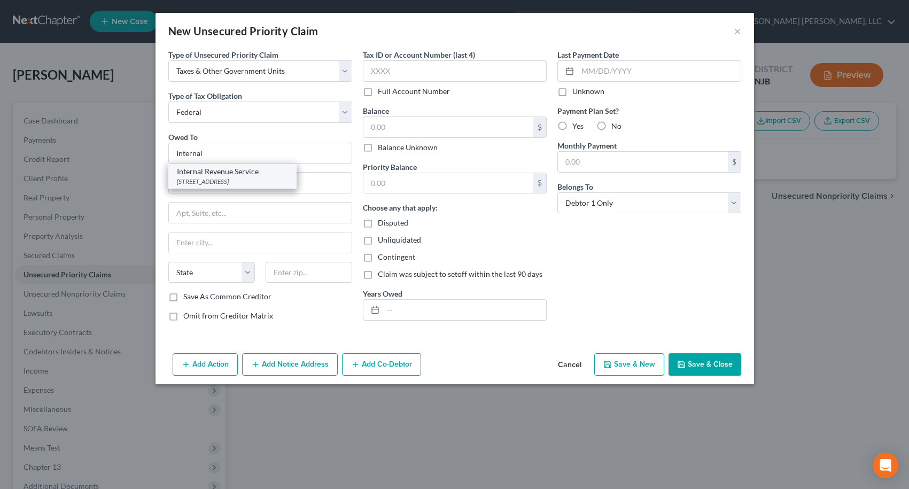
click at [219, 175] on div "Internal Revenue Service" at bounding box center [232, 171] width 111 height 11
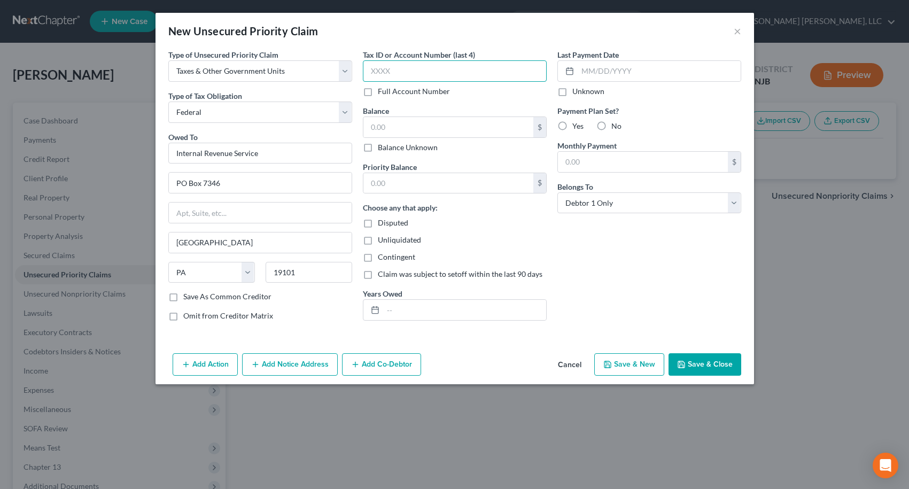
click at [369, 71] on input "text" at bounding box center [455, 70] width 184 height 21
click at [392, 131] on input "text" at bounding box center [448, 127] width 170 height 20
click at [389, 175] on input "text" at bounding box center [448, 183] width 170 height 20
click at [650, 365] on button "Save & New" at bounding box center [629, 364] width 70 height 22
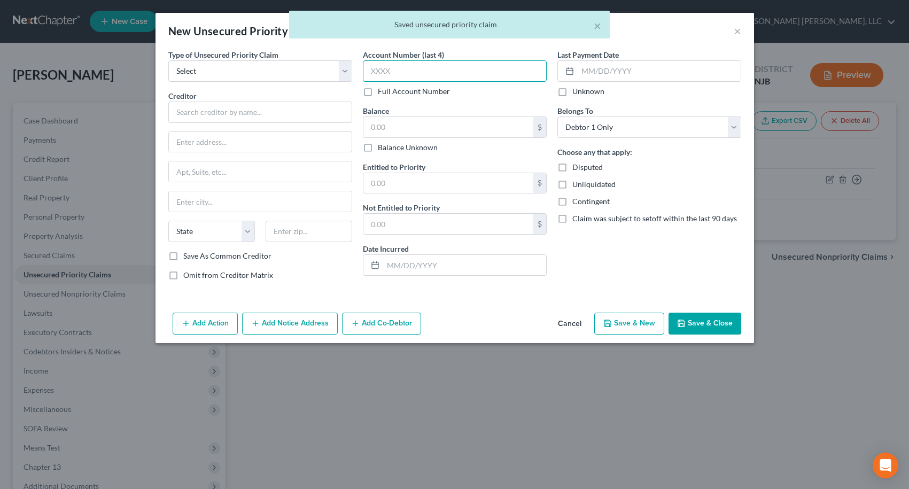
click at [402, 69] on input "text" at bounding box center [455, 70] width 184 height 21
click at [400, 131] on input "text" at bounding box center [448, 127] width 170 height 20
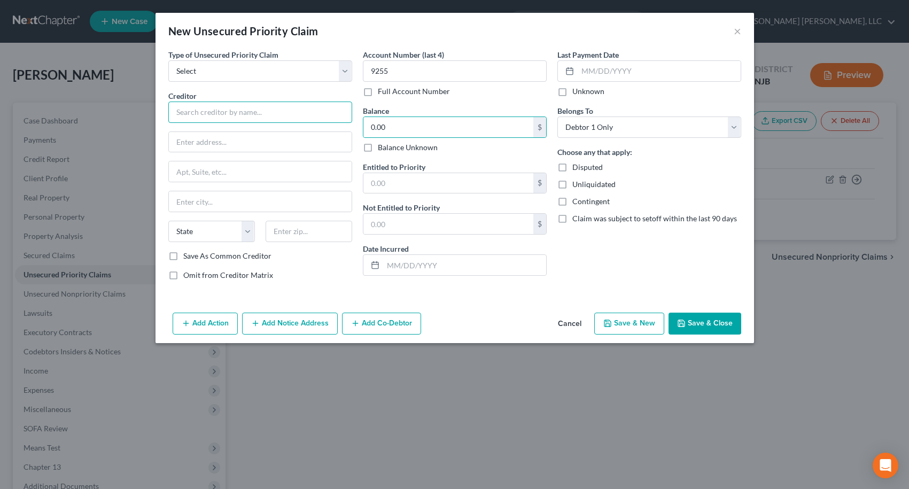
click at [226, 115] on input "text" at bounding box center [260, 112] width 184 height 21
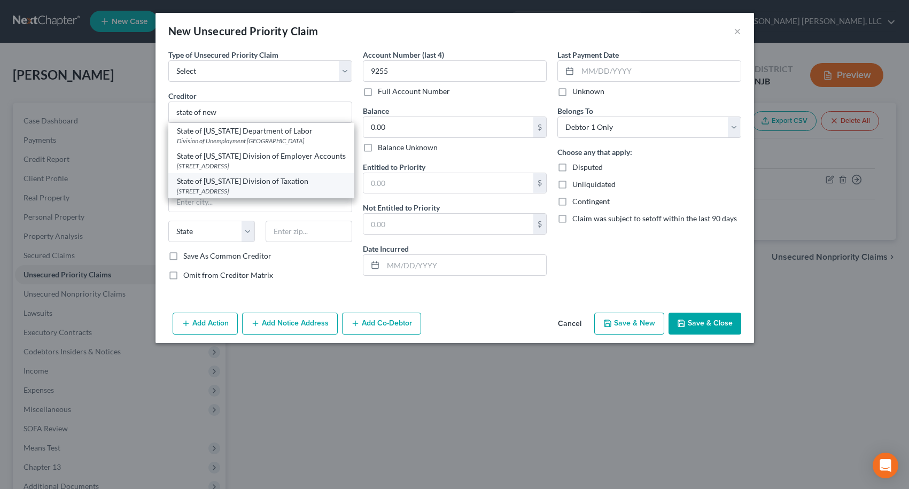
click at [230, 187] on div "State of [US_STATE] Division of Taxation" at bounding box center [261, 181] width 169 height 11
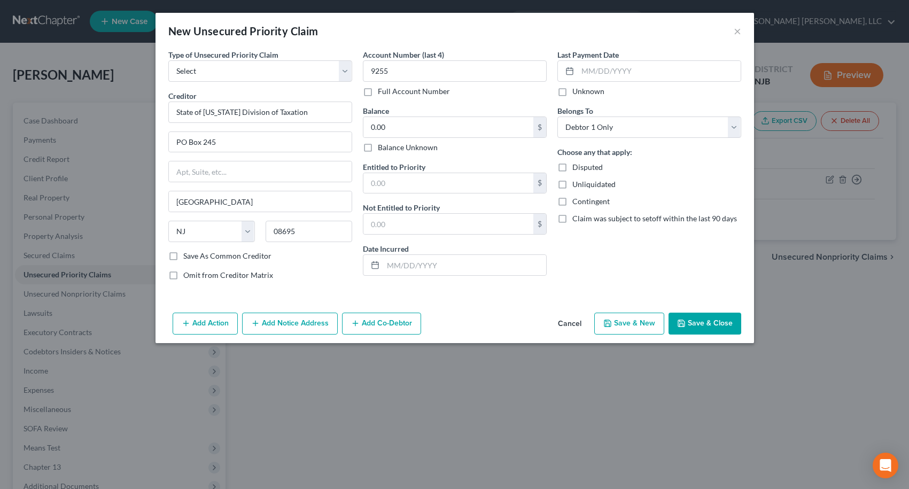
click at [703, 329] on button "Save & Close" at bounding box center [705, 324] width 73 height 22
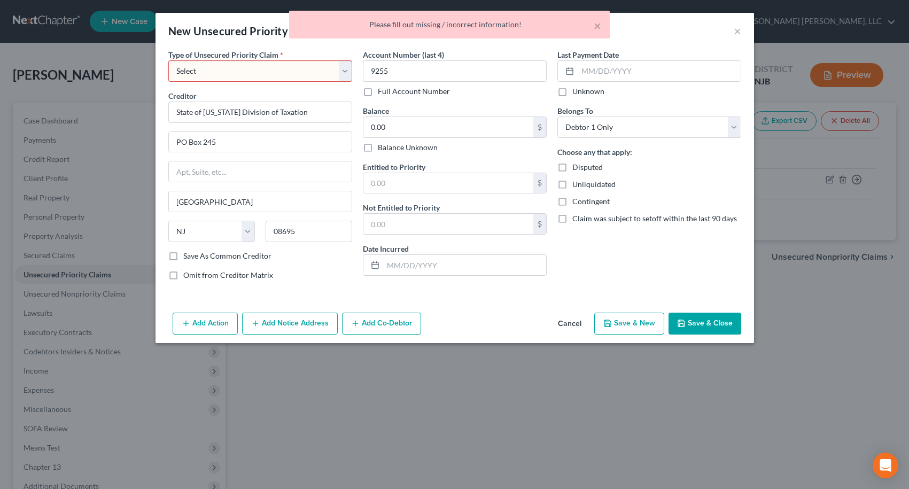
click at [297, 69] on select "Select Taxes & Other Government Units Domestic Support Obligations Extensions o…" at bounding box center [260, 70] width 184 height 21
click at [168, 60] on select "Select Taxes & Other Government Units Domestic Support Obligations Extensions o…" at bounding box center [260, 70] width 184 height 21
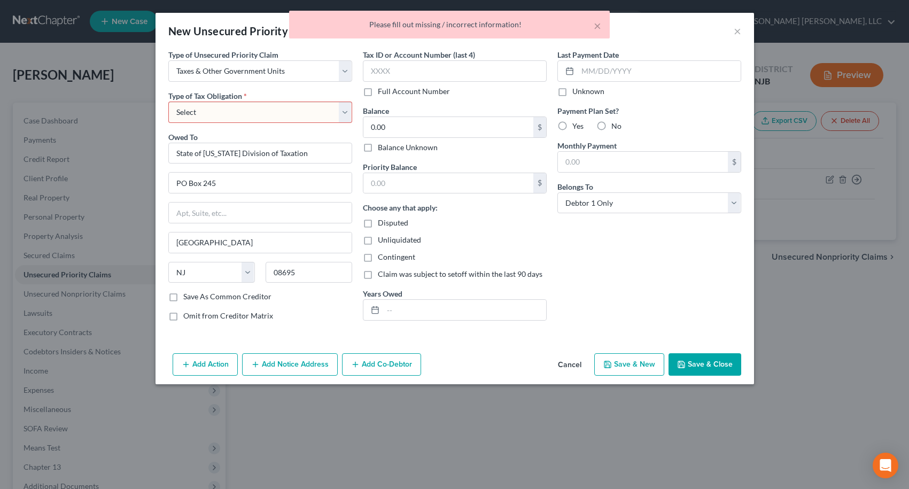
click at [305, 108] on select "Select Federal City State Franchise Tax Board Other" at bounding box center [260, 112] width 184 height 21
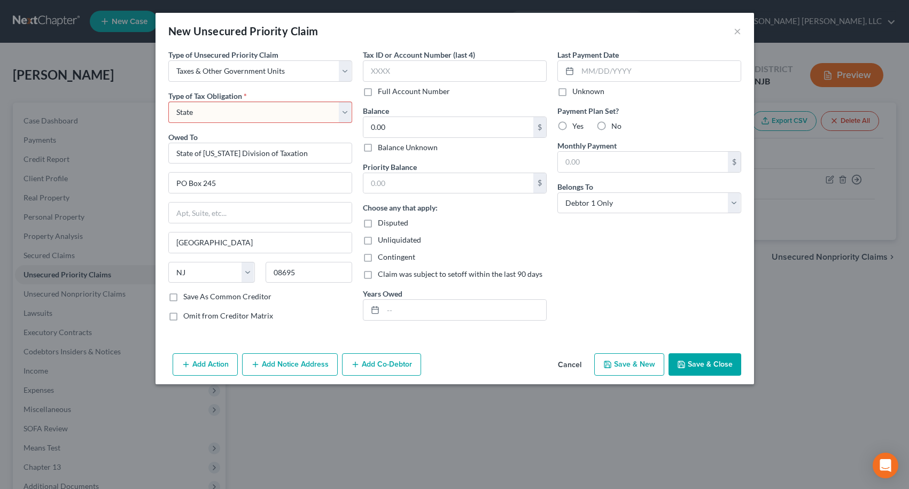
click at [168, 102] on select "Select Federal City State Franchise Tax Board Other" at bounding box center [260, 112] width 184 height 21
click at [692, 368] on button "Save & Close" at bounding box center [705, 364] width 73 height 22
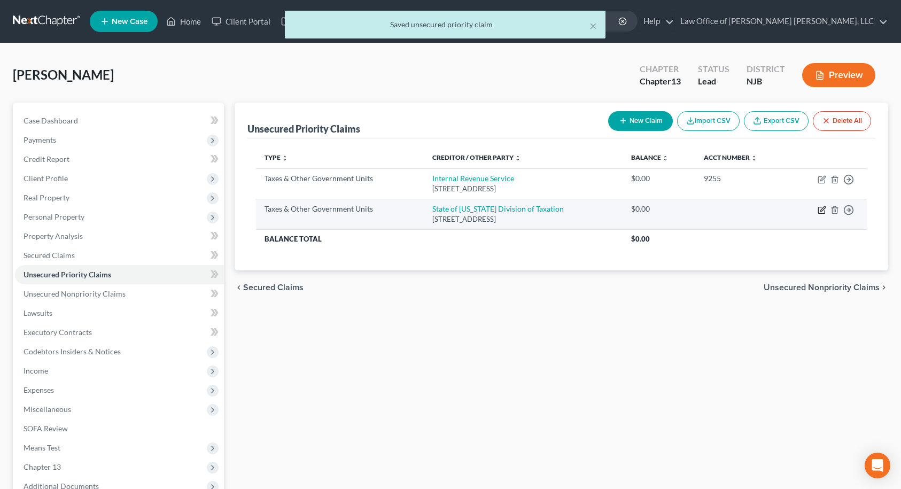
click at [821, 210] on icon "button" at bounding box center [822, 208] width 5 height 5
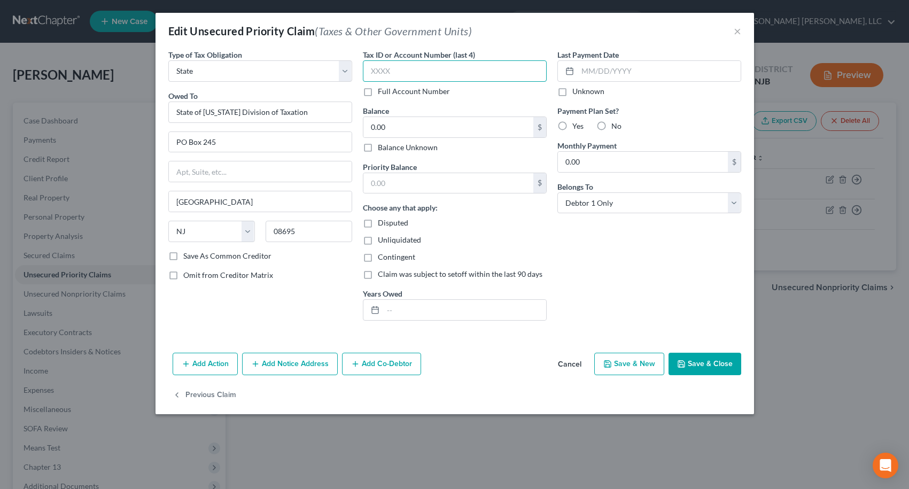
click at [429, 67] on input "text" at bounding box center [455, 70] width 184 height 21
click at [708, 367] on button "Save & Close" at bounding box center [705, 364] width 73 height 22
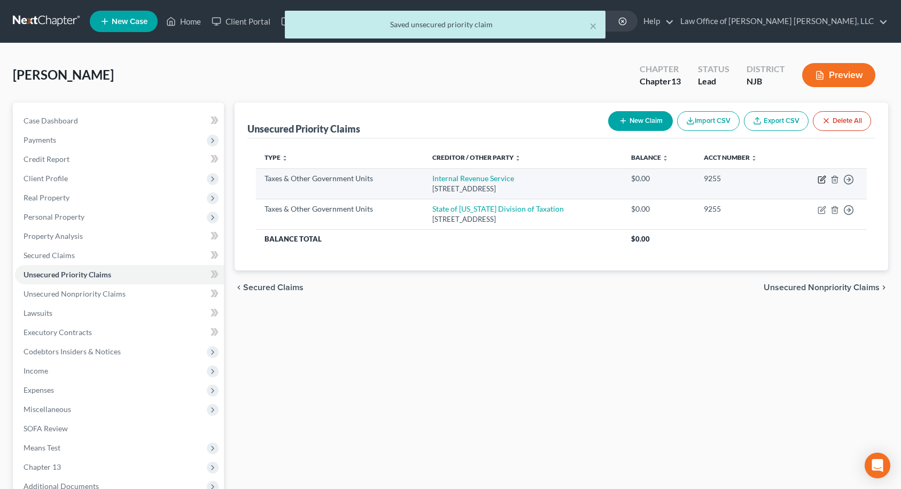
click at [819, 179] on icon "button" at bounding box center [822, 179] width 9 height 9
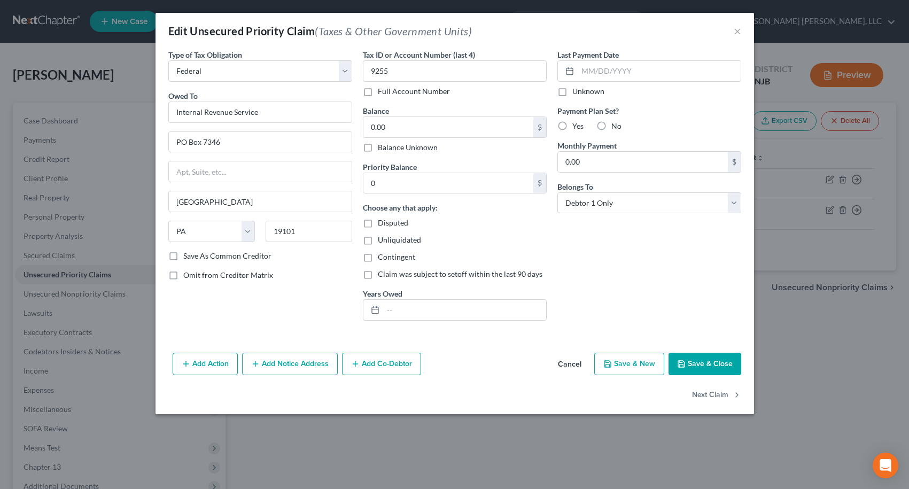
click at [704, 361] on button "Save & Close" at bounding box center [705, 364] width 73 height 22
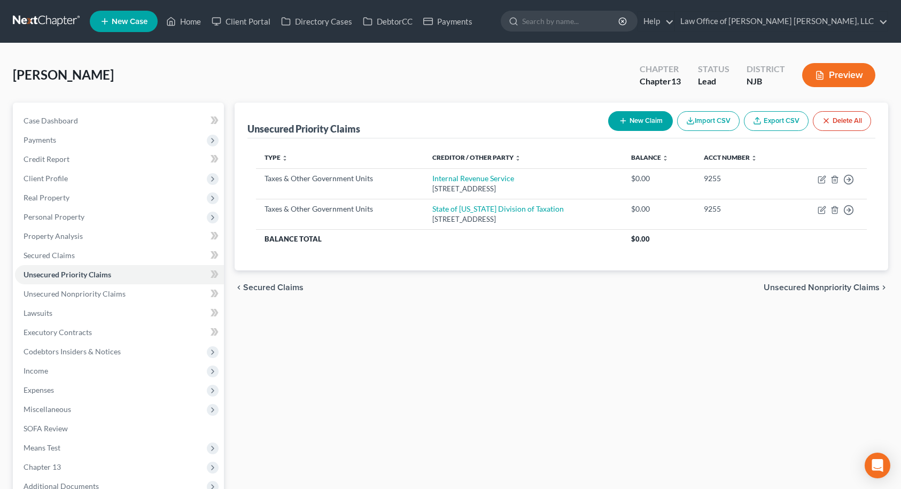
click at [794, 286] on span "Unsecured Nonpriority Claims" at bounding box center [822, 287] width 116 height 9
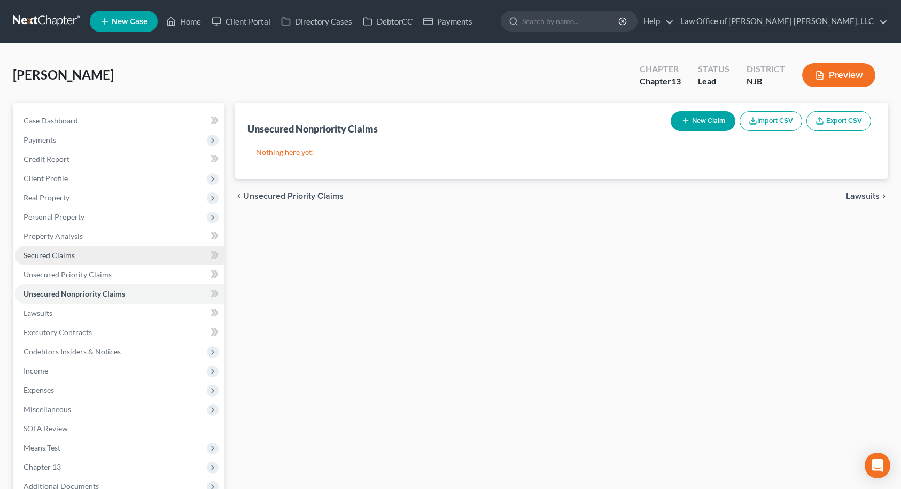
click at [57, 255] on span "Secured Claims" at bounding box center [49, 255] width 51 height 9
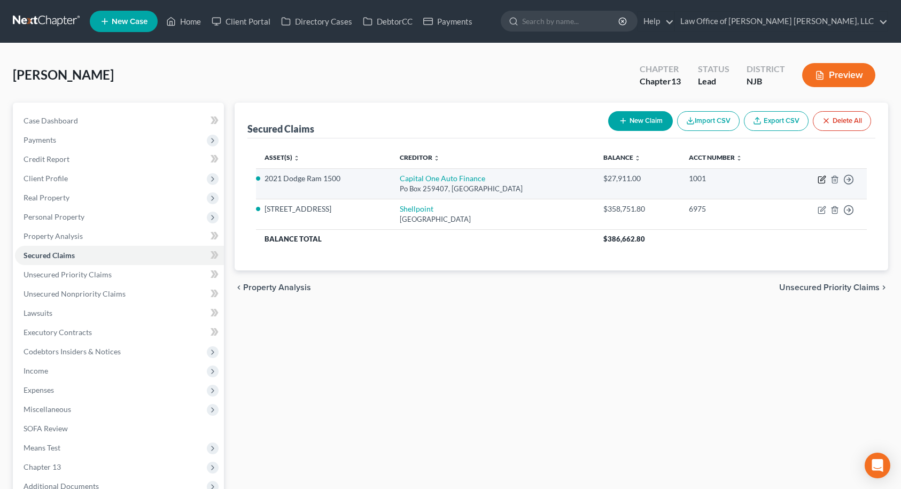
click at [820, 182] on icon "button" at bounding box center [822, 179] width 9 height 9
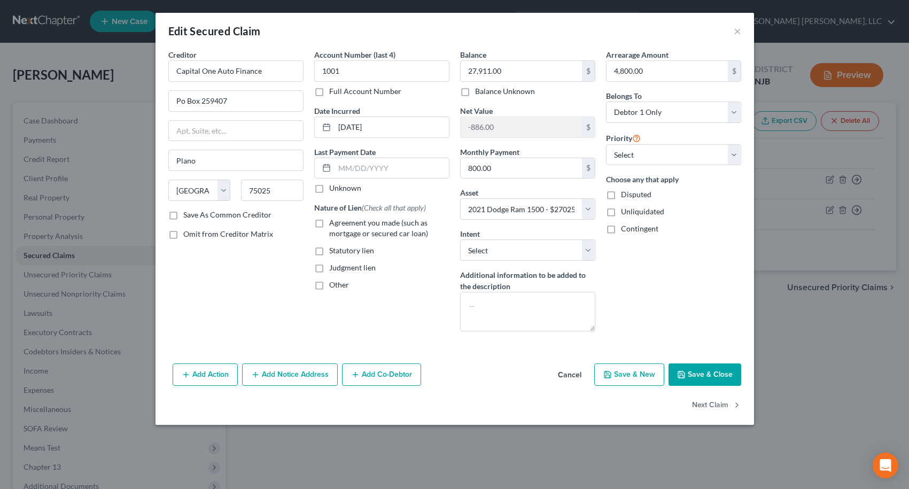
click at [288, 371] on button "Add Notice Address" at bounding box center [290, 374] width 96 height 22
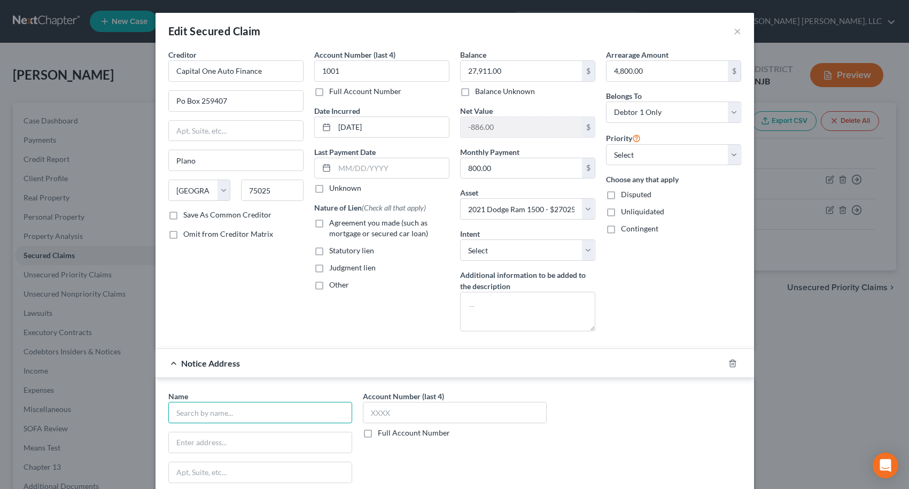
click at [250, 412] on input "text" at bounding box center [260, 412] width 184 height 21
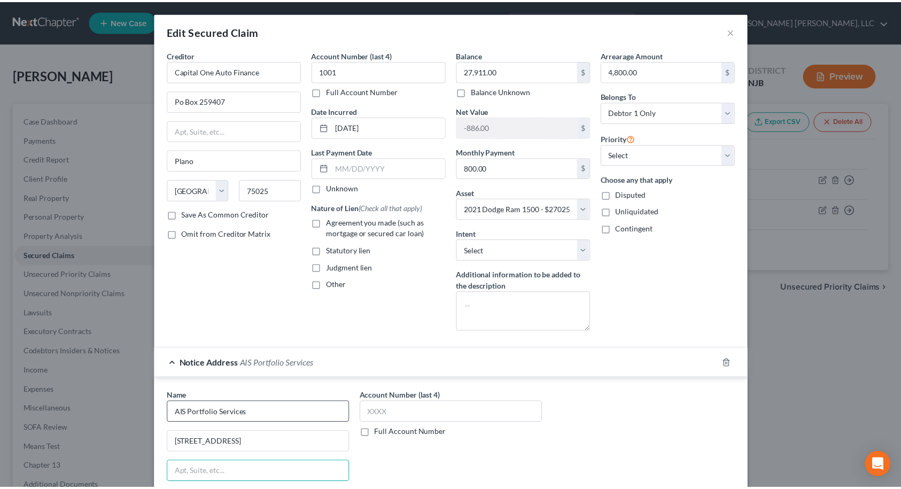
scroll to position [179, 0]
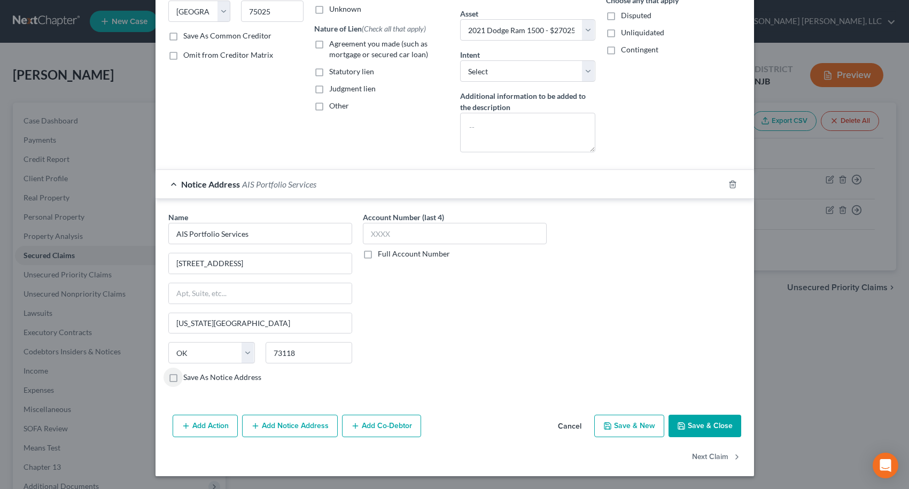
click at [183, 378] on label "Save As Notice Address" at bounding box center [222, 377] width 78 height 11
click at [188, 378] on input "Save As Notice Address" at bounding box center [191, 375] width 7 height 7
click at [407, 230] on input "text" at bounding box center [455, 233] width 184 height 21
click at [687, 425] on button "Save & Close" at bounding box center [705, 426] width 73 height 22
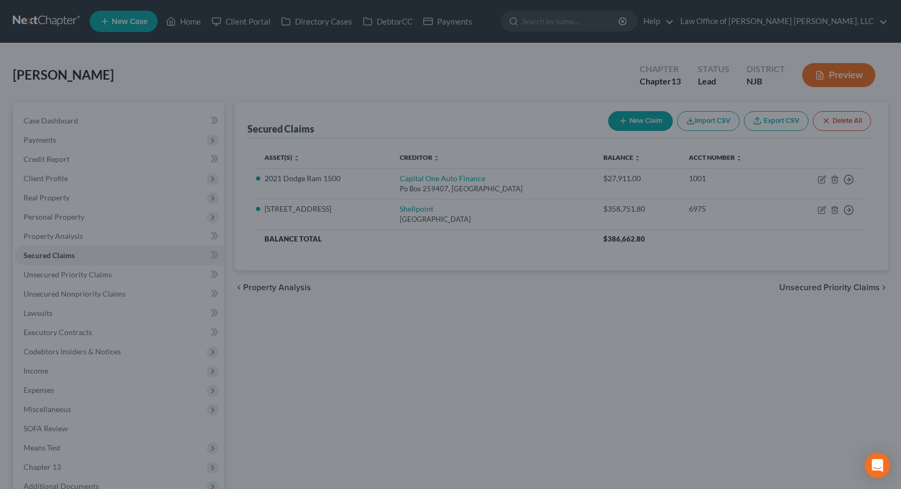
scroll to position [0, 0]
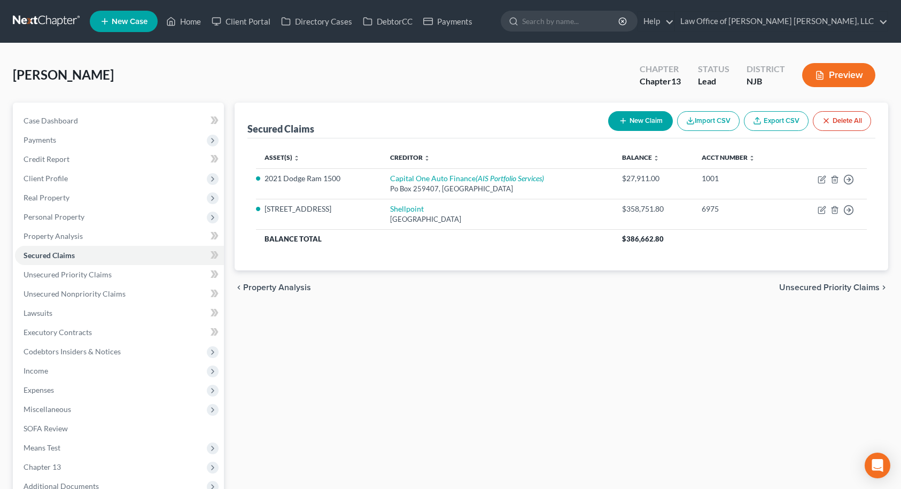
click at [257, 288] on span "Property Analysis" at bounding box center [277, 287] width 68 height 9
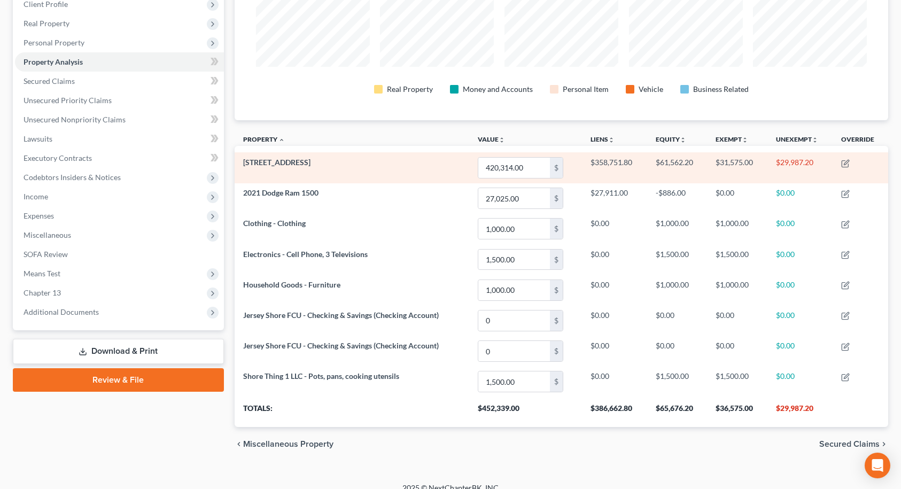
scroll to position [187, 0]
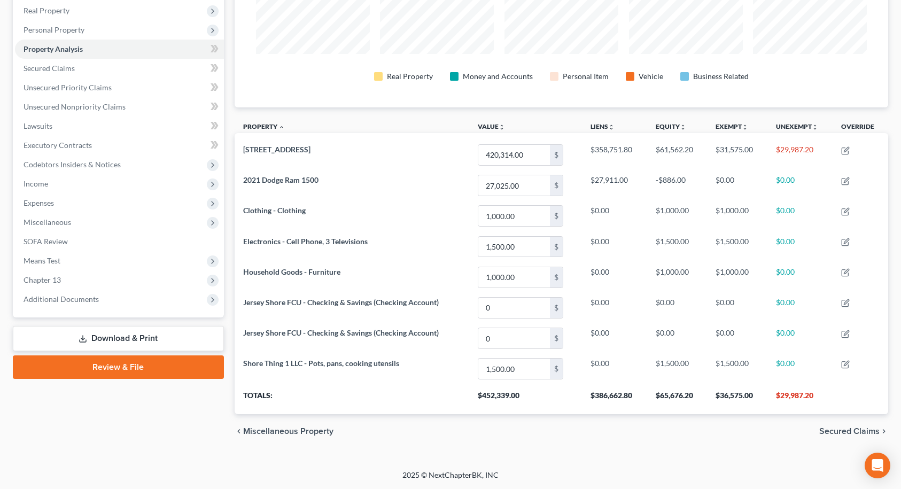
click at [839, 430] on span "Secured Claims" at bounding box center [849, 431] width 60 height 9
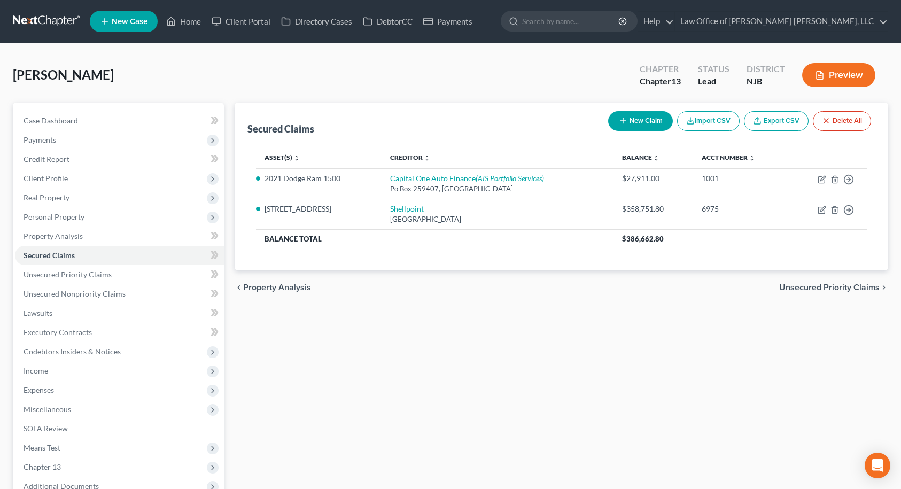
click at [842, 288] on span "Unsecured Priority Claims" at bounding box center [829, 287] width 100 height 9
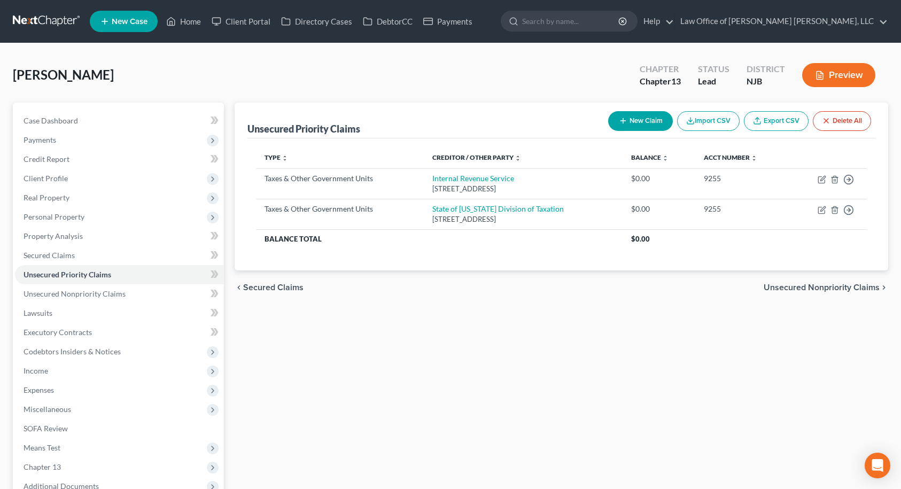
click at [831, 287] on span "Unsecured Nonpriority Claims" at bounding box center [822, 287] width 116 height 9
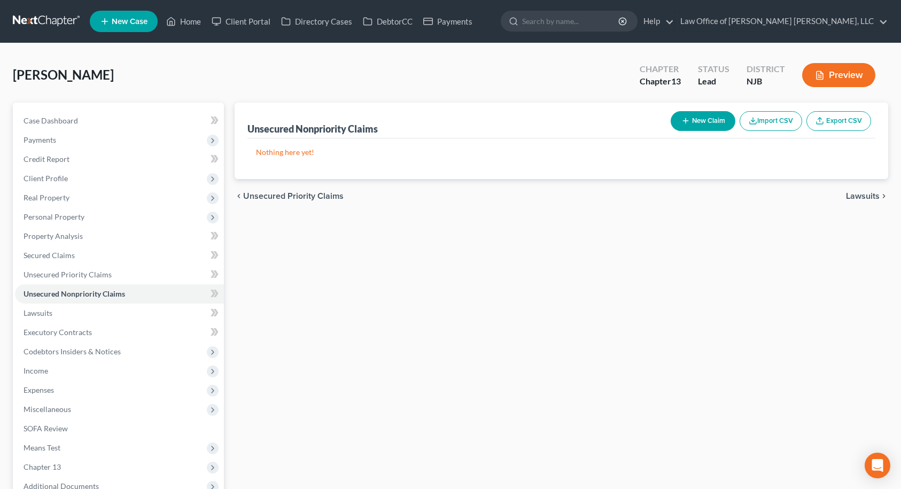
click at [700, 124] on button "New Claim" at bounding box center [703, 121] width 65 height 20
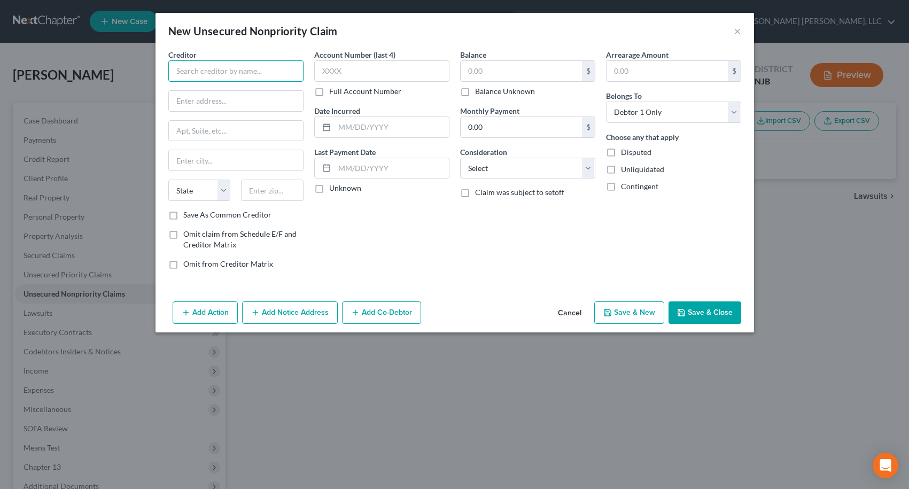
click at [238, 68] on input "text" at bounding box center [235, 70] width 135 height 21
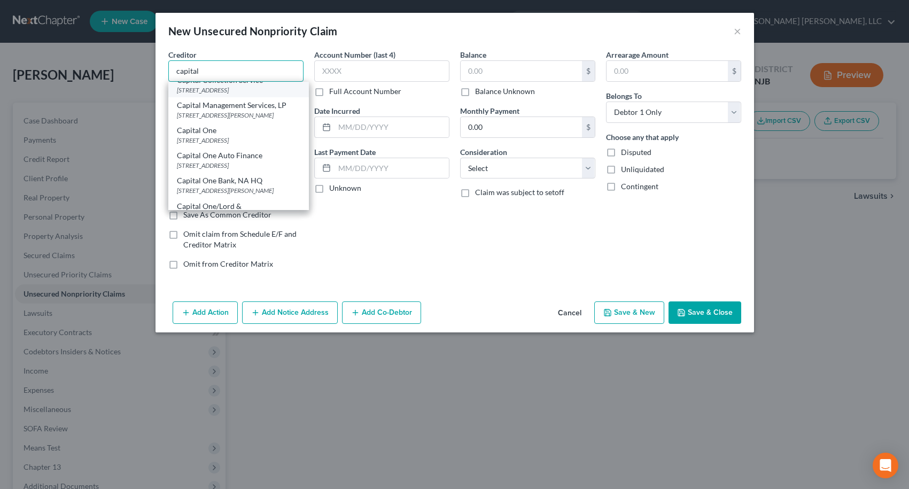
scroll to position [53, 0]
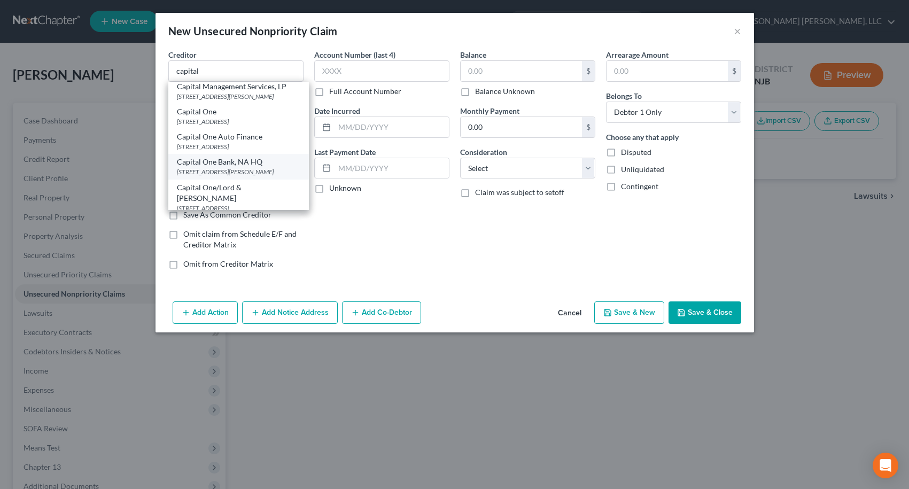
click at [231, 167] on div "Capital One Bank, NA HQ" at bounding box center [238, 162] width 123 height 11
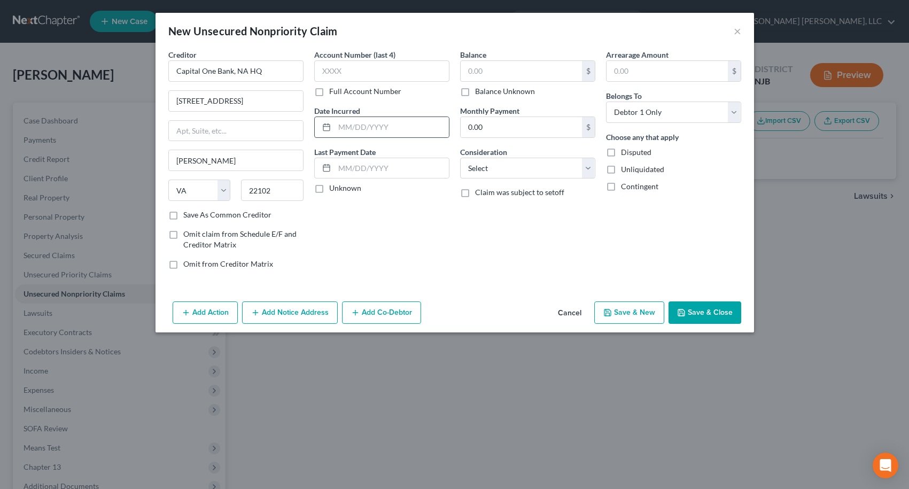
scroll to position [0, 0]
click at [468, 72] on input "text" at bounding box center [521, 71] width 121 height 20
click at [634, 314] on button "Save & New" at bounding box center [629, 312] width 70 height 22
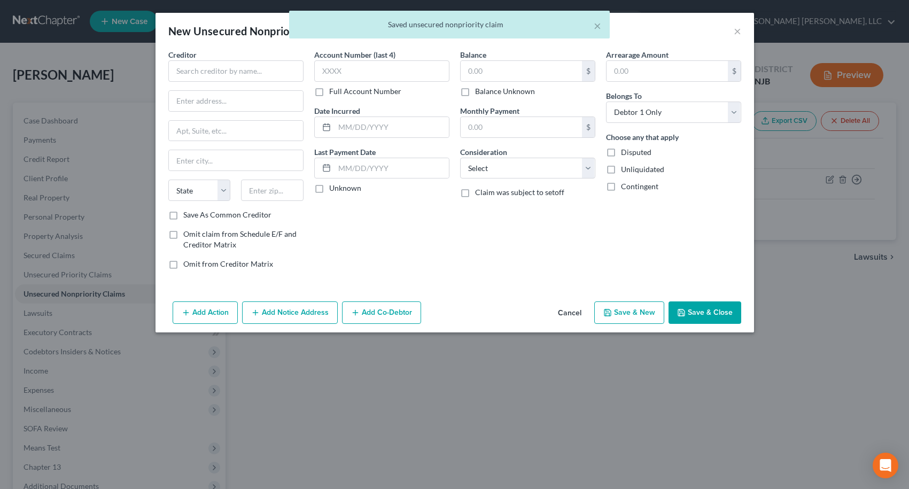
click at [733, 33] on div "× Saved unsecured nonpriority claim" at bounding box center [449, 27] width 909 height 33
click at [739, 32] on div "× Saved unsecured nonpriority claim" at bounding box center [449, 27] width 909 height 33
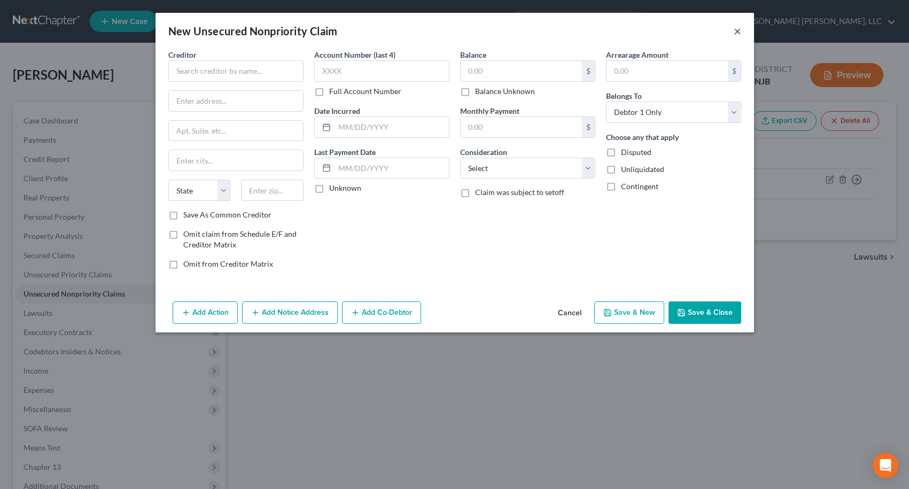
click at [736, 31] on button "×" at bounding box center [737, 31] width 7 height 13
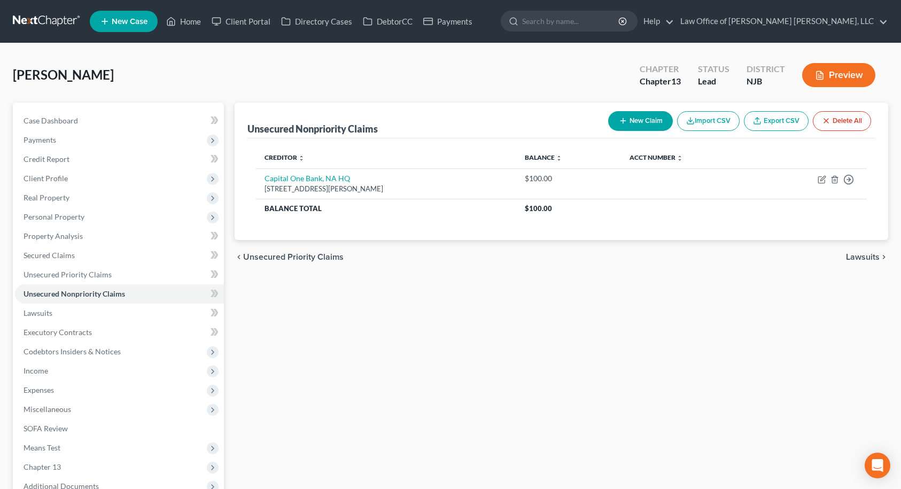
click at [863, 259] on span "Lawsuits" at bounding box center [863, 257] width 34 height 9
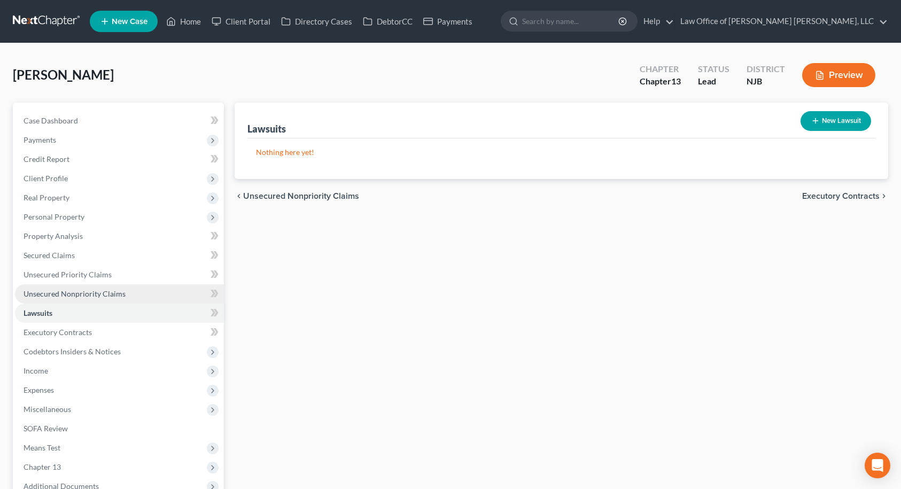
click at [90, 296] on span "Unsecured Nonpriority Claims" at bounding box center [75, 293] width 102 height 9
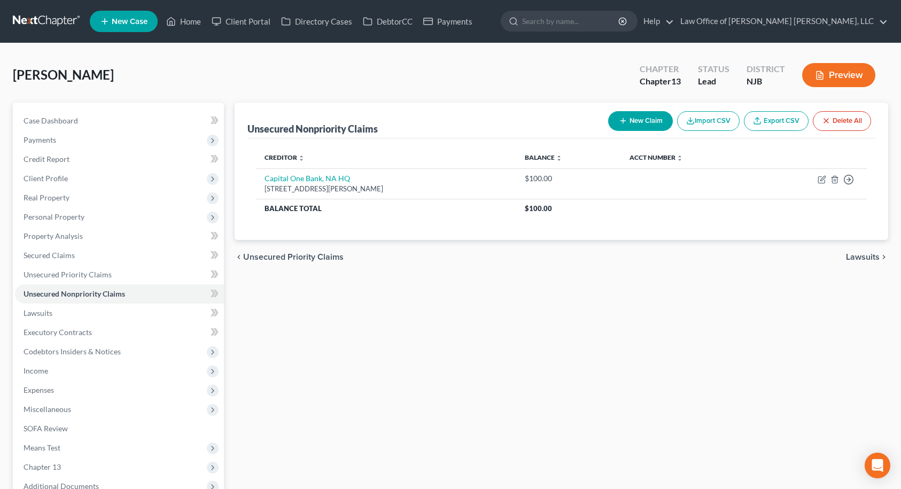
click at [630, 123] on button "New Claim" at bounding box center [640, 121] width 65 height 20
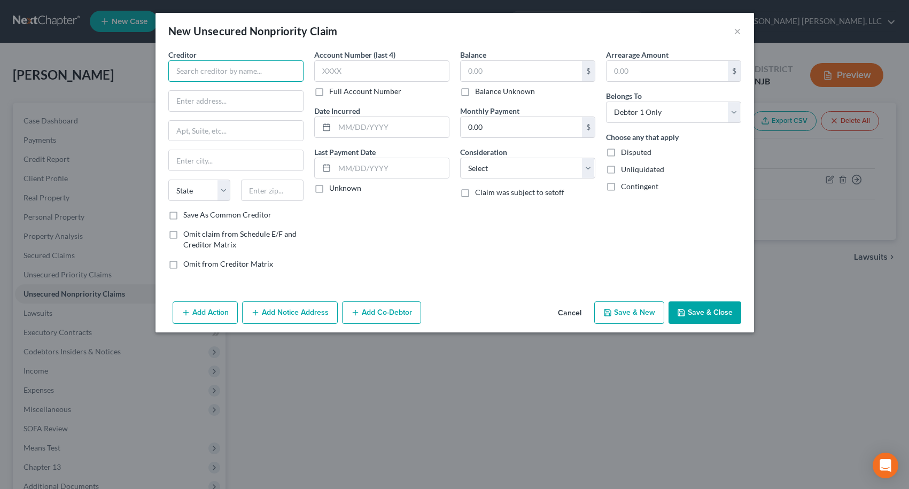
click at [268, 79] on input "text" at bounding box center [235, 70] width 135 height 21
click at [494, 75] on input "text" at bounding box center [521, 71] width 121 height 20
click at [265, 311] on button "Add Notice Address" at bounding box center [290, 312] width 96 height 22
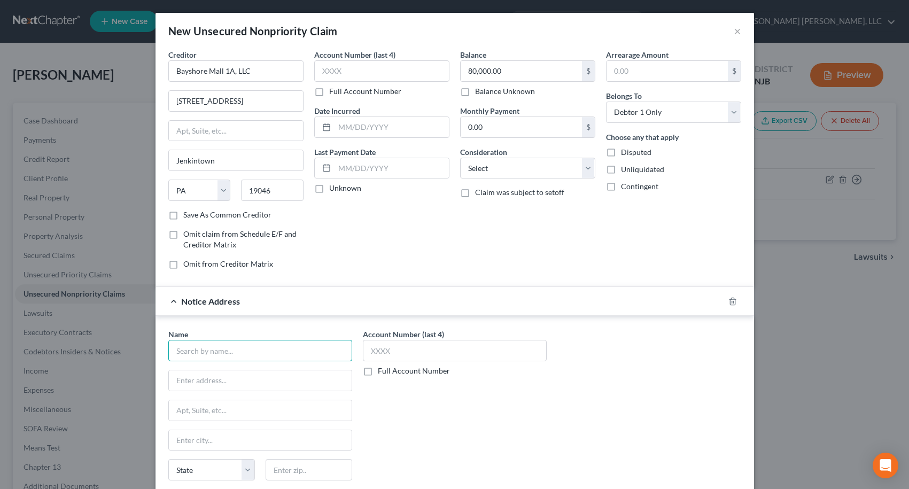
click at [192, 350] on input "text" at bounding box center [260, 350] width 184 height 21
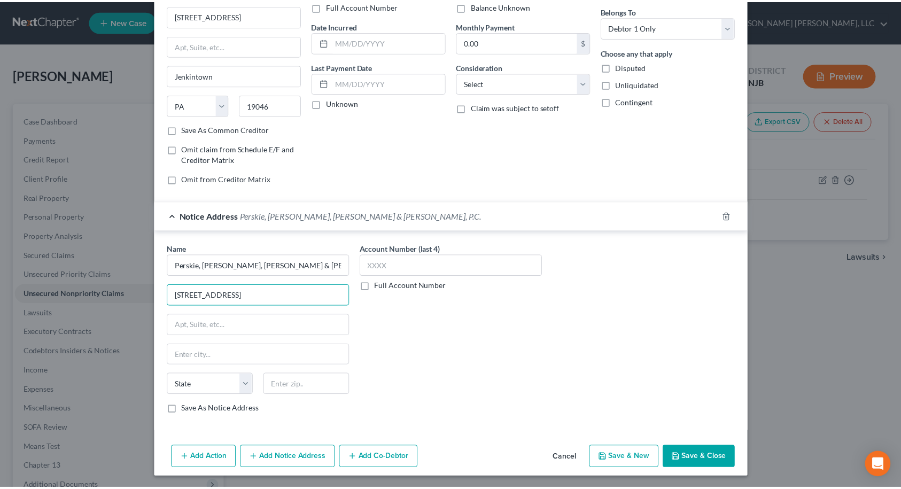
scroll to position [87, 0]
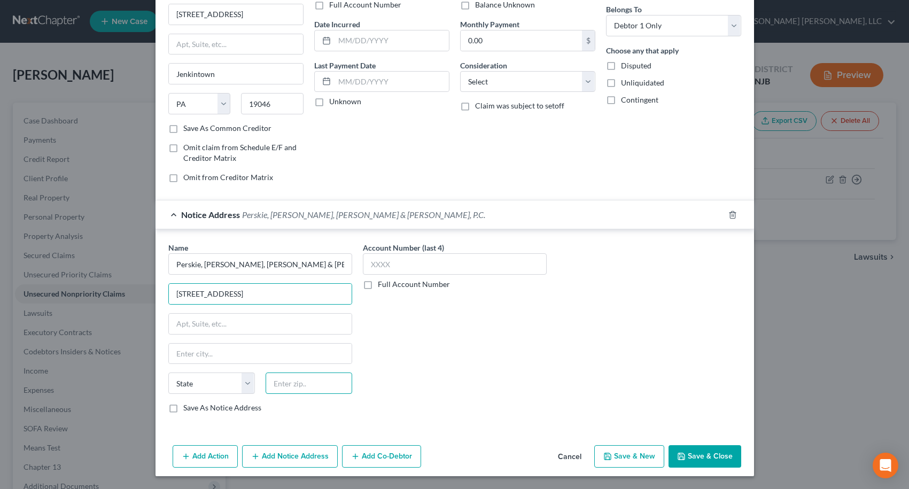
click at [288, 381] on input "text" at bounding box center [309, 383] width 87 height 21
click at [183, 408] on label "Save As Notice Address" at bounding box center [222, 407] width 78 height 11
click at [188, 408] on input "Save As Notice Address" at bounding box center [191, 405] width 7 height 7
click at [684, 455] on button "Save & Close" at bounding box center [705, 456] width 73 height 22
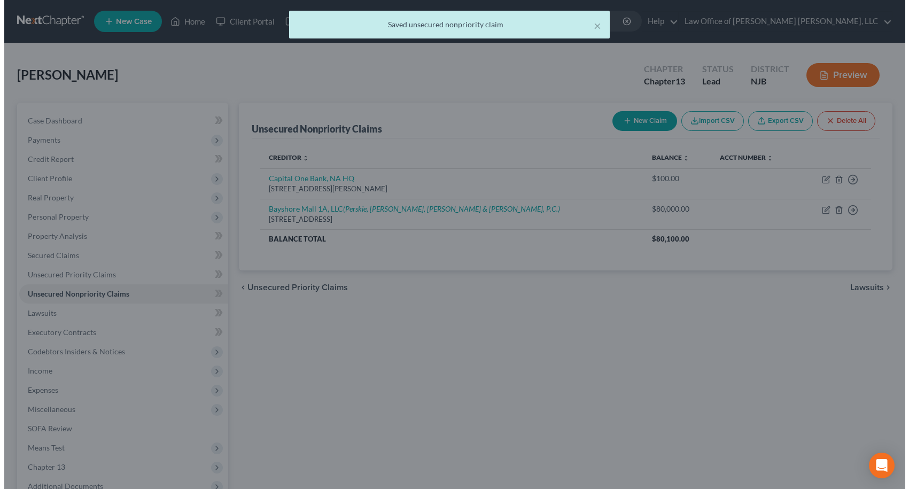
scroll to position [0, 0]
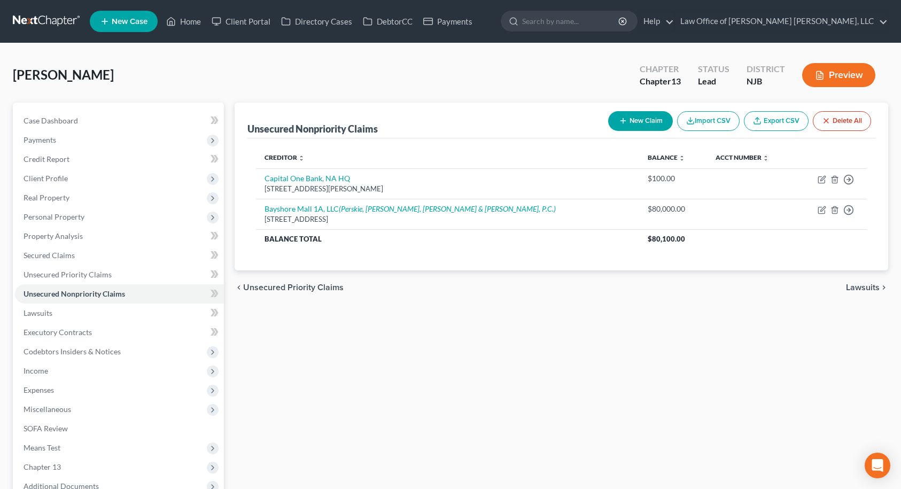
click at [629, 122] on button "New Claim" at bounding box center [640, 121] width 65 height 20
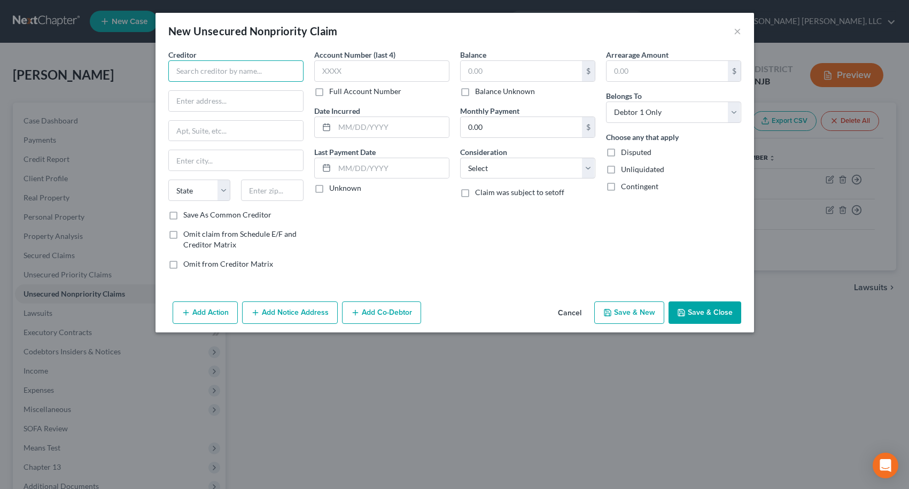
click at [291, 74] on input "text" at bounding box center [235, 70] width 135 height 21
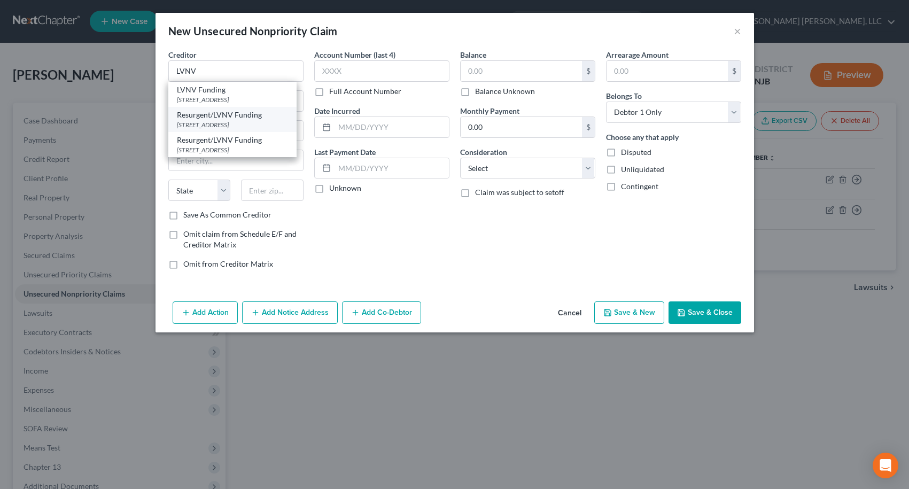
click at [250, 121] on div "[STREET_ADDRESS]" at bounding box center [232, 124] width 111 height 9
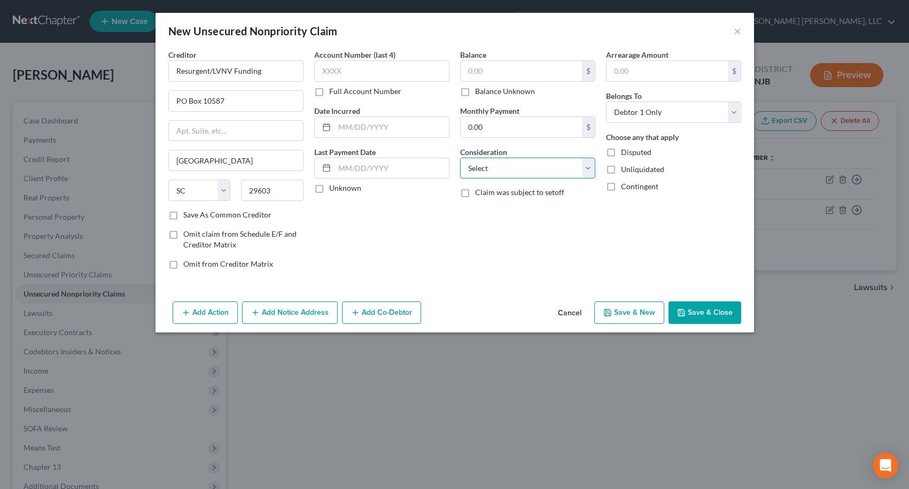
click at [499, 165] on select "Select Cable / Satellite Services Collection Agency Credit Card Debt Debt Couns…" at bounding box center [527, 168] width 135 height 21
click at [460, 158] on select "Select Cable / Satellite Services Collection Agency Credit Card Debt Debt Couns…" at bounding box center [527, 168] width 135 height 21
click at [503, 206] on input "text" at bounding box center [528, 209] width 134 height 20
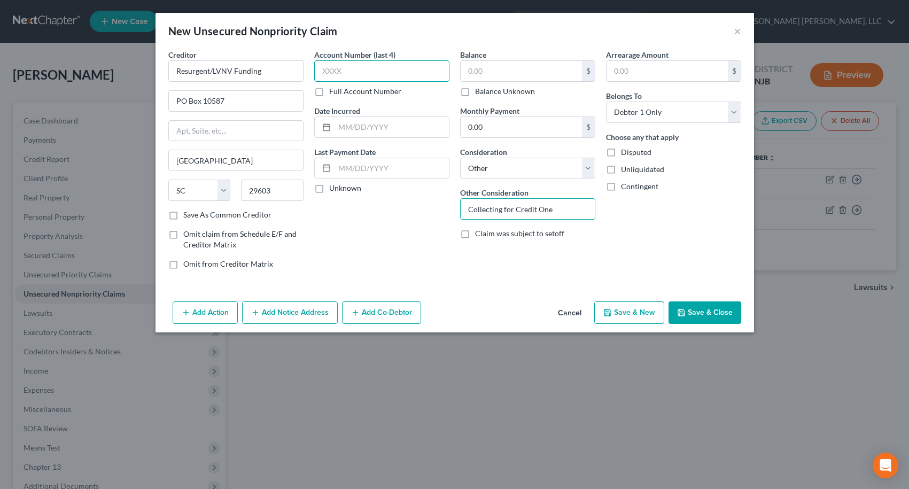
click at [388, 77] on input "text" at bounding box center [381, 70] width 135 height 21
click at [500, 74] on input "text" at bounding box center [521, 71] width 121 height 20
click at [405, 72] on input "text" at bounding box center [381, 70] width 135 height 21
click at [288, 309] on button "Add Notice Address" at bounding box center [290, 312] width 96 height 22
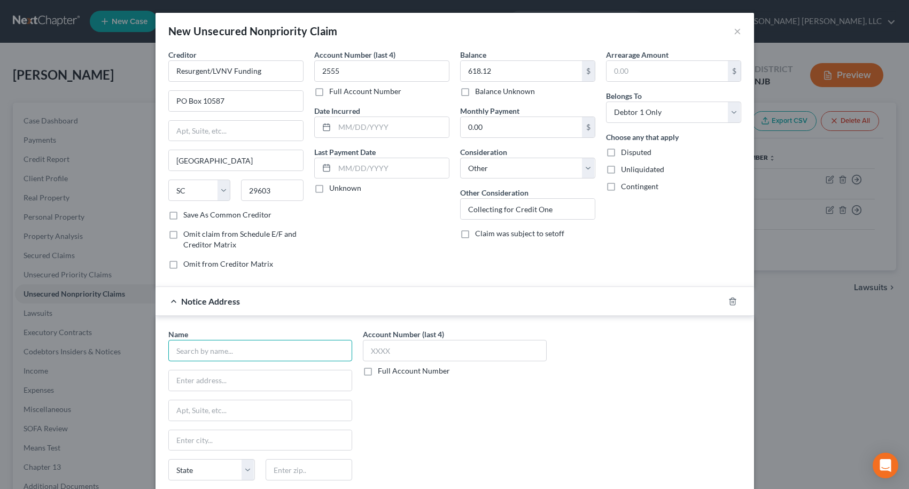
click at [245, 343] on input "text" at bounding box center [260, 350] width 184 height 21
click at [236, 371] on div "Faloni Law Group LLC" at bounding box center [232, 369] width 111 height 11
click at [479, 408] on div "Account Number (last 4) Full Account Number" at bounding box center [455, 419] width 195 height 180
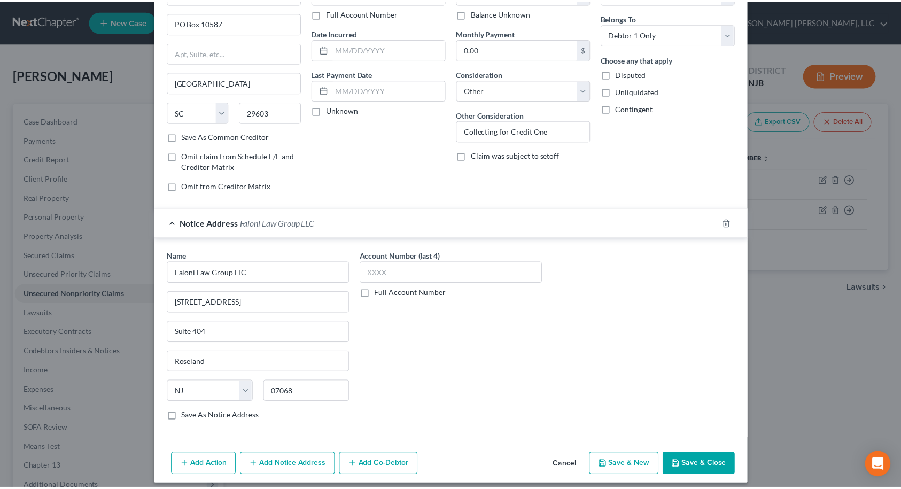
scroll to position [87, 0]
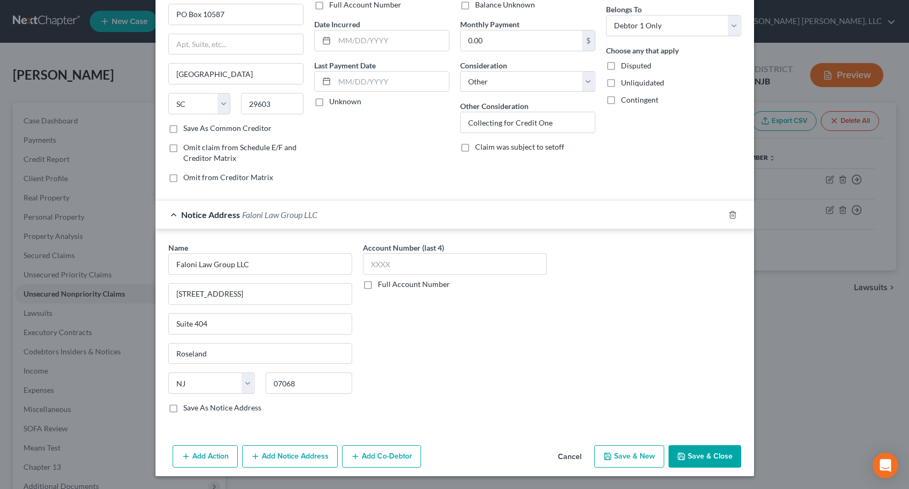
click at [680, 454] on icon "button" at bounding box center [681, 456] width 6 height 6
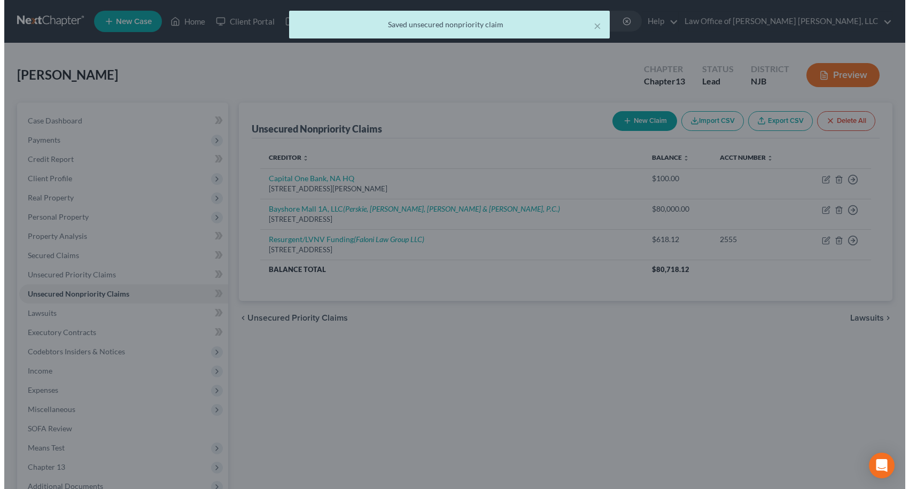
scroll to position [0, 0]
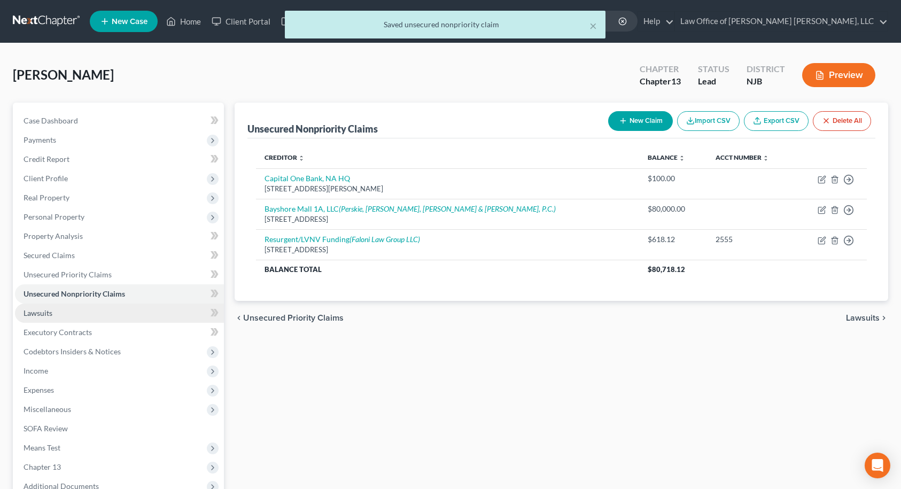
click at [56, 309] on link "Lawsuits" at bounding box center [119, 313] width 209 height 19
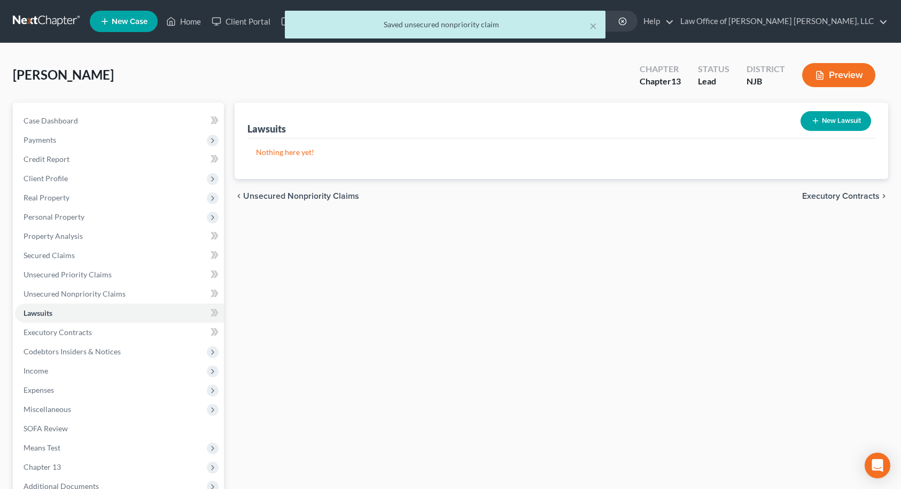
click at [825, 120] on button "New Lawsuit" at bounding box center [836, 121] width 71 height 20
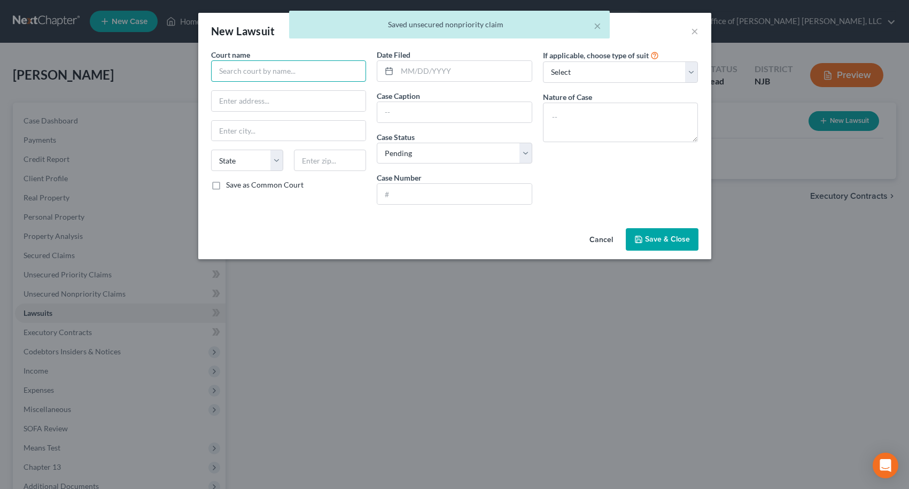
click at [297, 71] on input "text" at bounding box center [289, 70] width 156 height 21
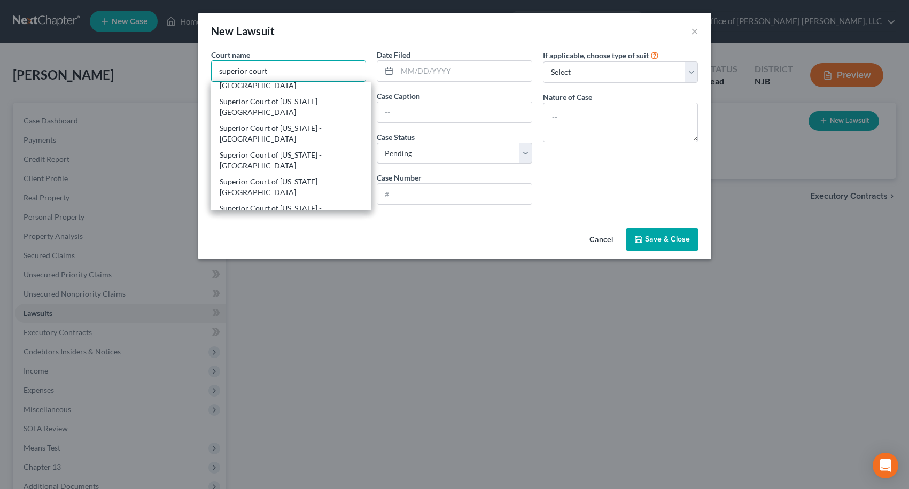
scroll to position [107, 0]
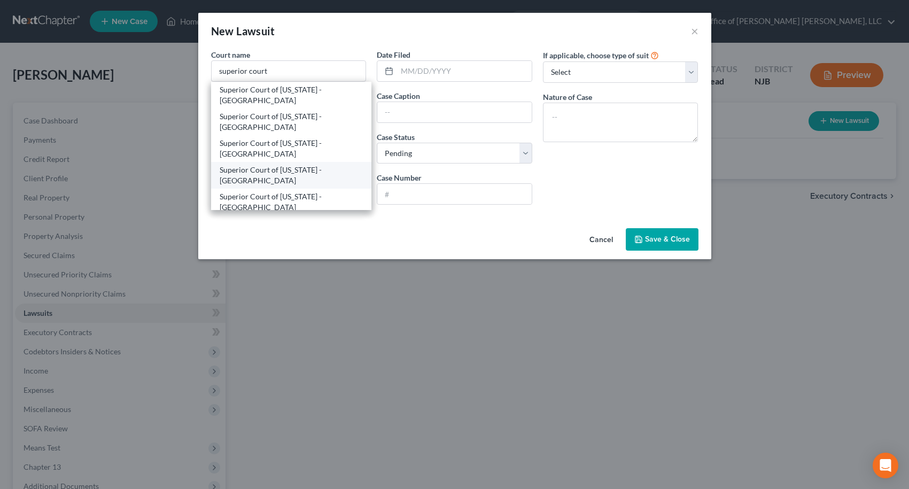
click at [285, 168] on div "Superior Court of [US_STATE] - [GEOGRAPHIC_DATA]" at bounding box center [292, 175] width 144 height 21
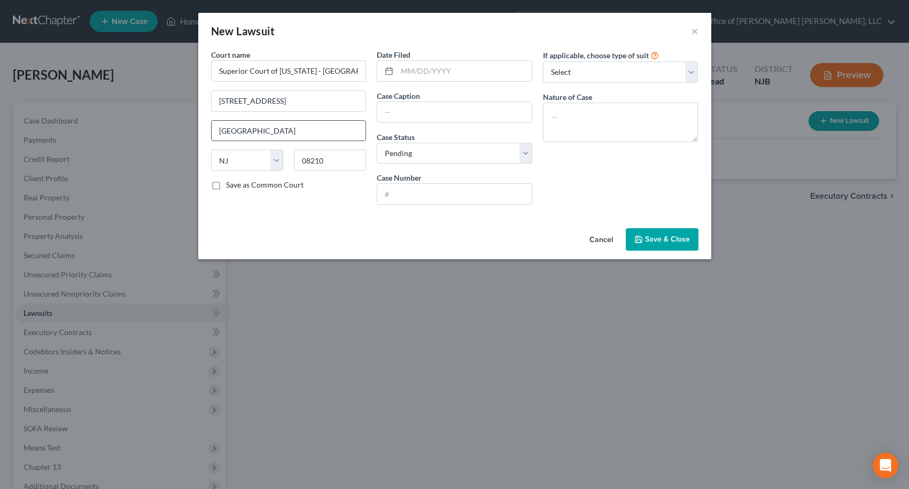
scroll to position [0, 0]
click at [400, 75] on input "text" at bounding box center [464, 71] width 135 height 20
click at [410, 110] on input "text" at bounding box center [454, 112] width 154 height 20
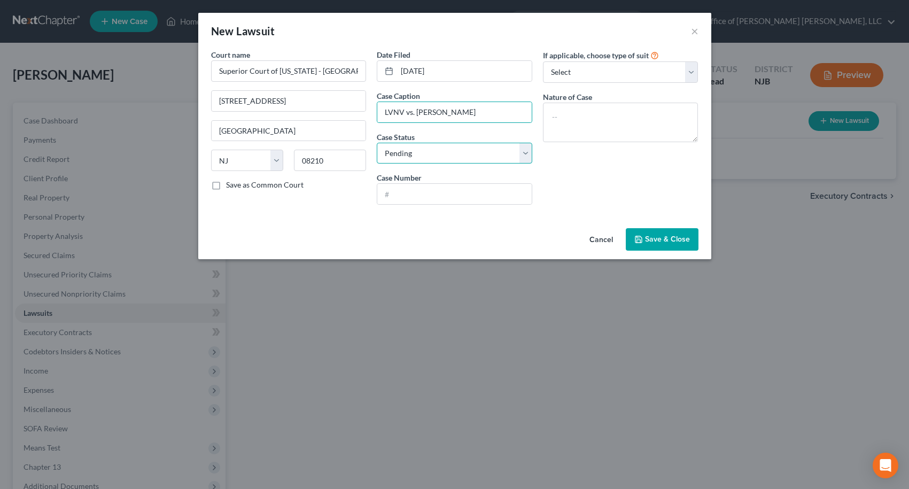
click at [428, 162] on select "Select Pending On Appeal Concluded" at bounding box center [455, 153] width 156 height 21
click at [377, 143] on select "Select Pending On Appeal Concluded" at bounding box center [455, 153] width 156 height 21
drag, startPoint x: 429, startPoint y: 153, endPoint x: 423, endPoint y: 163, distance: 11.5
click at [429, 153] on select "Select Pending On Appeal Concluded" at bounding box center [455, 153] width 156 height 21
click at [377, 143] on select "Select Pending On Appeal Concluded" at bounding box center [455, 153] width 156 height 21
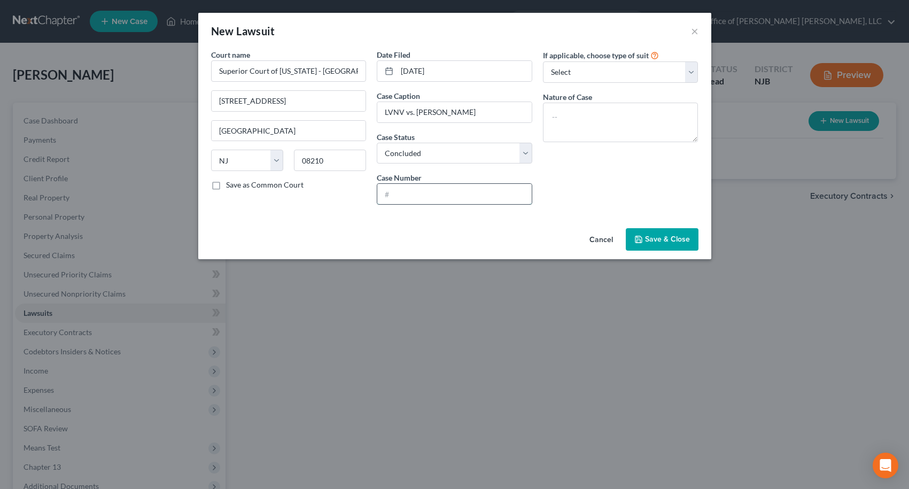
click at [420, 197] on input "text" at bounding box center [454, 194] width 154 height 20
click at [550, 114] on textarea at bounding box center [621, 123] width 156 height 40
click at [689, 240] on span "Save & Close" at bounding box center [667, 239] width 45 height 9
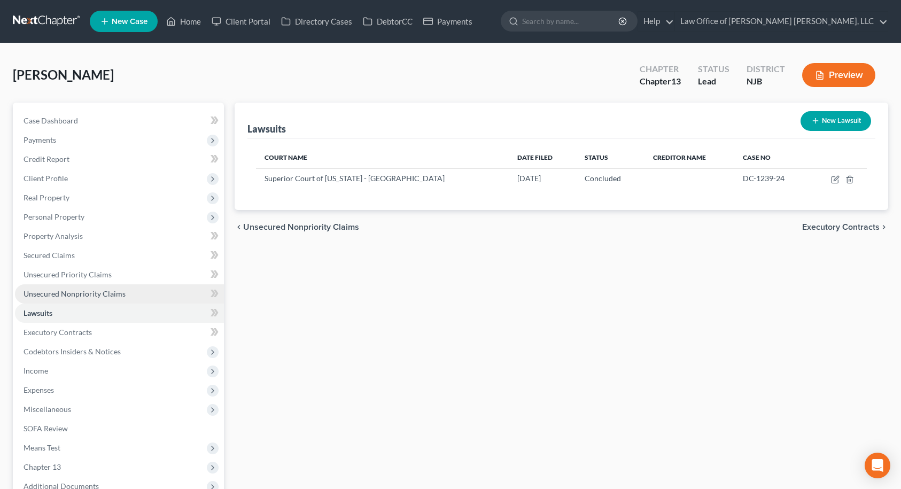
click at [72, 293] on span "Unsecured Nonpriority Claims" at bounding box center [75, 293] width 102 height 9
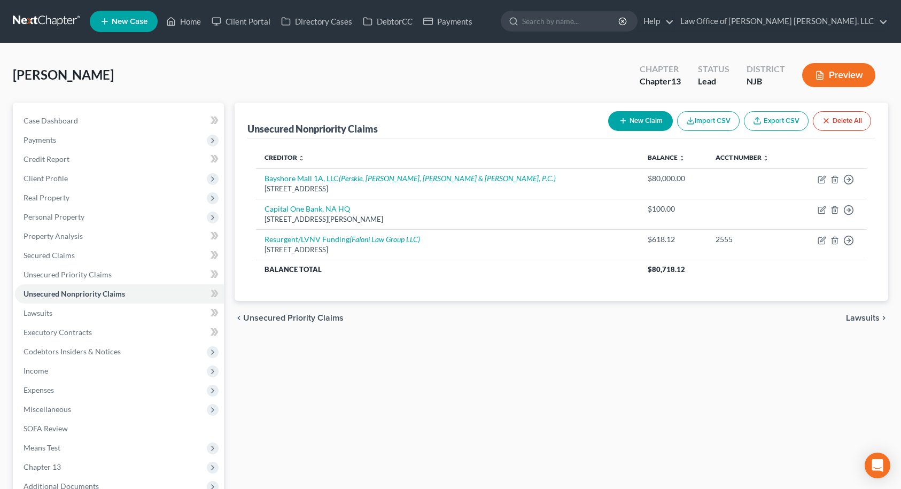
click at [619, 123] on icon "button" at bounding box center [623, 121] width 9 height 9
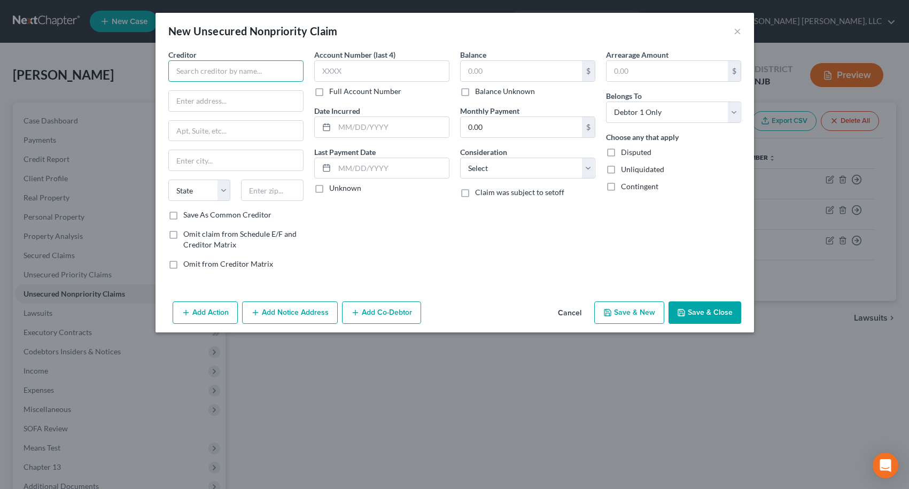
click at [266, 73] on input "text" at bounding box center [235, 70] width 135 height 21
click at [346, 75] on input "text" at bounding box center [381, 70] width 135 height 21
click at [294, 314] on button "Add Notice Address" at bounding box center [290, 312] width 96 height 22
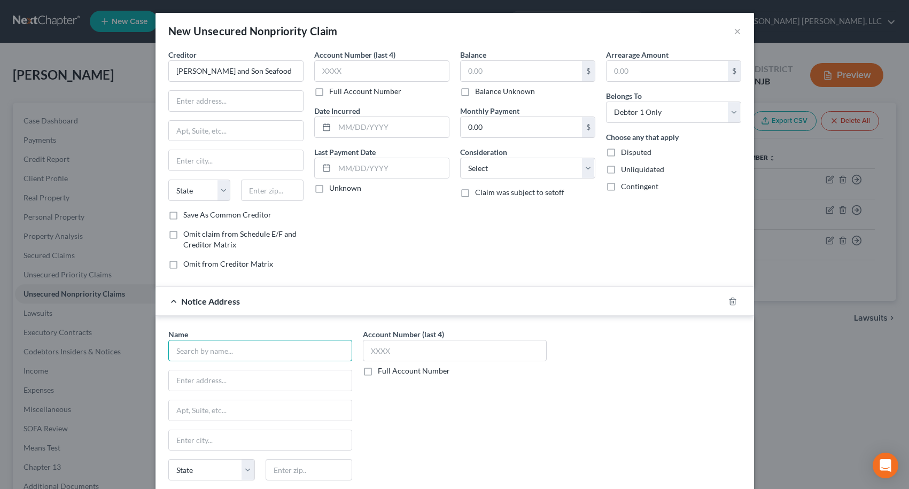
click at [297, 350] on input "text" at bounding box center [260, 350] width 184 height 21
click at [261, 377] on div "[STREET_ADDRESS]" at bounding box center [232, 379] width 111 height 9
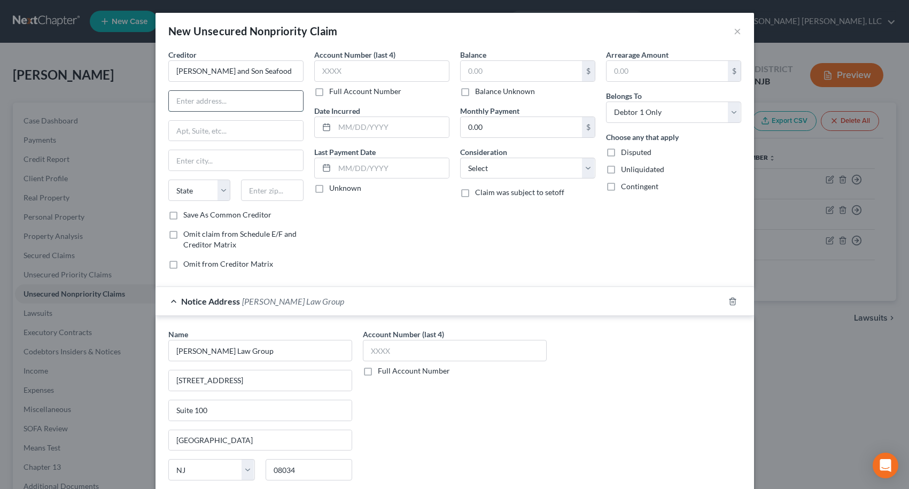
click at [212, 107] on input "text" at bounding box center [236, 101] width 134 height 20
click at [183, 217] on label "Save As Common Creditor" at bounding box center [227, 215] width 88 height 11
click at [188, 216] on input "Save As Common Creditor" at bounding box center [191, 213] width 7 height 7
click at [455, 76] on div "Balance $ Balance Unknown Balance Undetermined $ Balance Unknown Monthly Paymen…" at bounding box center [528, 163] width 146 height 229
click at [463, 76] on input "text" at bounding box center [521, 71] width 121 height 20
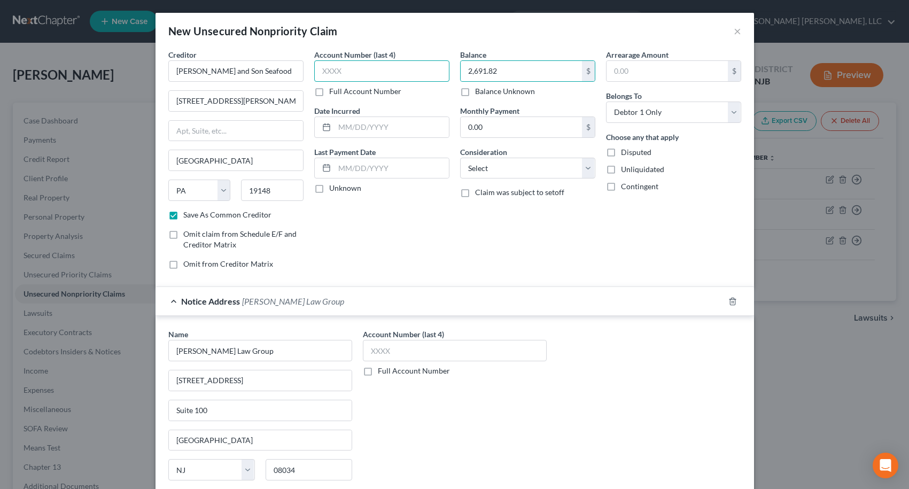
click at [361, 75] on input "text" at bounding box center [381, 70] width 135 height 21
click at [417, 195] on div "Account Number (last 4) 2025 Full Account Number Date Incurred Last Payment Dat…" at bounding box center [382, 163] width 146 height 229
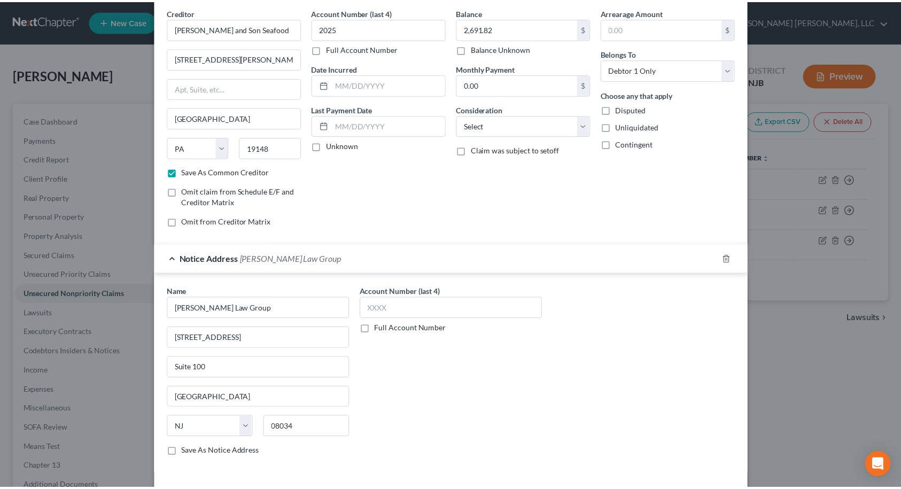
scroll to position [87, 0]
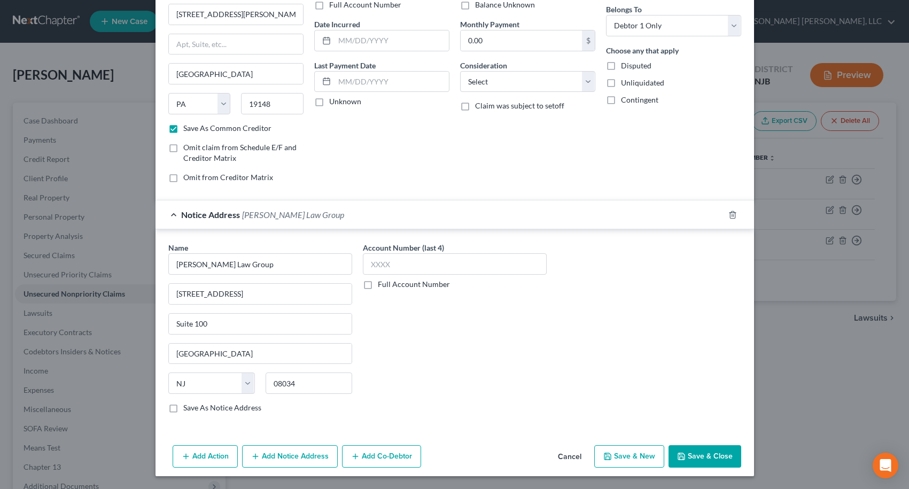
click at [708, 457] on button "Save & Close" at bounding box center [705, 456] width 73 height 22
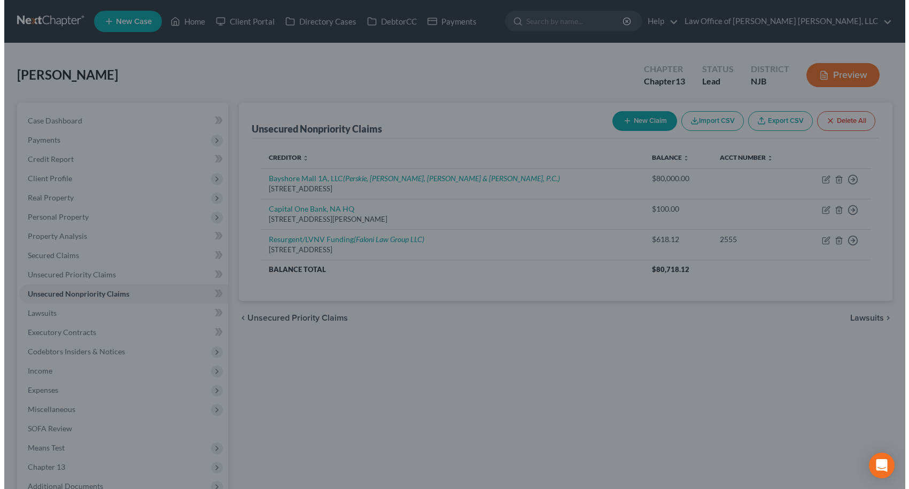
scroll to position [0, 0]
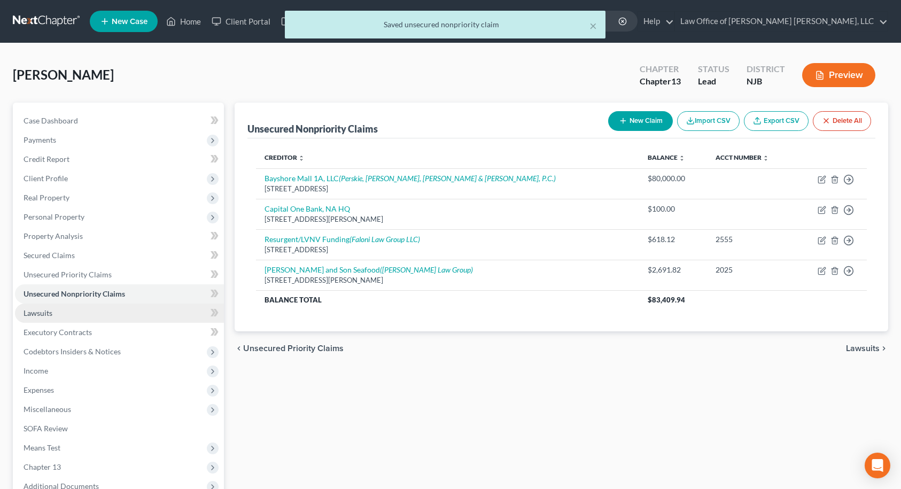
click at [27, 312] on span "Lawsuits" at bounding box center [38, 312] width 29 height 9
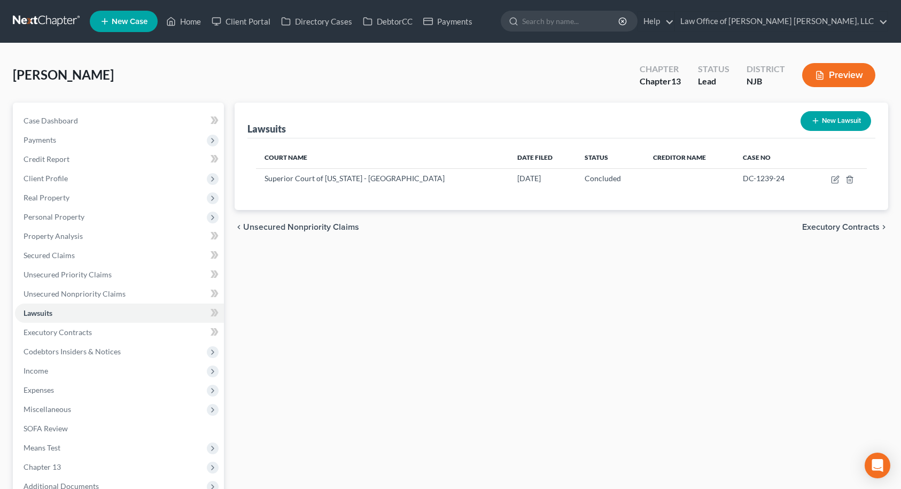
click at [826, 120] on button "New Lawsuit" at bounding box center [836, 121] width 71 height 20
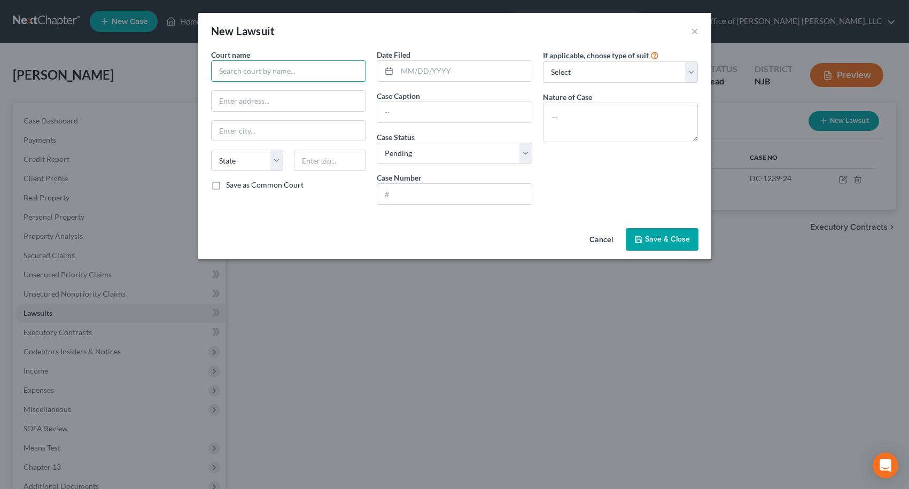
click at [309, 68] on input "text" at bounding box center [289, 70] width 156 height 21
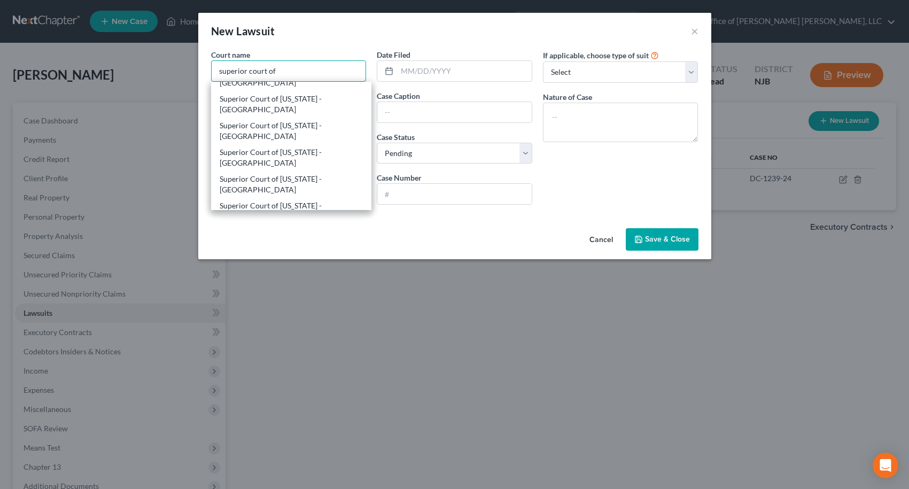
scroll to position [139, 0]
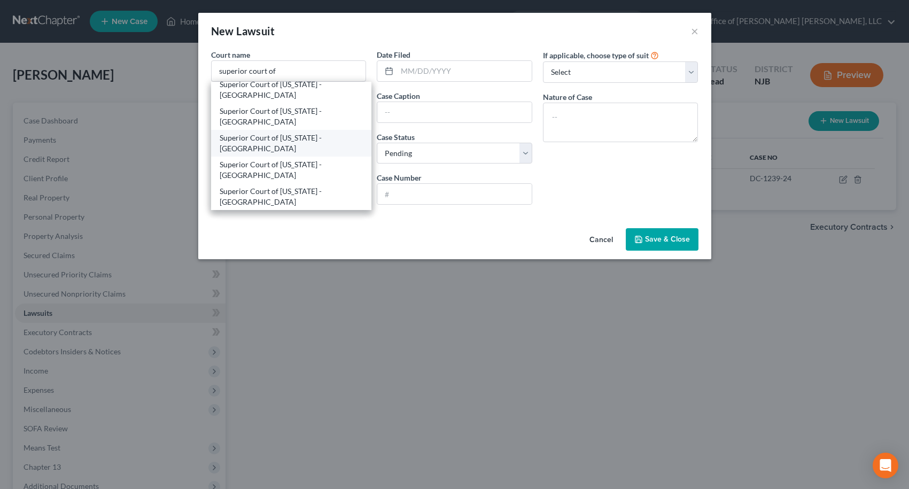
click at [288, 138] on div "Superior Court of [US_STATE] - [GEOGRAPHIC_DATA]" at bounding box center [292, 143] width 144 height 21
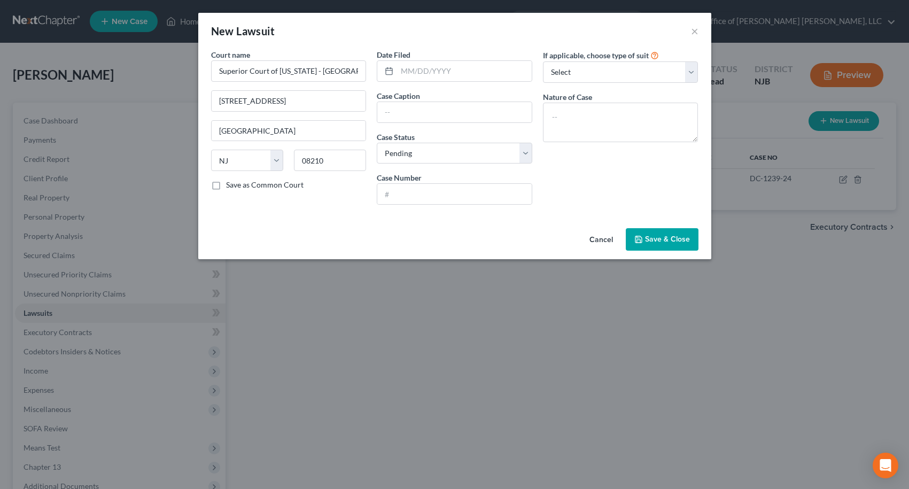
scroll to position [0, 0]
click at [404, 73] on input "text" at bounding box center [464, 71] width 135 height 20
click at [420, 115] on input "text" at bounding box center [454, 112] width 154 height 20
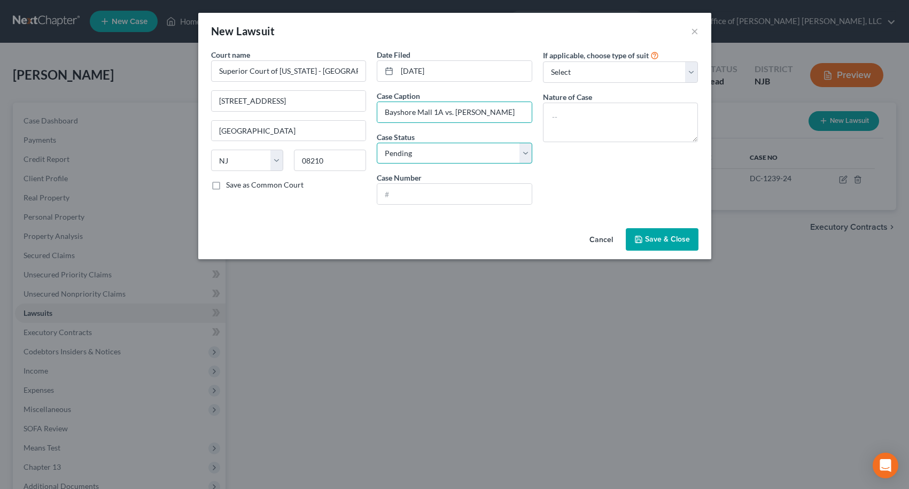
click at [394, 145] on select "Select Pending On Appeal Concluded" at bounding box center [455, 153] width 156 height 21
click at [377, 143] on select "Select Pending On Appeal Concluded" at bounding box center [455, 153] width 156 height 21
click at [402, 185] on input "text" at bounding box center [454, 194] width 154 height 20
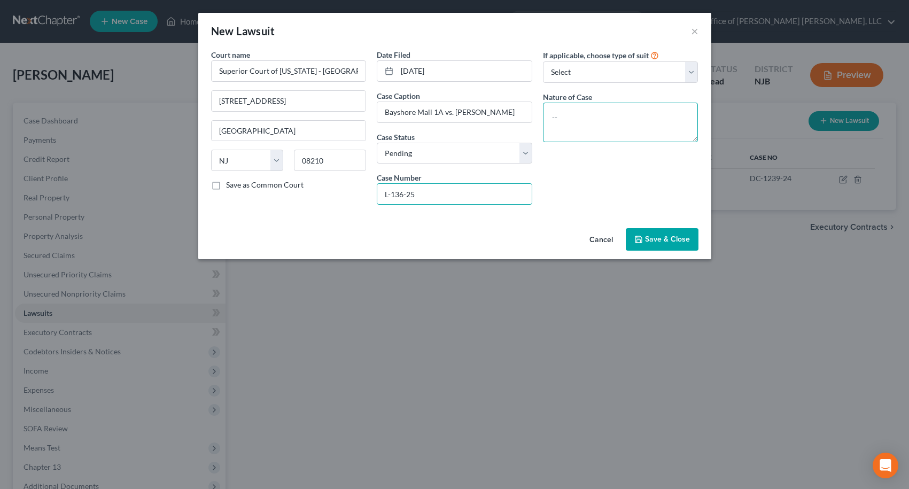
click at [610, 120] on textarea at bounding box center [621, 123] width 156 height 40
click at [656, 229] on button "Save & Close" at bounding box center [662, 239] width 73 height 22
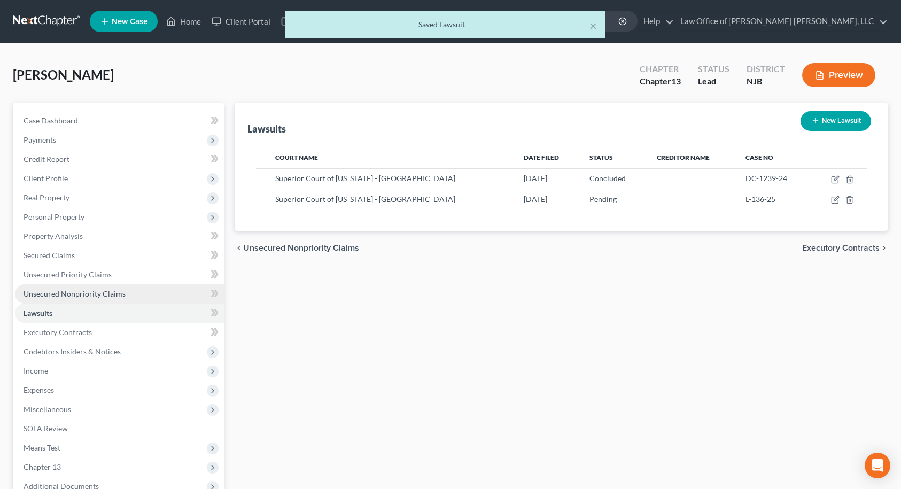
click at [68, 295] on span "Unsecured Nonpriority Claims" at bounding box center [75, 293] width 102 height 9
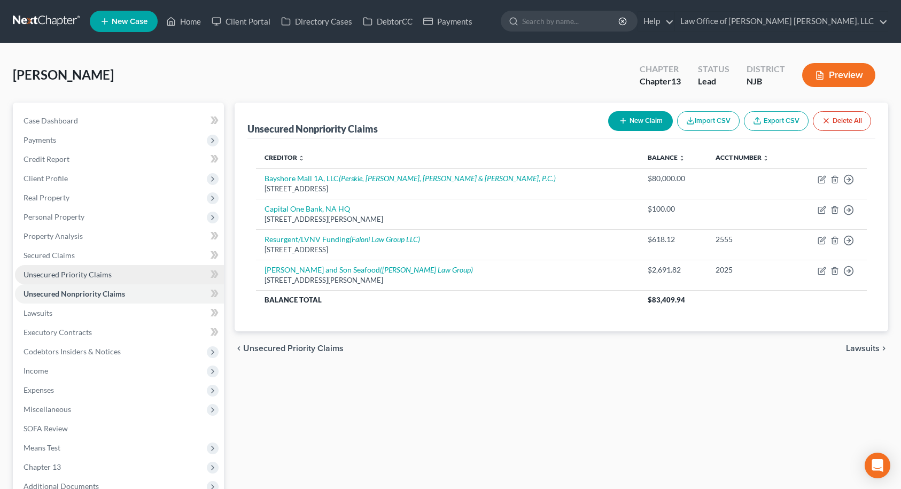
click at [64, 278] on span "Unsecured Priority Claims" at bounding box center [68, 274] width 88 height 9
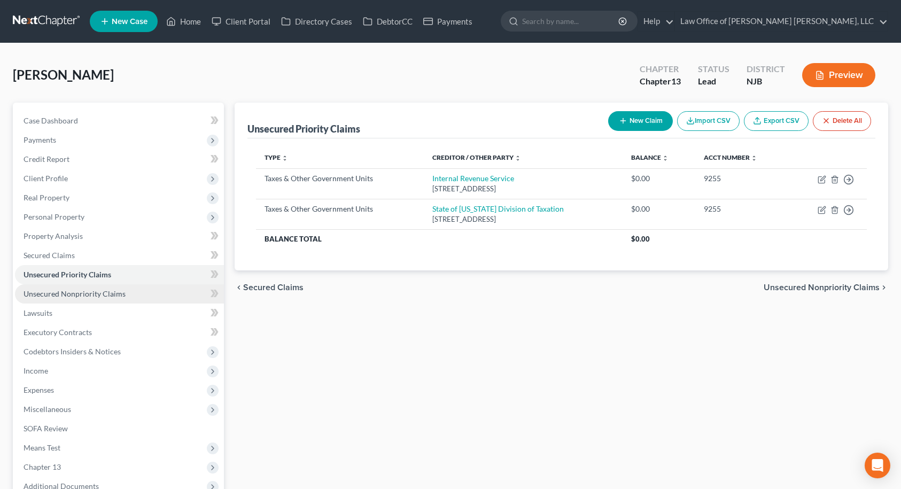
click at [62, 291] on span "Unsecured Nonpriority Claims" at bounding box center [75, 293] width 102 height 9
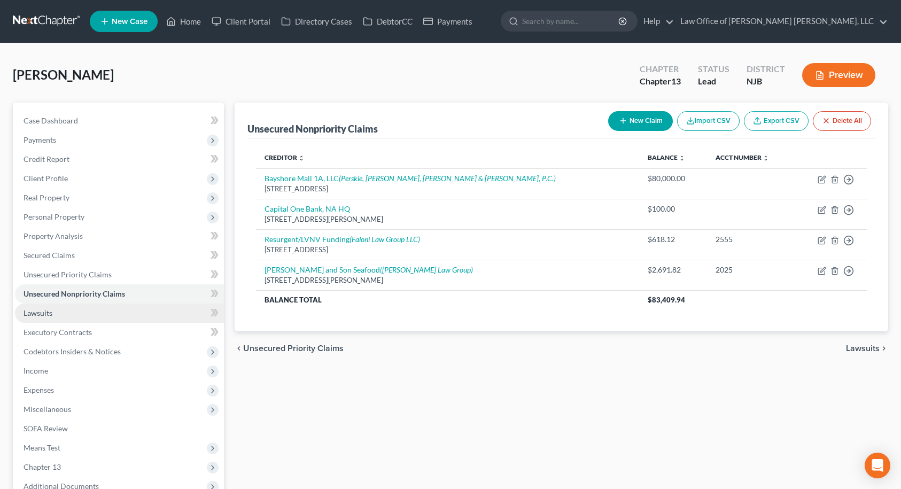
click at [42, 311] on span "Lawsuits" at bounding box center [38, 312] width 29 height 9
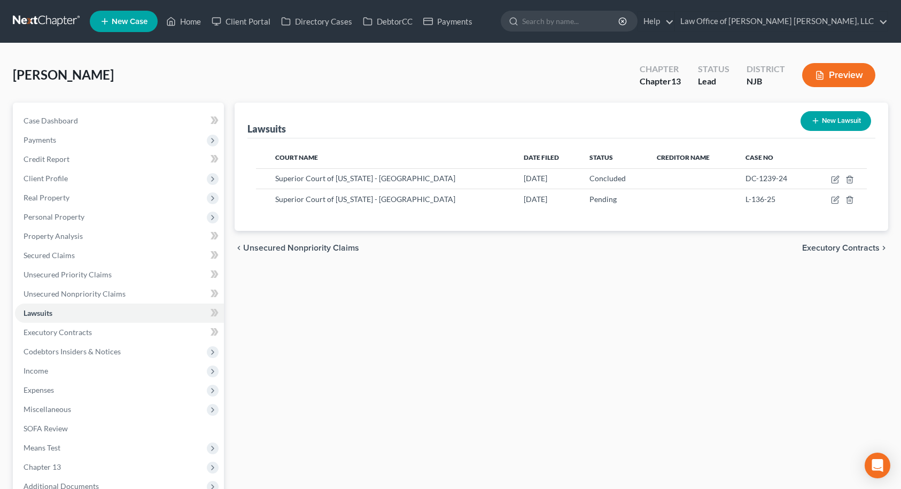
click at [861, 248] on span "Executory Contracts" at bounding box center [840, 248] width 77 height 9
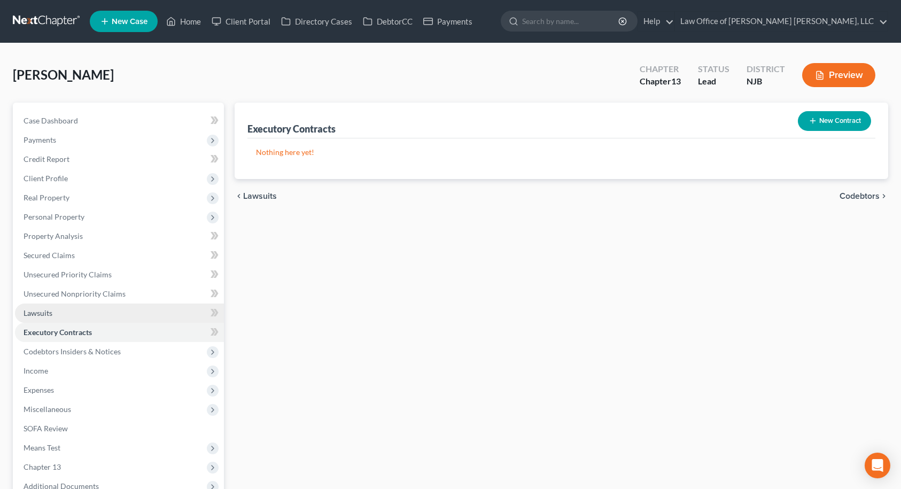
click at [57, 314] on link "Lawsuits" at bounding box center [119, 313] width 209 height 19
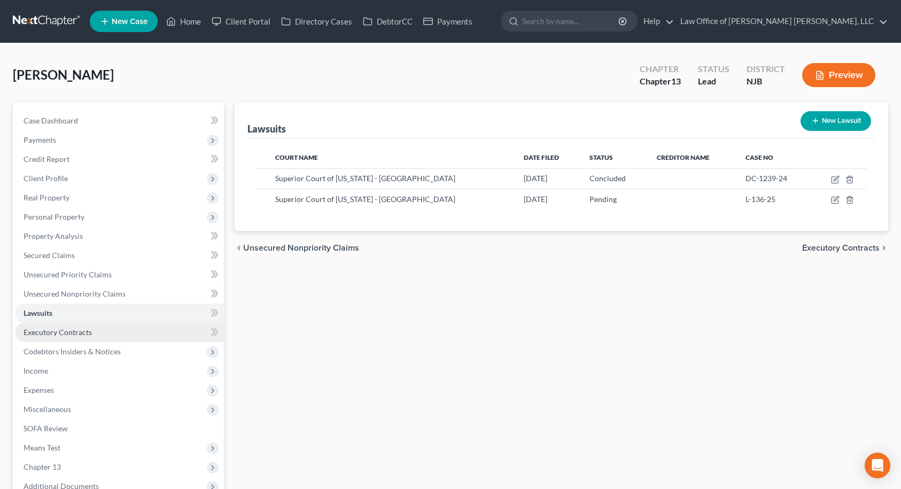
click at [54, 332] on span "Executory Contracts" at bounding box center [58, 332] width 68 height 9
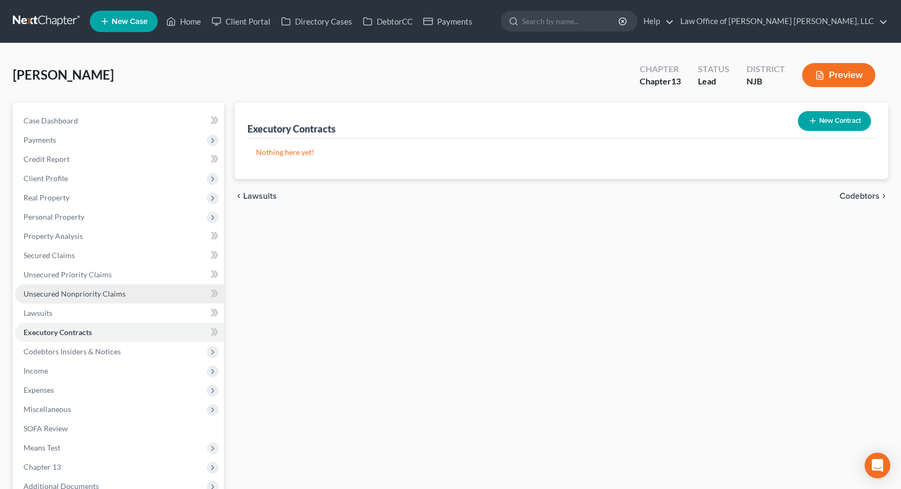
click at [60, 301] on link "Unsecured Nonpriority Claims" at bounding box center [119, 293] width 209 height 19
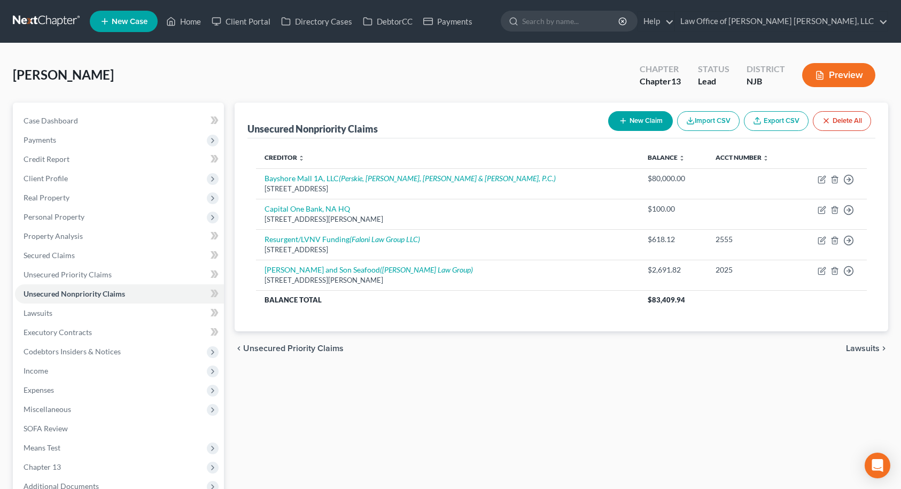
click at [858, 346] on span "Lawsuits" at bounding box center [863, 348] width 34 height 9
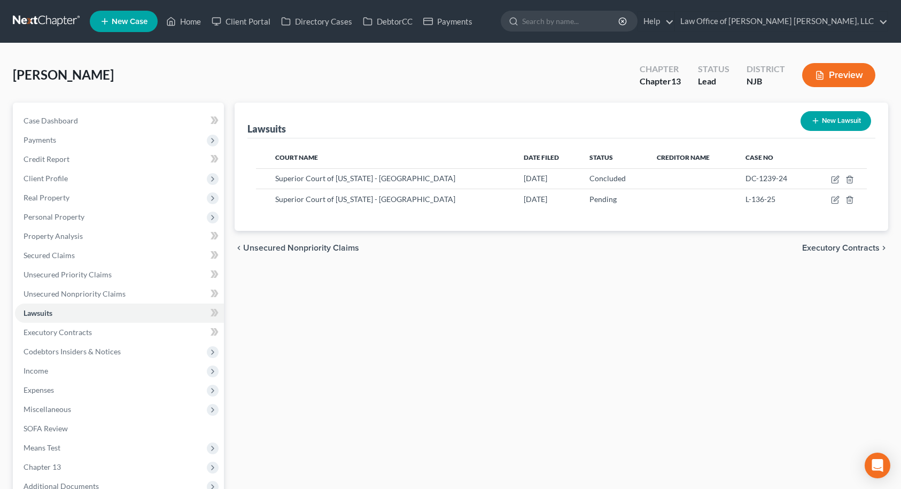
click at [836, 246] on span "Executory Contracts" at bounding box center [840, 248] width 77 height 9
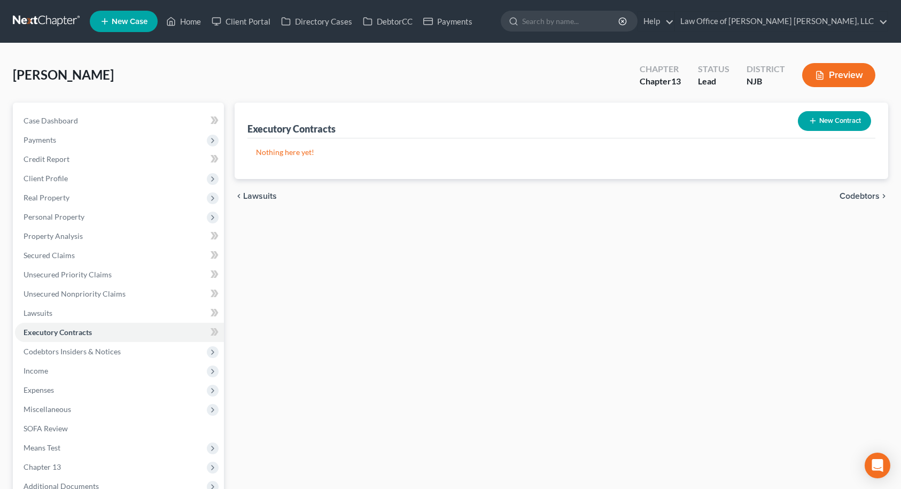
click at [866, 192] on span "Codebtors" at bounding box center [860, 196] width 40 height 9
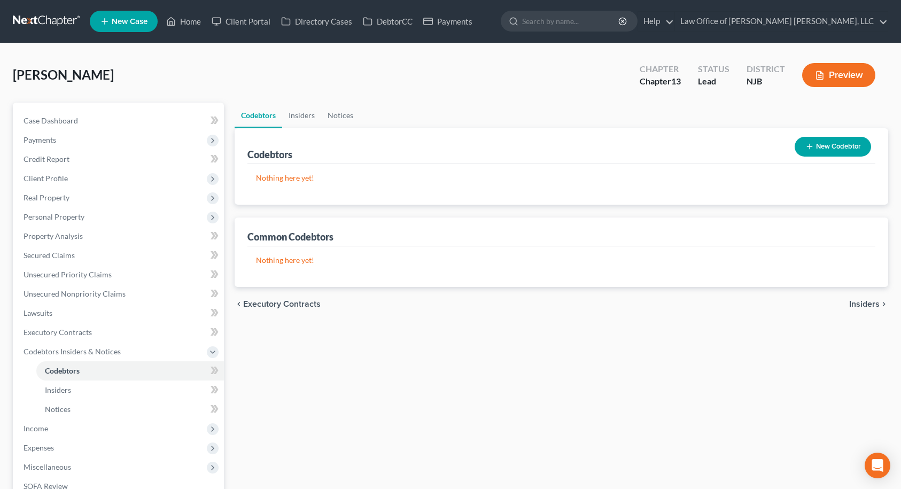
click at [857, 305] on span "Insiders" at bounding box center [864, 304] width 30 height 9
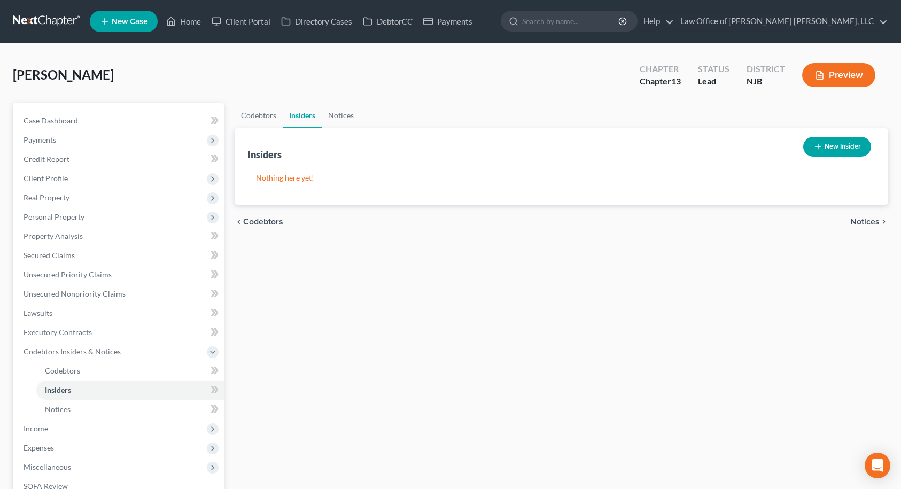
click at [864, 222] on span "Notices" at bounding box center [864, 222] width 29 height 9
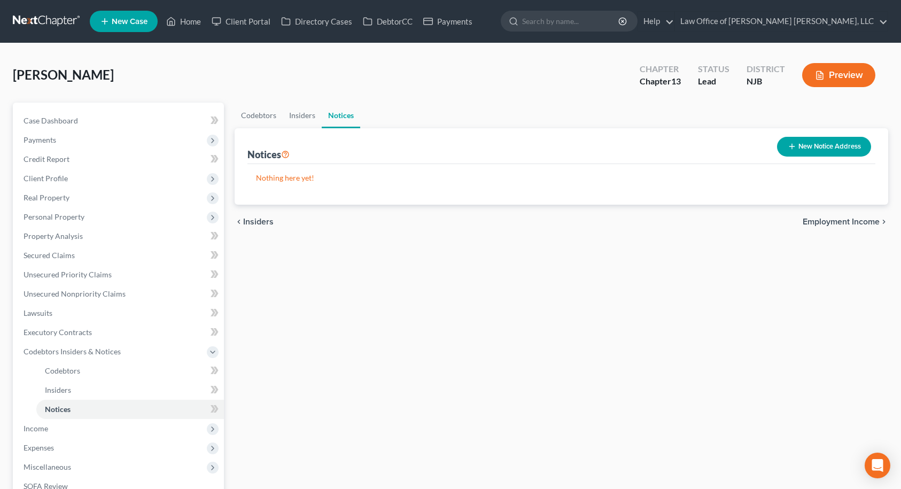
click at [866, 220] on span "Employment Income" at bounding box center [841, 222] width 77 height 9
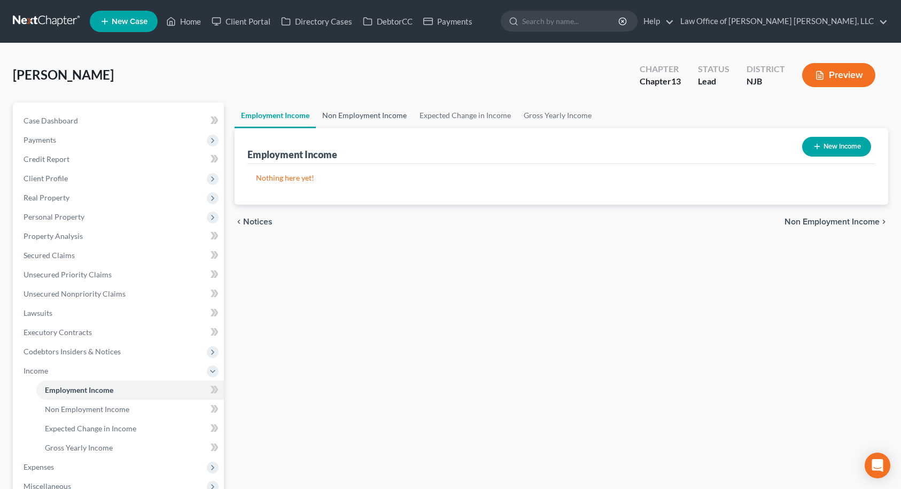
click at [360, 113] on link "Non Employment Income" at bounding box center [364, 116] width 97 height 26
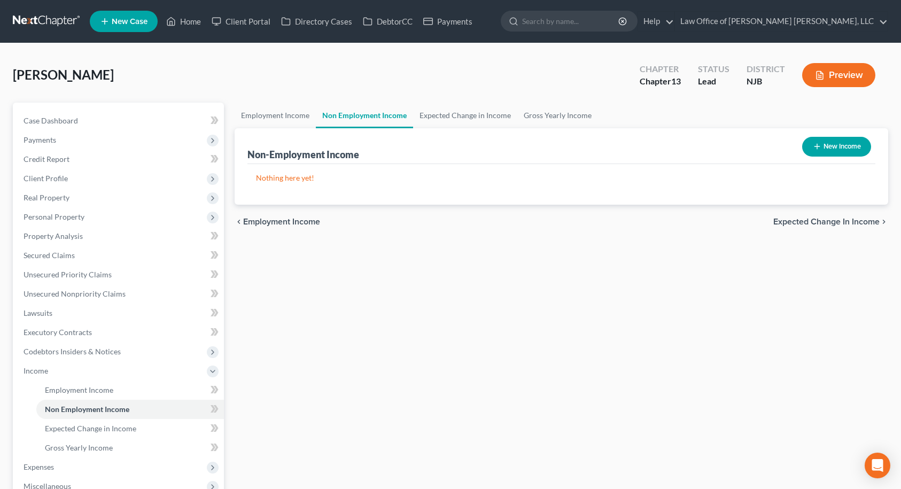
click at [810, 142] on button "New Income" at bounding box center [836, 147] width 69 height 20
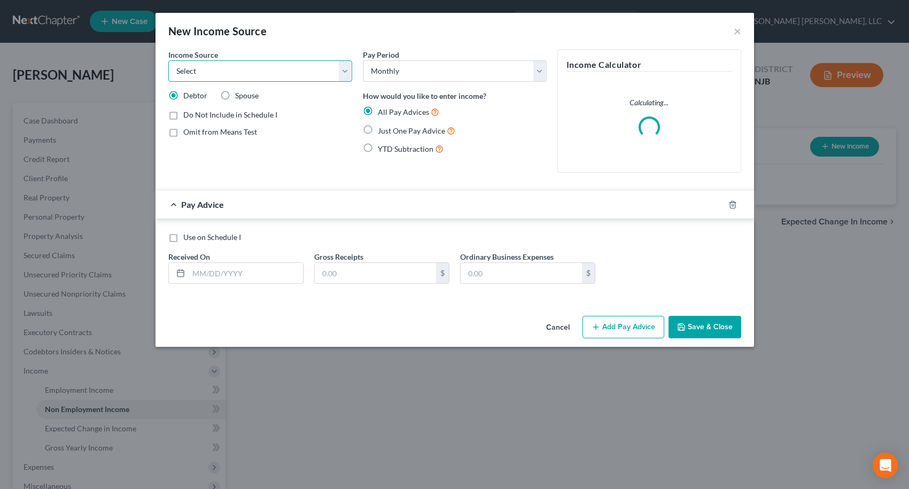
click at [325, 72] on select "Select Unemployment Disability (from employer) Pension Retirement Social Securi…" at bounding box center [260, 70] width 184 height 21
click at [168, 60] on select "Select Unemployment Disability (from employer) Pension Retirement Social Securi…" at bounding box center [260, 70] width 184 height 21
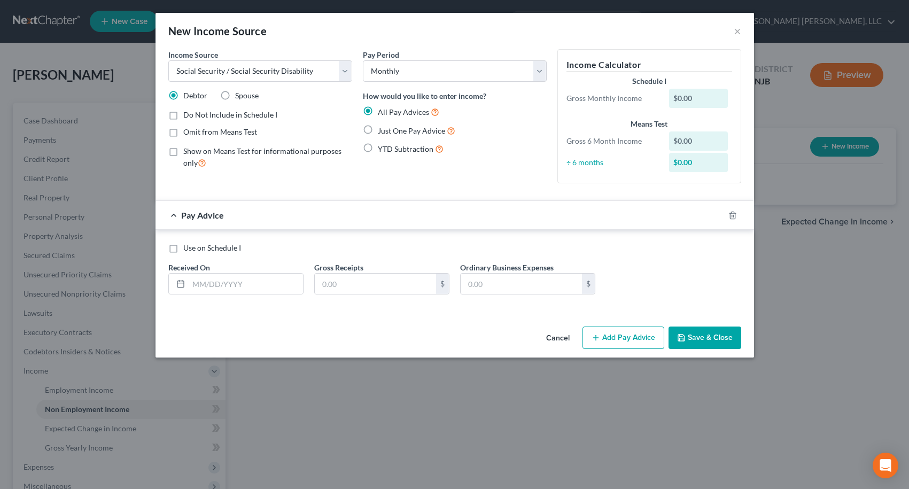
click at [378, 130] on label "Just One Pay Advice" at bounding box center [416, 131] width 77 height 12
click at [382, 130] on input "Just One Pay Advice" at bounding box center [385, 128] width 7 height 7
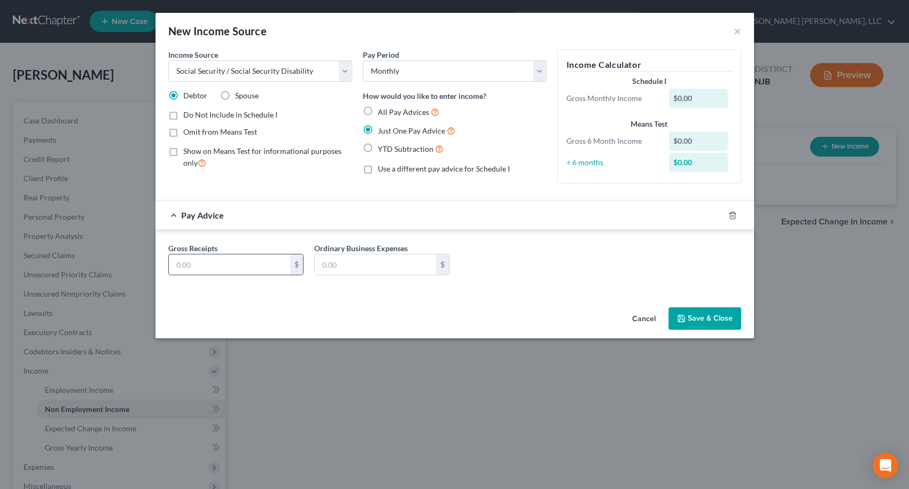
click at [241, 257] on input "text" at bounding box center [229, 264] width 121 height 20
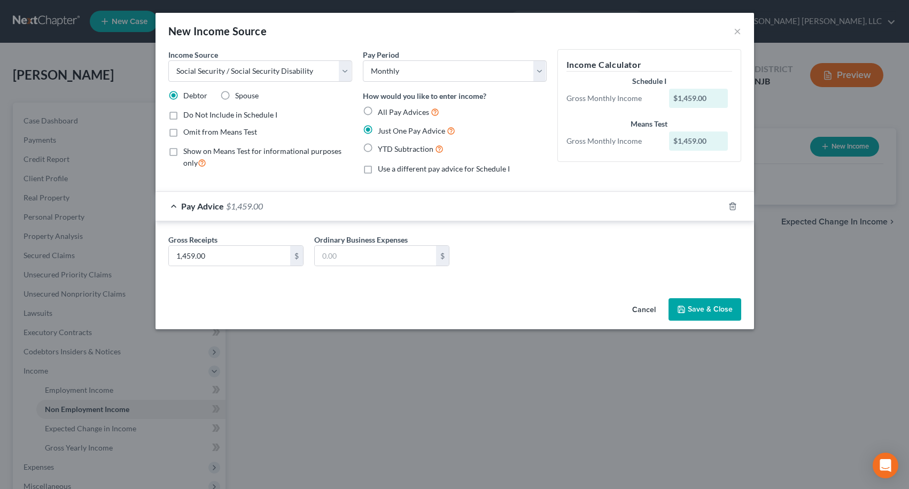
click at [697, 316] on button "Save & Close" at bounding box center [705, 309] width 73 height 22
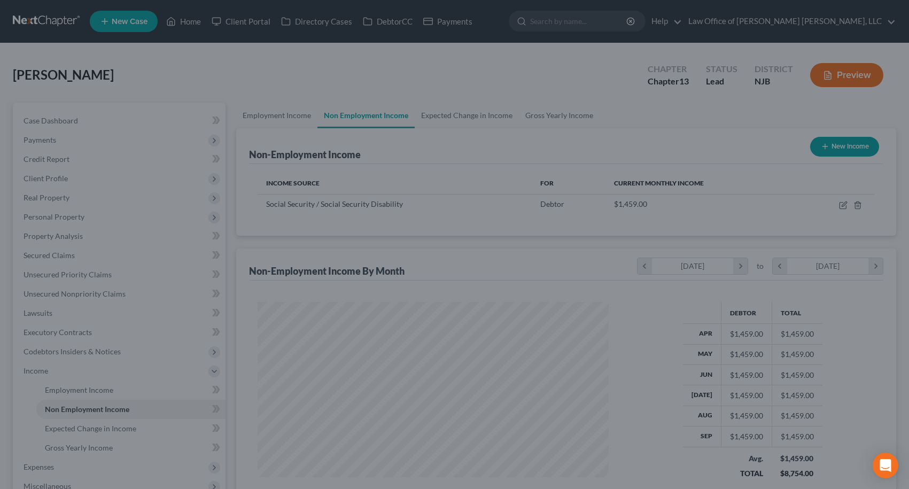
scroll to position [192, 369]
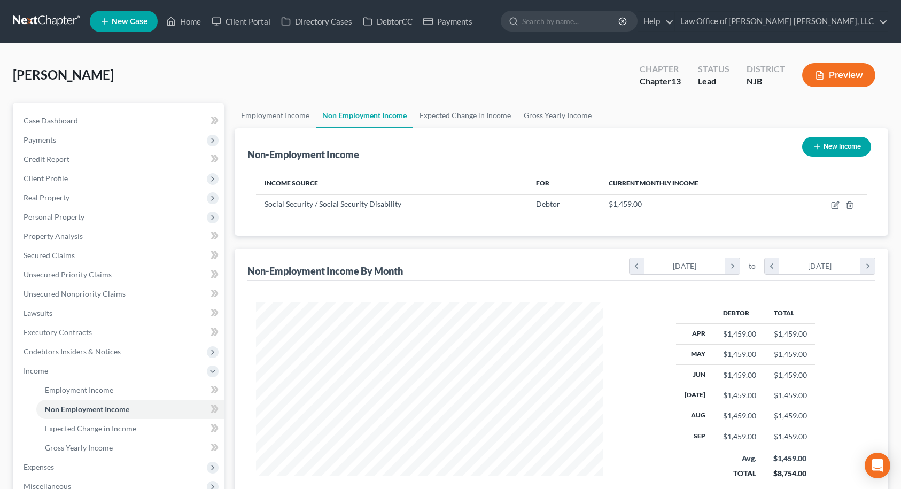
click at [844, 145] on button "New Income" at bounding box center [836, 147] width 69 height 20
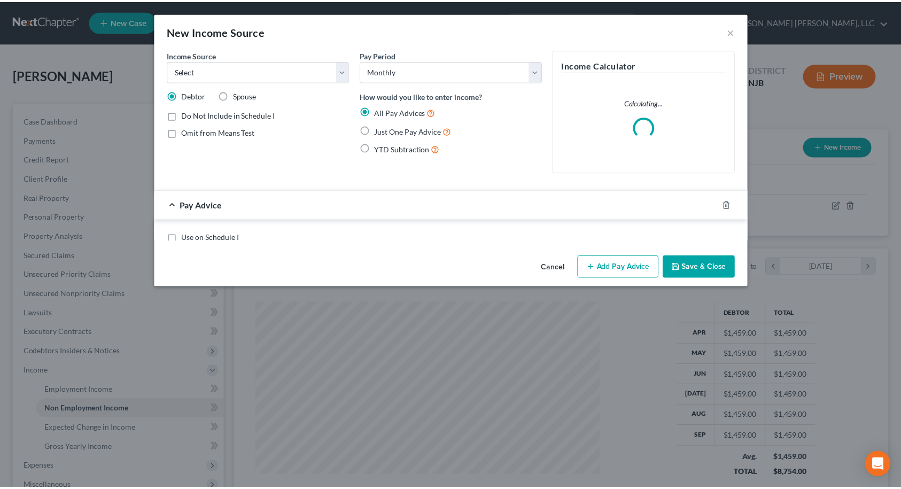
scroll to position [192, 373]
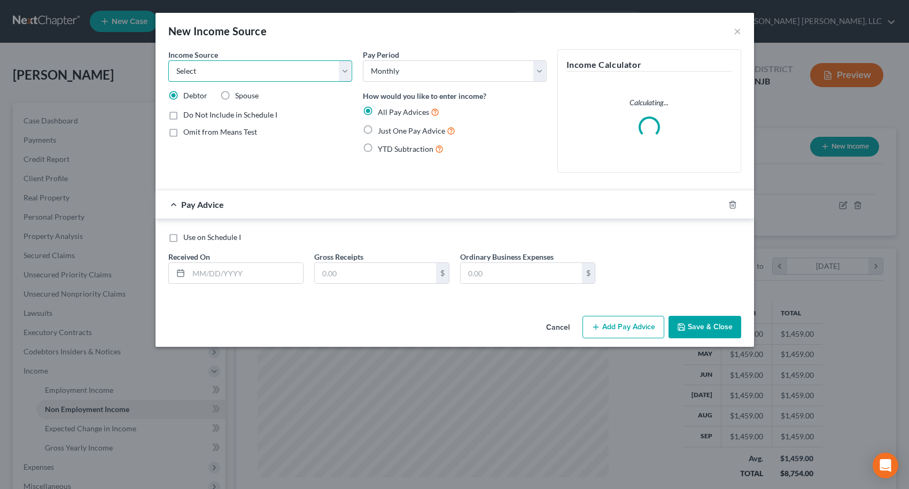
click at [318, 73] on select "Select Unemployment Disability (from employer) Pension Retirement Social Securi…" at bounding box center [260, 70] width 184 height 21
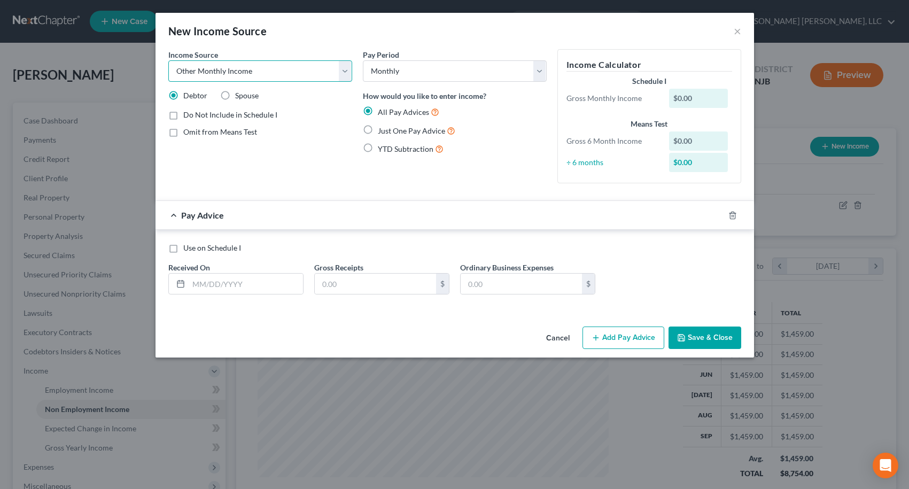
click at [168, 60] on select "Select Unemployment Disability (from employer) Pension Retirement Social Securi…" at bounding box center [260, 70] width 184 height 21
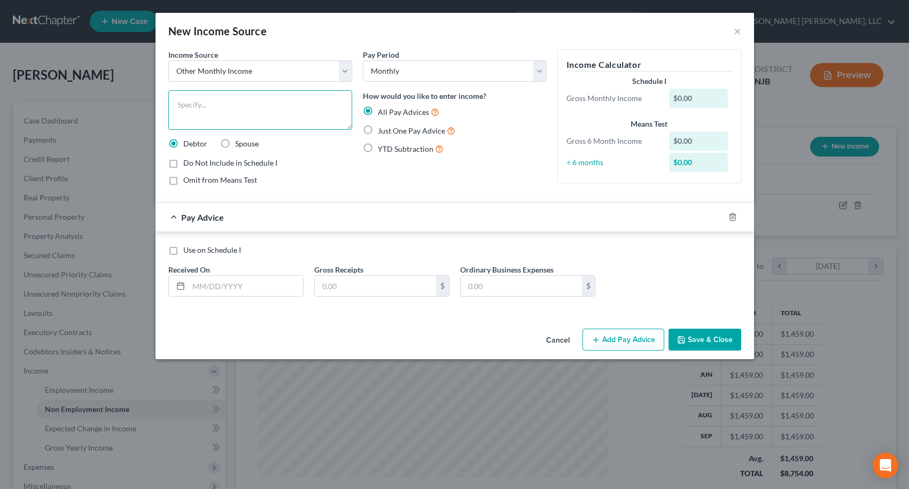
click at [253, 108] on textarea at bounding box center [260, 110] width 184 height 40
click at [378, 129] on label "Just One Pay Advice" at bounding box center [416, 131] width 77 height 12
click at [382, 129] on input "Just One Pay Advice" at bounding box center [385, 128] width 7 height 7
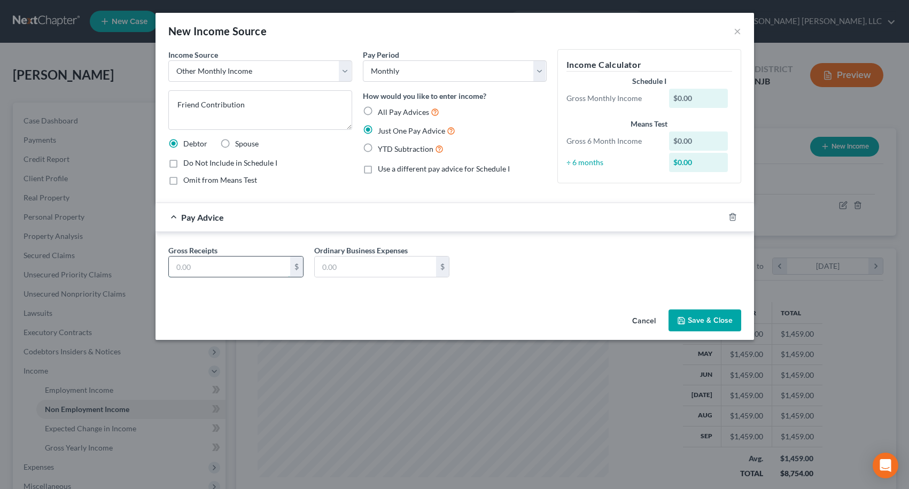
click at [249, 260] on input "text" at bounding box center [229, 267] width 121 height 20
click at [713, 325] on button "Save & Close" at bounding box center [705, 320] width 73 height 22
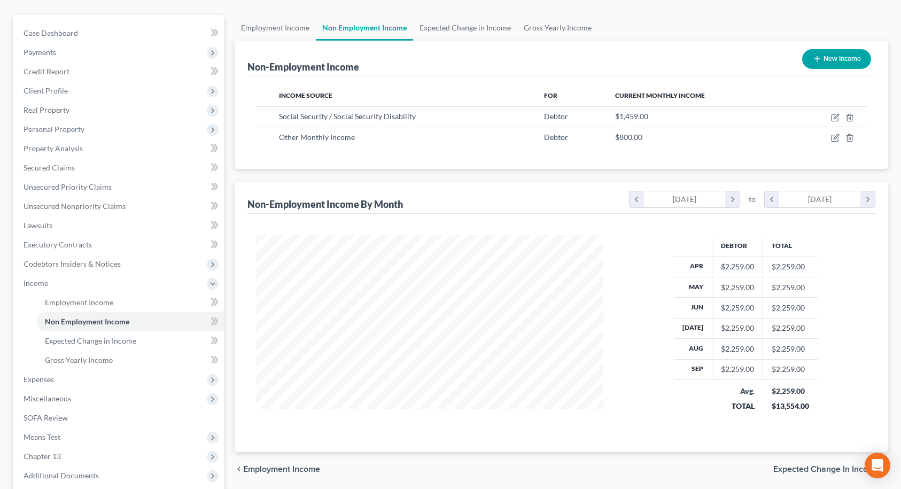
scroll to position [141, 0]
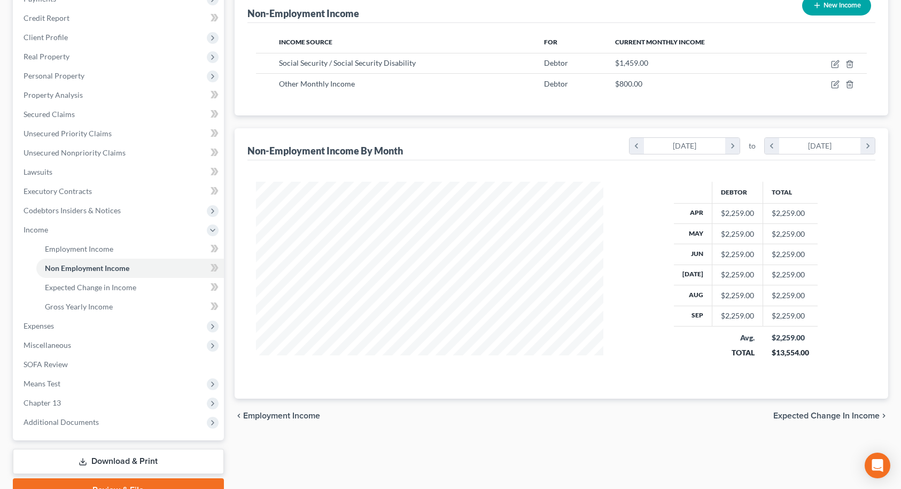
click at [846, 417] on span "Expected Change in Income" at bounding box center [826, 416] width 106 height 9
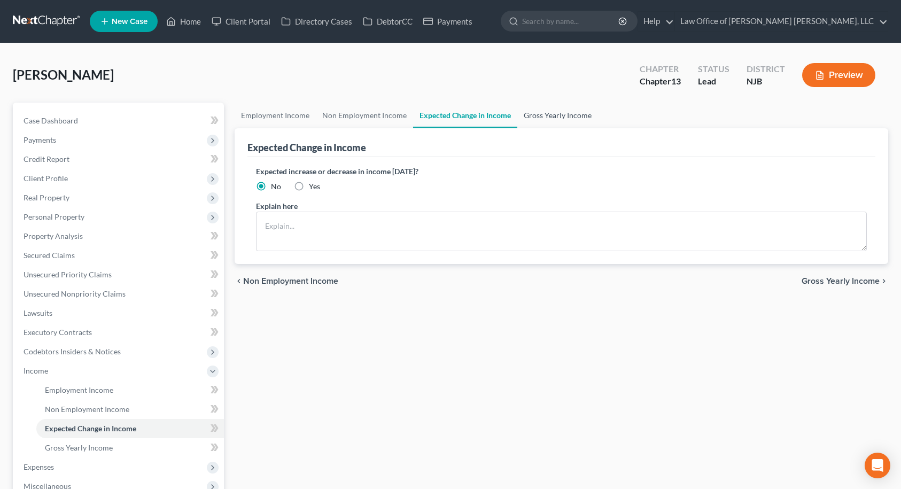
click at [557, 116] on link "Gross Yearly Income" at bounding box center [557, 116] width 81 height 26
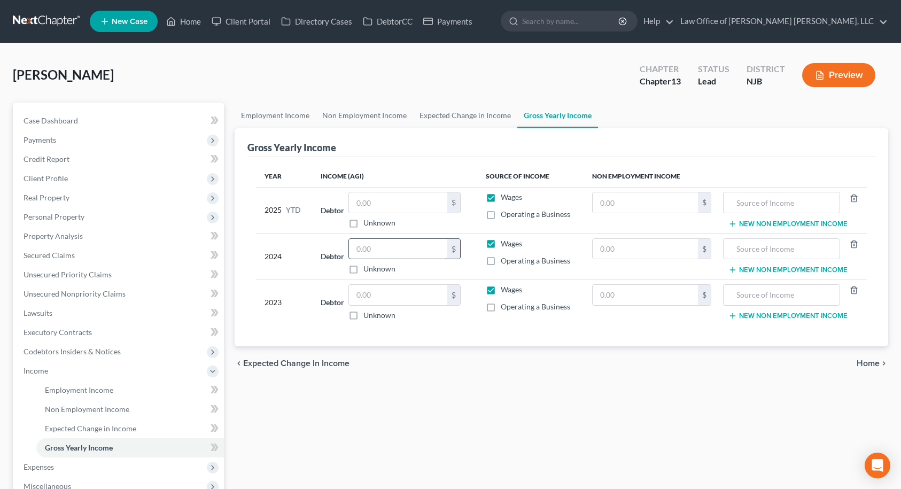
click at [386, 248] on input "text" at bounding box center [398, 249] width 98 height 20
click at [382, 200] on input "text" at bounding box center [398, 202] width 98 height 20
click at [501, 196] on label "Wages" at bounding box center [511, 197] width 21 height 11
click at [505, 196] on input "Wages" at bounding box center [508, 195] width 7 height 7
click at [501, 214] on label "Operating a Business" at bounding box center [535, 214] width 69 height 11
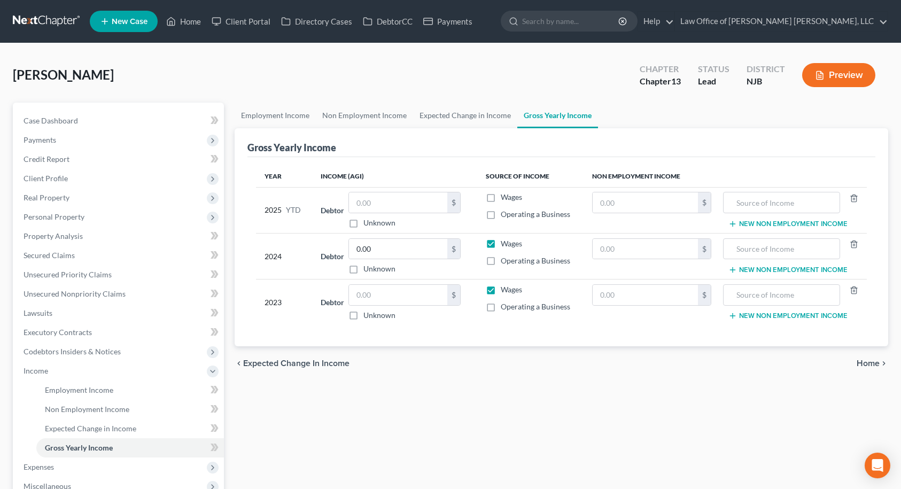
click at [505, 214] on input "Operating a Business" at bounding box center [508, 212] width 7 height 7
click at [501, 199] on label "Wages" at bounding box center [511, 197] width 21 height 11
click at [505, 199] on input "Wages" at bounding box center [508, 195] width 7 height 7
click at [501, 211] on label "Operating a Business" at bounding box center [535, 214] width 69 height 11
click at [505, 211] on input "Operating a Business" at bounding box center [508, 212] width 7 height 7
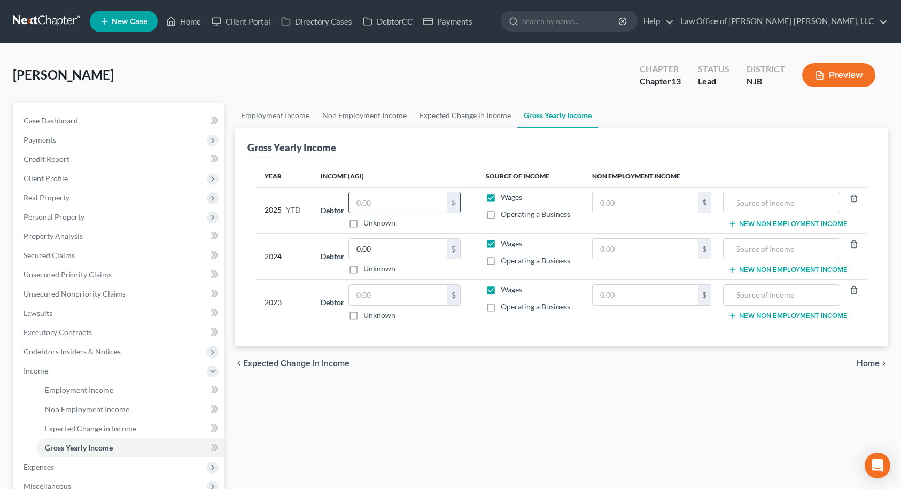
click at [409, 200] on input "text" at bounding box center [398, 202] width 98 height 20
click at [398, 251] on input "0.00" at bounding box center [398, 249] width 98 height 20
click at [390, 290] on input "text" at bounding box center [398, 295] width 98 height 20
click at [387, 247] on input "0.00" at bounding box center [398, 249] width 98 height 20
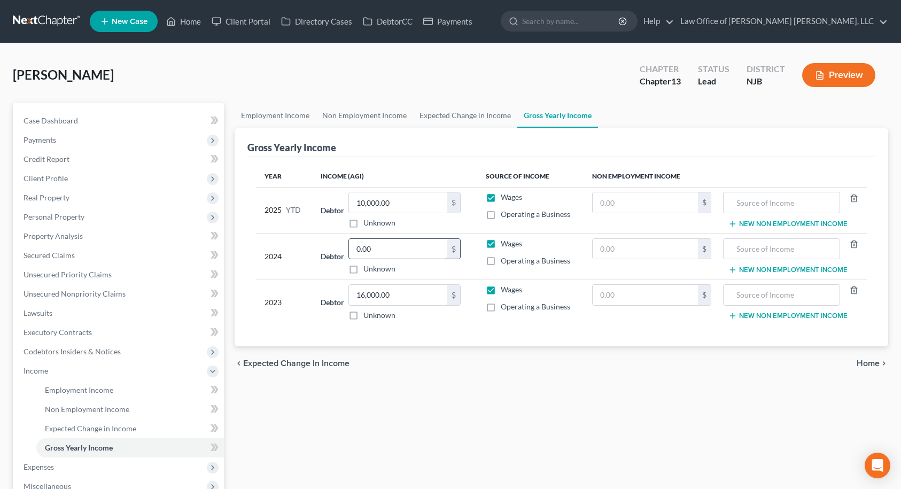
click at [387, 247] on input "0.00" at bounding box center [398, 249] width 98 height 20
click at [480, 369] on div "chevron_left Expected Change in Income Home chevron_right" at bounding box center [562, 363] width 654 height 34
click at [866, 361] on span "Home" at bounding box center [868, 363] width 23 height 9
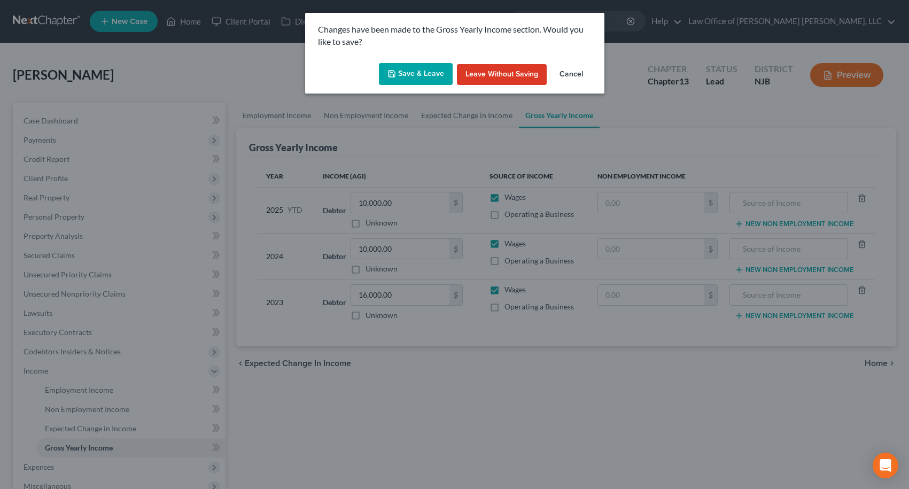
click at [417, 68] on button "Save & Leave" at bounding box center [416, 74] width 74 height 22
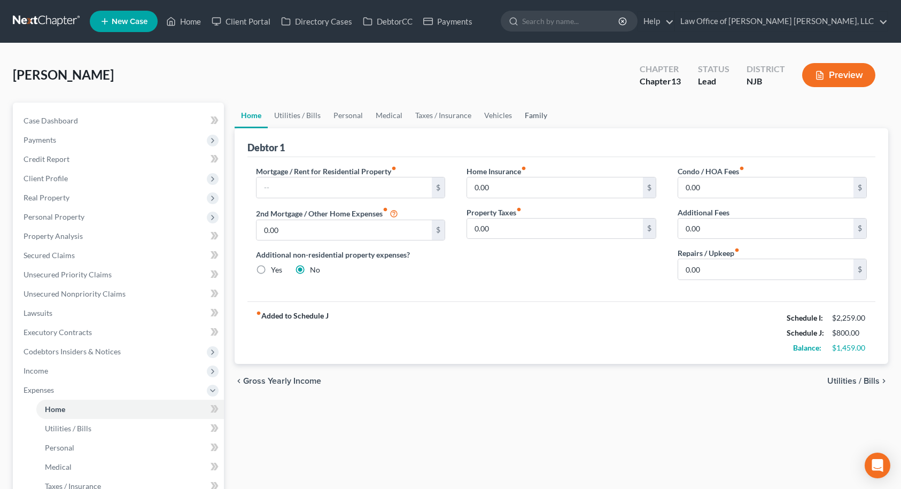
click at [528, 117] on link "Family" at bounding box center [535, 116] width 35 height 26
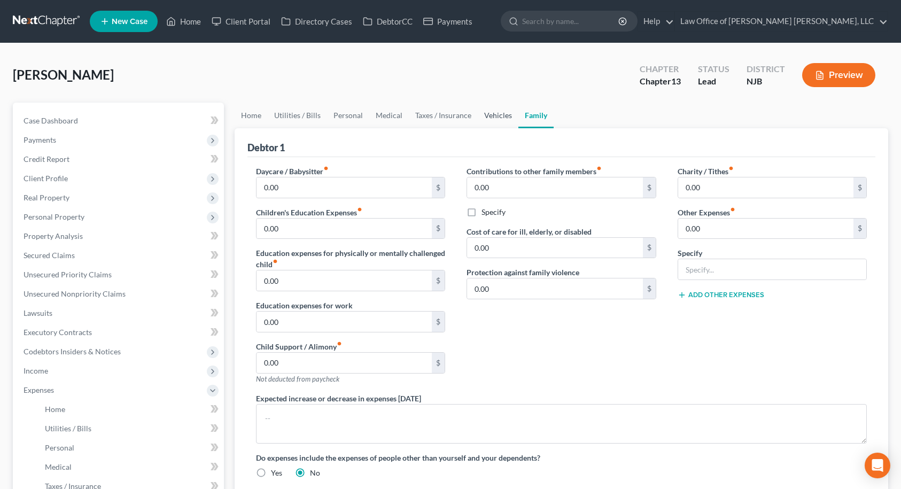
click at [511, 118] on link "Vehicles" at bounding box center [498, 116] width 41 height 26
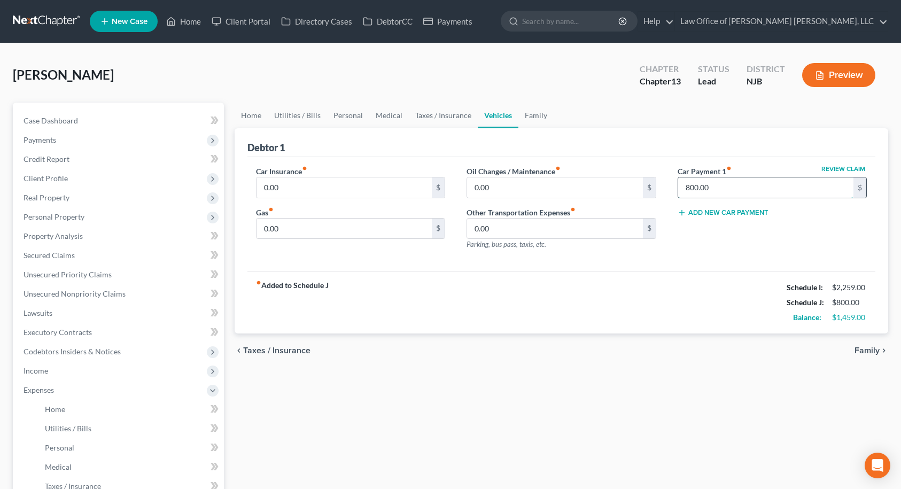
click at [757, 189] on input "800.00" at bounding box center [766, 187] width 176 height 20
click at [764, 244] on div "Review Claim Car Payment 1 fiber_manual_record 0.00 $ Add New Car Payment" at bounding box center [772, 212] width 211 height 93
click at [244, 113] on link "Home" at bounding box center [251, 116] width 33 height 26
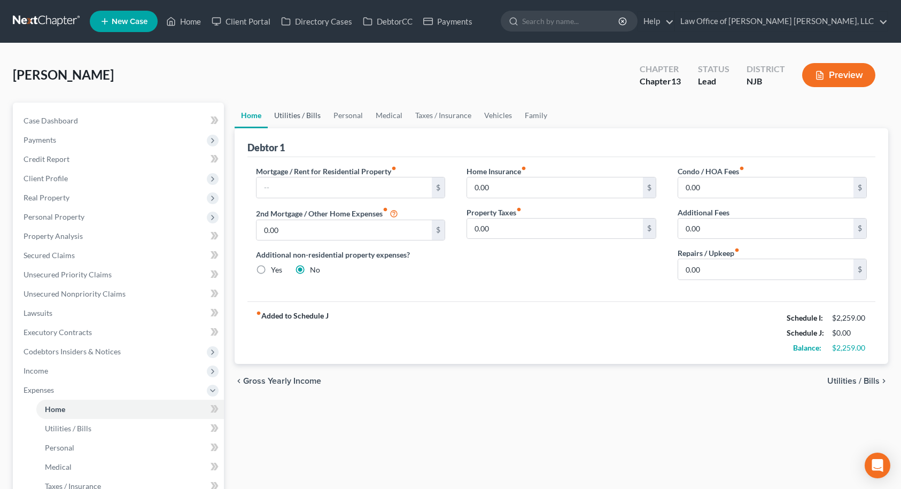
click at [284, 112] on link "Utilities / Bills" at bounding box center [297, 116] width 59 height 26
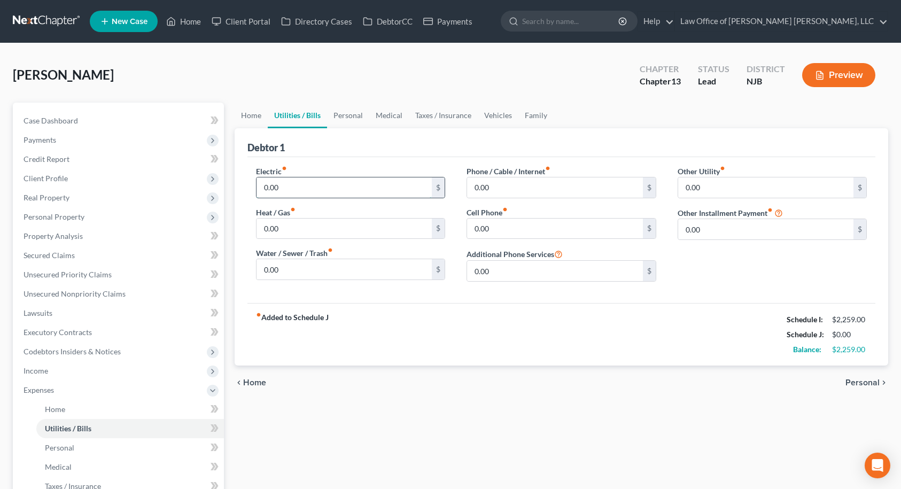
click at [280, 190] on input "0.00" at bounding box center [345, 187] width 176 height 20
click at [289, 187] on input "500.00" at bounding box center [345, 187] width 176 height 20
click at [525, 190] on input "0.00" at bounding box center [555, 187] width 176 height 20
click at [714, 253] on div "Other Utility fiber_manual_record 0.00 $ Other Installment Payment fiber_manual…" at bounding box center [772, 228] width 211 height 125
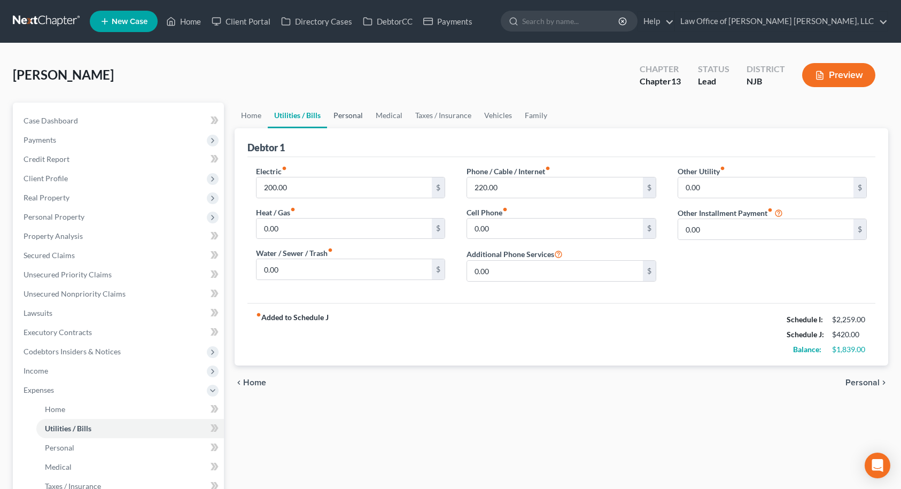
click at [347, 113] on link "Personal" at bounding box center [348, 116] width 42 height 26
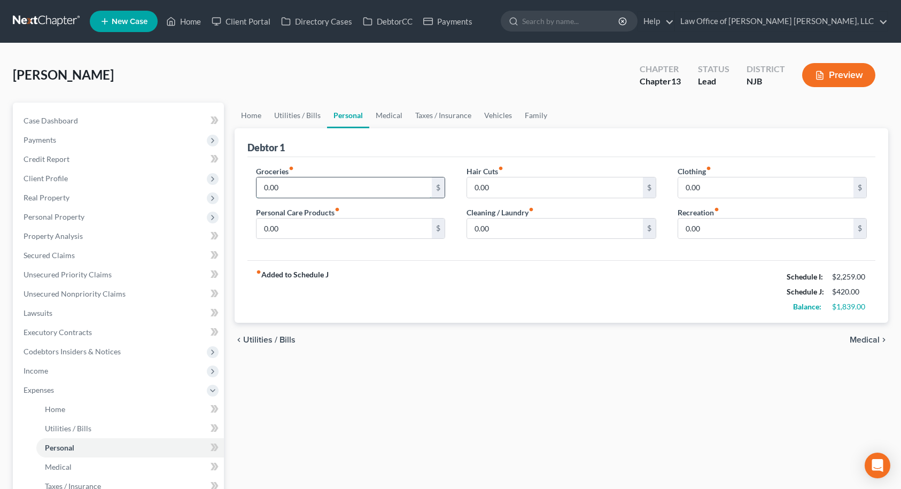
click at [289, 187] on input "0.00" at bounding box center [345, 187] width 176 height 20
click at [293, 229] on input "0.00" at bounding box center [345, 229] width 176 height 20
click at [492, 227] on input "0.00" at bounding box center [555, 229] width 176 height 20
click at [719, 189] on input "0.00" at bounding box center [766, 187] width 176 height 20
click at [399, 114] on link "Medical" at bounding box center [389, 116] width 40 height 26
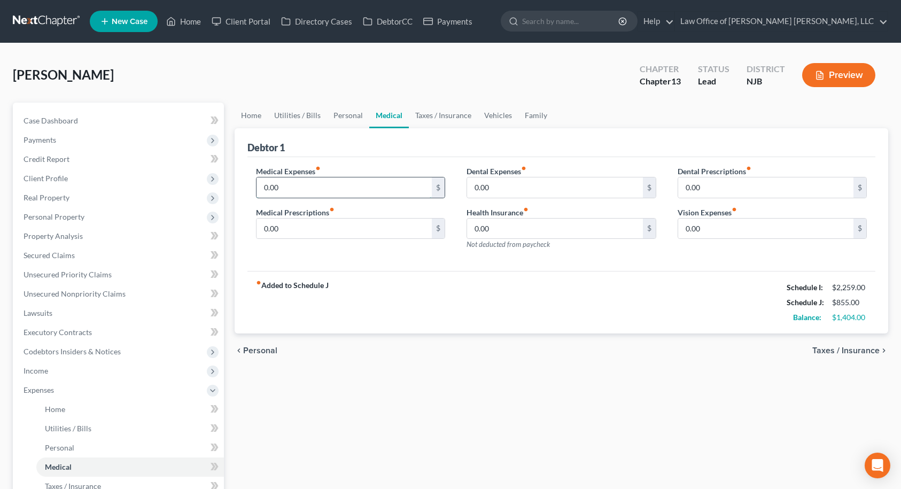
click at [313, 181] on input "0.00" at bounding box center [345, 187] width 176 height 20
drag, startPoint x: 428, startPoint y: 117, endPoint x: 438, endPoint y: 115, distance: 9.8
click at [429, 117] on link "Taxes / Insurance" at bounding box center [443, 116] width 69 height 26
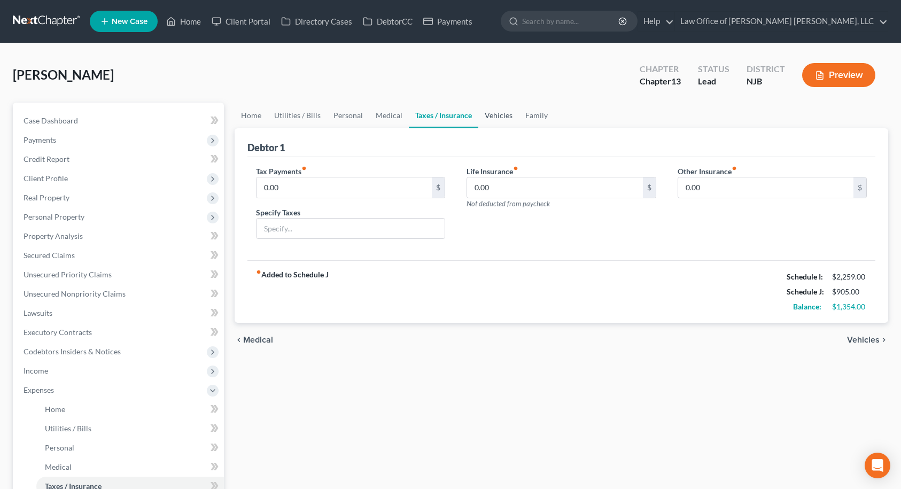
click at [500, 113] on link "Vehicles" at bounding box center [498, 116] width 41 height 26
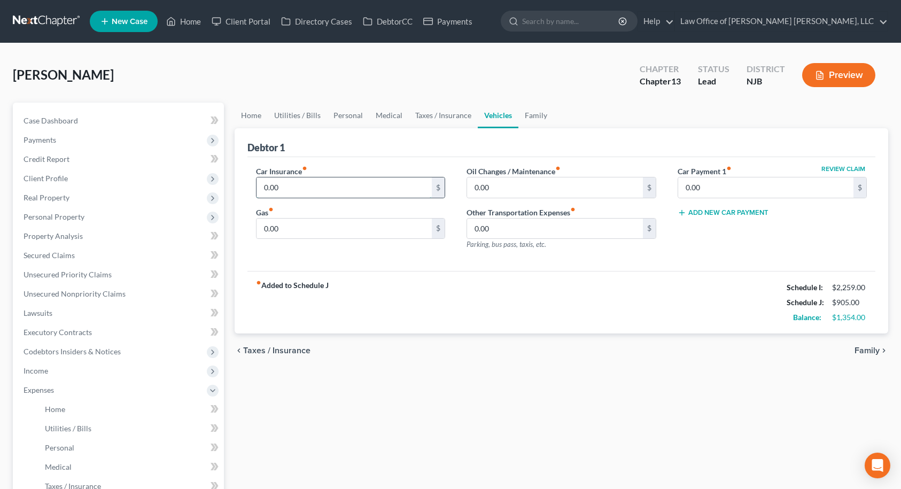
click at [304, 180] on input "0.00" at bounding box center [345, 187] width 176 height 20
click at [303, 230] on input "0.00" at bounding box center [345, 229] width 176 height 20
click at [426, 260] on div "Car Insurance fiber_manual_record 220.00 $ Gas fiber_manual_record 160.00 $ Oil…" at bounding box center [561, 214] width 629 height 114
click at [531, 117] on link "Family" at bounding box center [535, 116] width 35 height 26
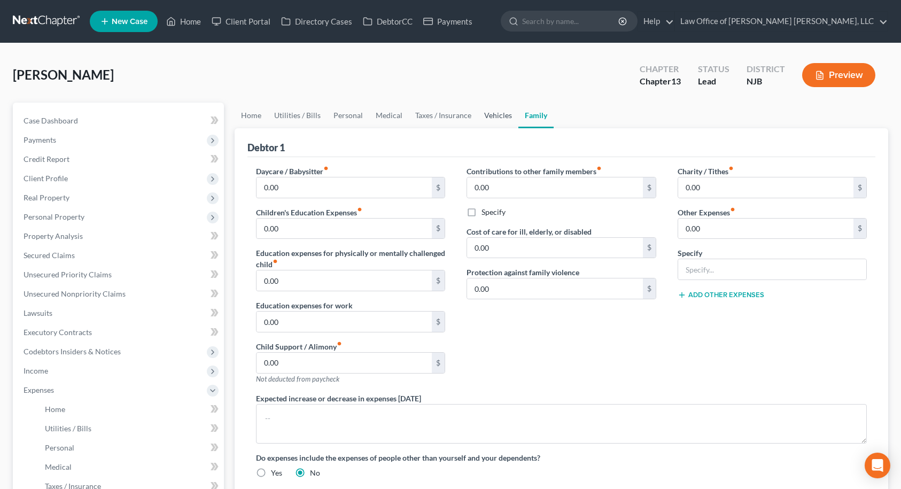
click at [499, 111] on link "Vehicles" at bounding box center [498, 116] width 41 height 26
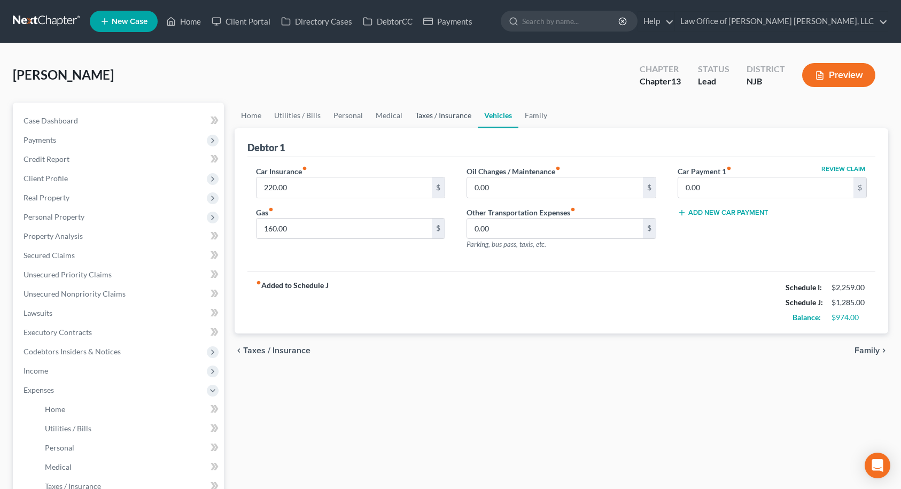
click at [461, 115] on link "Taxes / Insurance" at bounding box center [443, 116] width 69 height 26
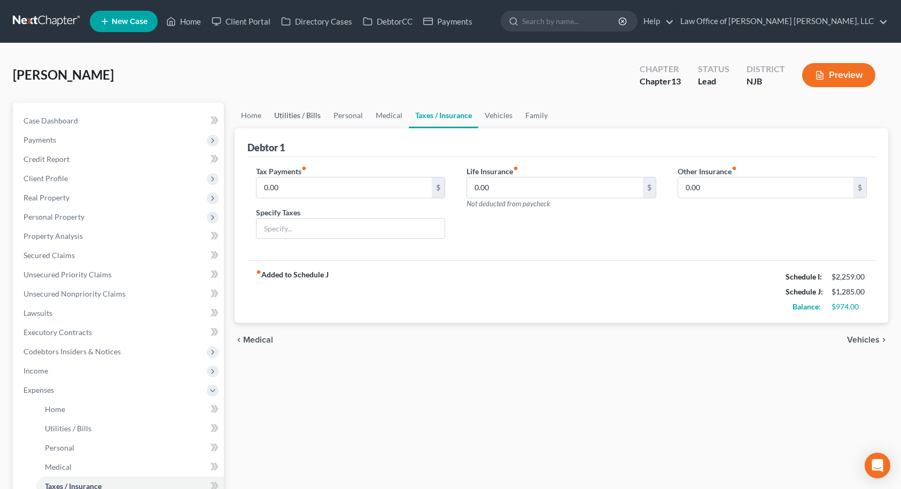
click at [316, 118] on link "Utilities / Bills" at bounding box center [297, 116] width 59 height 26
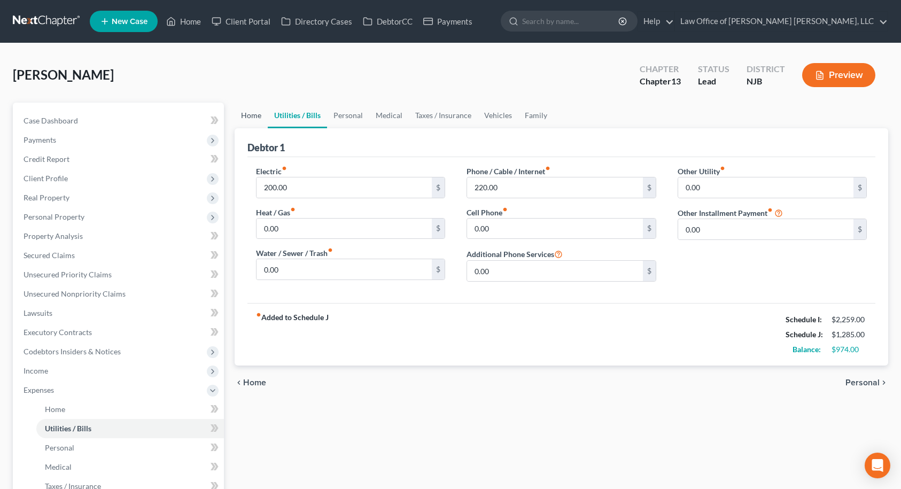
click at [253, 118] on link "Home" at bounding box center [251, 116] width 33 height 26
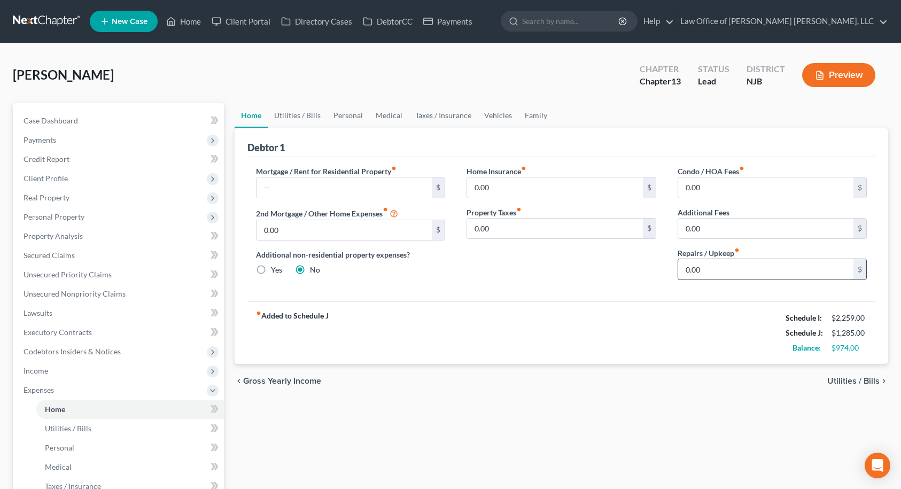
click at [704, 266] on input "0.00" at bounding box center [766, 269] width 176 height 20
click at [545, 265] on div "Home Insurance fiber_manual_record 0.00 $ Property Taxes fiber_manual_record 0.…" at bounding box center [561, 227] width 211 height 123
click at [292, 114] on link "Utilities / Bills" at bounding box center [297, 116] width 59 height 26
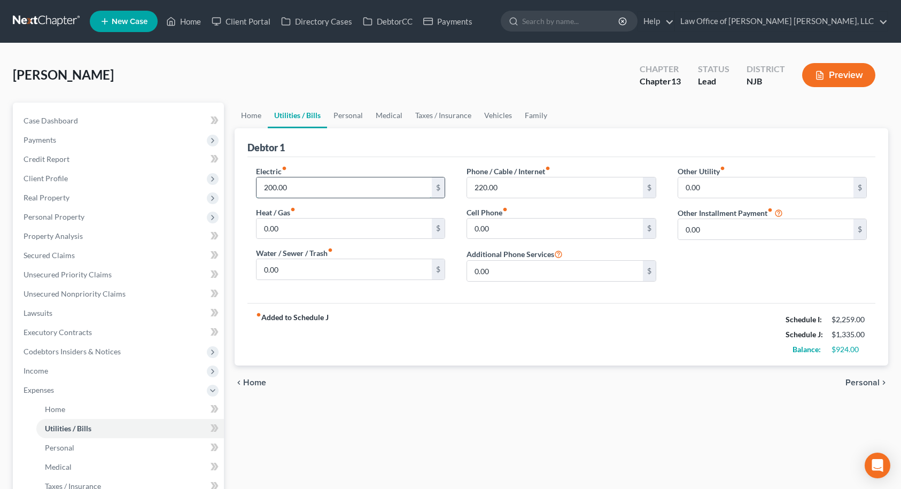
click at [312, 181] on input "200.00" at bounding box center [345, 187] width 176 height 20
click at [336, 153] on div "Debtor 1" at bounding box center [561, 142] width 629 height 29
click at [345, 117] on link "Personal" at bounding box center [348, 116] width 42 height 26
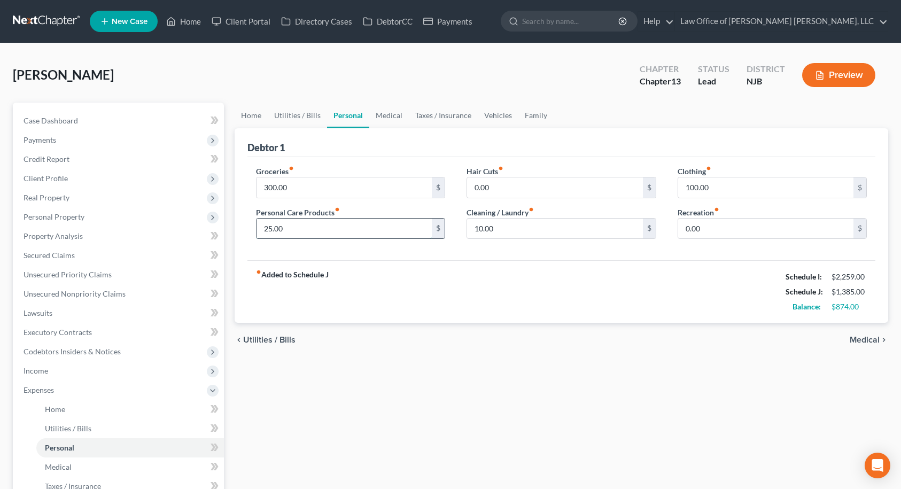
click at [298, 230] on input "25.00" at bounding box center [345, 229] width 176 height 20
click at [515, 230] on input "10.00" at bounding box center [555, 229] width 176 height 20
click at [394, 117] on link "Medical" at bounding box center [389, 116] width 40 height 26
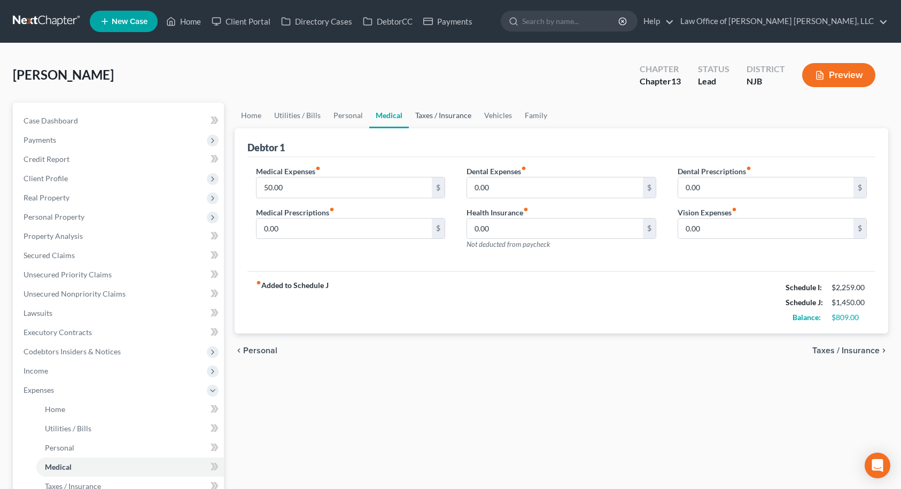
click at [424, 114] on link "Taxes / Insurance" at bounding box center [443, 116] width 69 height 26
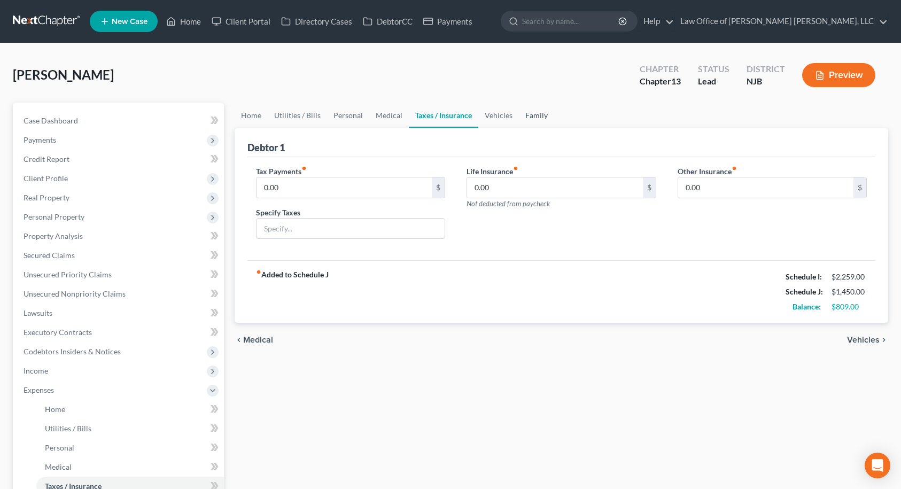
click at [529, 118] on link "Family" at bounding box center [536, 116] width 35 height 26
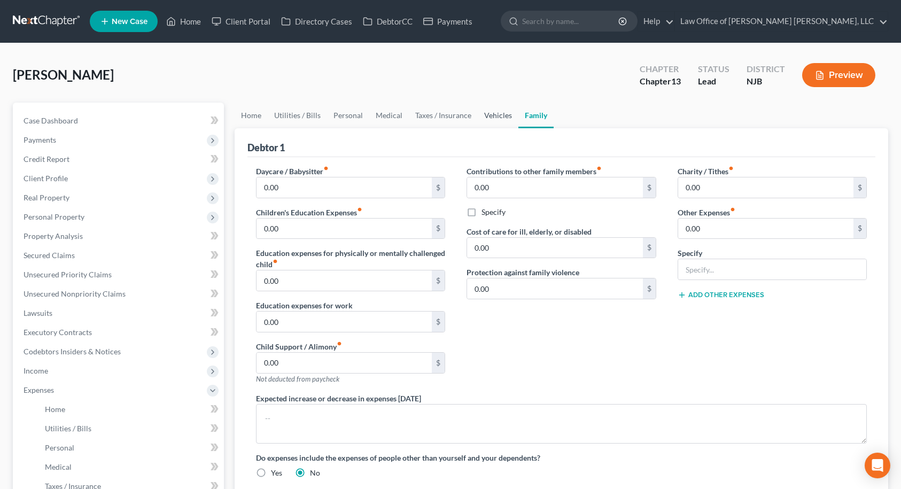
click at [498, 117] on link "Vehicles" at bounding box center [498, 116] width 41 height 26
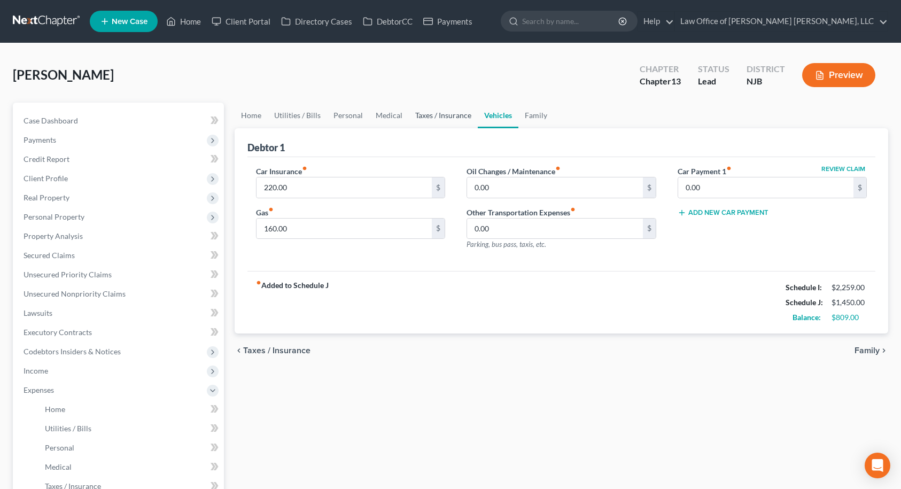
click at [450, 118] on link "Taxes / Insurance" at bounding box center [443, 116] width 69 height 26
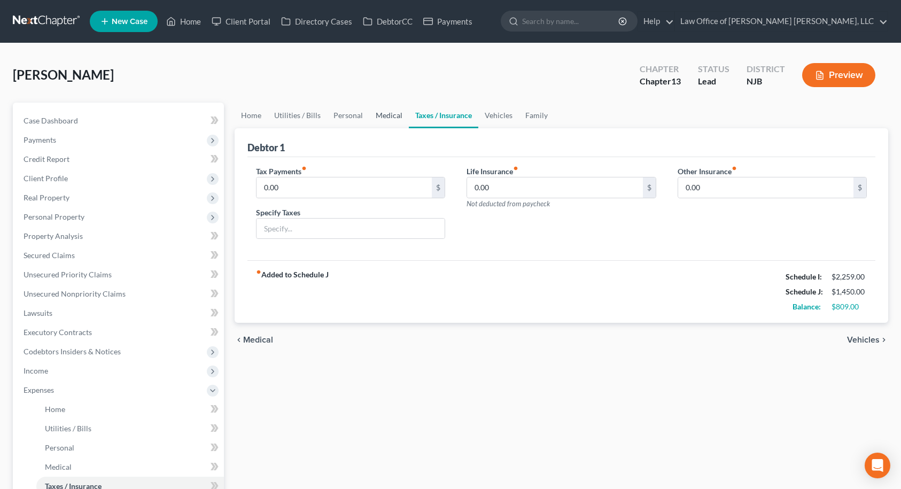
click at [386, 117] on link "Medical" at bounding box center [389, 116] width 40 height 26
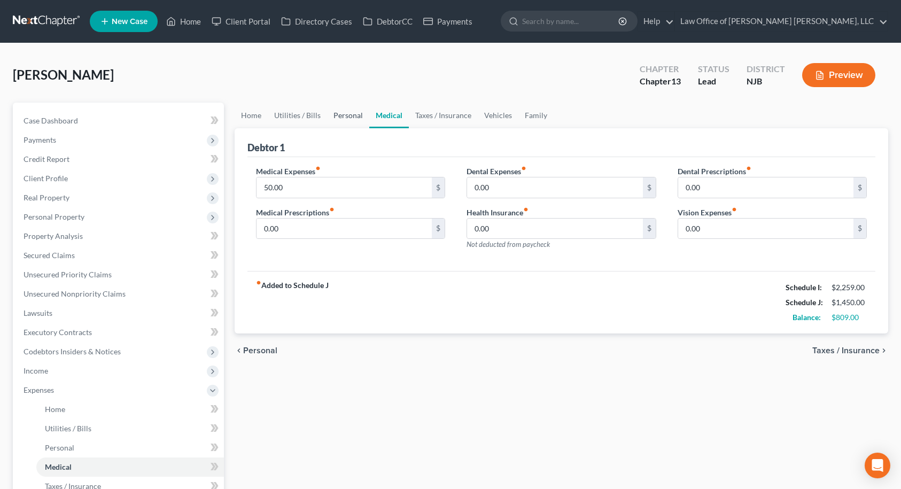
click at [336, 117] on link "Personal" at bounding box center [348, 116] width 42 height 26
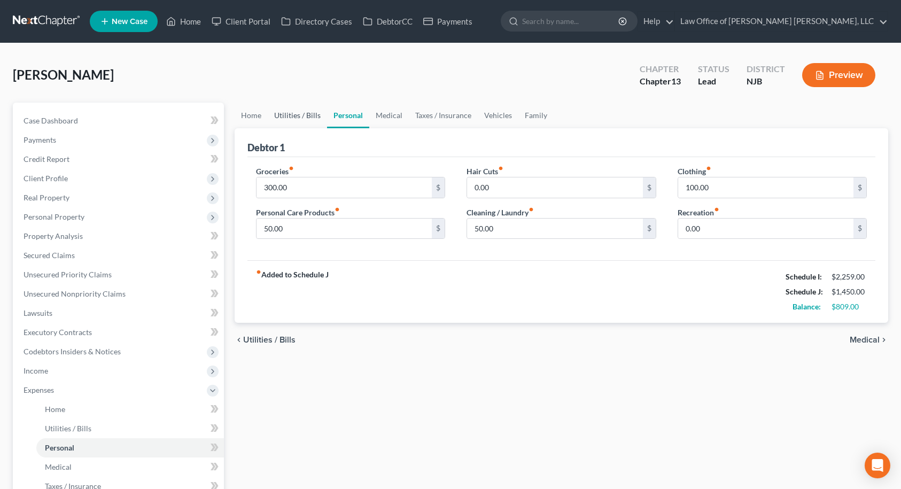
click at [309, 117] on link "Utilities / Bills" at bounding box center [297, 116] width 59 height 26
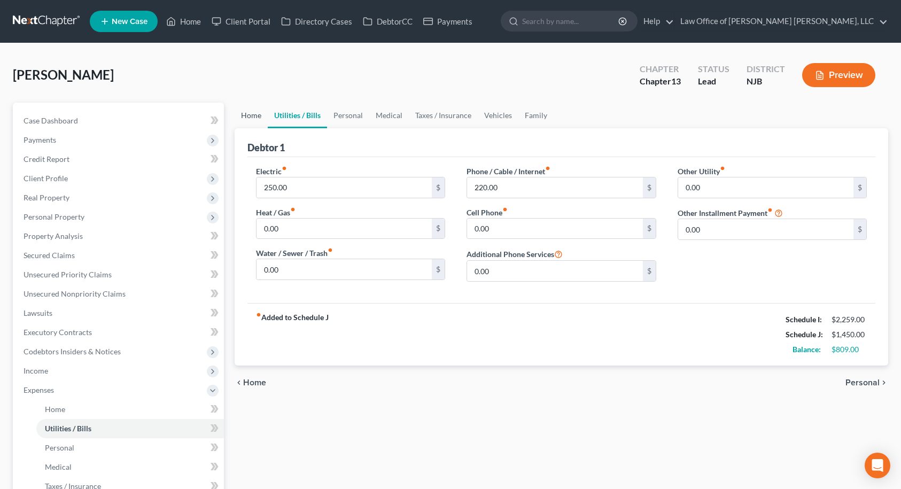
click at [259, 113] on link "Home" at bounding box center [251, 116] width 33 height 26
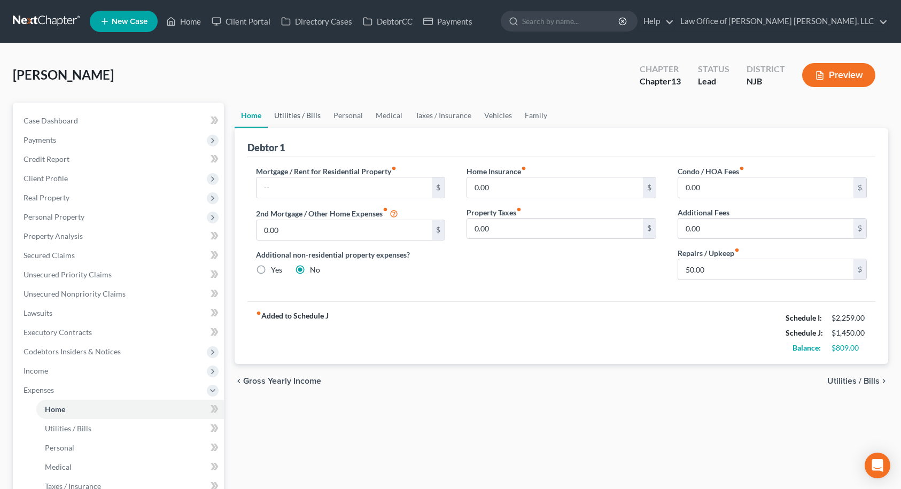
click at [288, 113] on link "Utilities / Bills" at bounding box center [297, 116] width 59 height 26
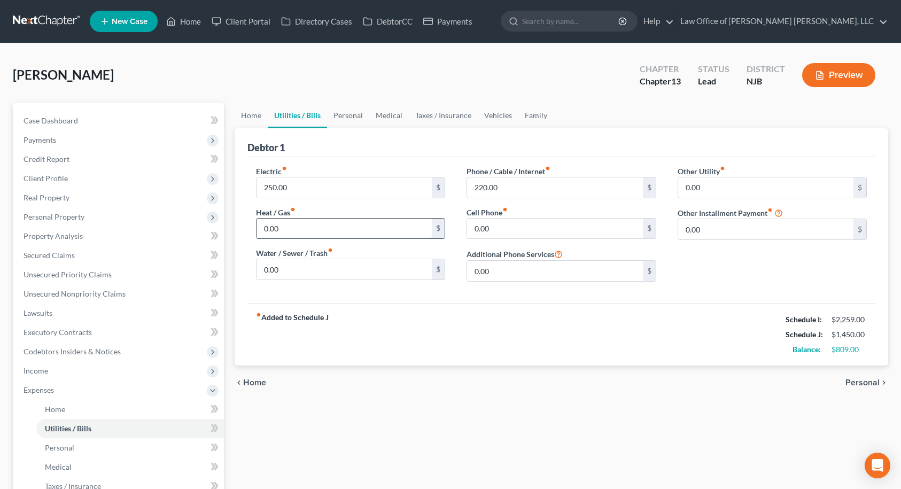
click at [279, 224] on input "0.00" at bounding box center [345, 229] width 176 height 20
click at [513, 313] on div "fiber_manual_record Added to Schedule J Schedule I: $2,259.00 Schedule J: $1,50…" at bounding box center [561, 334] width 629 height 63
click at [355, 119] on link "Personal" at bounding box center [348, 116] width 42 height 26
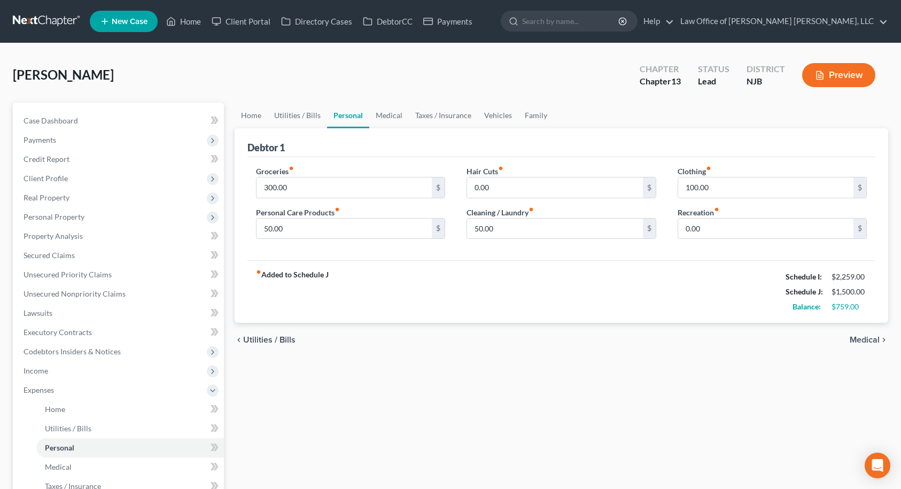
click at [852, 80] on button "Preview" at bounding box center [838, 75] width 73 height 24
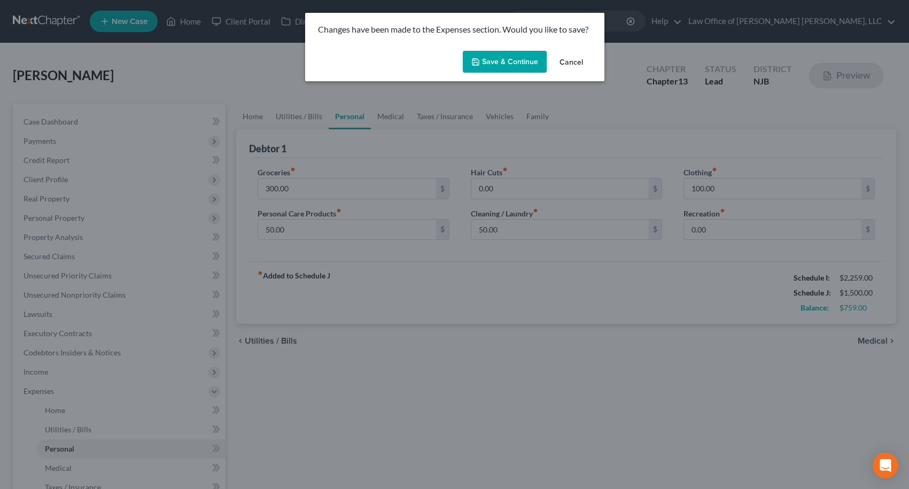
click at [536, 64] on button "Save & Continue" at bounding box center [505, 62] width 84 height 22
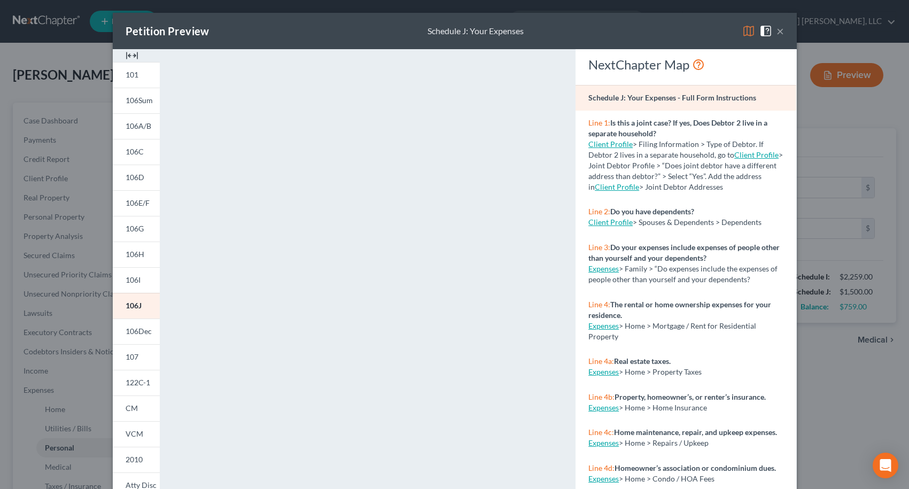
click at [777, 33] on button "×" at bounding box center [780, 31] width 7 height 13
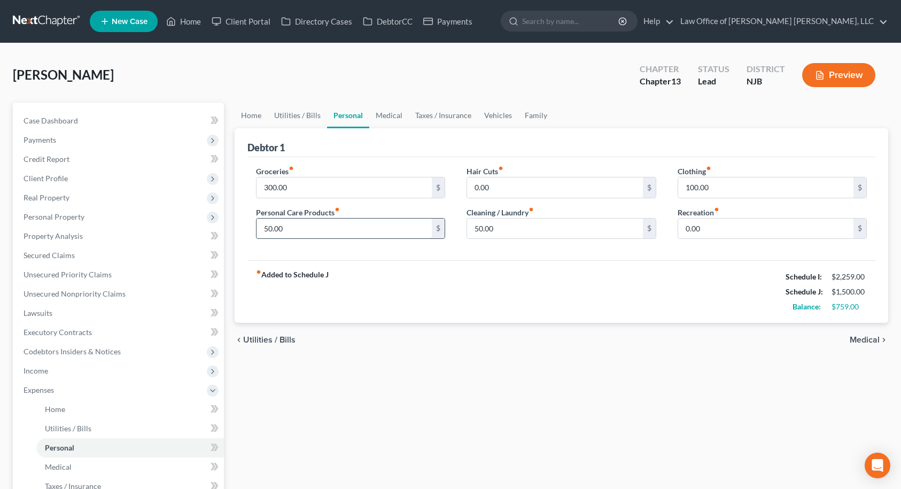
click at [300, 231] on input "50.00" at bounding box center [345, 229] width 176 height 20
click at [362, 250] on div "Groceries fiber_manual_record 300.00 $ Personal Care Products fiber_manual_reco…" at bounding box center [561, 209] width 629 height 104
click at [858, 339] on span "Medical" at bounding box center [865, 340] width 30 height 9
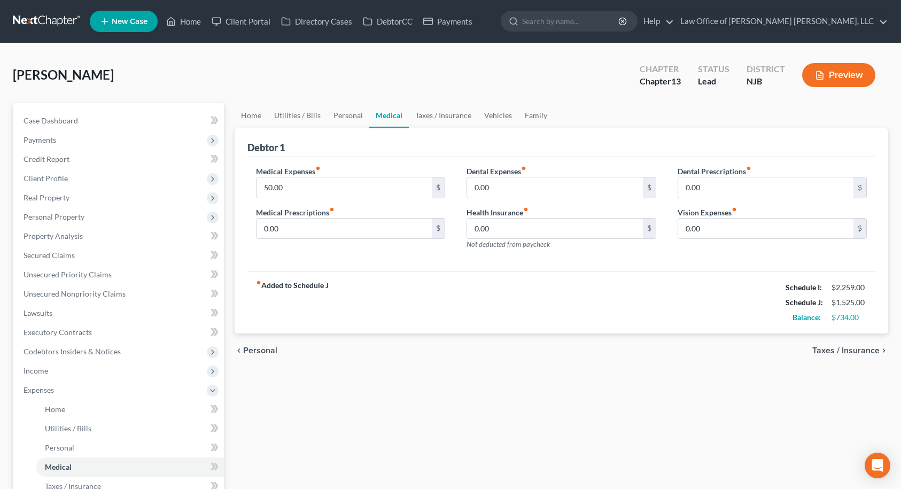
click at [860, 352] on span "Taxes / Insurance" at bounding box center [845, 350] width 67 height 9
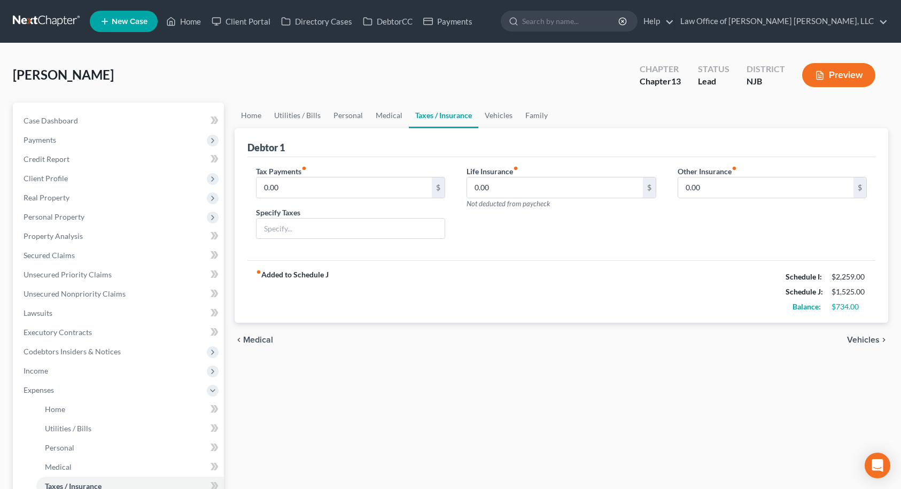
click at [867, 337] on span "Vehicles" at bounding box center [863, 340] width 33 height 9
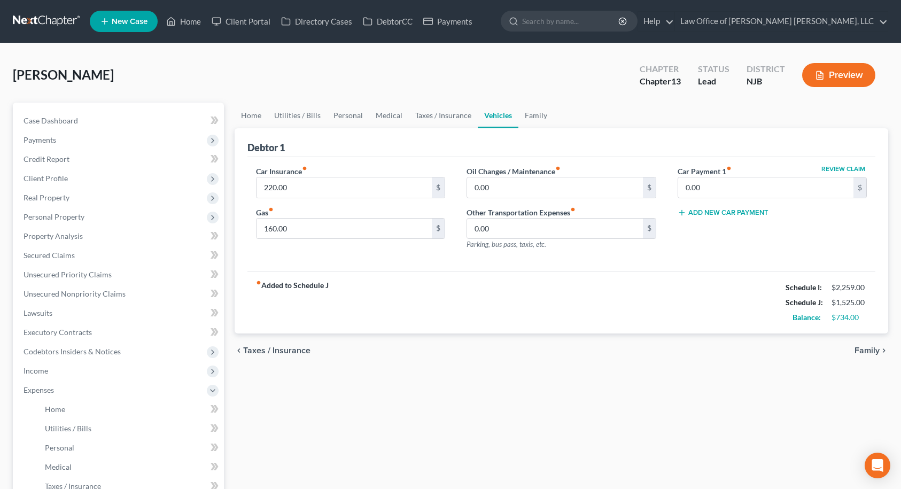
click at [867, 350] on span "Family" at bounding box center [867, 350] width 25 height 9
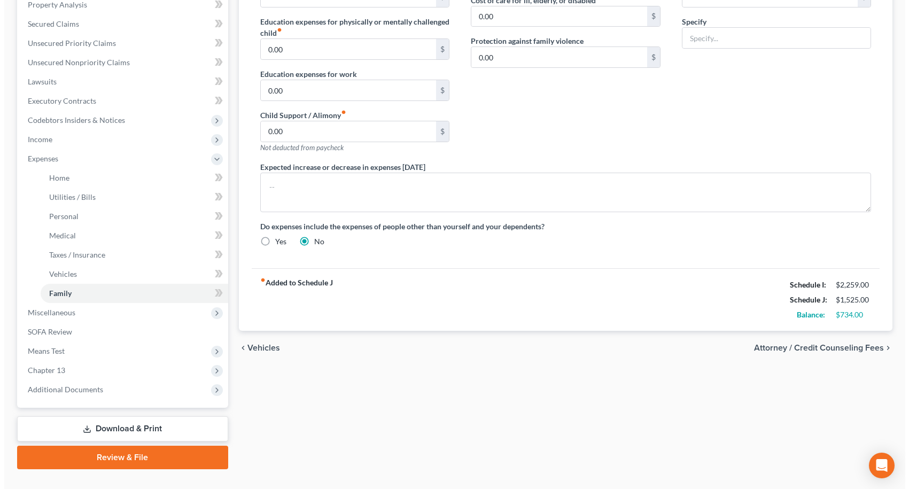
scroll to position [252, 0]
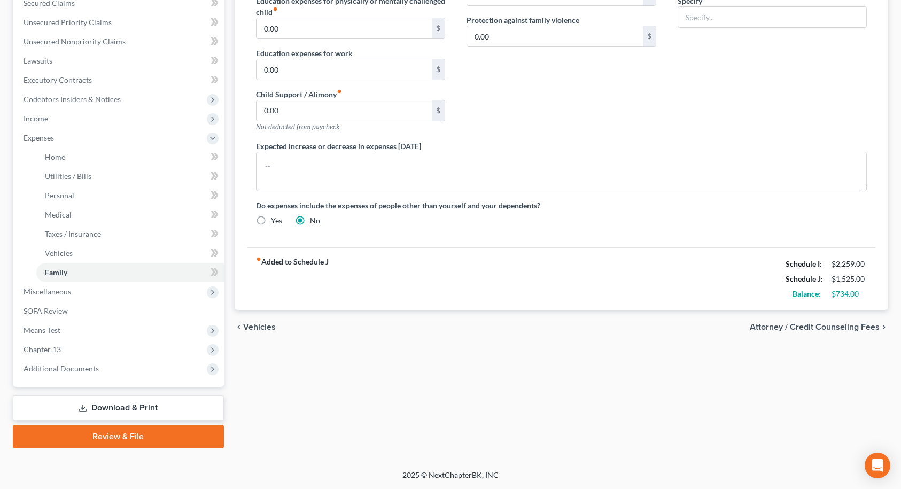
click at [797, 330] on span "Attorney / Credit Counseling Fees" at bounding box center [815, 327] width 130 height 9
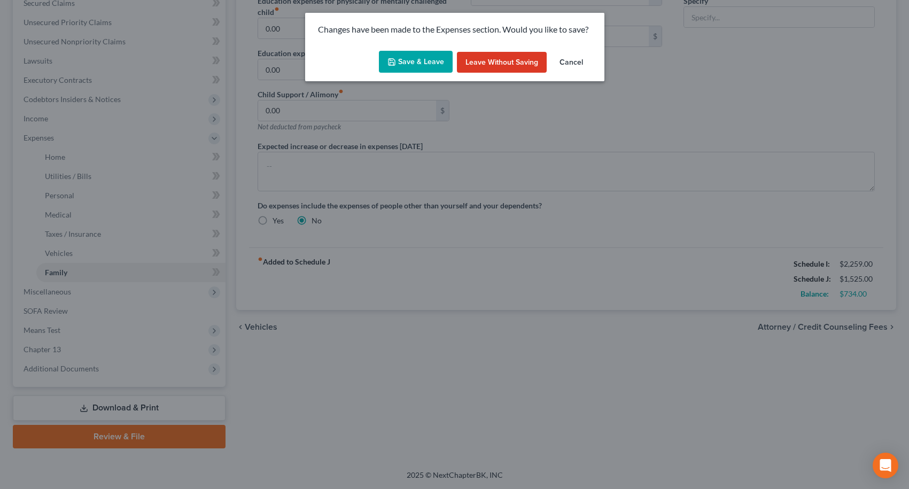
click at [402, 62] on button "Save & Leave" at bounding box center [416, 62] width 74 height 22
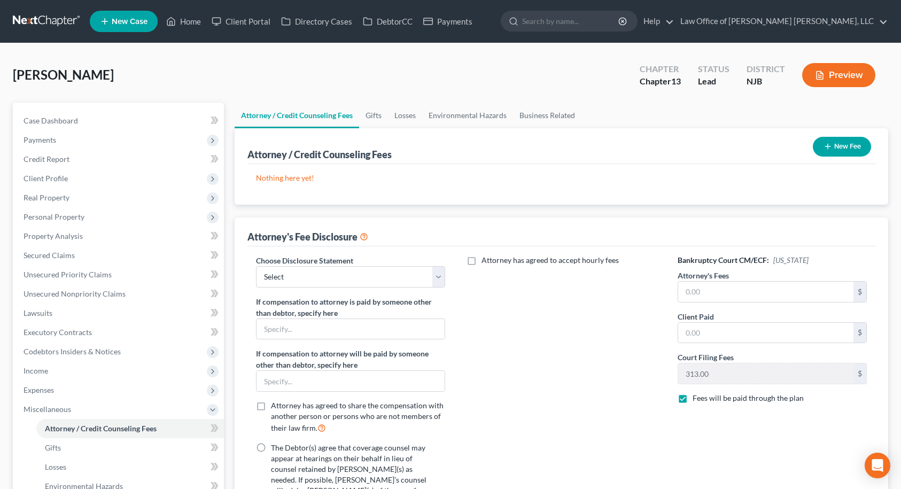
click at [829, 145] on icon "button" at bounding box center [828, 146] width 9 height 9
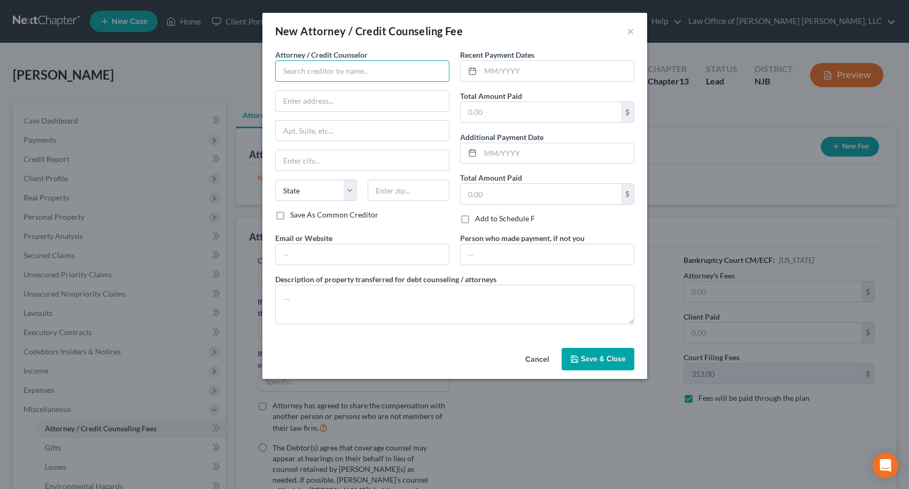
click at [374, 69] on input "text" at bounding box center [362, 70] width 174 height 21
click at [333, 91] on div "001 Debtorcc, Inc." at bounding box center [339, 89] width 111 height 11
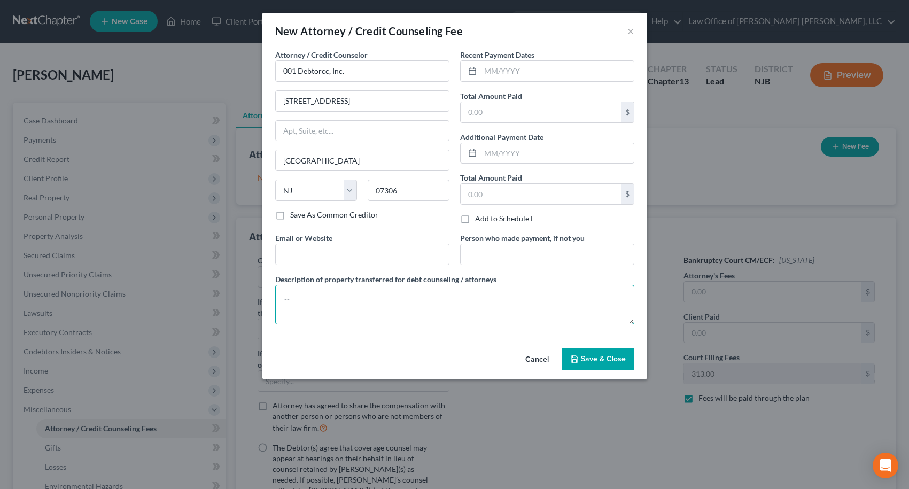
click at [422, 302] on textarea at bounding box center [454, 305] width 359 height 40
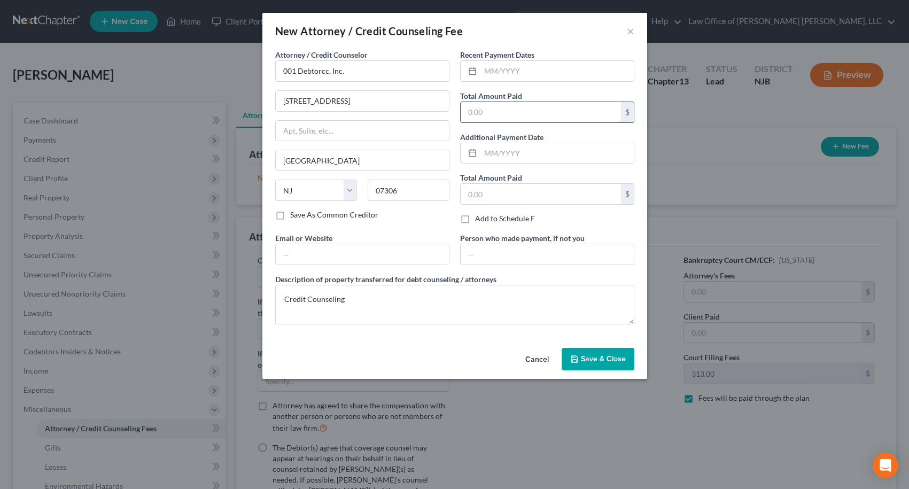
click at [495, 113] on input "text" at bounding box center [541, 112] width 160 height 20
click at [507, 73] on input "text" at bounding box center [556, 71] width 153 height 20
click at [591, 360] on span "Save & Close" at bounding box center [603, 358] width 45 height 9
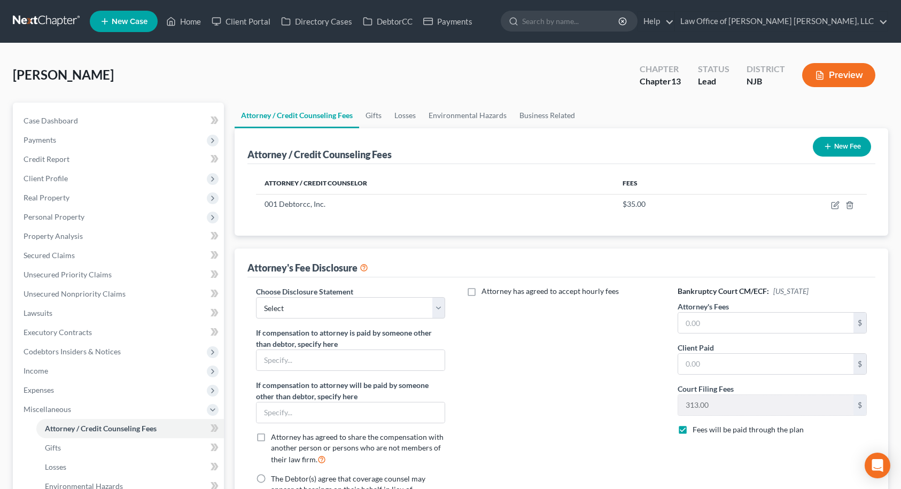
click at [846, 145] on button "New Fee" at bounding box center [842, 147] width 58 height 20
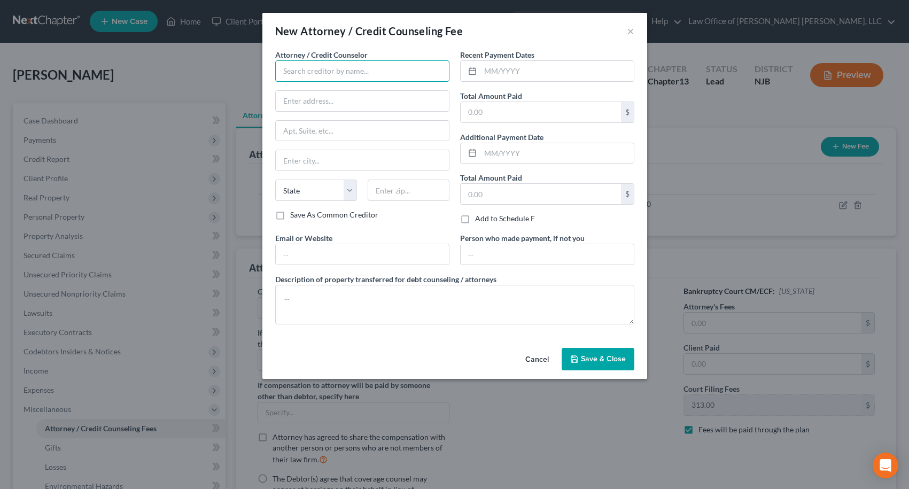
click at [403, 68] on input "text" at bounding box center [362, 70] width 174 height 21
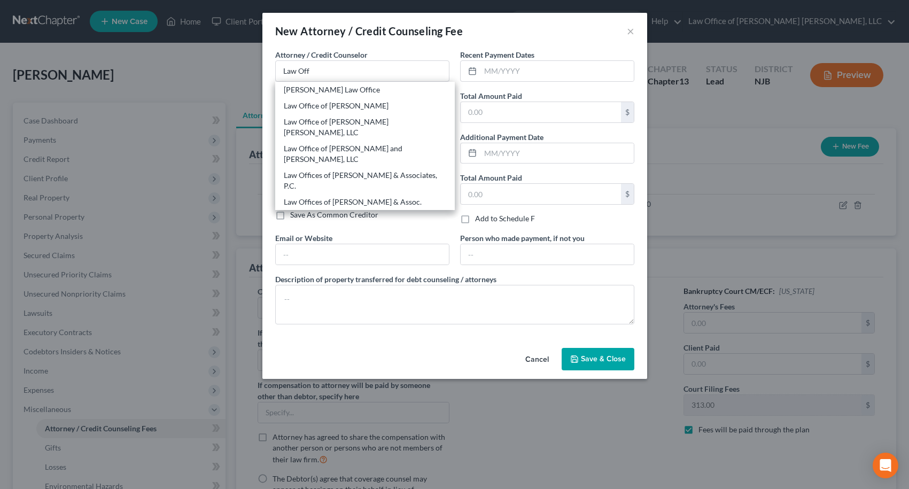
drag, startPoint x: 369, startPoint y: 125, endPoint x: 395, endPoint y: 110, distance: 30.4
click at [370, 125] on div "Law Office of [PERSON_NAME] [PERSON_NAME], LLC" at bounding box center [365, 127] width 162 height 21
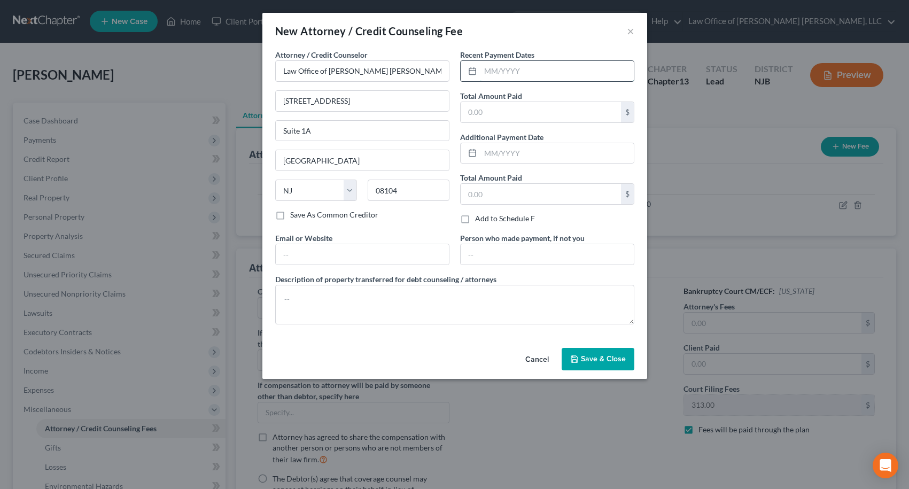
click at [490, 76] on input "text" at bounding box center [556, 71] width 153 height 20
click at [492, 110] on input "text" at bounding box center [541, 112] width 160 height 20
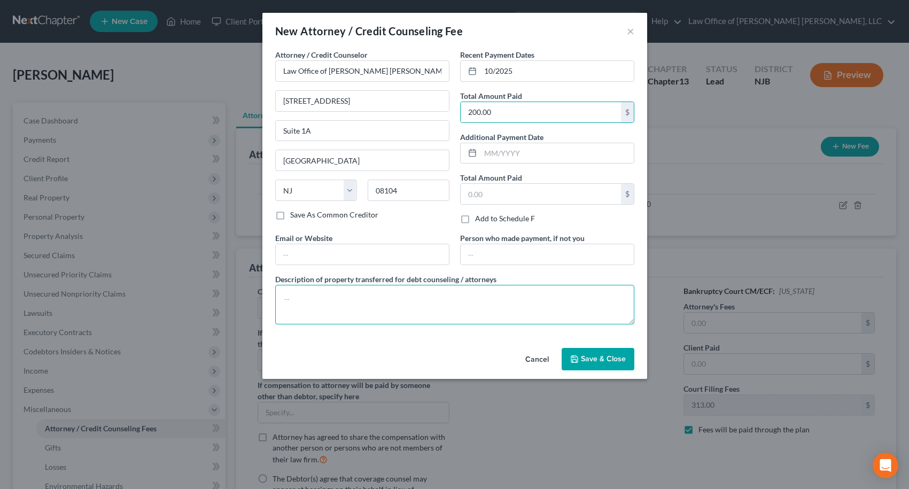
click at [445, 289] on textarea at bounding box center [454, 305] width 359 height 40
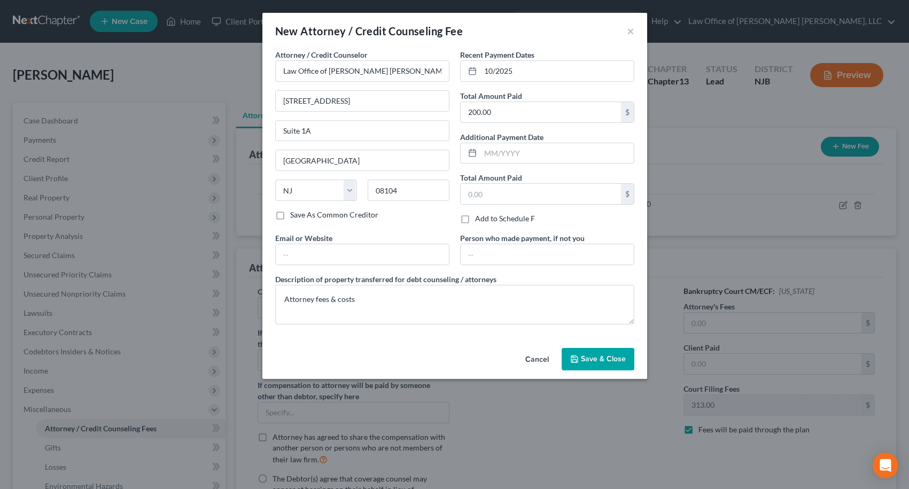
click at [598, 363] on button "Save & Close" at bounding box center [598, 359] width 73 height 22
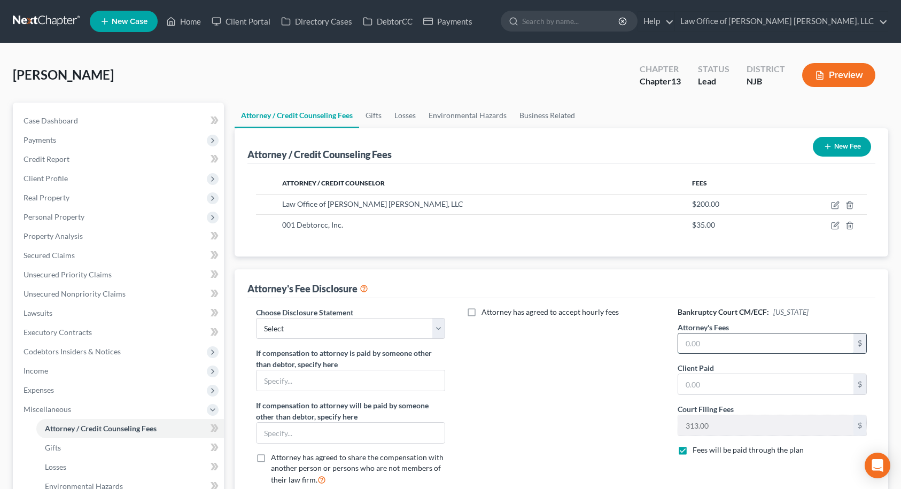
click at [695, 344] on input "text" at bounding box center [766, 343] width 176 height 20
click at [699, 382] on input "text" at bounding box center [766, 384] width 176 height 20
click at [629, 387] on div "Attorney has agreed to accept hourly fees" at bounding box center [561, 496] width 211 height 378
click at [436, 325] on select "Select PA - 13 NJ - 7 PA - 7 DISCLOSURE OF COMPENSATION OF ATTORNEY FOR DEBTOR" at bounding box center [351, 328] width 190 height 21
click at [256, 318] on select "Select PA - 13 NJ - 7 PA - 7 DISCLOSURE OF COMPENSATION OF ATTORNEY FOR DEBTOR" at bounding box center [351, 328] width 190 height 21
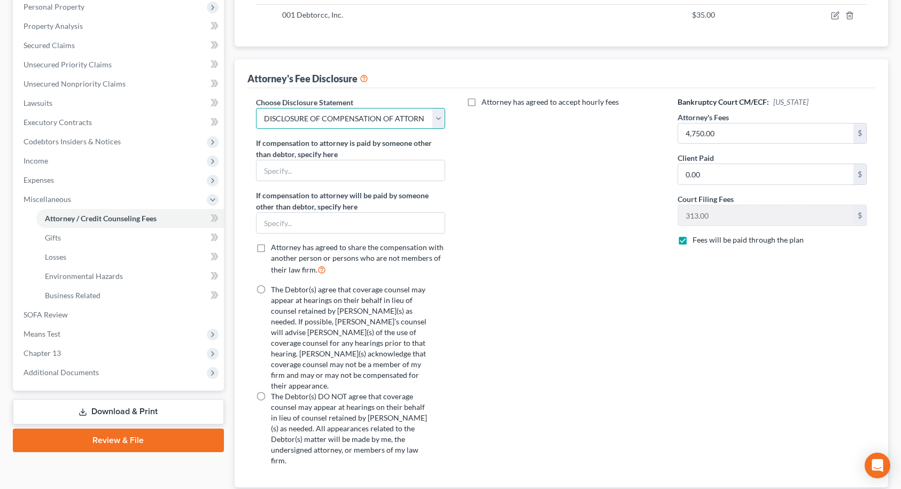
scroll to position [214, 0]
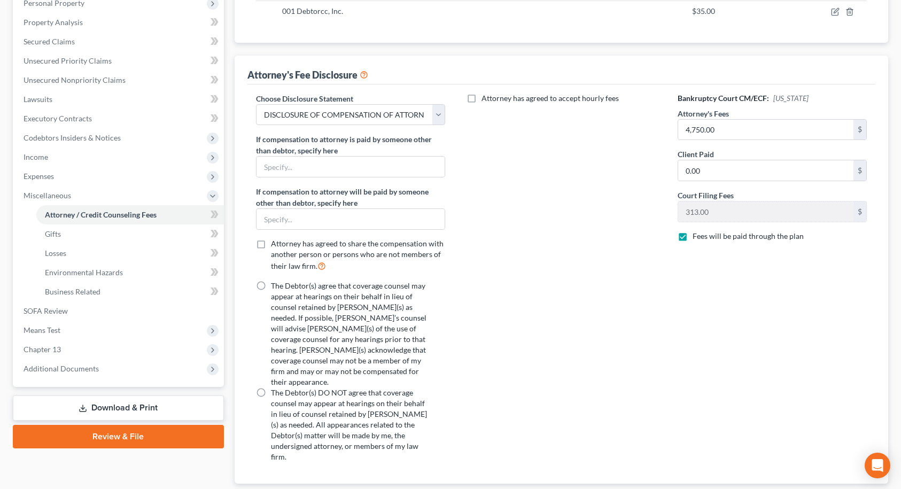
click at [271, 286] on label "The Debtor(s) agree that coverage counsel may appear at hearings on their behal…" at bounding box center [352, 334] width 162 height 107
click at [275, 286] on input "The Debtor(s) agree that coverage counsel may appear at hearings on their behal…" at bounding box center [278, 284] width 7 height 7
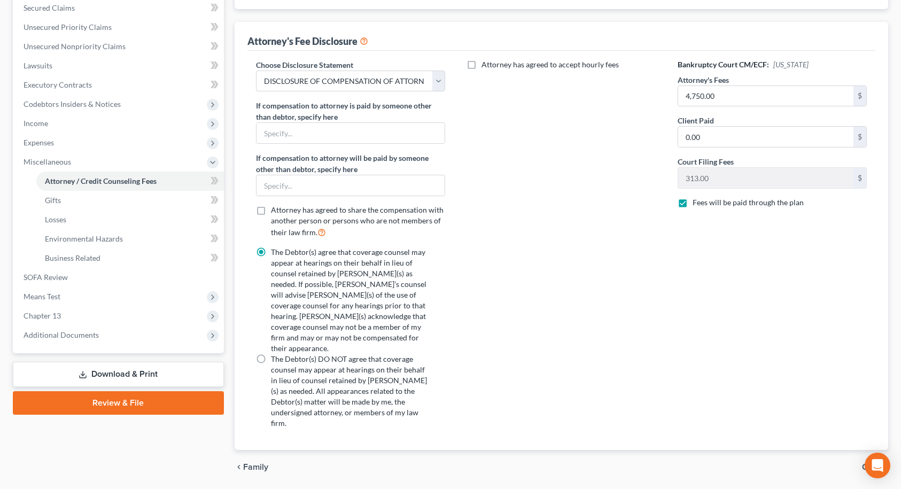
scroll to position [262, 0]
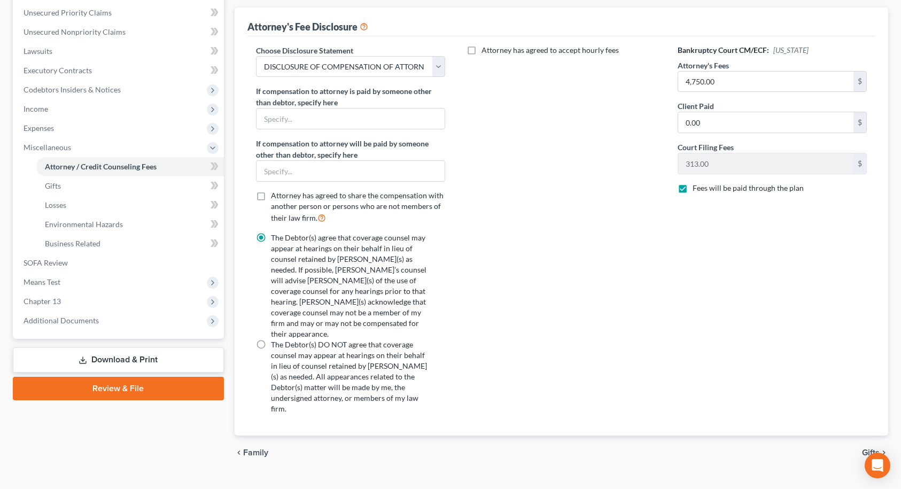
click at [863, 448] on span "Gifts" at bounding box center [871, 452] width 18 height 9
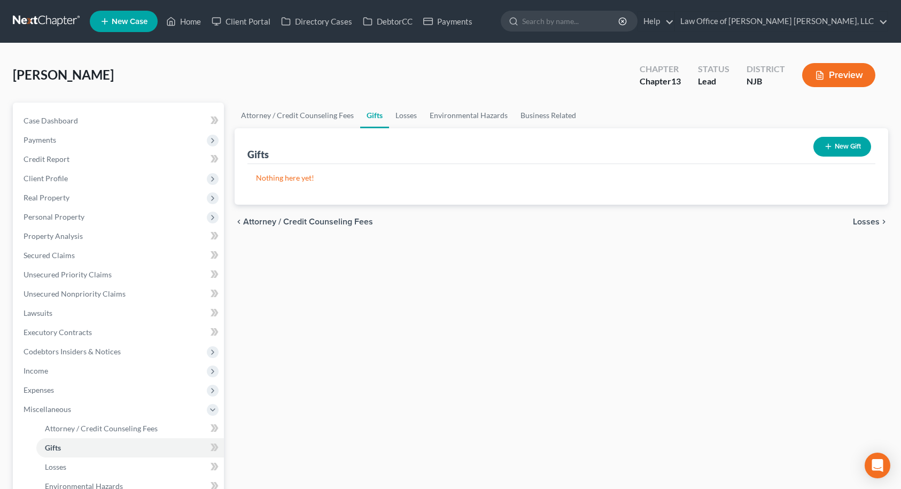
click at [861, 222] on span "Losses" at bounding box center [866, 222] width 27 height 9
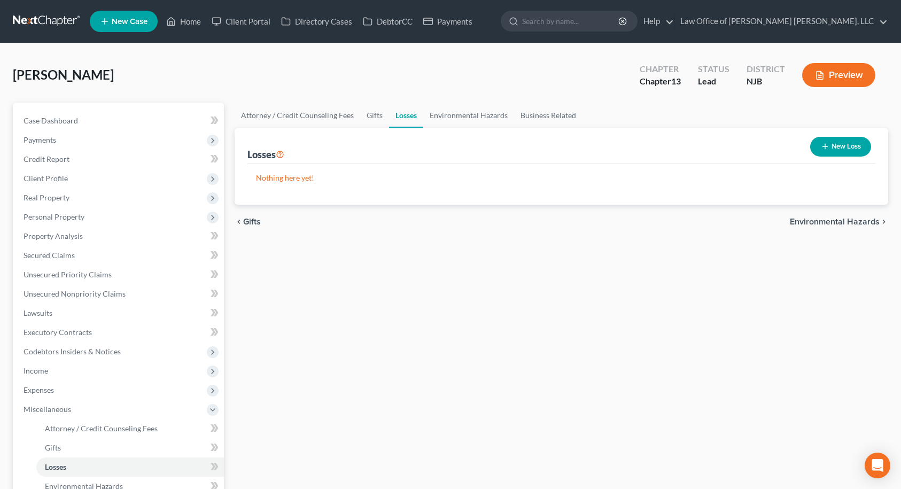
click at [861, 222] on span "Environmental Hazards" at bounding box center [835, 222] width 90 height 9
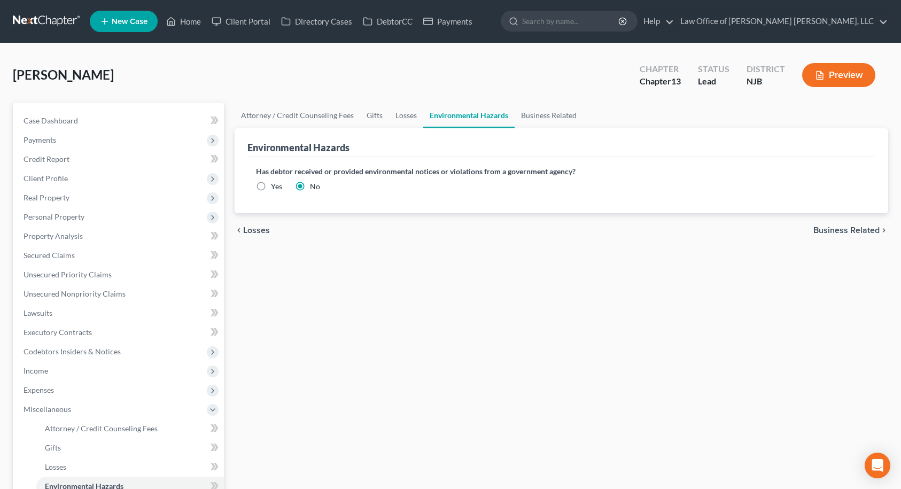
click at [864, 229] on span "Business Related" at bounding box center [846, 230] width 66 height 9
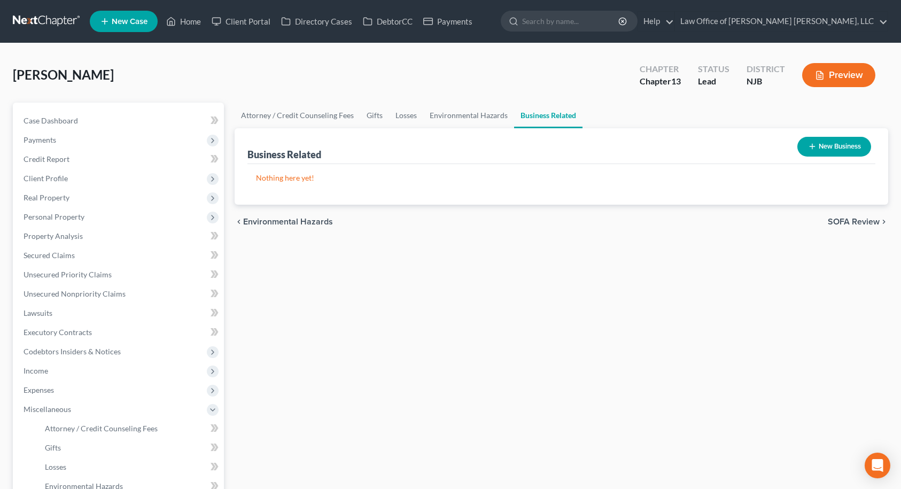
click at [836, 146] on button "New Business" at bounding box center [834, 147] width 74 height 20
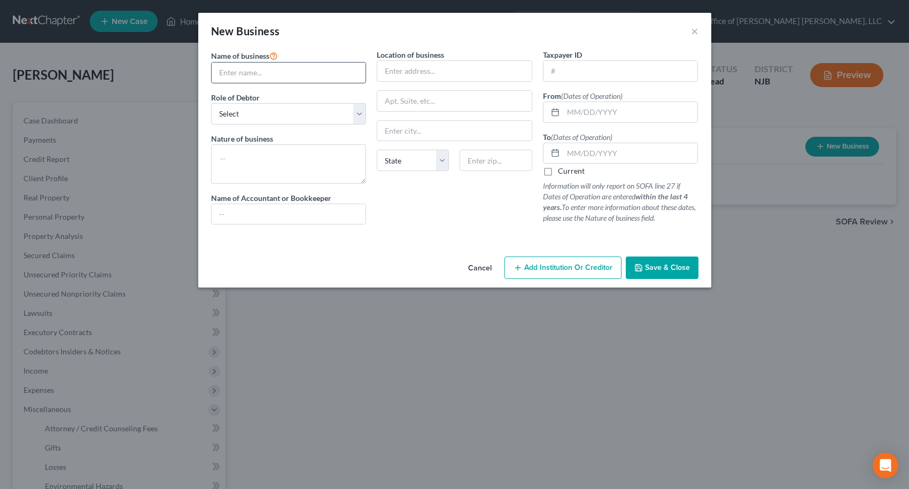
click at [324, 76] on input "text" at bounding box center [289, 73] width 154 height 20
click at [323, 108] on select "Select A member of a limited liability company (LLC) or limited liability partn…" at bounding box center [289, 113] width 156 height 21
click at [211, 103] on select "Select A member of a limited liability company (LLC) or limited liability partn…" at bounding box center [289, 113] width 156 height 21
click at [291, 161] on textarea at bounding box center [289, 164] width 156 height 40
click at [397, 68] on input "text" at bounding box center [454, 71] width 154 height 20
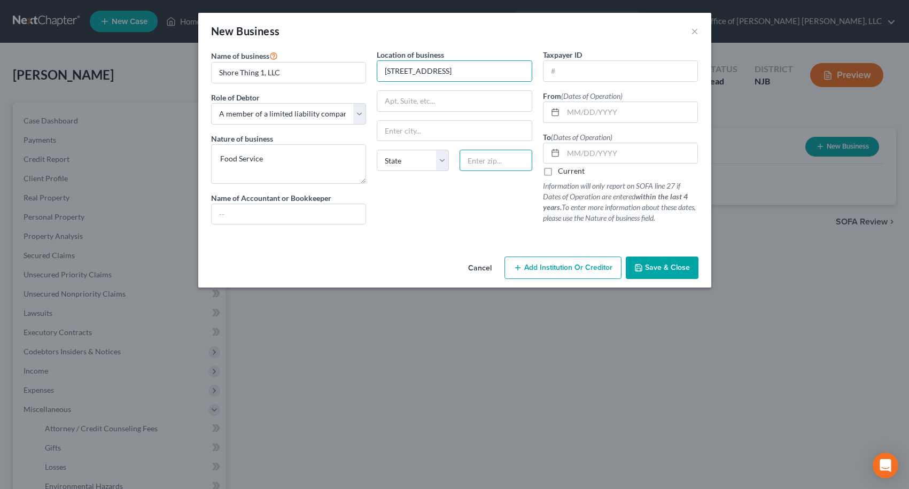
click at [487, 163] on input "text" at bounding box center [496, 160] width 72 height 21
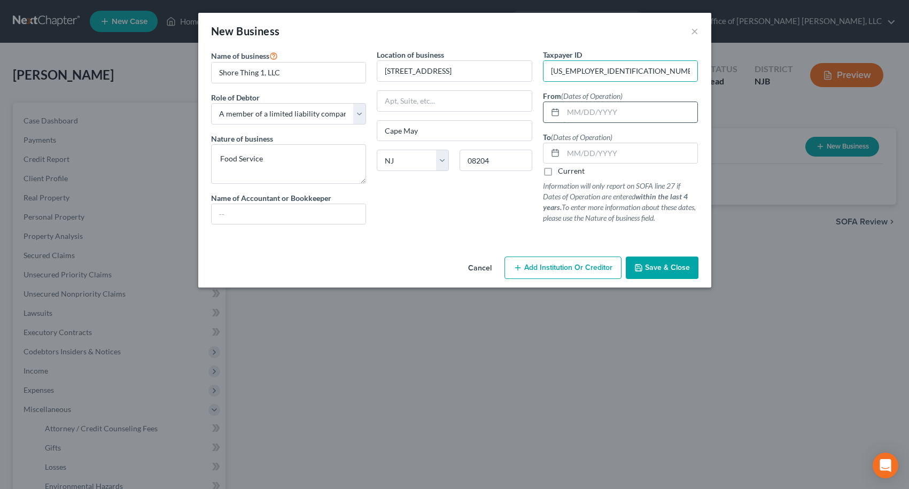
click at [600, 112] on input "text" at bounding box center [630, 112] width 135 height 20
click at [558, 172] on label "Current" at bounding box center [571, 171] width 27 height 11
click at [562, 172] on input "Current" at bounding box center [565, 169] width 7 height 7
click at [565, 114] on input "text" at bounding box center [630, 112] width 135 height 20
click at [558, 173] on label "Current" at bounding box center [571, 171] width 27 height 11
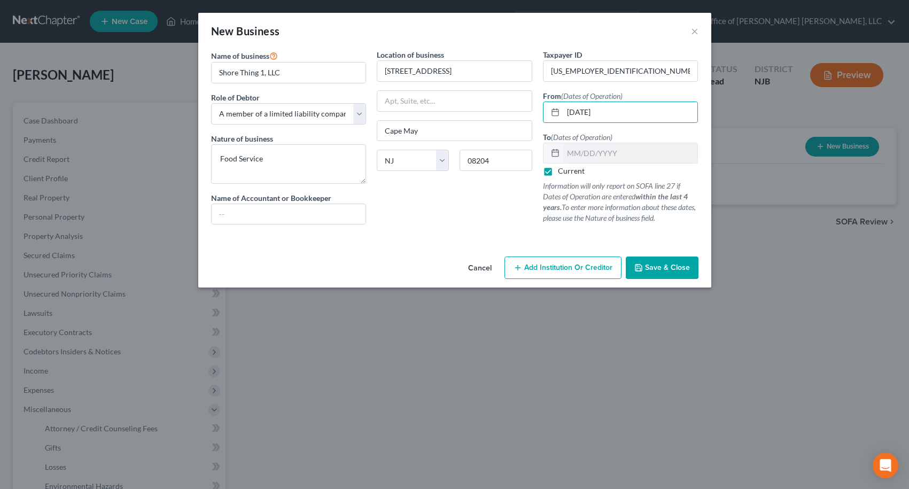
click at [562, 173] on input "Current" at bounding box center [565, 169] width 7 height 7
click at [558, 172] on label "Current" at bounding box center [571, 171] width 27 height 11
click at [562, 172] on input "Current" at bounding box center [565, 169] width 7 height 7
click at [663, 270] on span "Save & Close" at bounding box center [667, 267] width 45 height 9
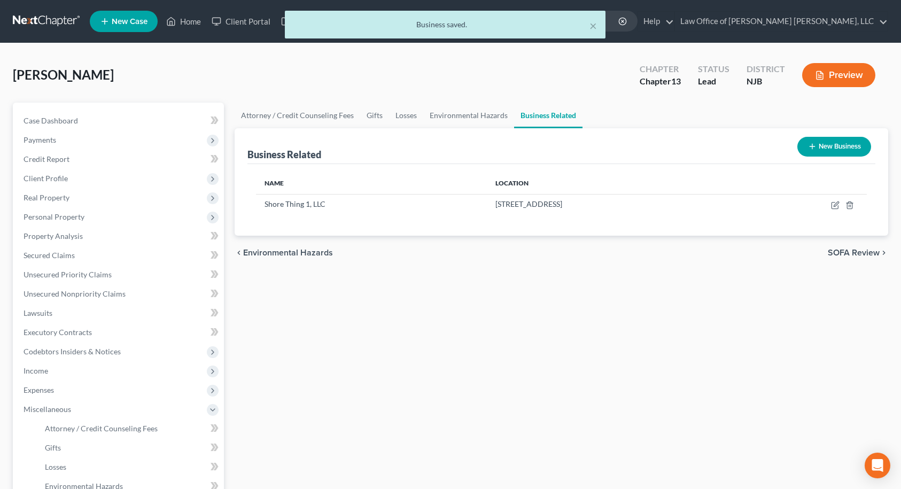
click at [820, 148] on button "New Business" at bounding box center [834, 147] width 74 height 20
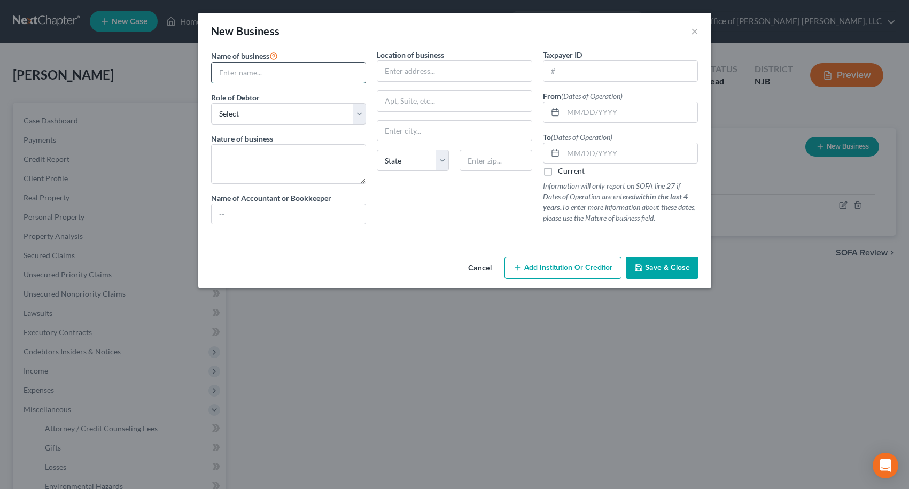
click at [345, 74] on input "text" at bounding box center [289, 73] width 154 height 20
click at [695, 33] on button "×" at bounding box center [694, 31] width 7 height 13
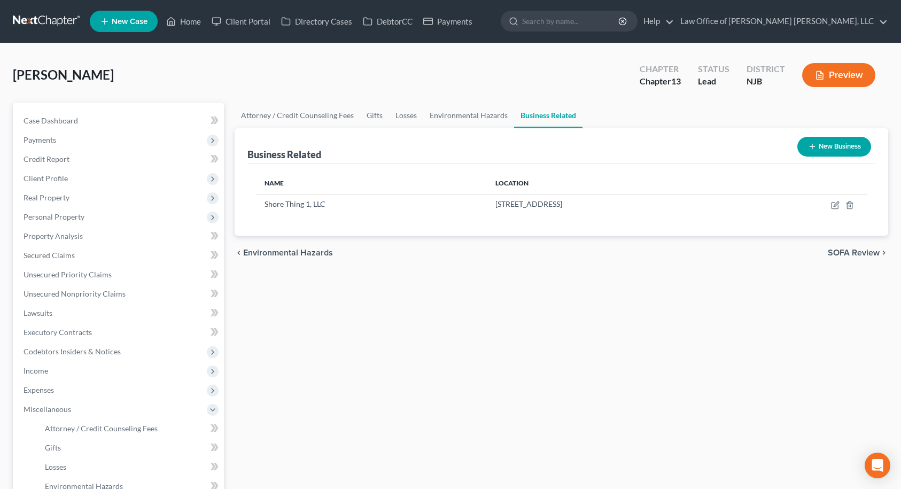
click at [870, 252] on span "SOFA Review" at bounding box center [854, 253] width 52 height 9
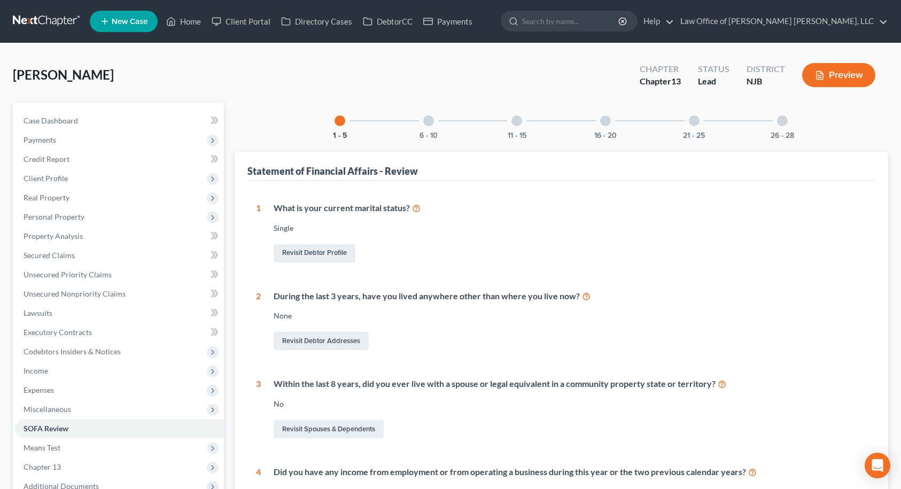
click at [426, 121] on div at bounding box center [428, 120] width 11 height 11
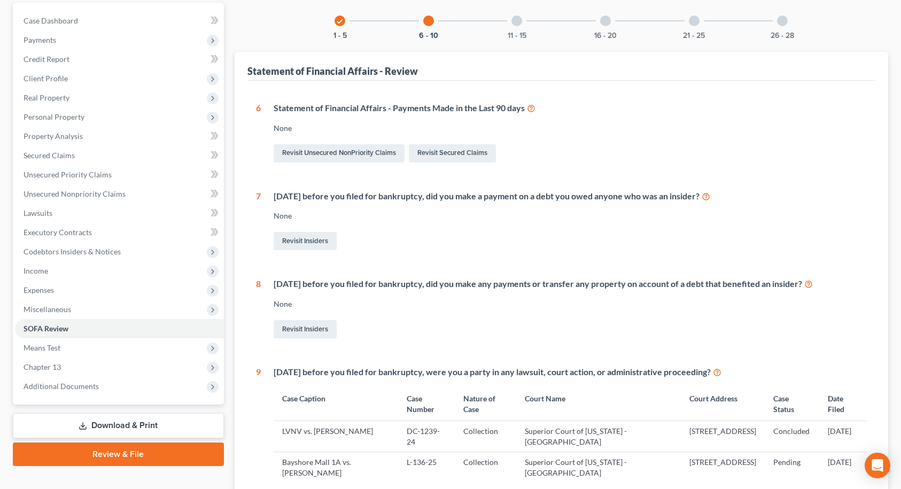
scroll to position [59, 0]
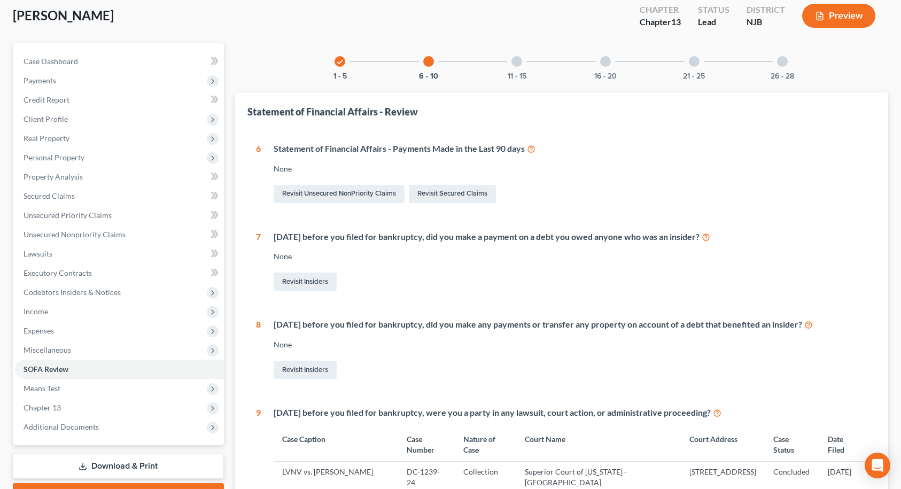
click at [516, 64] on div at bounding box center [516, 61] width 11 height 11
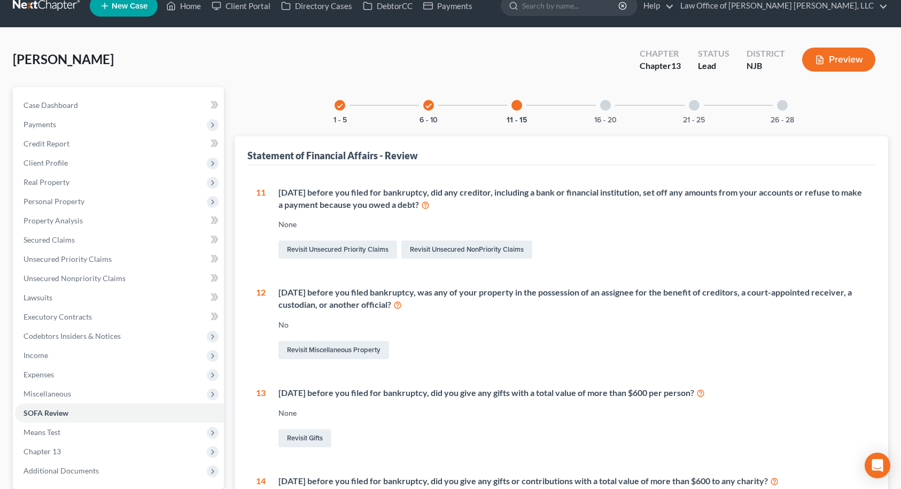
scroll to position [0, 0]
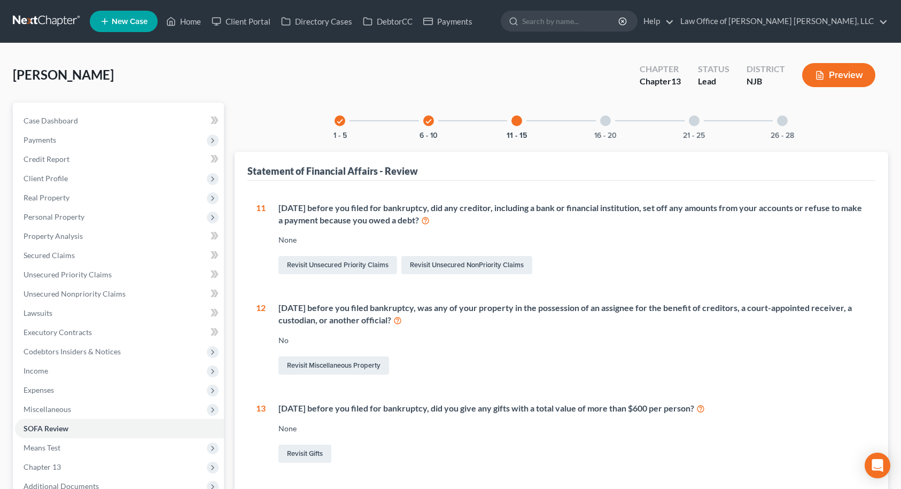
click at [606, 118] on div at bounding box center [605, 120] width 11 height 11
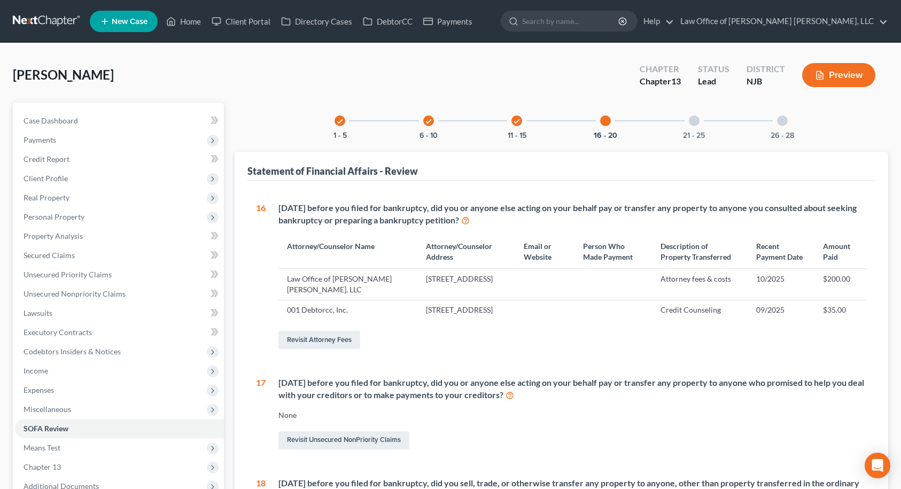
click at [694, 120] on div at bounding box center [694, 120] width 11 height 11
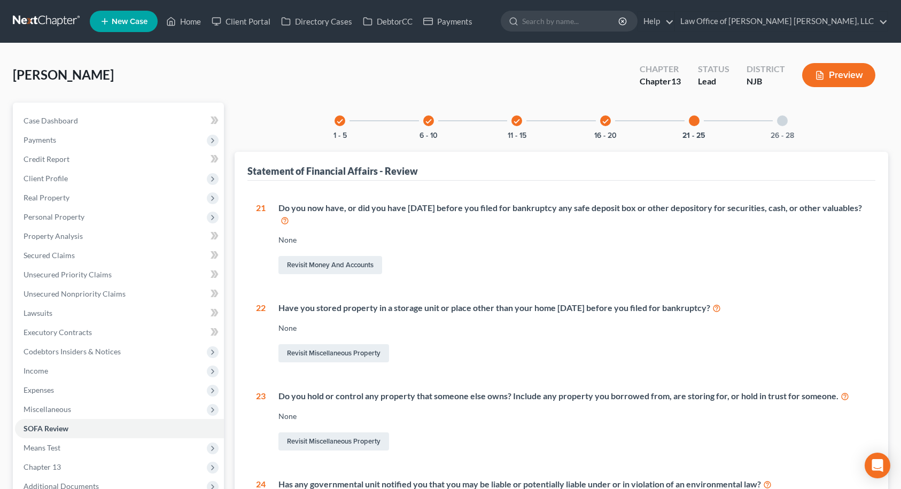
click at [779, 119] on div at bounding box center [782, 120] width 11 height 11
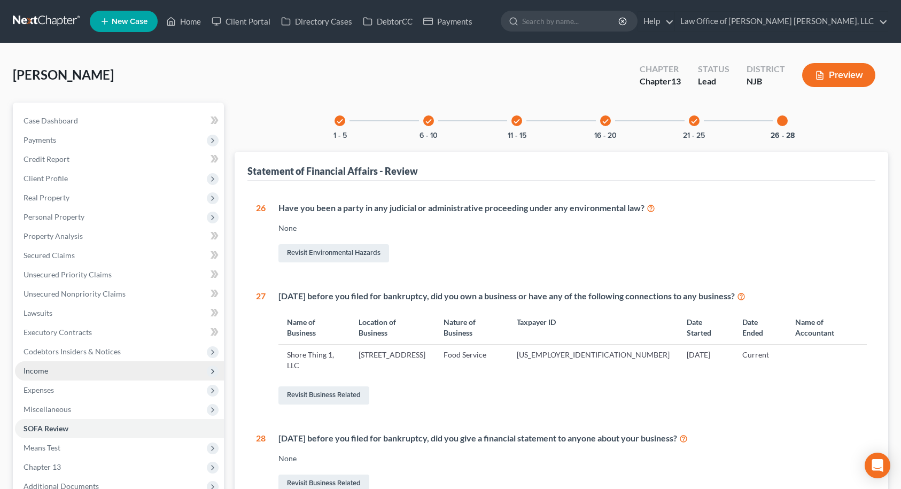
click at [32, 365] on span "Income" at bounding box center [119, 370] width 209 height 19
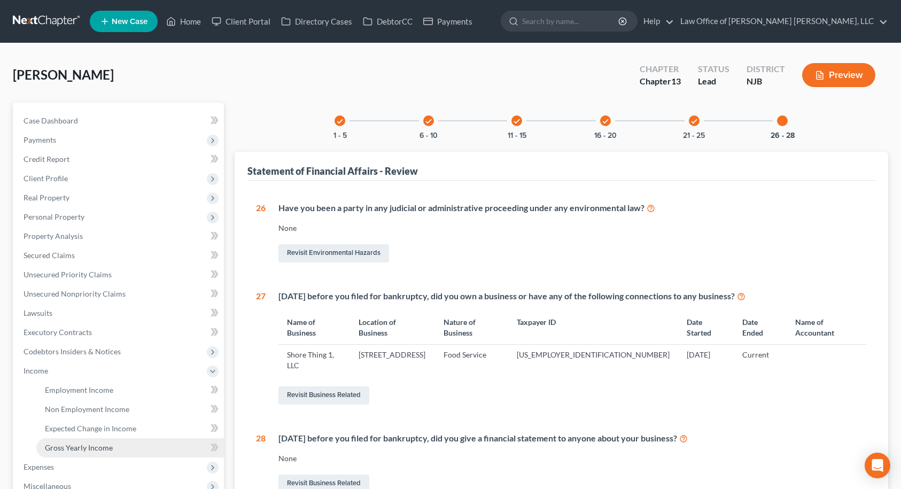
click at [63, 441] on link "Gross Yearly Income" at bounding box center [130, 447] width 188 height 19
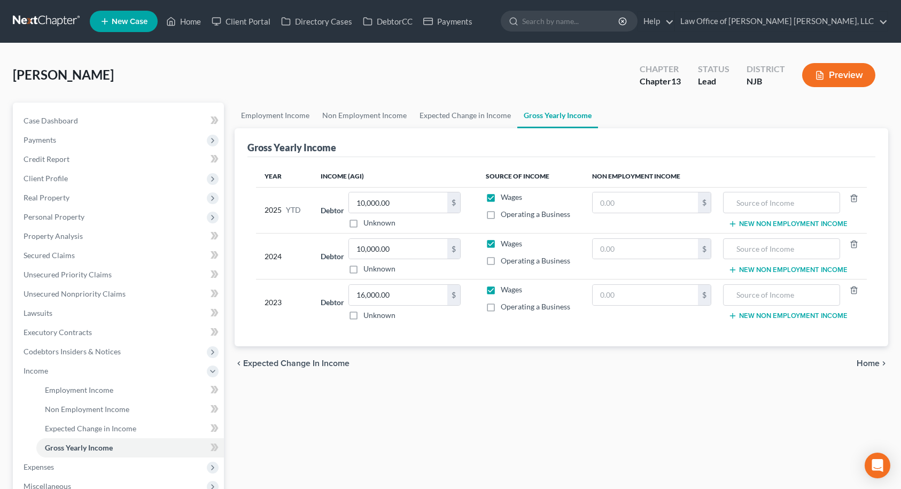
click at [501, 198] on label "Wages" at bounding box center [511, 197] width 21 height 11
click at [505, 198] on input "Wages" at bounding box center [508, 195] width 7 height 7
click at [501, 213] on label "Operating a Business" at bounding box center [535, 214] width 69 height 11
click at [505, 213] on input "Operating a Business" at bounding box center [508, 212] width 7 height 7
click at [501, 245] on label "Wages" at bounding box center [511, 243] width 21 height 11
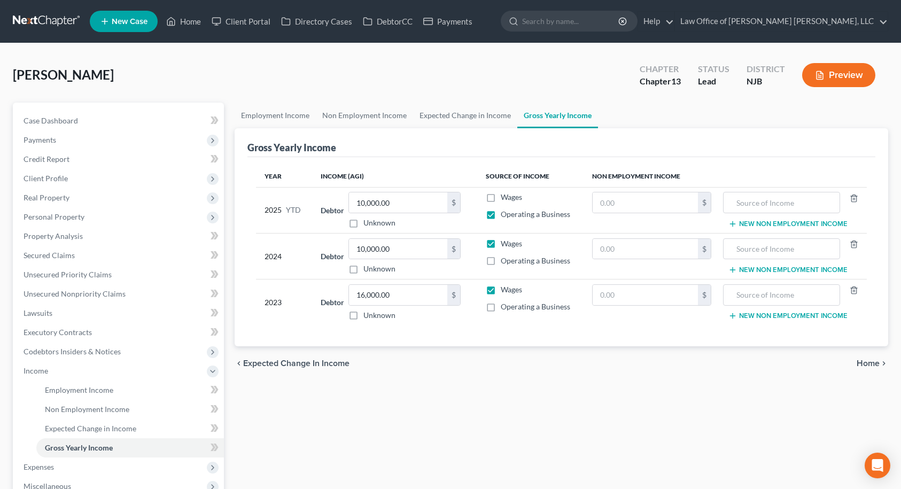
click at [505, 245] on input "Wages" at bounding box center [508, 241] width 7 height 7
click at [501, 263] on label "Operating a Business" at bounding box center [535, 260] width 69 height 11
click at [505, 262] on input "Operating a Business" at bounding box center [508, 258] width 7 height 7
click at [501, 289] on label "Wages" at bounding box center [511, 289] width 21 height 11
click at [505, 289] on input "Wages" at bounding box center [508, 287] width 7 height 7
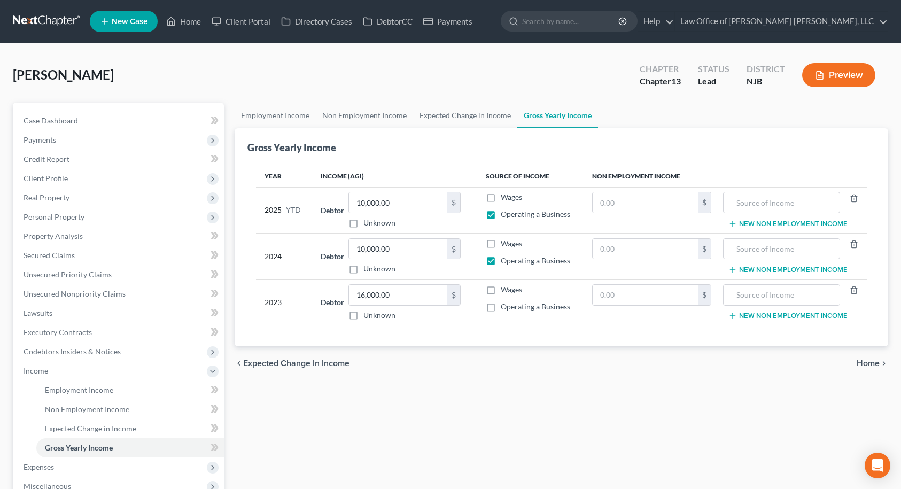
click at [501, 306] on label "Operating a Business" at bounding box center [535, 306] width 69 height 11
click at [505, 306] on input "Operating a Business" at bounding box center [508, 304] width 7 height 7
click at [874, 364] on span "Home" at bounding box center [868, 363] width 23 height 9
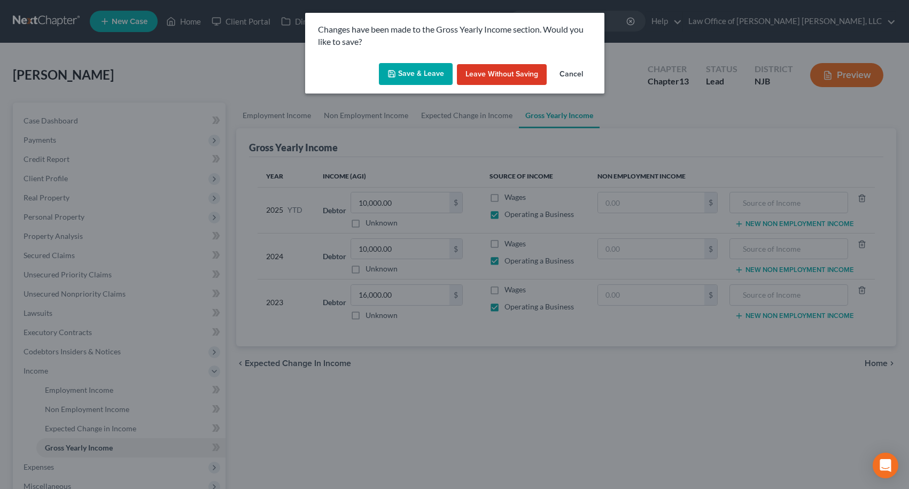
click at [398, 76] on button "Save & Leave" at bounding box center [416, 74] width 74 height 22
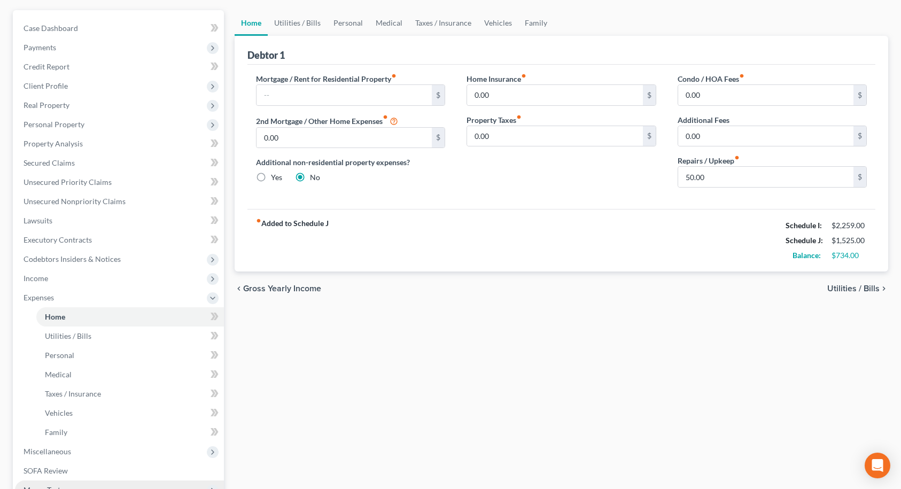
scroll to position [252, 0]
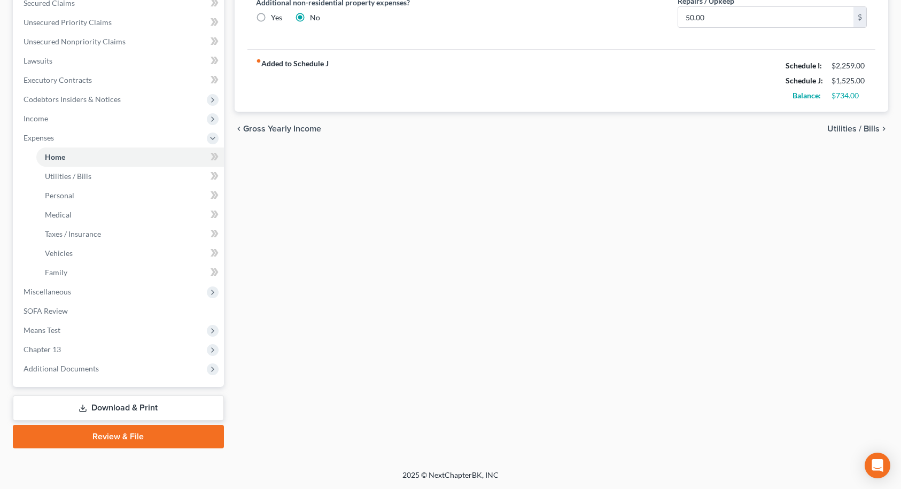
click at [131, 405] on link "Download & Print" at bounding box center [118, 407] width 211 height 25
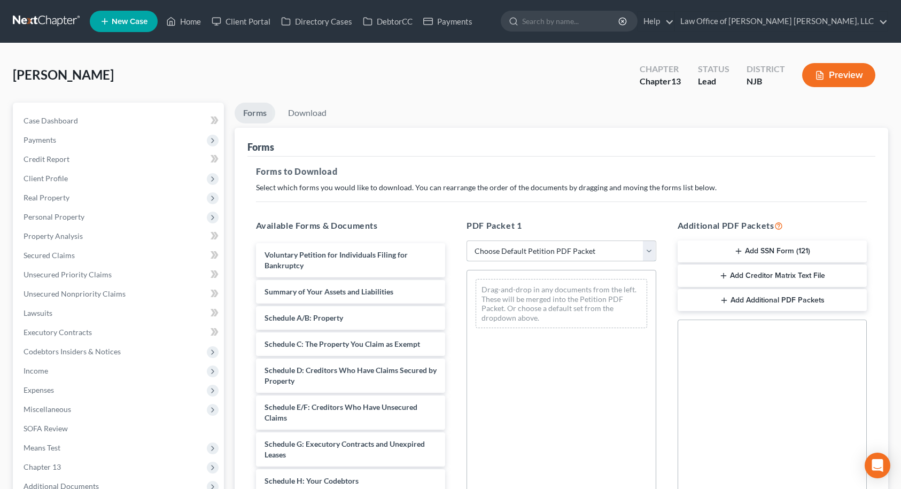
click at [483, 254] on select "Choose Default Petition PDF Packet Complete Bankruptcy Petition (all forms and …" at bounding box center [562, 250] width 190 height 21
drag, startPoint x: 483, startPoint y: 254, endPoint x: 455, endPoint y: 249, distance: 28.7
click at [483, 254] on select "Choose Default Petition PDF Packet Complete Bankruptcy Petition (all forms and …" at bounding box center [562, 250] width 190 height 21
click at [59, 180] on span "Client Profile" at bounding box center [46, 178] width 44 height 9
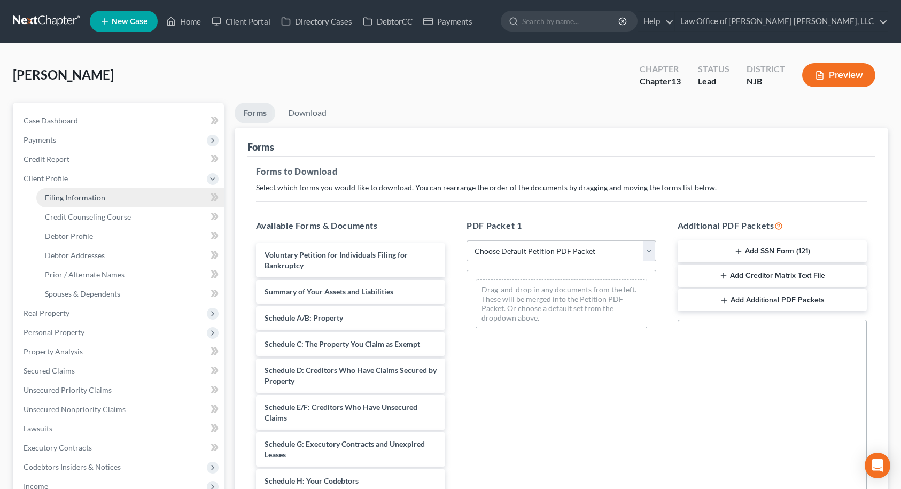
click at [73, 198] on span "Filing Information" at bounding box center [75, 197] width 60 height 9
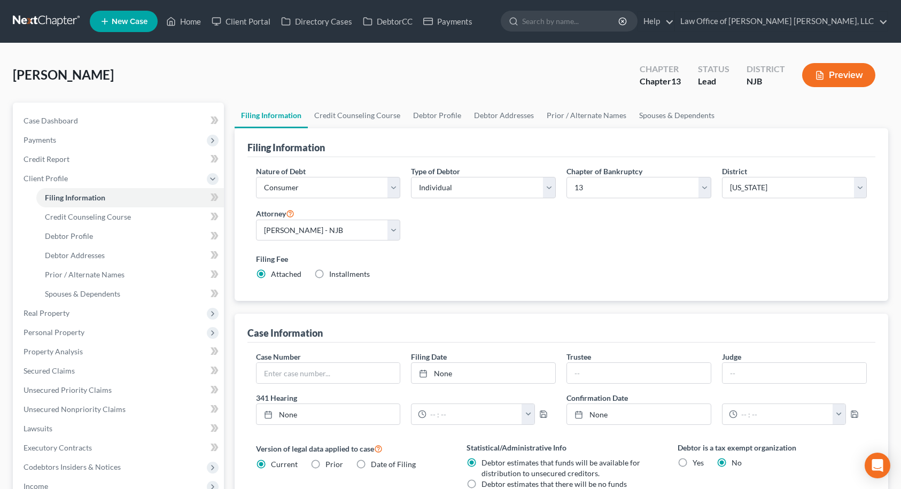
click at [329, 274] on label "Installments Installments" at bounding box center [349, 274] width 41 height 11
click at [333, 274] on input "Installments Installments" at bounding box center [336, 272] width 7 height 7
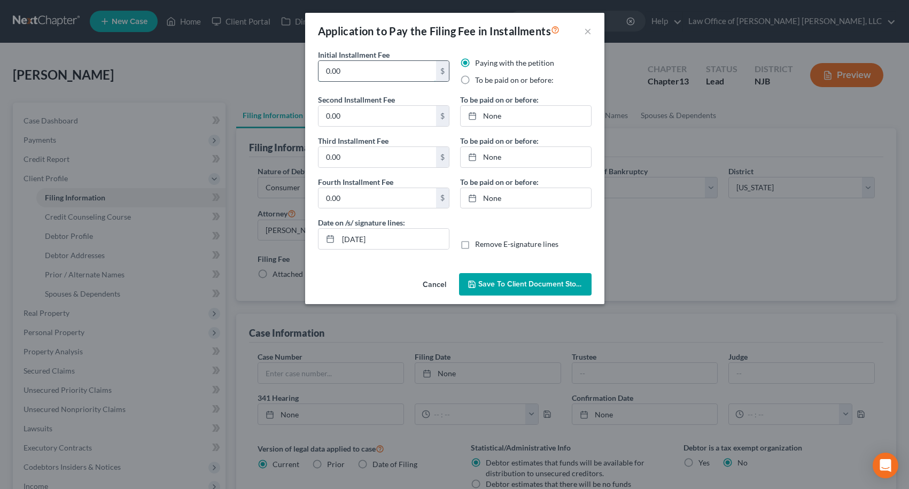
click at [365, 63] on input "0.00" at bounding box center [378, 71] width 118 height 20
click at [352, 117] on input "0.00" at bounding box center [378, 116] width 118 height 20
click at [365, 165] on input "0.00" at bounding box center [378, 157] width 118 height 20
click at [360, 199] on input "0.00" at bounding box center [378, 198] width 118 height 20
click at [502, 225] on div "Date on /s/ signature lines: [DATE] Remove E-signature lines" at bounding box center [455, 237] width 284 height 41
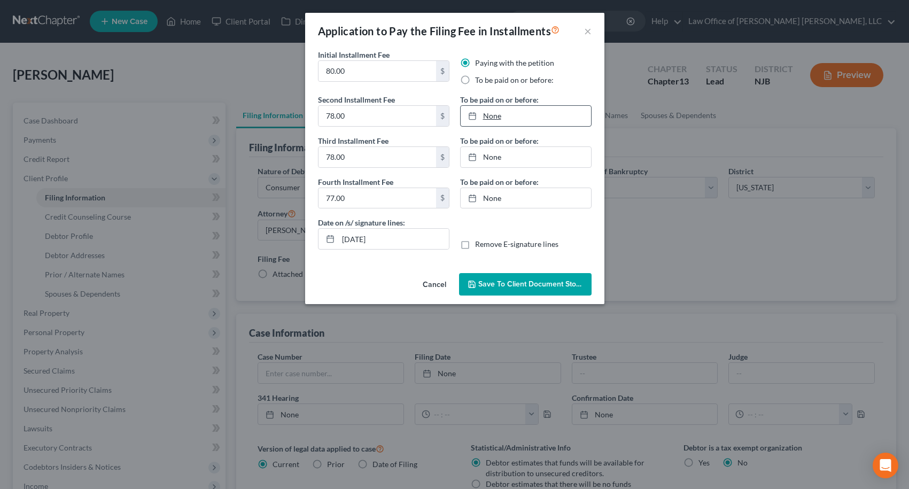
click at [491, 115] on link "None" at bounding box center [526, 116] width 130 height 20
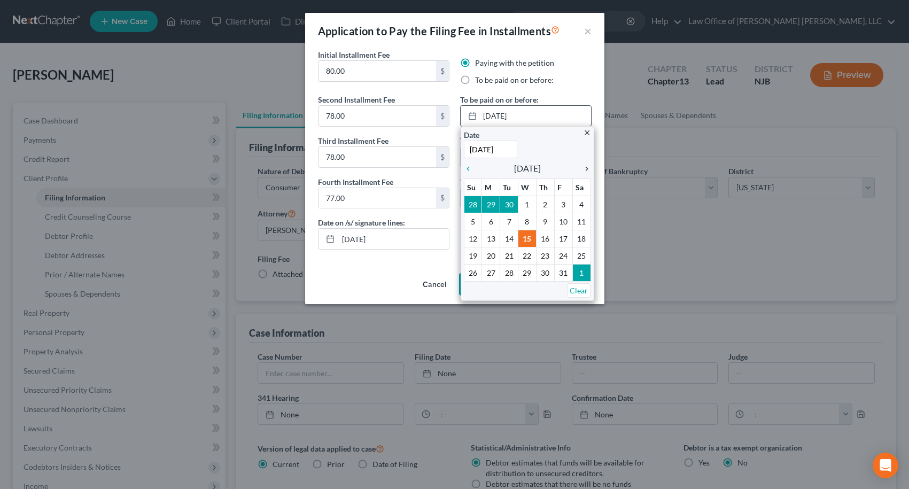
click at [586, 170] on icon "chevron_right" at bounding box center [584, 169] width 14 height 9
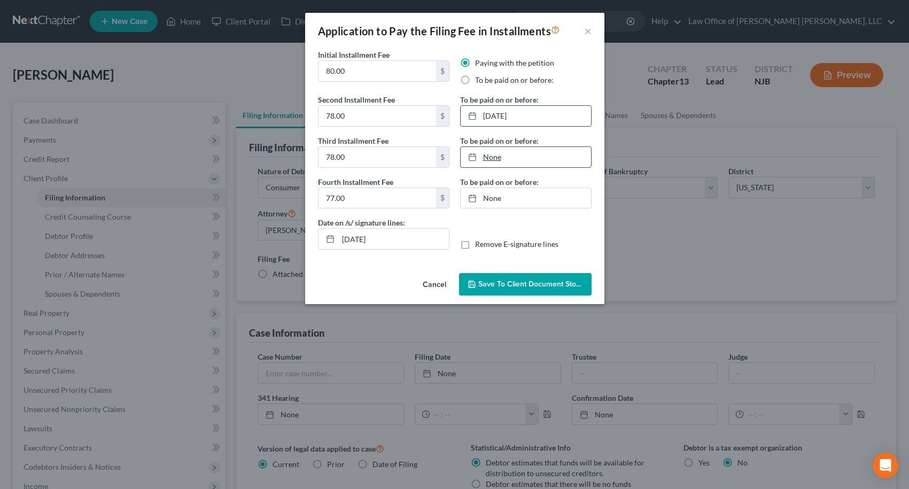
click at [488, 156] on link "None" at bounding box center [526, 157] width 130 height 20
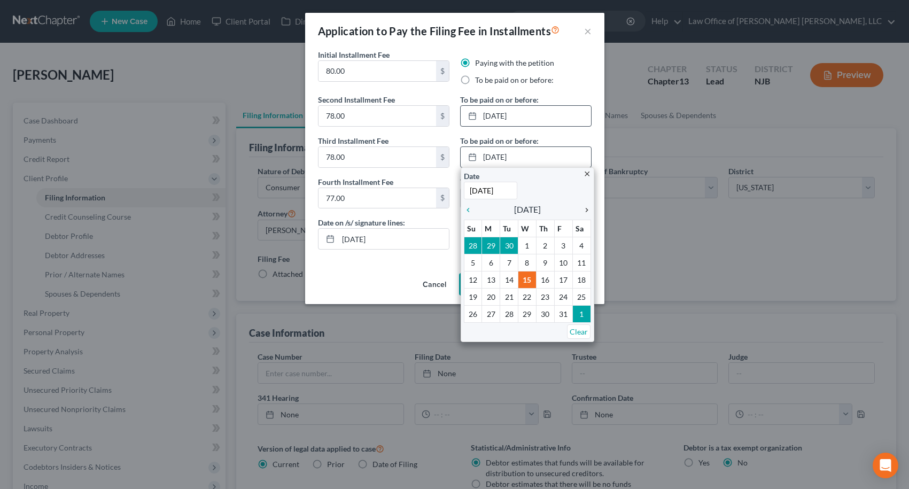
click at [585, 208] on icon "chevron_right" at bounding box center [584, 210] width 14 height 9
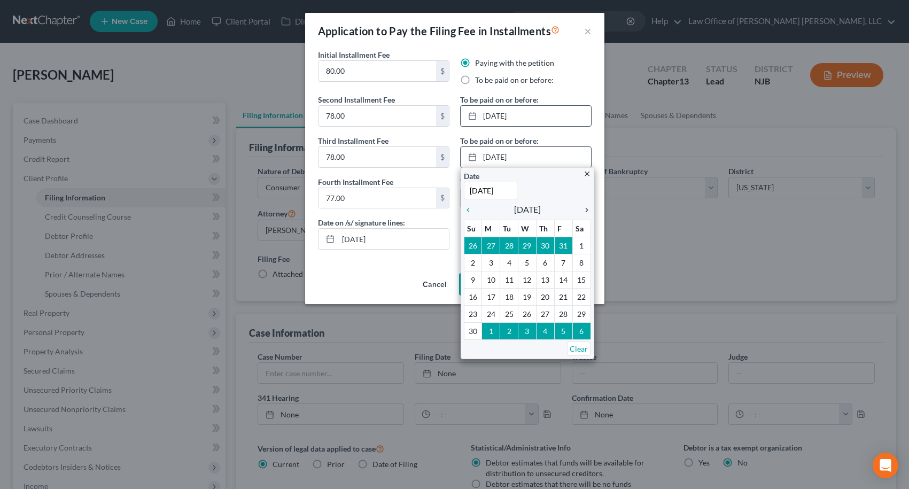
click at [585, 208] on icon "chevron_right" at bounding box center [584, 210] width 14 height 9
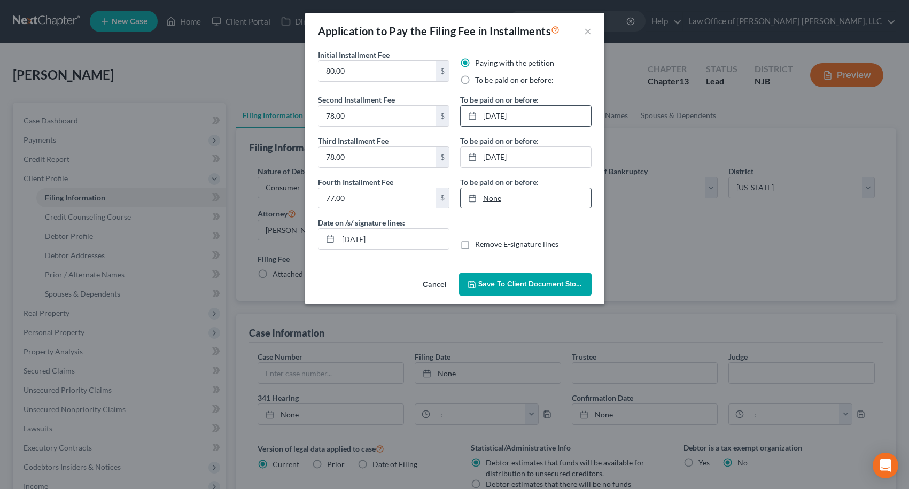
click at [493, 199] on link "None" at bounding box center [526, 198] width 130 height 20
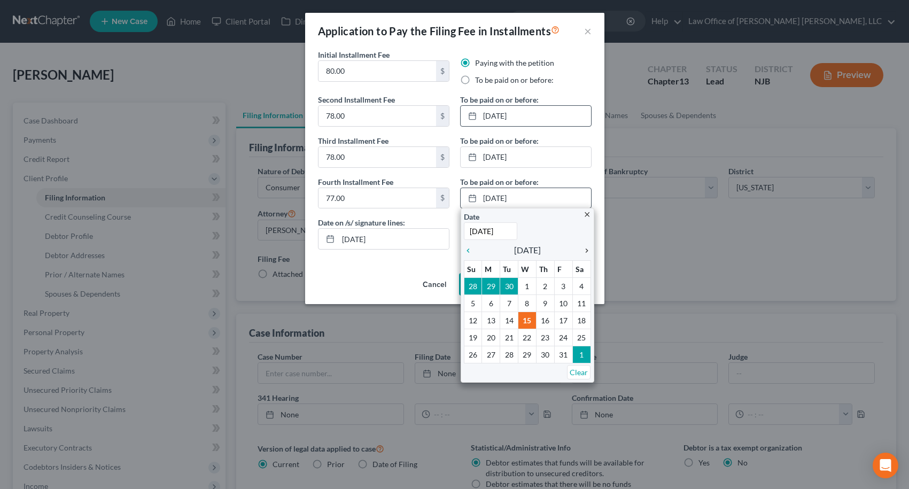
click at [585, 249] on icon "chevron_right" at bounding box center [584, 250] width 14 height 9
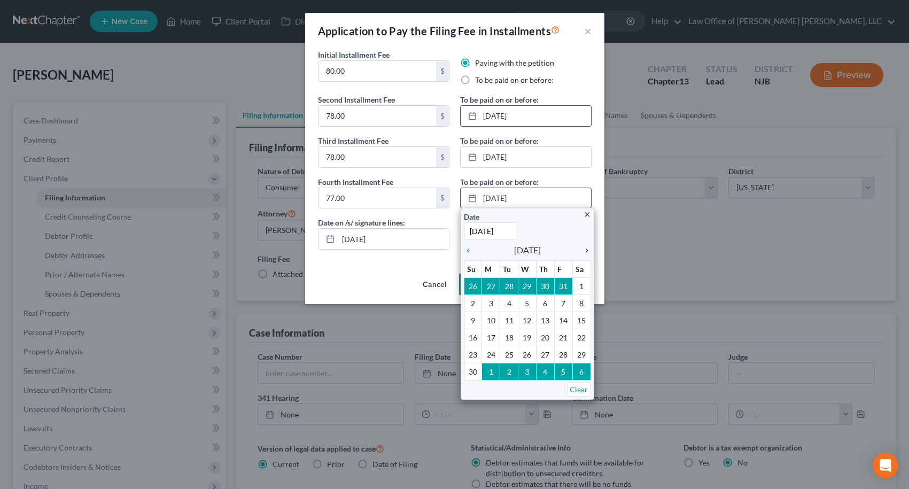
click at [585, 249] on icon "chevron_right" at bounding box center [584, 250] width 14 height 9
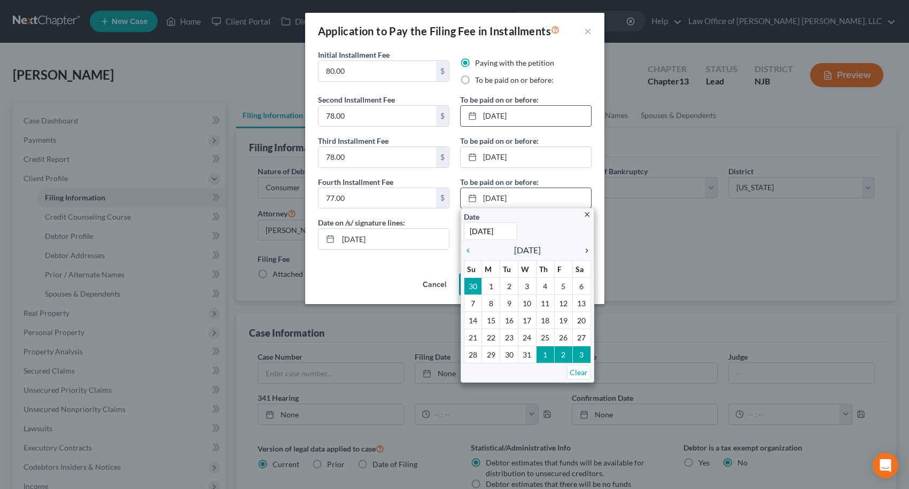
click at [585, 249] on icon "chevron_right" at bounding box center [584, 250] width 14 height 9
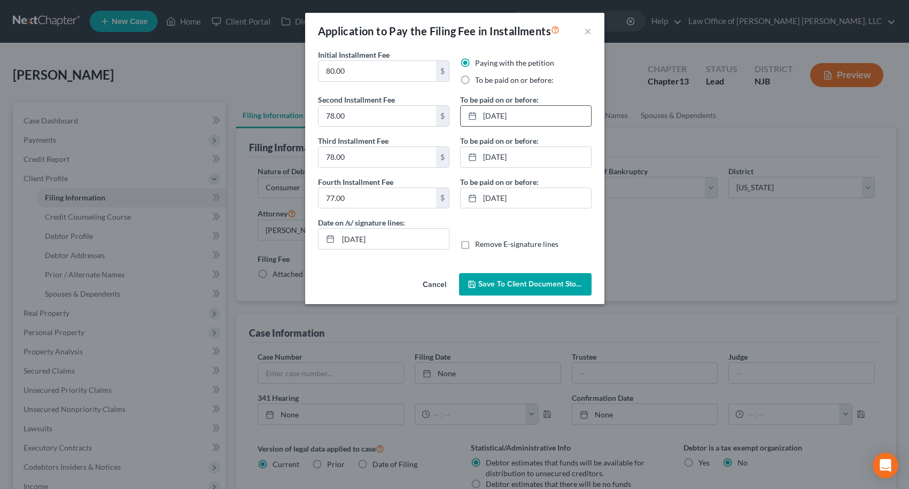
click at [636, 235] on div "Application to Pay the Filing Fee in Installments × Initial Installment Fee 80.…" at bounding box center [454, 244] width 909 height 489
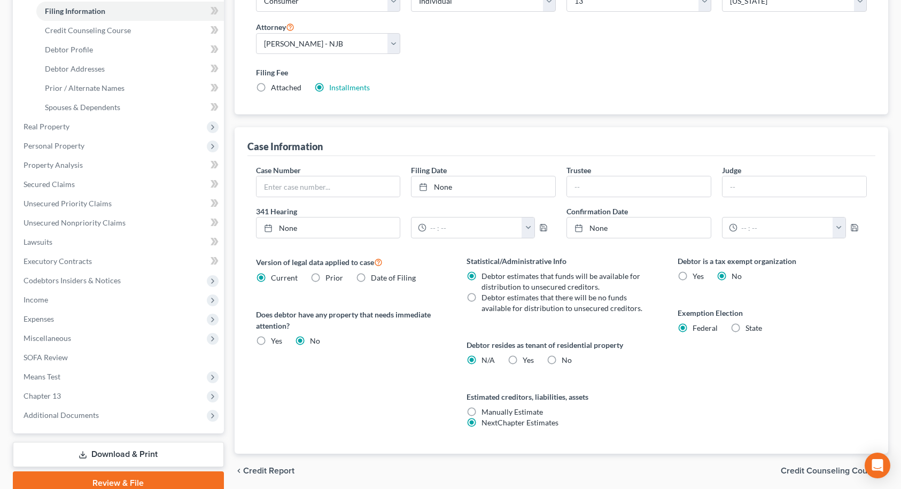
scroll to position [214, 0]
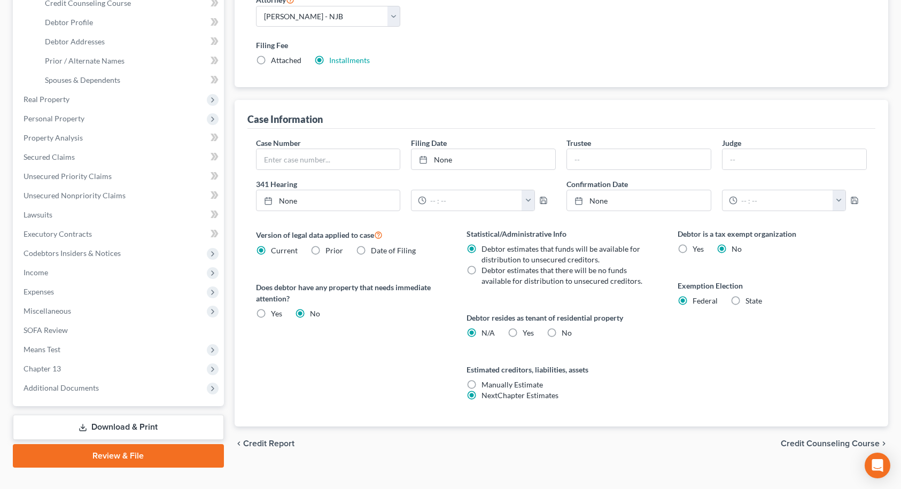
click at [271, 57] on label "Attached" at bounding box center [286, 60] width 30 height 11
click at [275, 57] on input "Attached" at bounding box center [278, 58] width 7 height 7
click at [329, 59] on label "Installments Installments" at bounding box center [349, 60] width 41 height 11
click at [333, 59] on input "Installments Installments" at bounding box center [336, 58] width 7 height 7
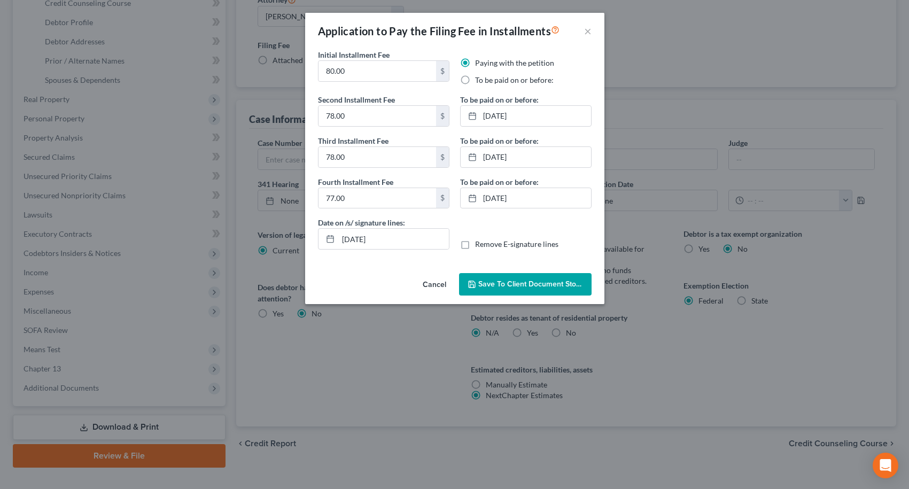
click at [526, 283] on span "Save to Client Document Storage" at bounding box center [534, 284] width 113 height 9
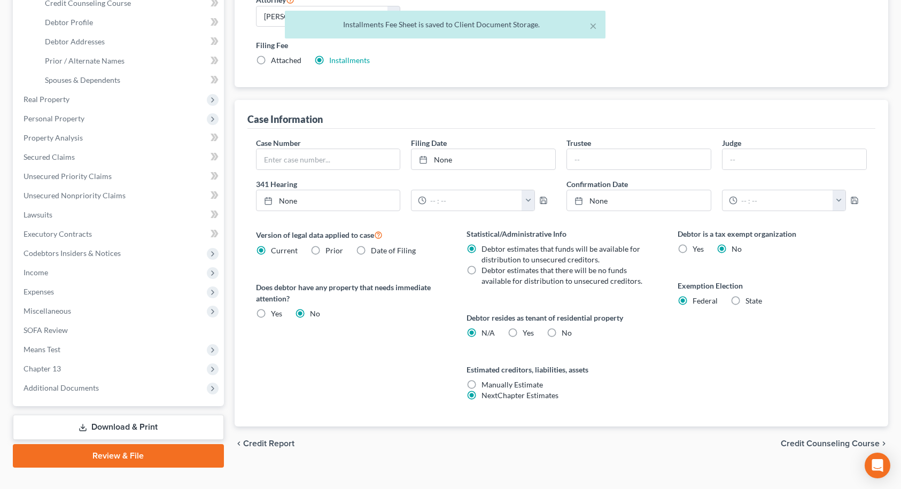
click at [811, 445] on span "Credit Counseling Course" at bounding box center [830, 443] width 99 height 9
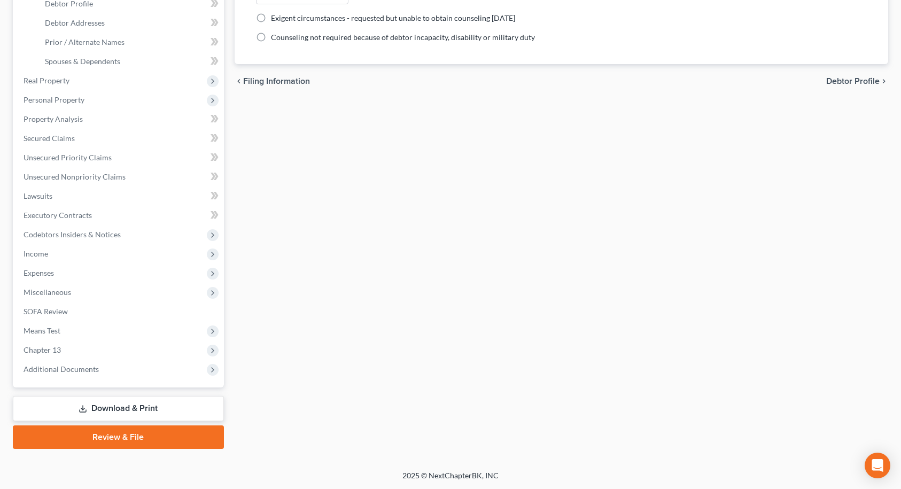
scroll to position [233, 0]
click at [151, 403] on link "Download & Print" at bounding box center [118, 407] width 211 height 25
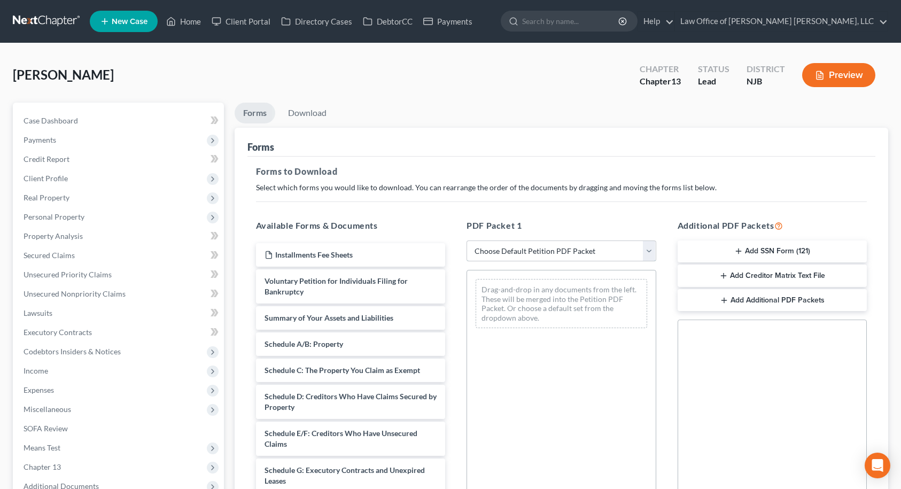
click at [492, 251] on select "Choose Default Petition PDF Packet Complete Bankruptcy Petition (all forms and …" at bounding box center [562, 250] width 190 height 21
click at [467, 240] on select "Choose Default Petition PDF Packet Complete Bankruptcy Petition (all forms and …" at bounding box center [562, 250] width 190 height 21
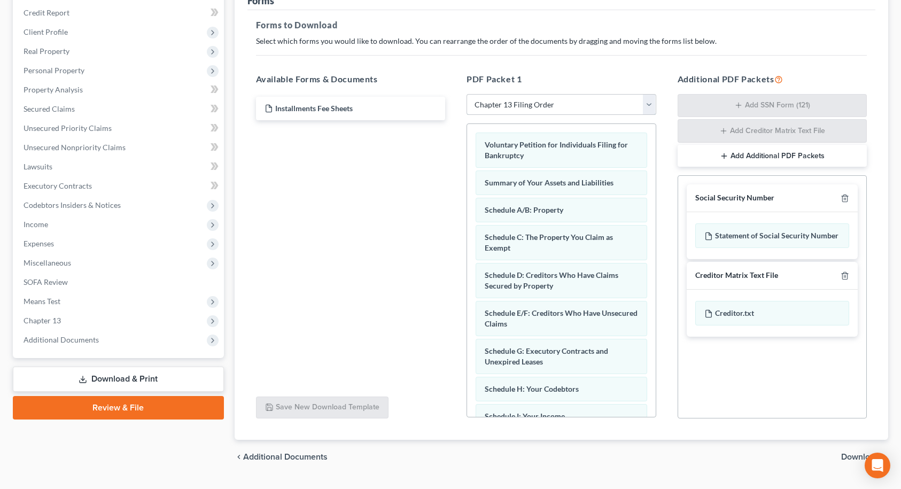
scroll to position [172, 0]
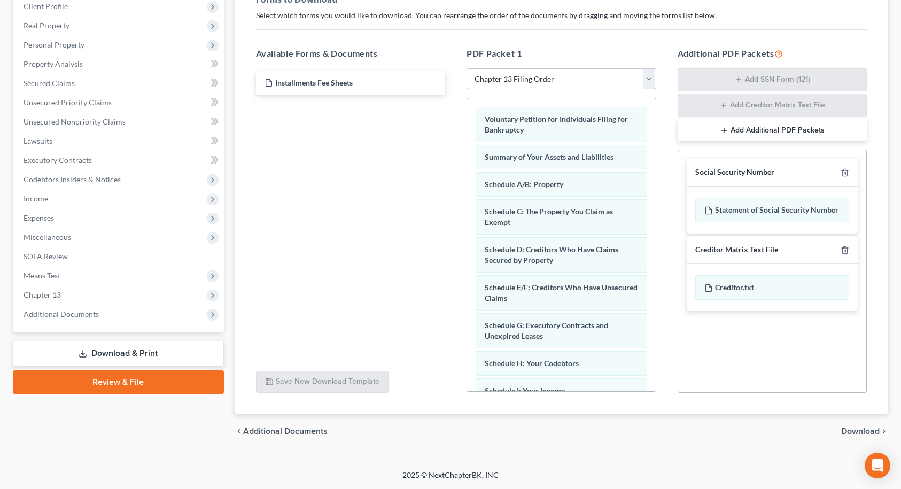
click at [857, 430] on span "Download" at bounding box center [860, 431] width 38 height 9
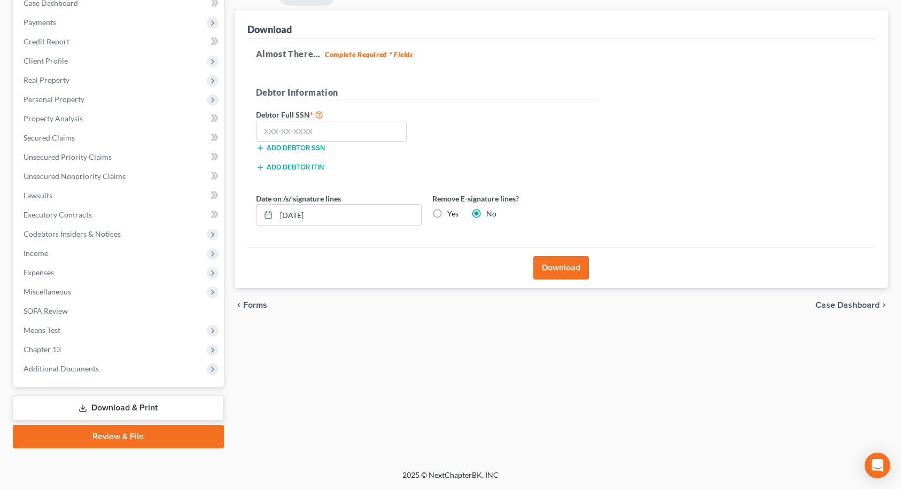
scroll to position [118, 0]
click at [347, 126] on input "text" at bounding box center [331, 131] width 151 height 21
click at [562, 265] on button "Download" at bounding box center [561, 268] width 56 height 24
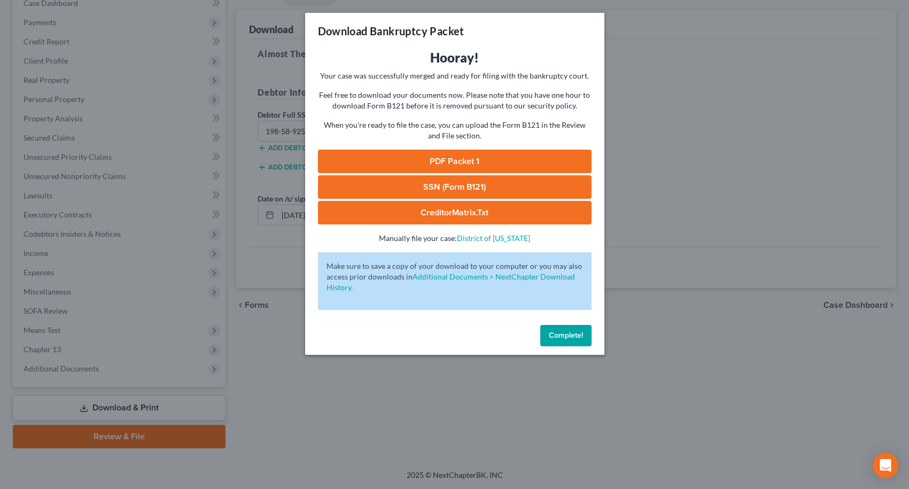
click at [441, 190] on link "SSN (Form B121)" at bounding box center [455, 187] width 274 height 24
click at [444, 162] on link "PDF Packet 1" at bounding box center [455, 162] width 274 height 24
click at [553, 340] on button "Complete!" at bounding box center [565, 335] width 51 height 21
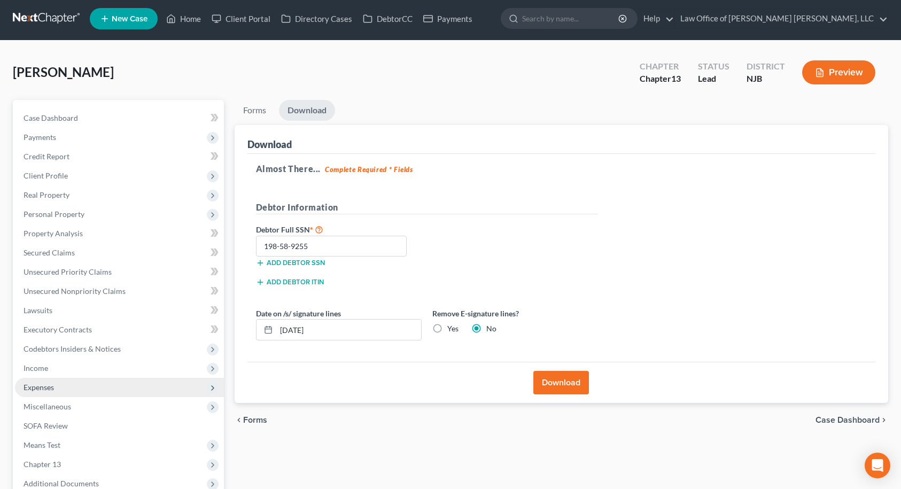
scroll to position [0, 0]
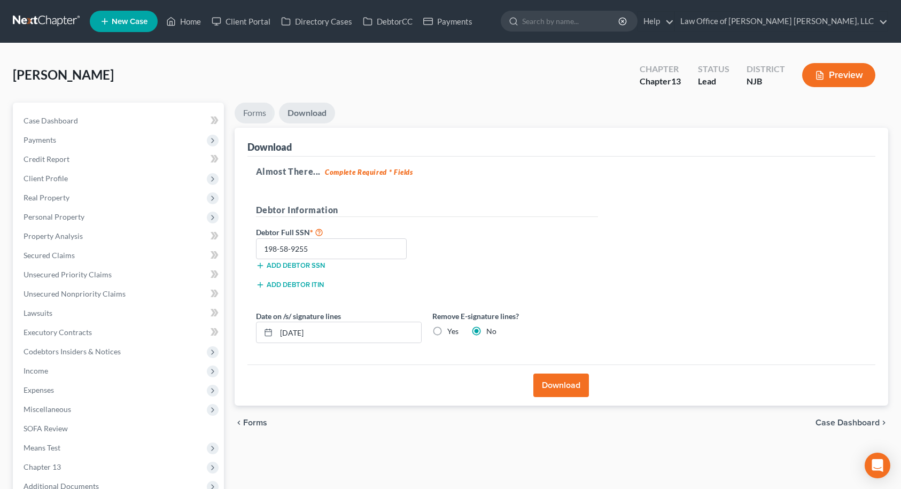
click at [255, 114] on link "Forms" at bounding box center [255, 113] width 40 height 21
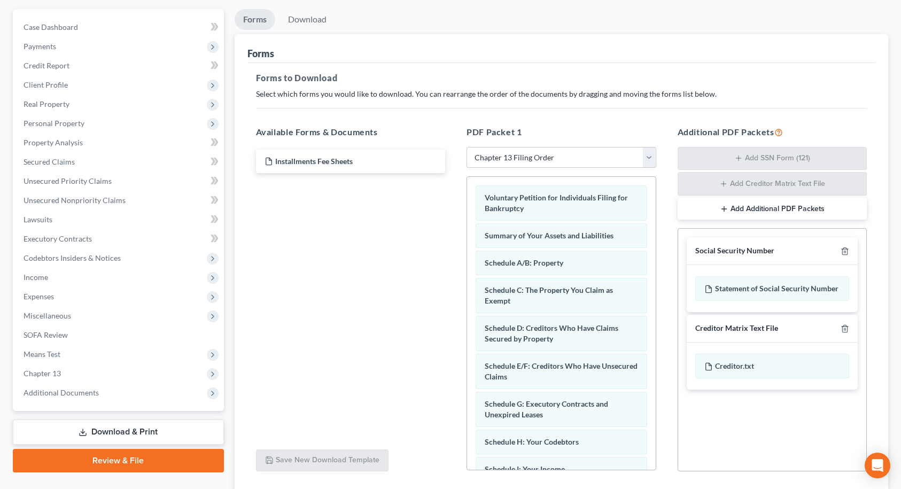
scroll to position [107, 0]
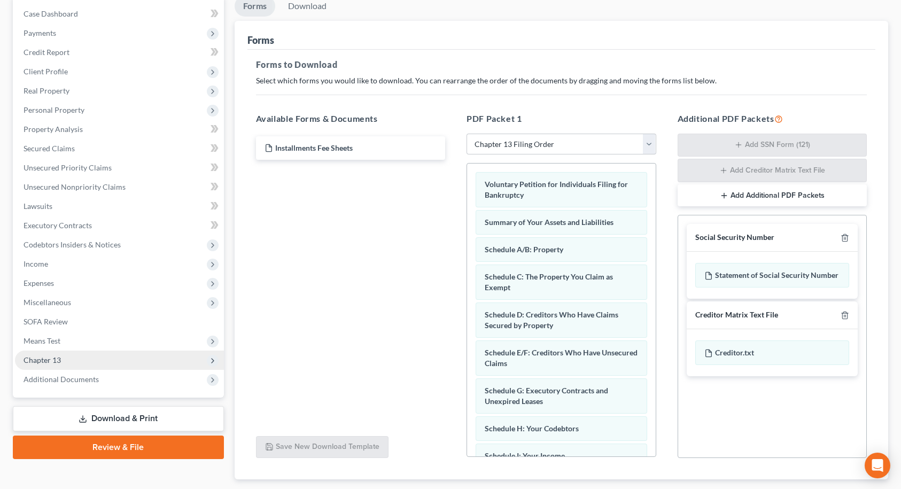
click at [77, 366] on span "Chapter 13" at bounding box center [119, 360] width 209 height 19
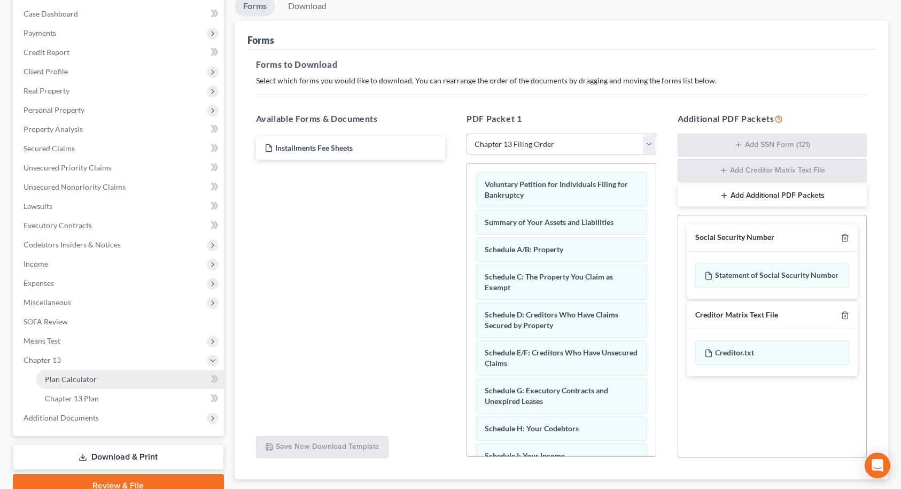
click at [72, 373] on link "Plan Calculator" at bounding box center [130, 379] width 188 height 19
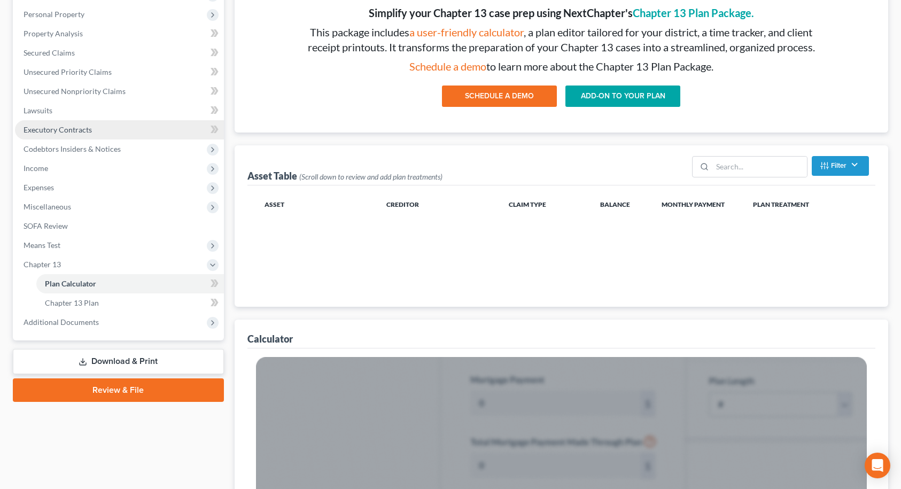
scroll to position [214, 0]
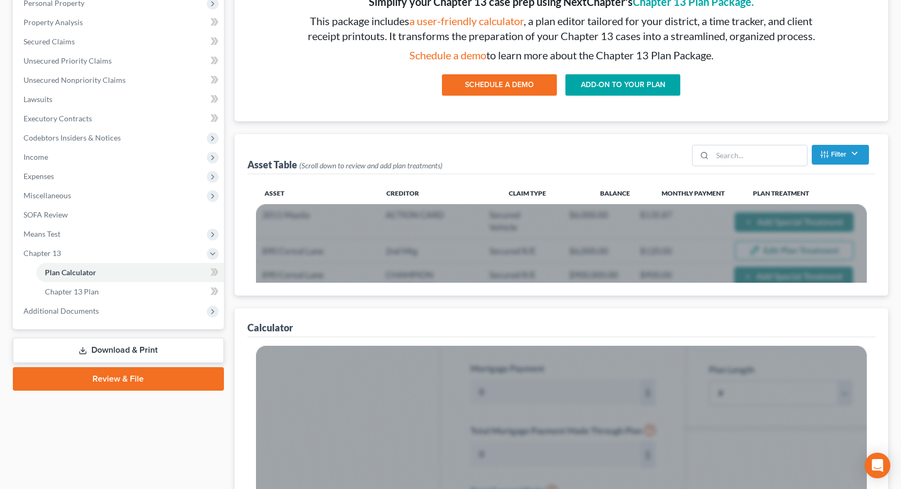
click at [93, 346] on link "Download & Print" at bounding box center [118, 350] width 211 height 25
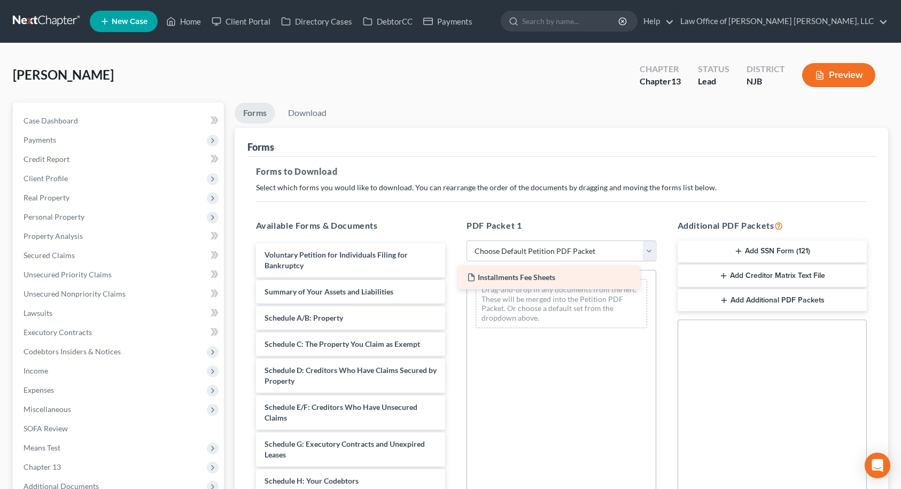
drag, startPoint x: 284, startPoint y: 257, endPoint x: 490, endPoint y: 283, distance: 206.9
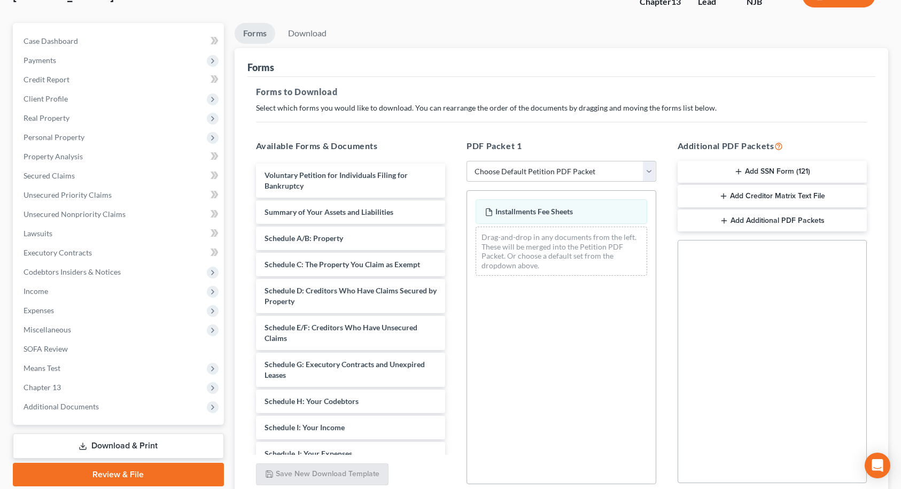
scroll to position [171, 0]
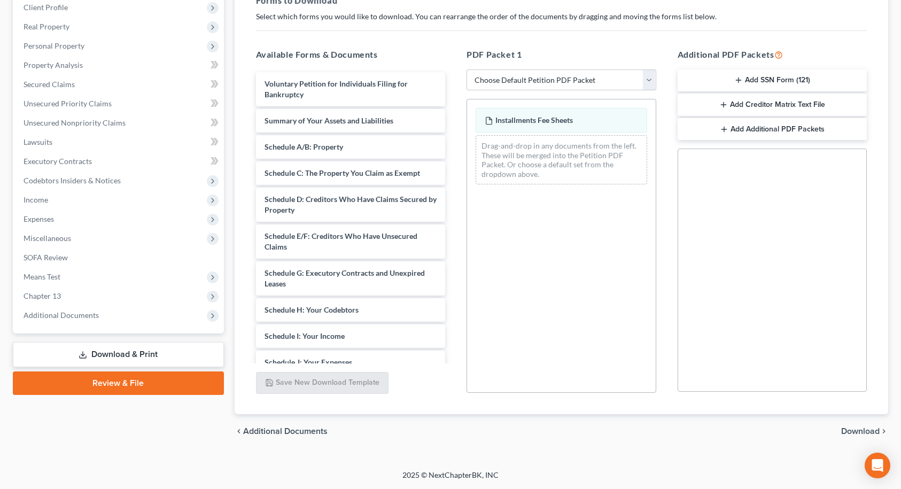
click at [870, 433] on span "Download" at bounding box center [860, 431] width 38 height 9
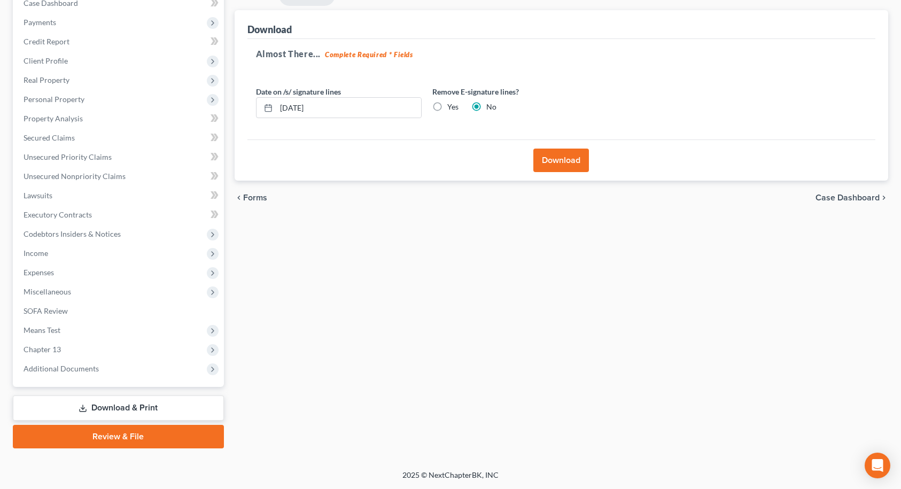
scroll to position [118, 0]
click at [566, 162] on button "Download" at bounding box center [561, 161] width 56 height 24
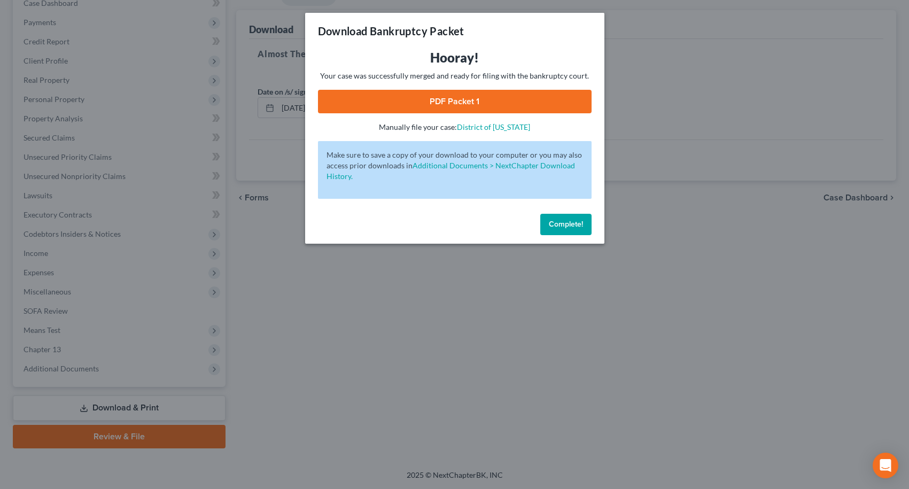
click at [470, 101] on link "PDF Packet 1" at bounding box center [455, 102] width 274 height 24
click at [581, 224] on span "Complete!" at bounding box center [566, 224] width 34 height 9
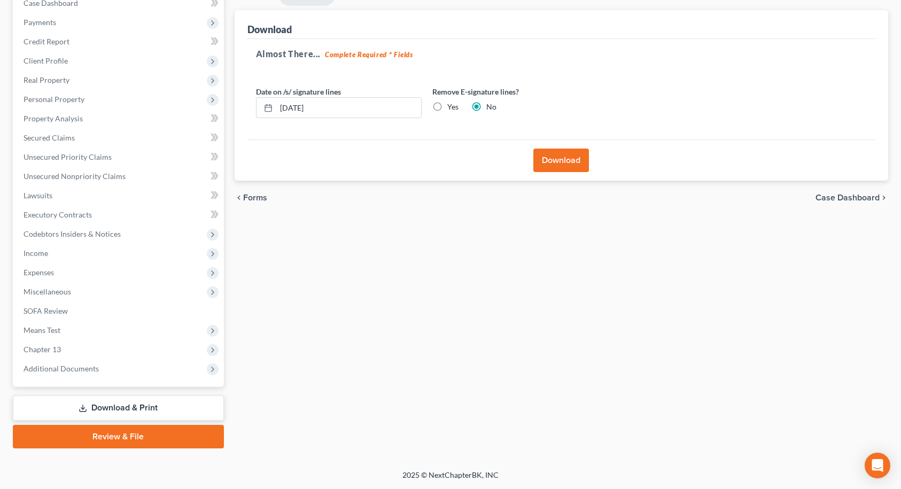
click at [117, 430] on link "Review & File" at bounding box center [118, 437] width 211 height 24
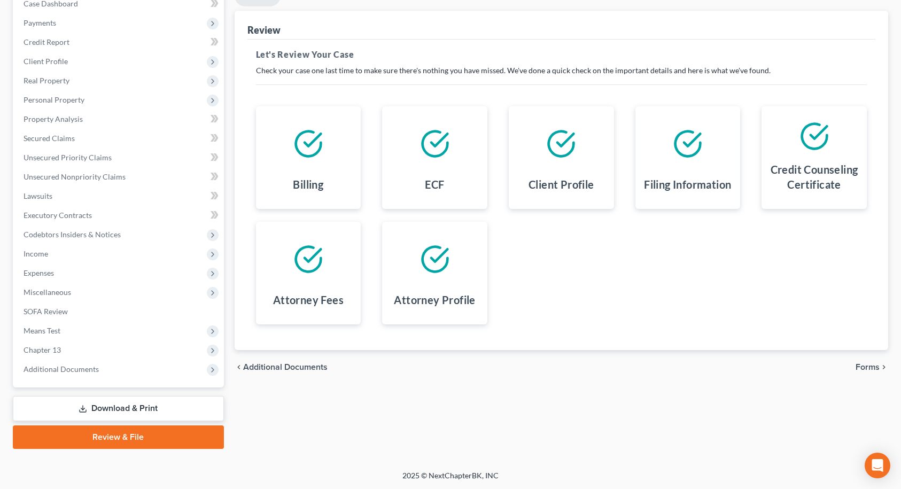
scroll to position [118, 0]
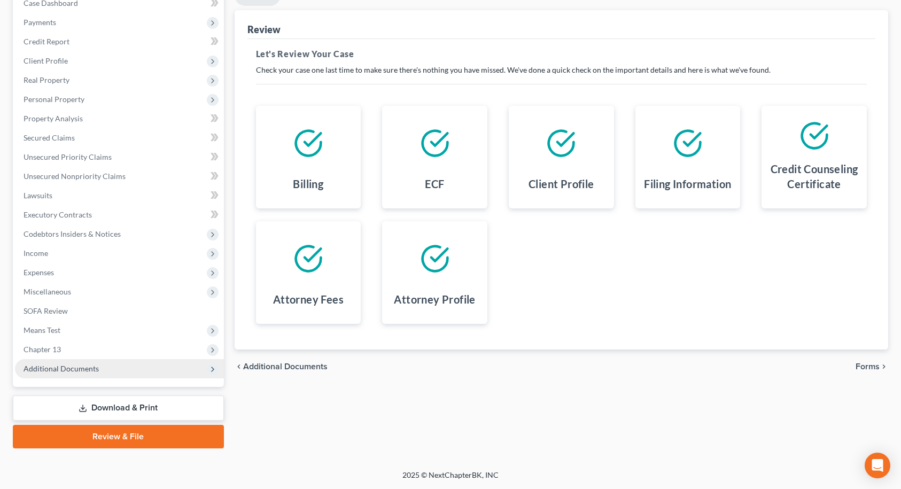
click at [121, 376] on span "Additional Documents" at bounding box center [119, 368] width 209 height 19
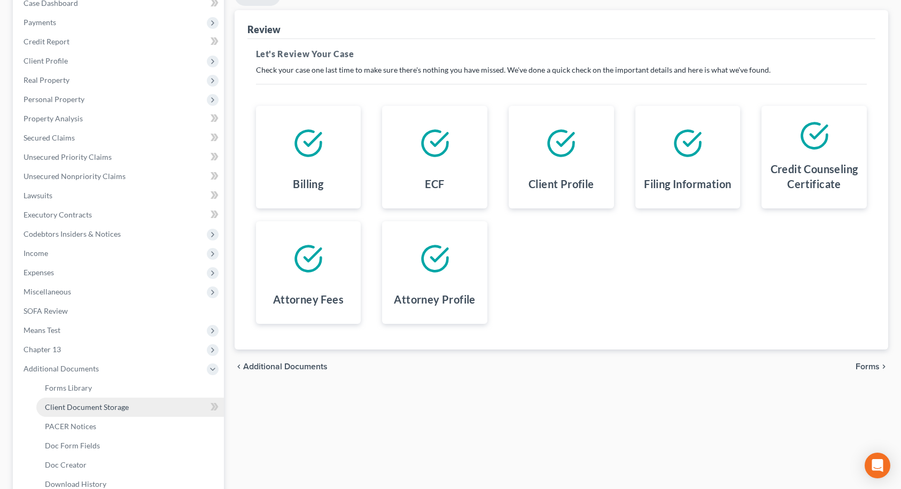
click at [115, 409] on span "Client Document Storage" at bounding box center [87, 406] width 84 height 9
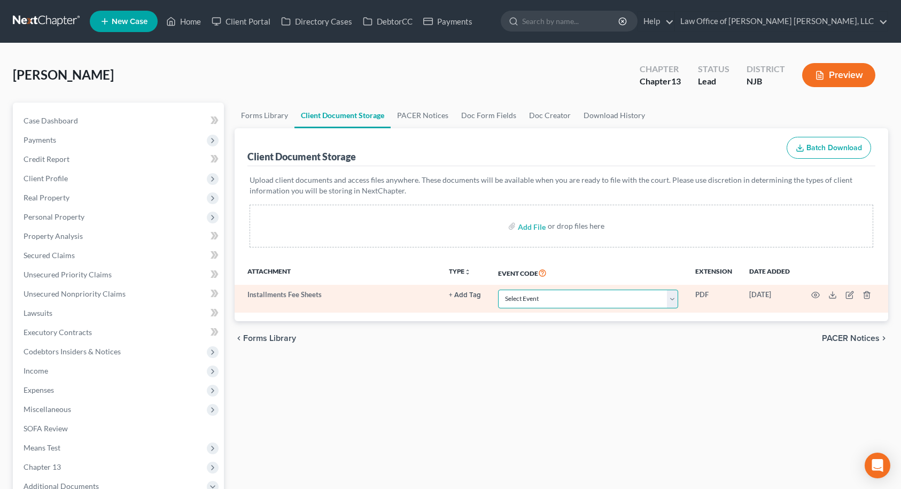
click at [531, 297] on select "Select Event 20 Largest Unsecured Creditors Amended Attorney Compensation State…" at bounding box center [588, 299] width 180 height 19
click at [498, 290] on select "Select Event 20 Largest Unsecured Creditors Amended Attorney Compensation State…" at bounding box center [588, 299] width 180 height 19
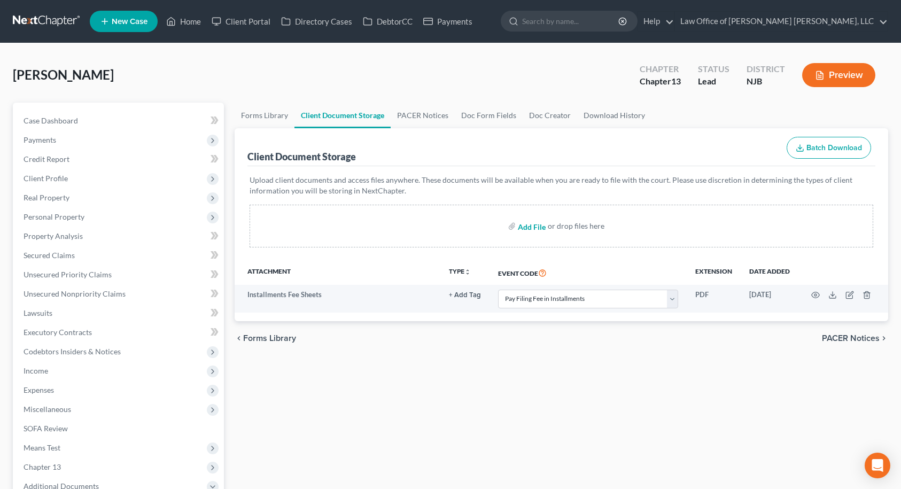
click at [537, 227] on input "file" at bounding box center [531, 225] width 26 height 19
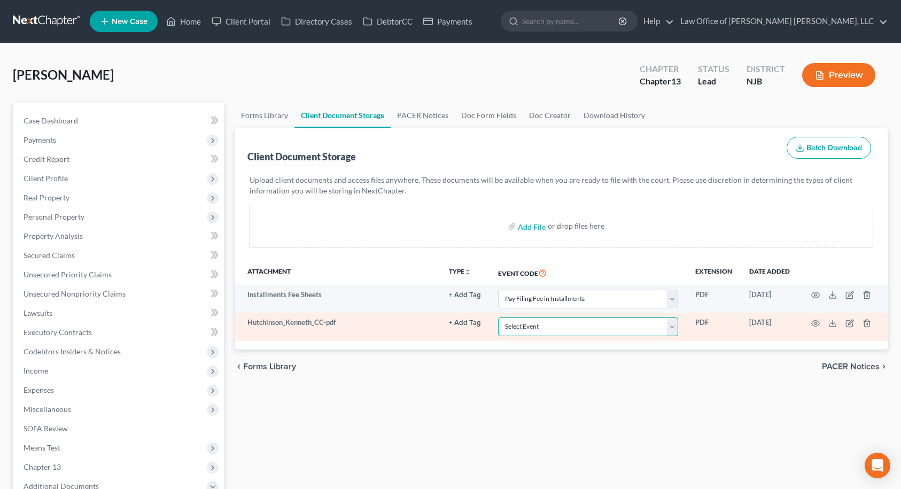
click at [554, 324] on select "Select Event 20 Largest Unsecured Creditors Amended Attorney Compensation State…" at bounding box center [588, 326] width 180 height 19
click at [498, 317] on select "Select Event 20 Largest Unsecured Creditors Amended Attorney Compensation State…" at bounding box center [588, 326] width 180 height 19
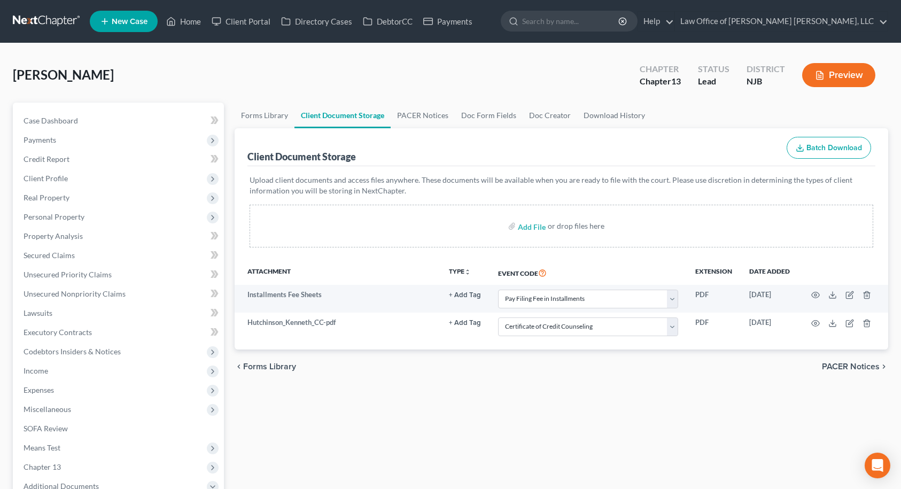
click at [851, 367] on span "PACER Notices" at bounding box center [851, 366] width 58 height 9
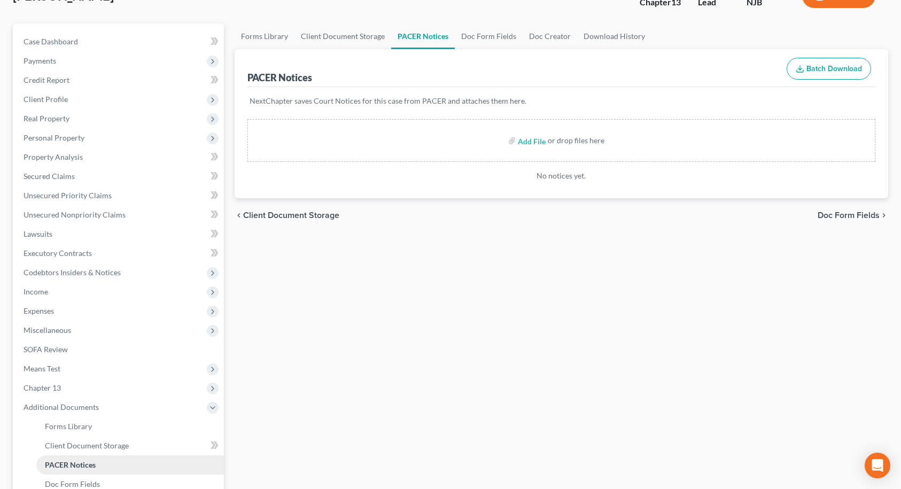
scroll to position [214, 0]
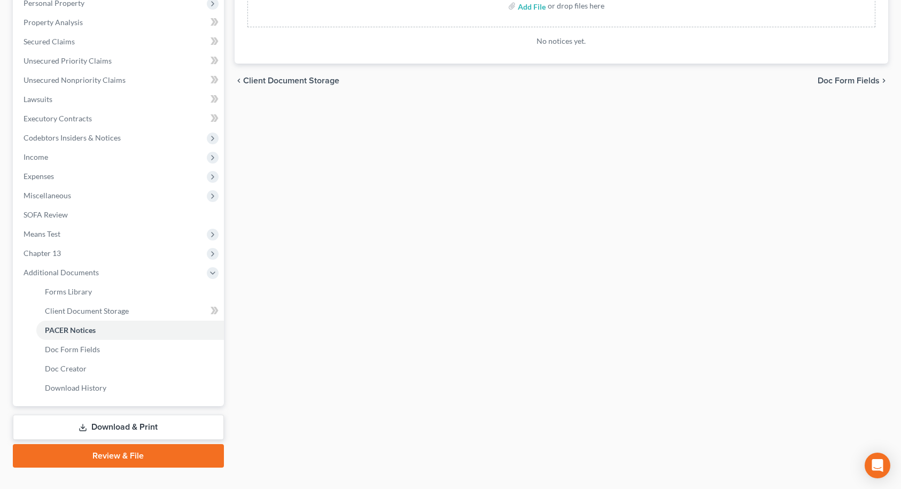
click at [109, 455] on link "Review & File" at bounding box center [118, 456] width 211 height 24
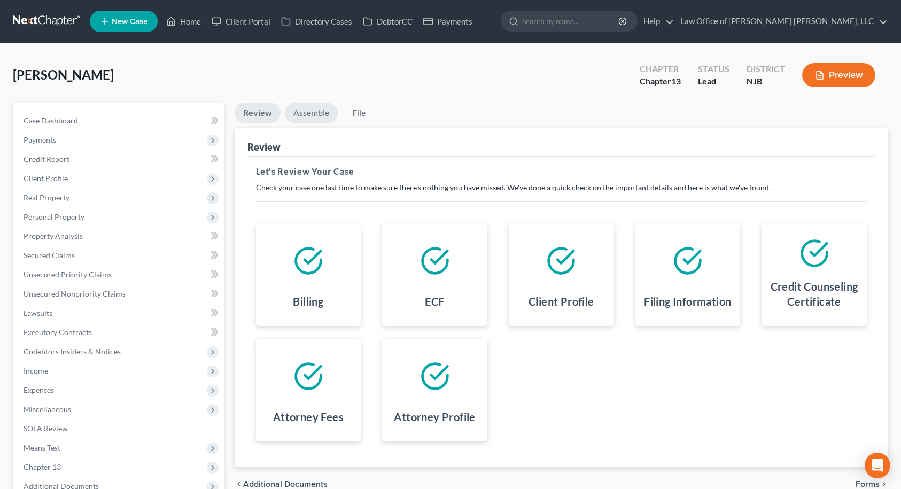
click at [311, 113] on link "Assemble" at bounding box center [311, 113] width 53 height 21
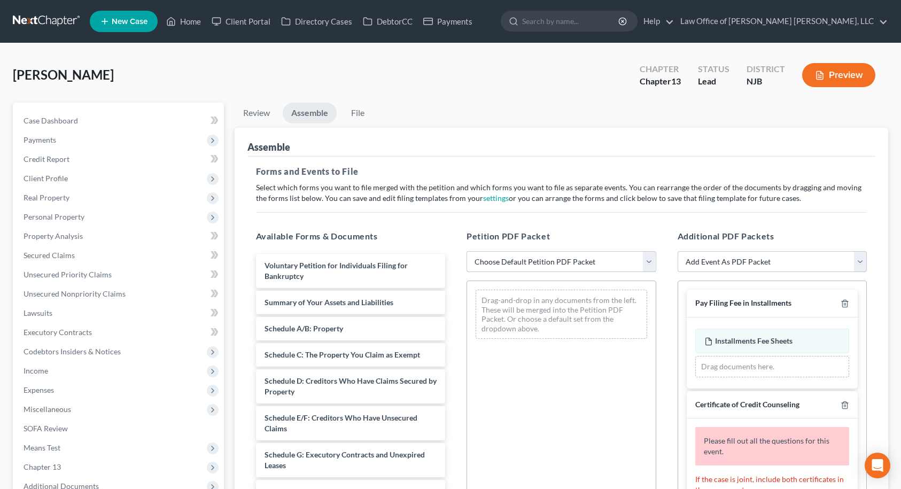
click at [517, 262] on select "Choose Default Petition PDF Packet Complete Bankruptcy Petition (all forms and …" at bounding box center [562, 261] width 190 height 21
click at [467, 251] on select "Choose Default Petition PDF Packet Complete Bankruptcy Petition (all forms and …" at bounding box center [562, 261] width 190 height 21
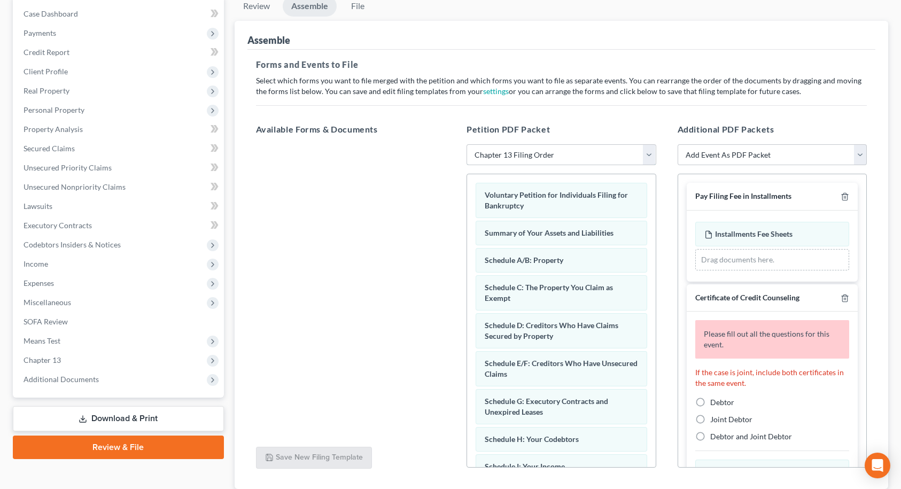
scroll to position [160, 0]
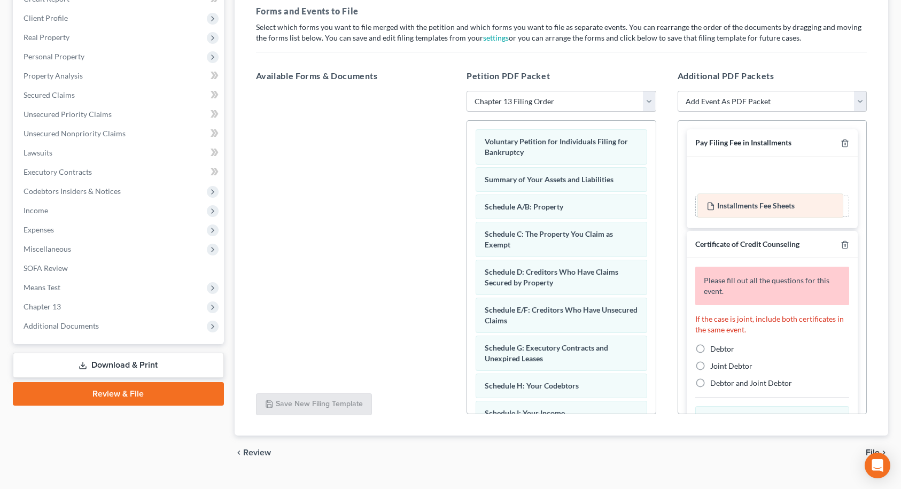
drag, startPoint x: 758, startPoint y: 180, endPoint x: 760, endPoint y: 206, distance: 25.7
click at [760, 206] on div "Installments Fee Sheets Amended Installments Fee Sheets Installments Fee Sheets…" at bounding box center [772, 192] width 154 height 49
click at [710, 348] on label "Debtor" at bounding box center [722, 349] width 24 height 11
click at [715, 348] on input "Debtor" at bounding box center [718, 347] width 7 height 7
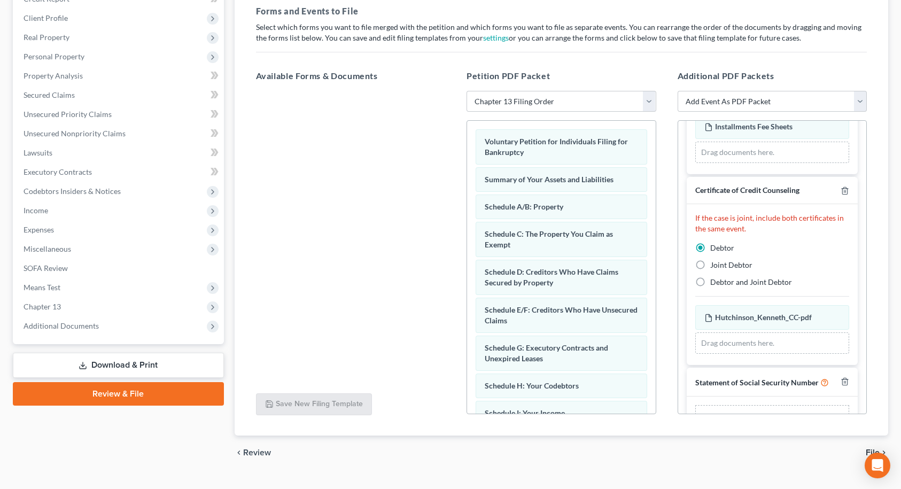
scroll to position [88, 0]
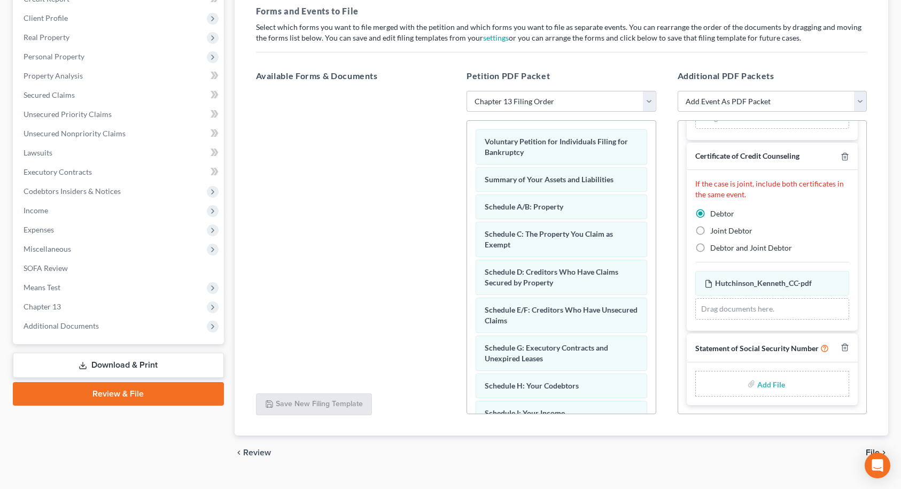
click at [768, 383] on input "file" at bounding box center [770, 383] width 26 height 19
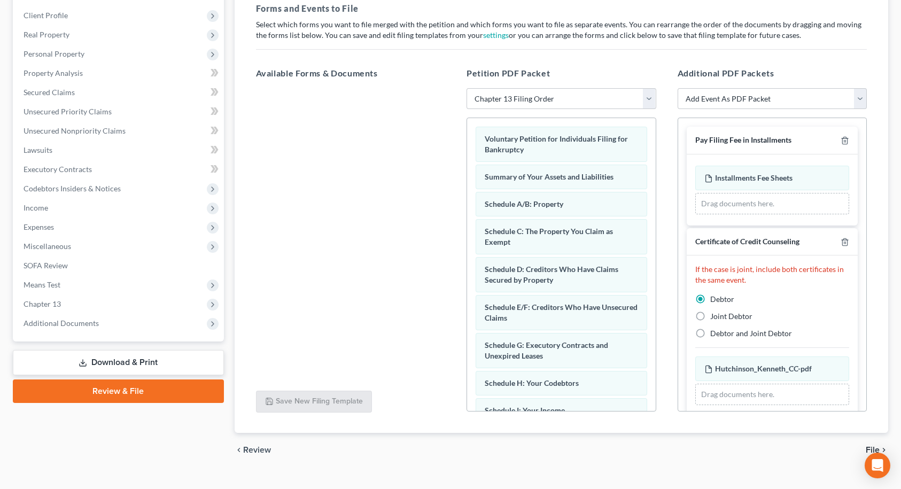
scroll to position [182, 0]
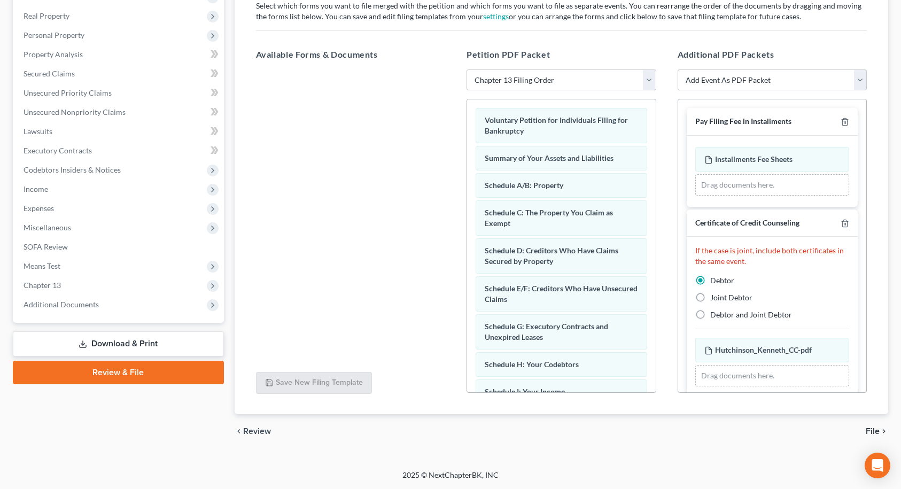
click at [867, 429] on span "File" at bounding box center [873, 431] width 14 height 9
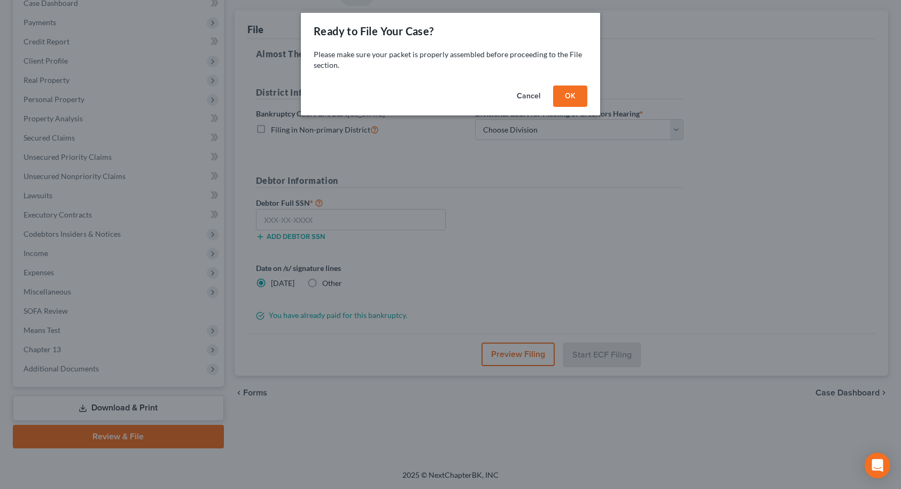
scroll to position [118, 0]
click at [586, 95] on button "OK" at bounding box center [574, 96] width 34 height 21
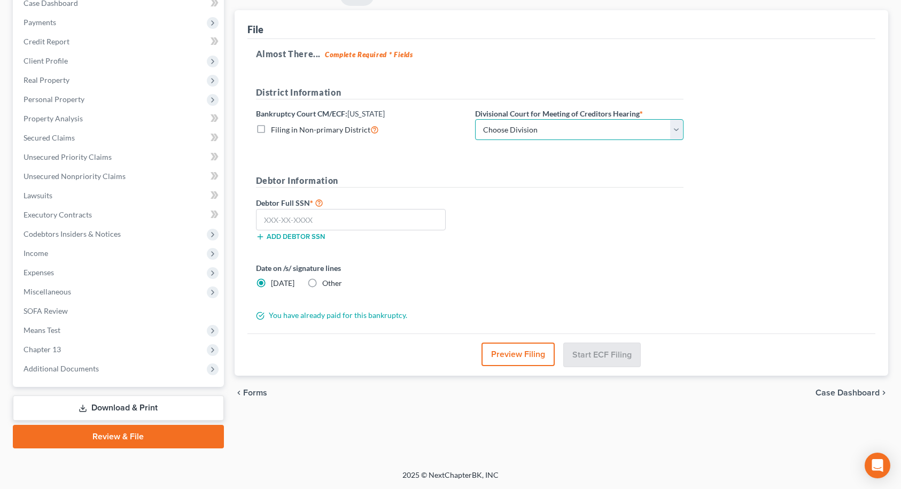
drag, startPoint x: 567, startPoint y: 124, endPoint x: 563, endPoint y: 128, distance: 5.7
click at [567, 124] on select "Choose Division [GEOGRAPHIC_DATA] [GEOGRAPHIC_DATA]/[GEOGRAPHIC_DATA] [GEOGRAPH…" at bounding box center [579, 129] width 208 height 21
click at [475, 119] on select "Choose Division [GEOGRAPHIC_DATA] [GEOGRAPHIC_DATA]/[GEOGRAPHIC_DATA] [GEOGRAPH…" at bounding box center [579, 129] width 208 height 21
click at [543, 134] on select "Choose Division [GEOGRAPHIC_DATA] [GEOGRAPHIC_DATA]/[GEOGRAPHIC_DATA] [GEOGRAPH…" at bounding box center [579, 129] width 208 height 21
click at [475, 119] on select "Choose Division [GEOGRAPHIC_DATA] [GEOGRAPHIC_DATA]/[GEOGRAPHIC_DATA] [GEOGRAPH…" at bounding box center [579, 129] width 208 height 21
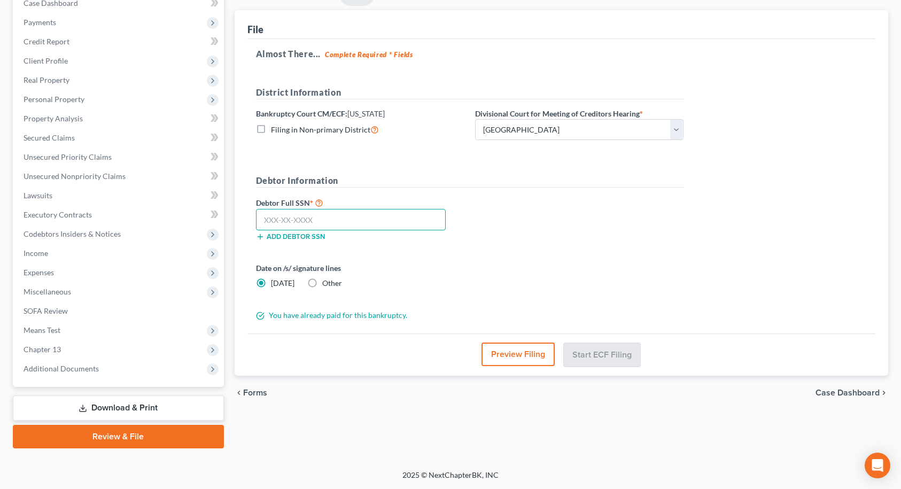
click at [277, 223] on input "text" at bounding box center [351, 219] width 190 height 21
click at [316, 221] on input "198-58-9255" at bounding box center [351, 219] width 190 height 21
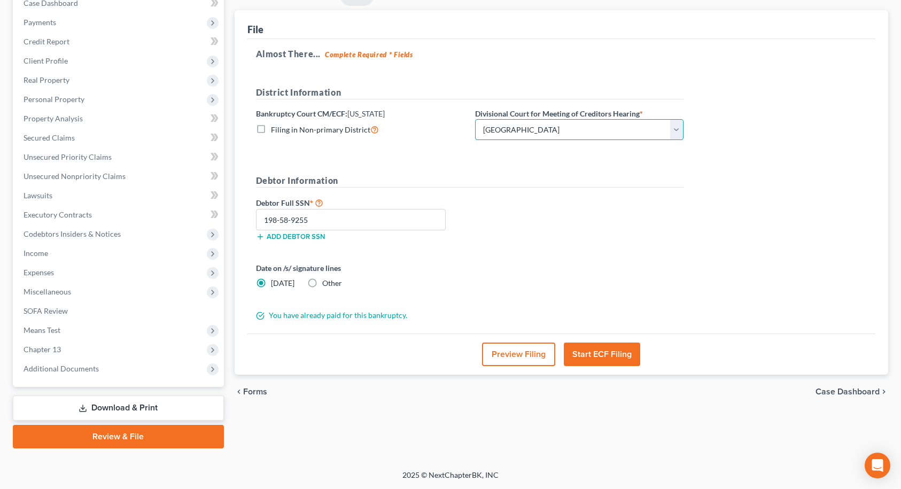
click at [601, 134] on select "Choose Division [GEOGRAPHIC_DATA] [GEOGRAPHIC_DATA]/[GEOGRAPHIC_DATA] [GEOGRAPH…" at bounding box center [579, 129] width 208 height 21
click at [599, 357] on button "Start ECF Filing" at bounding box center [602, 355] width 76 height 24
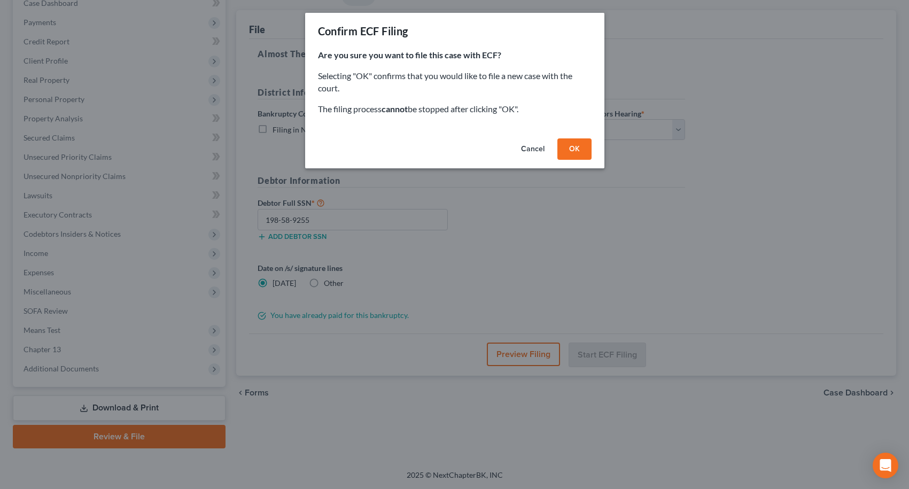
click at [576, 149] on button "OK" at bounding box center [574, 148] width 34 height 21
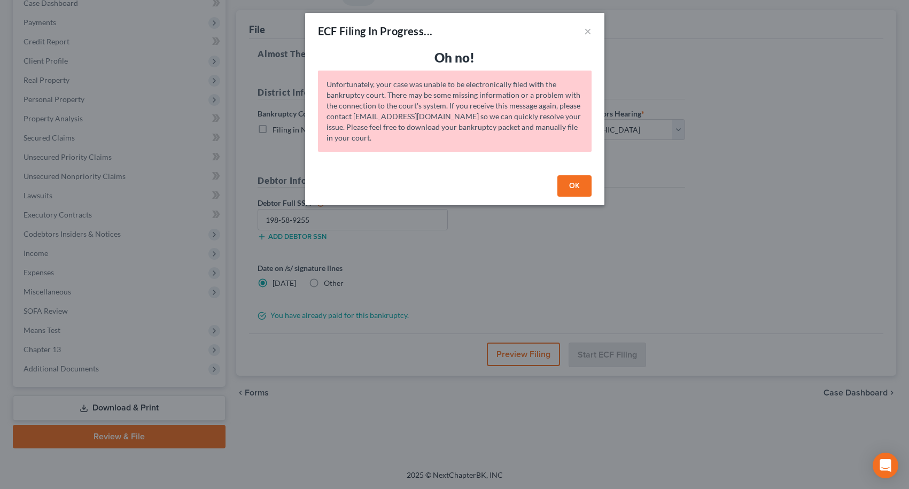
click at [567, 188] on button "OK" at bounding box center [574, 185] width 34 height 21
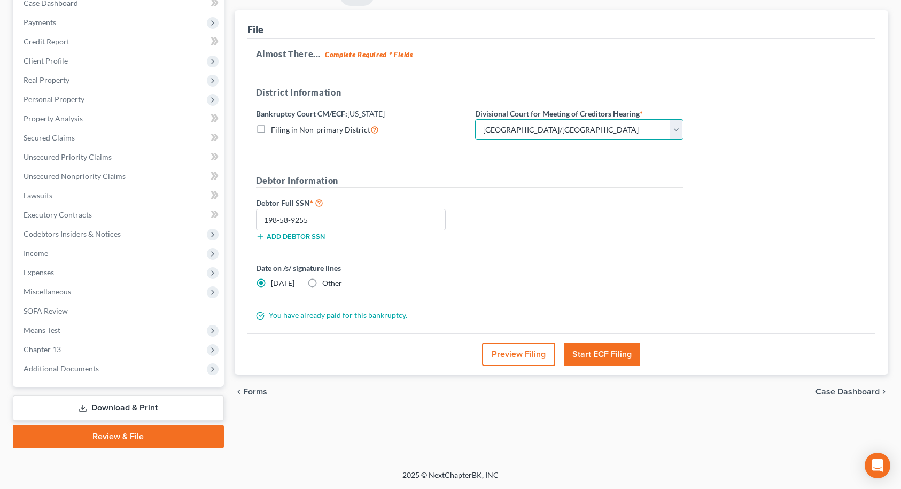
click at [487, 128] on select "Choose Division [GEOGRAPHIC_DATA] [GEOGRAPHIC_DATA]/[GEOGRAPHIC_DATA] [GEOGRAPH…" at bounding box center [579, 129] width 208 height 21
click at [475, 119] on select "Choose Division [GEOGRAPHIC_DATA] [GEOGRAPHIC_DATA]/[GEOGRAPHIC_DATA] [GEOGRAPH…" at bounding box center [579, 129] width 208 height 21
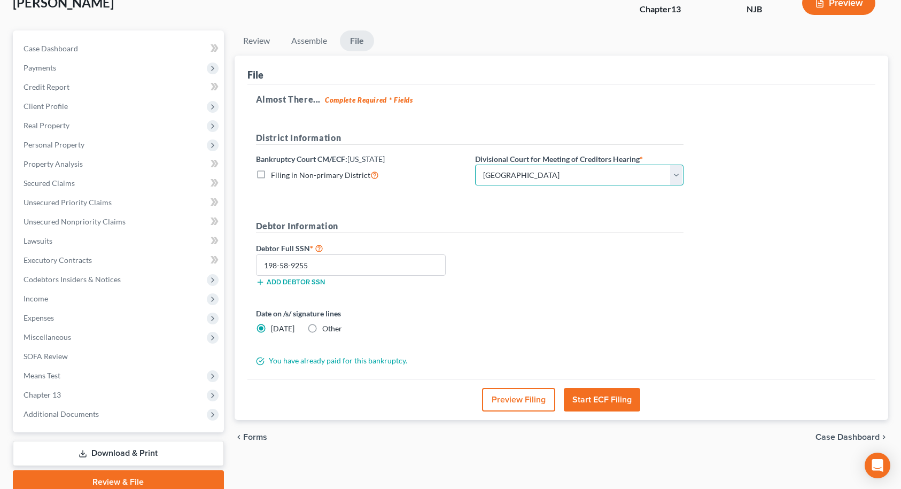
scroll to position [53, 0]
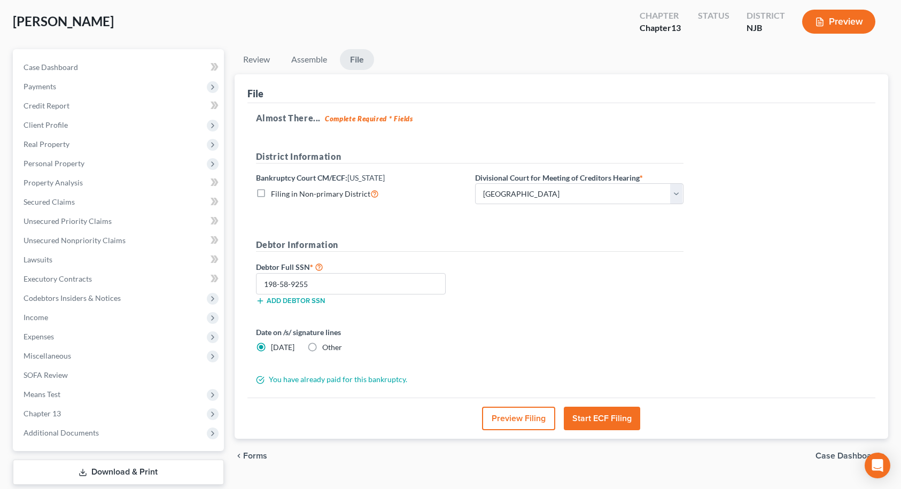
click at [615, 418] on button "Start ECF Filing" at bounding box center [602, 419] width 76 height 24
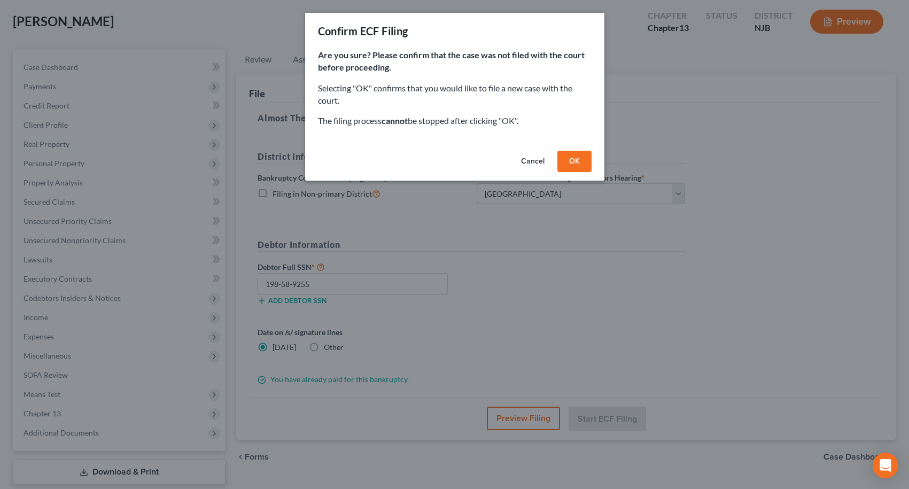
click at [574, 162] on button "OK" at bounding box center [574, 161] width 34 height 21
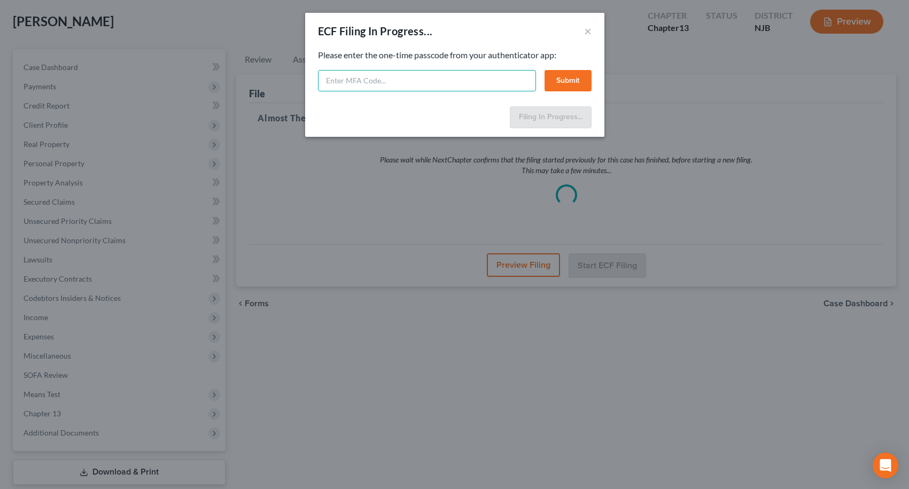
click at [384, 76] on input "text" at bounding box center [427, 80] width 218 height 21
click at [564, 80] on button "Submit" at bounding box center [568, 80] width 47 height 21
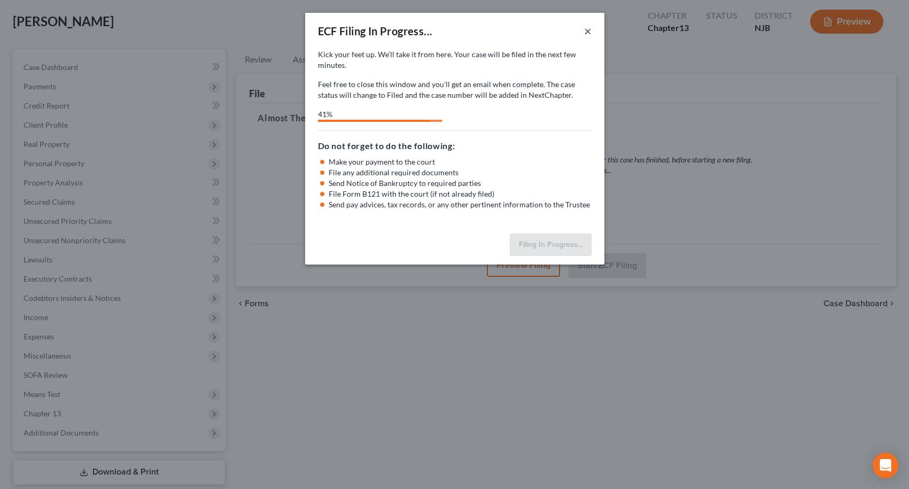
click at [590, 32] on button "×" at bounding box center [587, 31] width 7 height 13
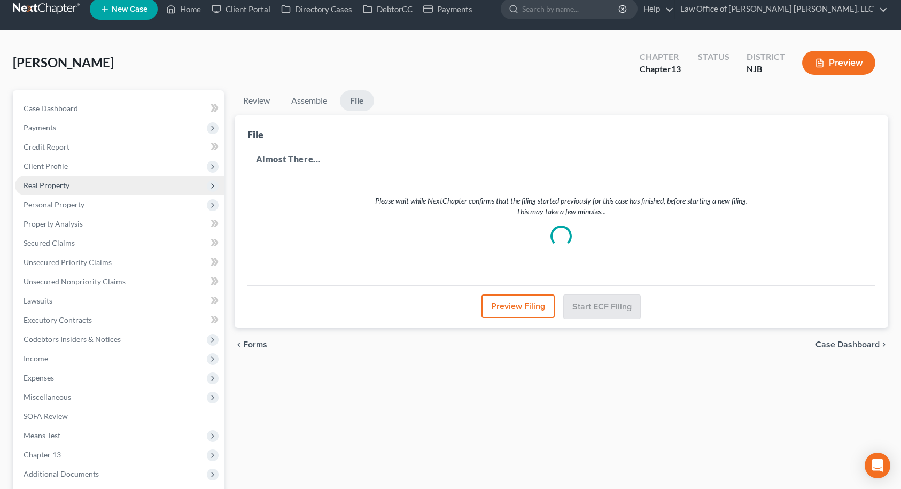
scroll to position [0, 0]
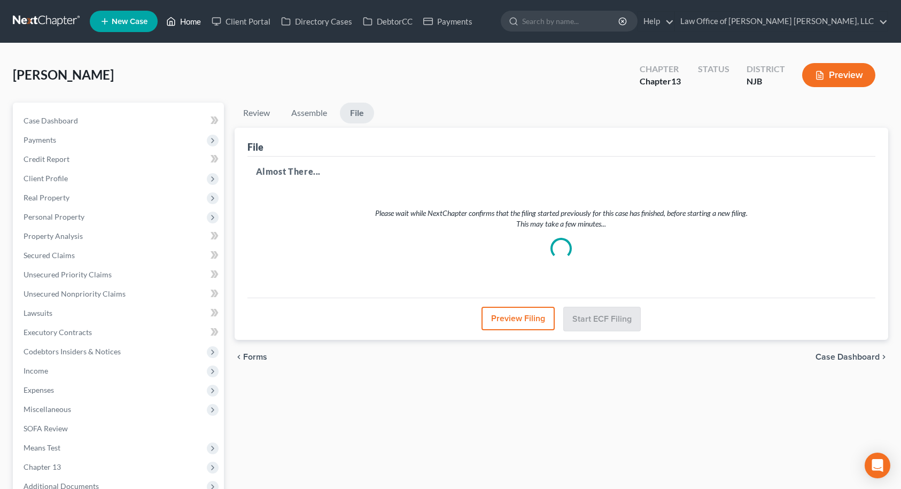
click at [182, 21] on link "Home" at bounding box center [183, 21] width 45 height 19
